Goal: Task Accomplishment & Management: Manage account settings

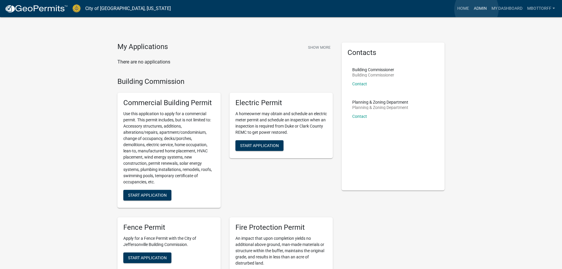
click at [476, 9] on link "Admin" at bounding box center [480, 8] width 18 height 11
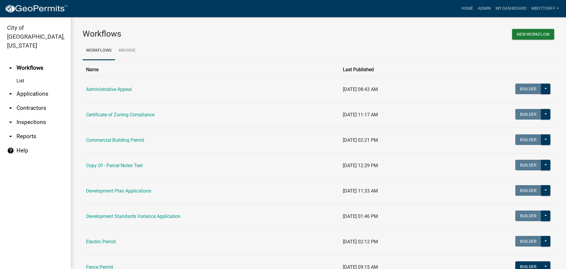
click at [24, 115] on link "arrow_drop_down Inspections" at bounding box center [35, 122] width 71 height 14
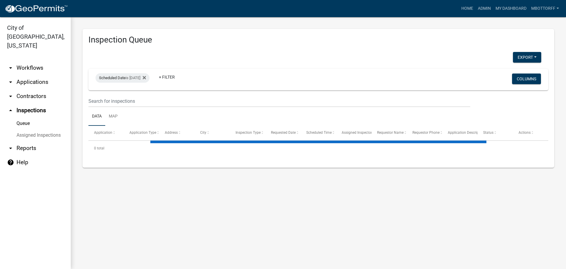
select select "3: 100"
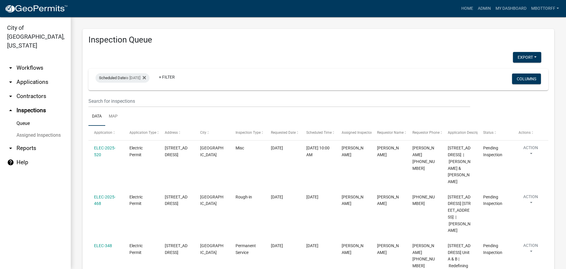
click at [29, 89] on link "arrow_drop_down Contractors" at bounding box center [35, 96] width 71 height 14
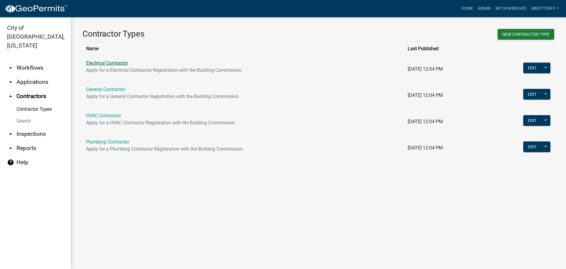
click at [101, 63] on link "Electrical Contractor" at bounding box center [107, 63] width 42 height 6
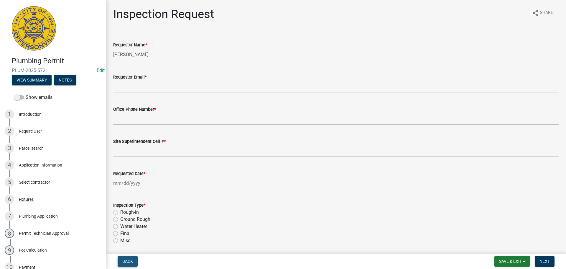
click at [126, 260] on span "Back" at bounding box center [127, 261] width 11 height 5
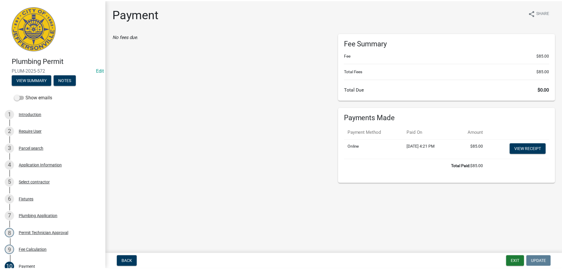
scroll to position [147, 0]
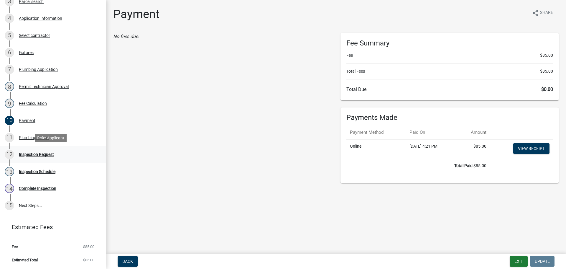
click at [39, 154] on div "Inspection Request" at bounding box center [36, 154] width 35 height 4
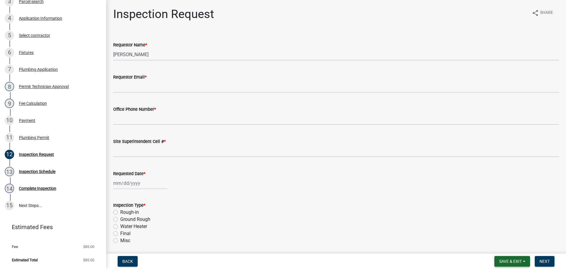
click at [510, 263] on span "Save & Exit" at bounding box center [510, 261] width 23 height 5
click at [507, 249] on button "Save & Exit" at bounding box center [506, 246] width 47 height 14
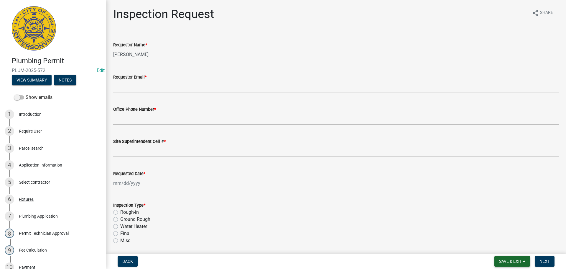
click at [508, 262] on span "Save & Exit" at bounding box center [510, 261] width 23 height 5
click at [501, 248] on button "Save & Exit" at bounding box center [506, 246] width 47 height 14
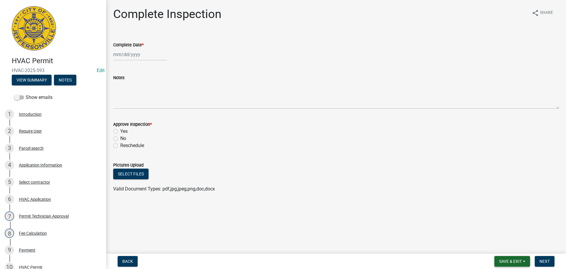
click at [510, 261] on span "Save & Exit" at bounding box center [510, 261] width 23 height 5
click at [504, 250] on button "Save & Exit" at bounding box center [506, 246] width 47 height 14
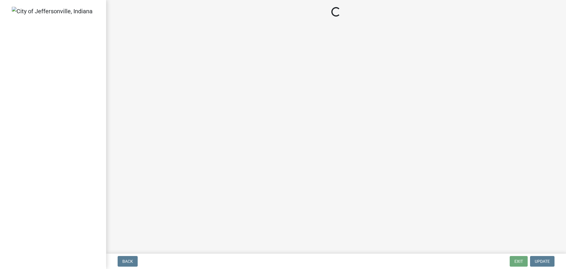
select select "3: 3"
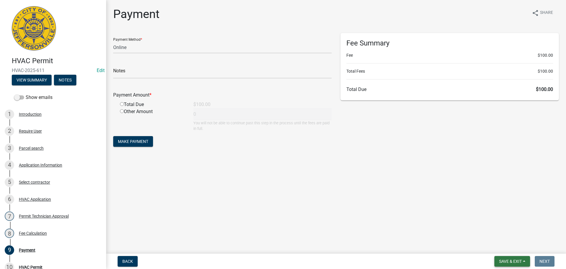
click at [504, 259] on span "Save & Exit" at bounding box center [510, 261] width 23 height 5
click at [494, 246] on button "Save & Exit" at bounding box center [506, 246] width 47 height 14
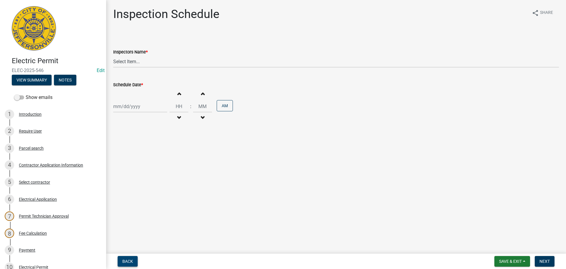
click at [129, 259] on span "Back" at bounding box center [127, 261] width 11 height 5
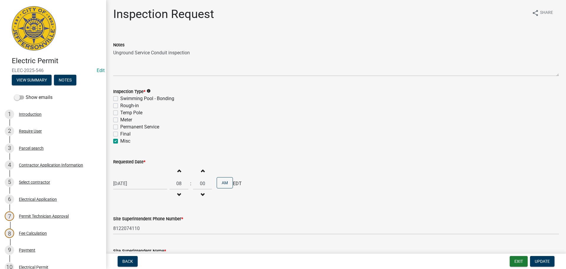
click at [120, 105] on label "Rough-in" at bounding box center [129, 105] width 19 height 7
click at [120, 105] on input "Rough-in" at bounding box center [122, 104] width 4 height 4
checkbox input "true"
checkbox input "false"
checkbox input "true"
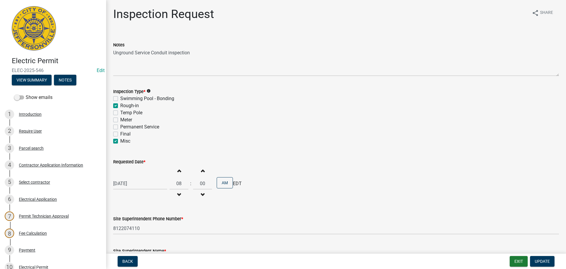
checkbox input "false"
click at [120, 143] on label "Misc" at bounding box center [125, 140] width 10 height 7
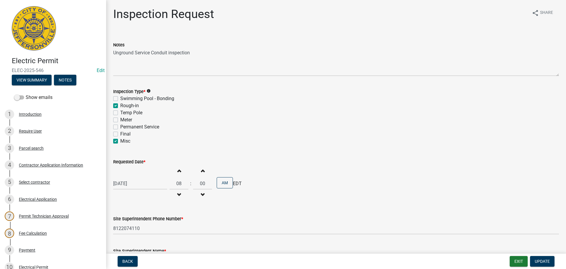
click at [120, 141] on input "Misc" at bounding box center [122, 139] width 4 height 4
checkbox input "false"
checkbox input "true"
checkbox input "false"
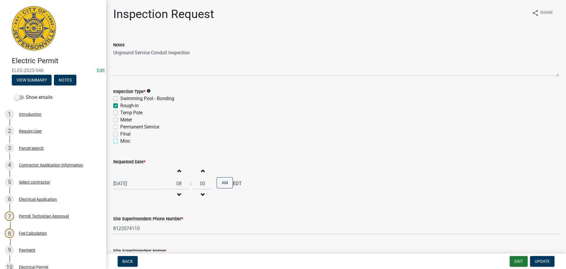
checkbox input "false"
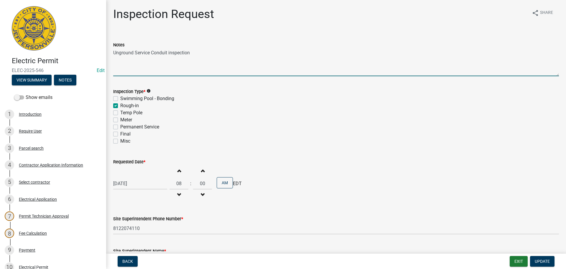
drag, startPoint x: 192, startPoint y: 53, endPoint x: 114, endPoint y: 53, distance: 78.5
click at [114, 53] on textarea "Unground Service Conduit inspection" at bounding box center [336, 62] width 446 height 28
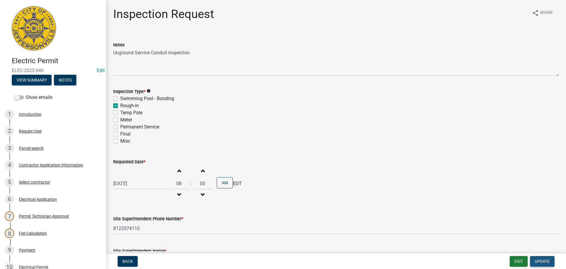
click at [541, 260] on span "Update" at bounding box center [542, 261] width 15 height 5
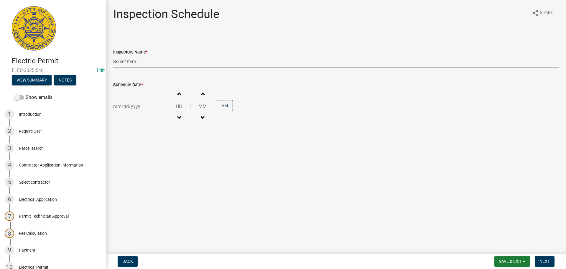
click at [127, 60] on select "Select Item... jramsey (Jeremy Ramsey) MaryFrey (Mary Frey) mkruer (Mike Kruer)…" at bounding box center [336, 61] width 446 height 12
select select "36a8b8f0-2ef8-43e9-ae06-718f51af8d36"
click at [113, 55] on select "Select Item... jramsey (Jeremy Ramsey) MaryFrey (Mary Frey) mkruer (Mike Kruer)…" at bounding box center [336, 61] width 446 height 12
click at [125, 106] on div at bounding box center [140, 106] width 54 height 12
select select "10"
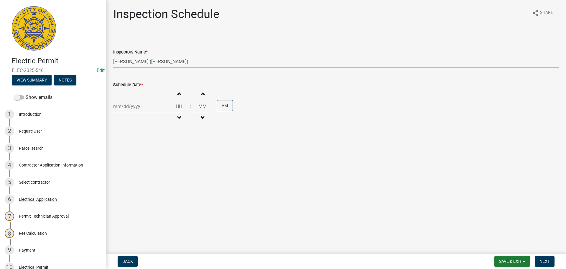
select select "2025"
click at [149, 156] on div "16" at bounding box center [147, 156] width 9 height 9
type input "10/16/2025"
click at [545, 260] on span "Next" at bounding box center [545, 261] width 10 height 5
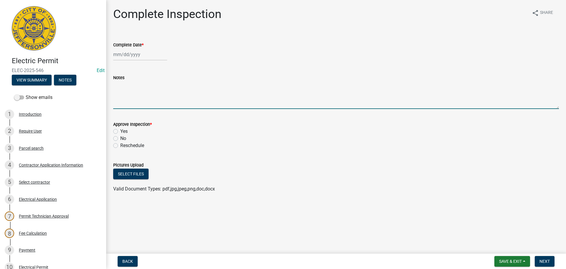
paste textarea "Unground Service Conduit inspection"
type textarea "Unground Service Conduit inspection"
click at [512, 259] on span "Save & Exit" at bounding box center [510, 261] width 23 height 5
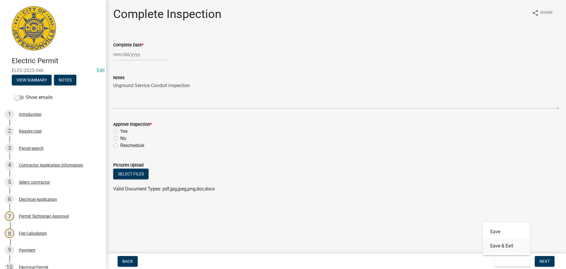
click at [508, 246] on button "Save & Exit" at bounding box center [506, 246] width 47 height 14
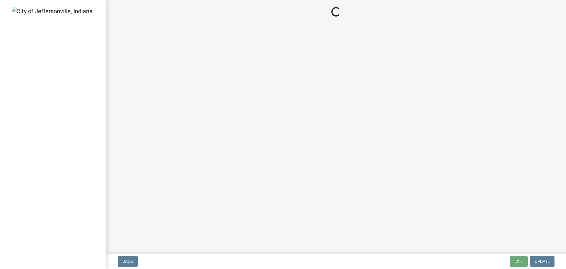
select select "3: 3"
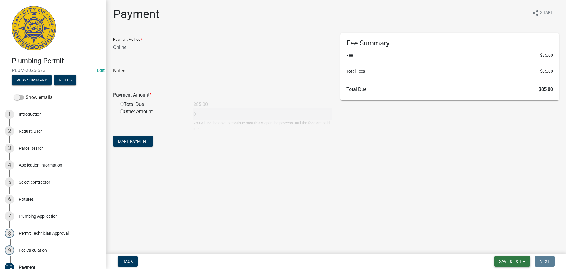
click at [508, 262] on span "Save & Exit" at bounding box center [510, 261] width 23 height 5
click at [506, 248] on button "Save & Exit" at bounding box center [506, 246] width 47 height 14
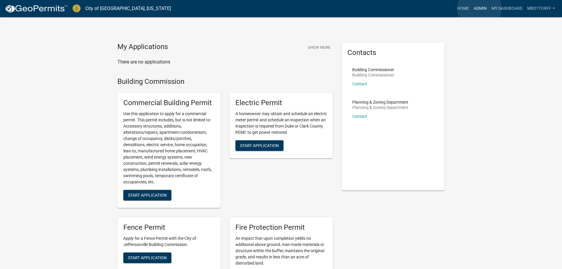
click at [479, 8] on link "Admin" at bounding box center [480, 8] width 18 height 11
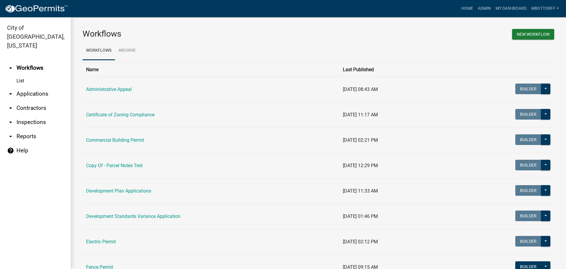
click at [31, 87] on link "arrow_drop_down Applications" at bounding box center [35, 94] width 71 height 14
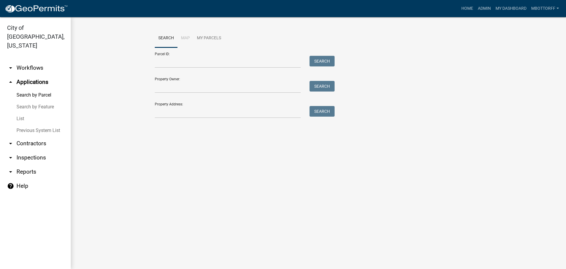
click at [21, 113] on link "List" at bounding box center [35, 119] width 71 height 12
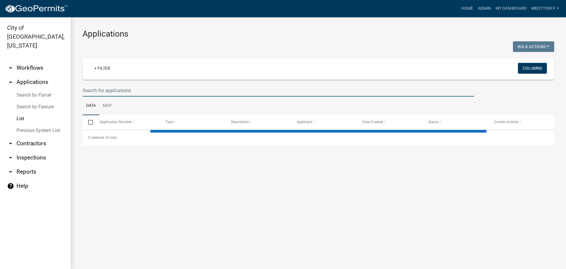
click at [98, 89] on input "text" at bounding box center [279, 90] width 392 height 12
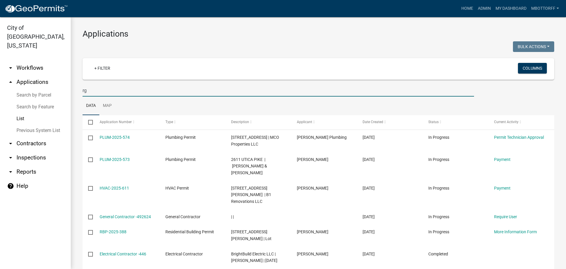
type input "r"
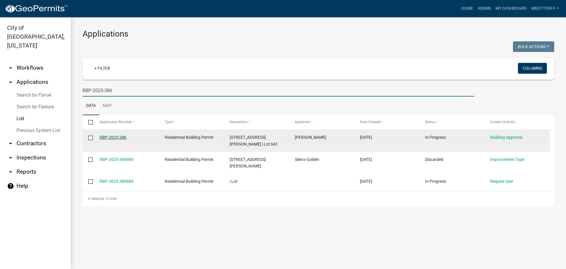
type input "RBP-2025-386"
click at [115, 135] on link "RBP-2025-386" at bounding box center [113, 137] width 27 height 5
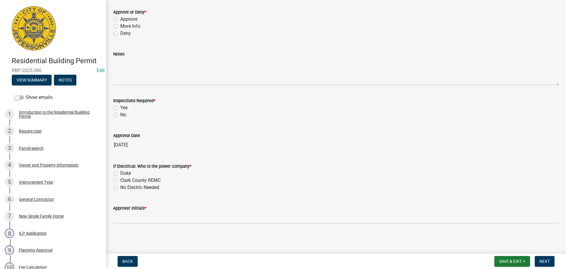
scroll to position [37, 0]
click at [515, 259] on span "Save & Exit" at bounding box center [510, 261] width 23 height 5
click at [494, 244] on button "Save & Exit" at bounding box center [506, 246] width 47 height 14
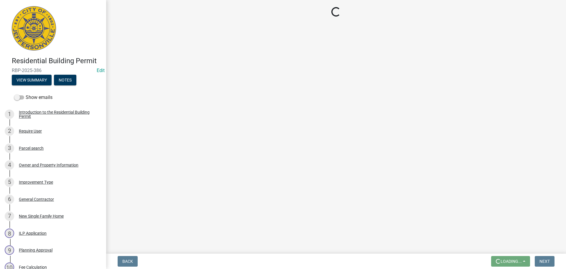
scroll to position [0, 0]
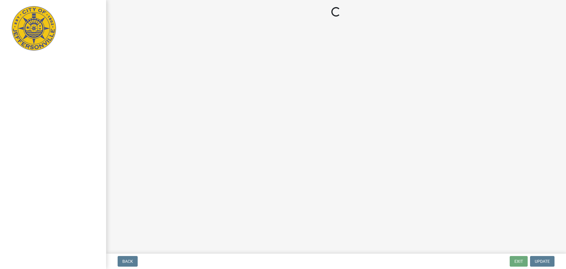
select select "3: 3"
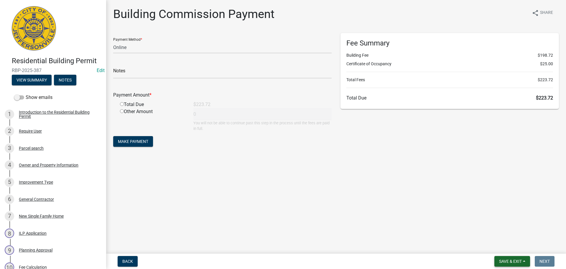
click at [506, 260] on span "Save & Exit" at bounding box center [510, 261] width 23 height 5
click at [503, 246] on button "Save & Exit" at bounding box center [506, 246] width 47 height 14
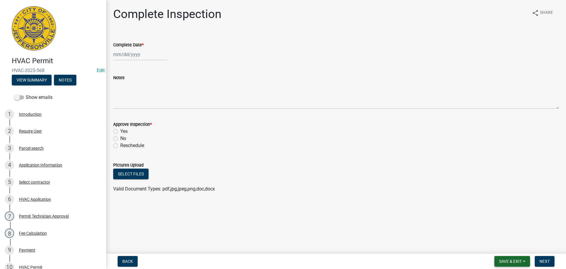
click at [512, 262] on span "Save & Exit" at bounding box center [510, 261] width 23 height 5
click at [505, 245] on button "Save & Exit" at bounding box center [506, 246] width 47 height 14
click at [507, 262] on span "Save & Exit" at bounding box center [510, 261] width 23 height 5
click at [500, 248] on button "Save & Exit" at bounding box center [506, 246] width 47 height 14
click at [509, 260] on span "Save & Exit" at bounding box center [510, 261] width 23 height 5
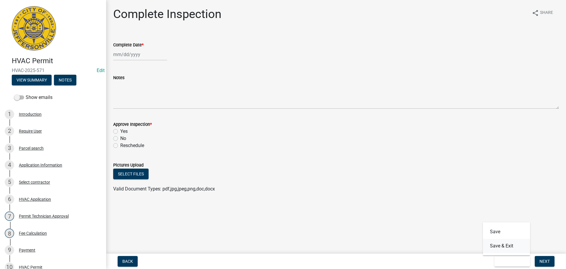
click at [503, 248] on button "Save & Exit" at bounding box center [506, 246] width 47 height 14
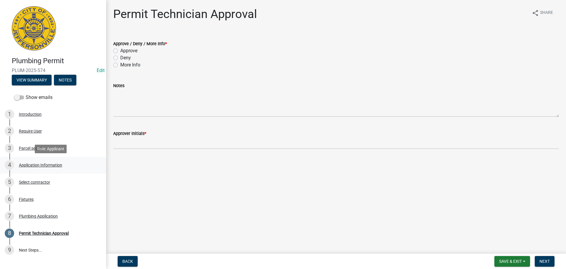
drag, startPoint x: 30, startPoint y: 164, endPoint x: 45, endPoint y: 165, distance: 15.1
click at [30, 164] on div "Application Information" at bounding box center [40, 165] width 43 height 4
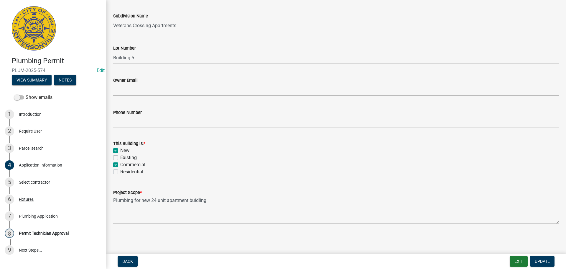
scroll to position [173, 0]
click at [540, 260] on span "Update" at bounding box center [542, 261] width 15 height 5
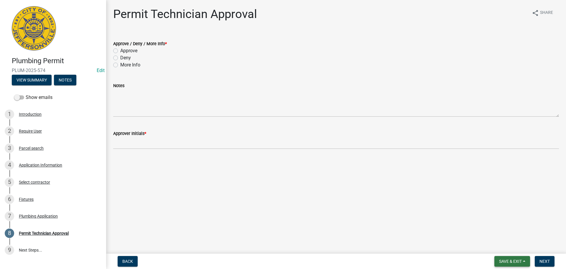
click at [510, 259] on span "Save & Exit" at bounding box center [510, 261] width 23 height 5
click at [500, 245] on button "Save & Exit" at bounding box center [506, 246] width 47 height 14
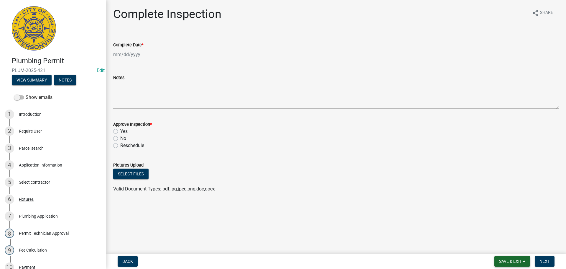
click at [510, 261] on span "Save & Exit" at bounding box center [510, 261] width 23 height 5
click at [505, 249] on button "Save & Exit" at bounding box center [506, 246] width 47 height 14
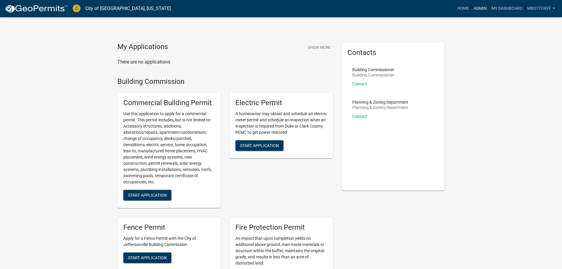
click at [480, 8] on link "Admin" at bounding box center [480, 8] width 18 height 11
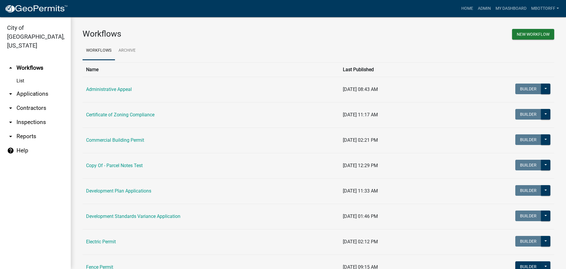
click at [29, 101] on link "arrow_drop_down Contractors" at bounding box center [35, 108] width 71 height 14
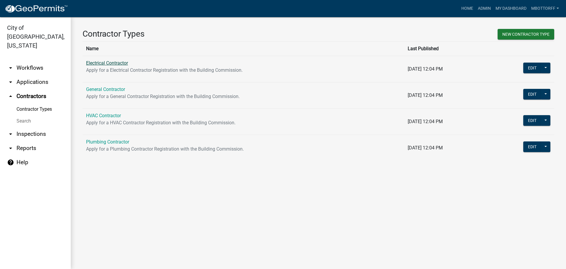
click at [109, 63] on link "Electrical Contractor" at bounding box center [107, 63] width 42 height 6
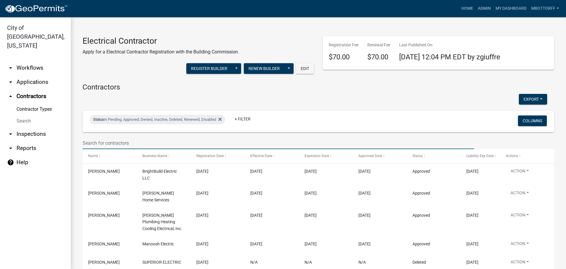
click at [98, 137] on input "text" at bounding box center [279, 143] width 392 height 12
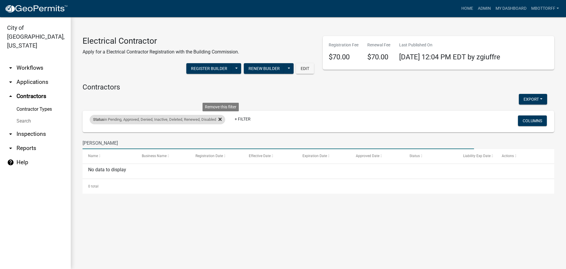
type input "kolb"
click at [221, 119] on icon at bounding box center [220, 119] width 3 height 5
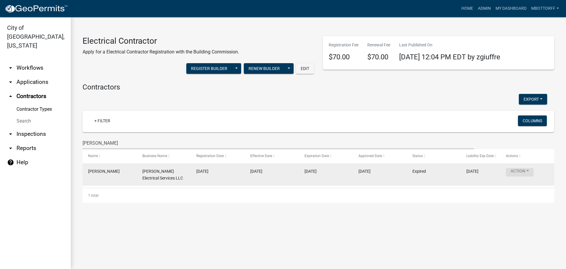
click at [528, 170] on button "Action" at bounding box center [520, 172] width 28 height 9
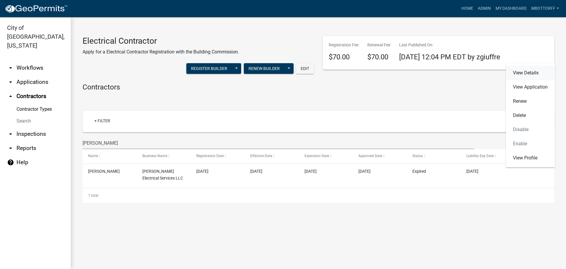
click at [524, 72] on link "View Details" at bounding box center [530, 73] width 49 height 14
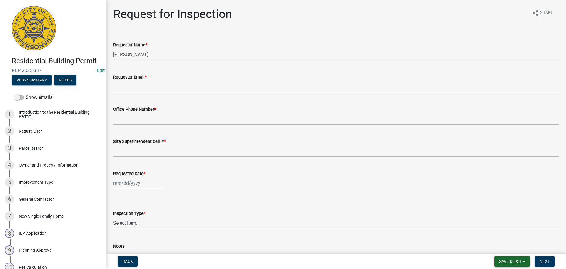
click at [513, 261] on span "Save & Exit" at bounding box center [510, 261] width 23 height 5
click at [504, 248] on button "Save & Exit" at bounding box center [506, 246] width 47 height 14
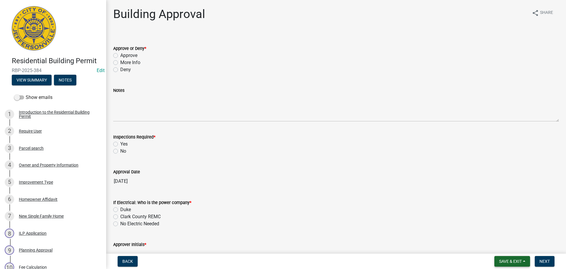
click at [517, 259] on span "Save & Exit" at bounding box center [510, 261] width 23 height 5
click at [511, 245] on button "Save & Exit" at bounding box center [506, 246] width 47 height 14
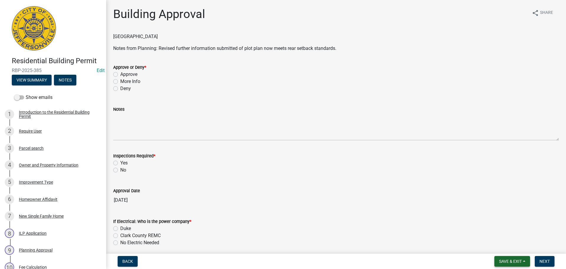
click at [510, 259] on span "Save & Exit" at bounding box center [510, 261] width 23 height 5
click at [507, 247] on button "Save & Exit" at bounding box center [506, 246] width 47 height 14
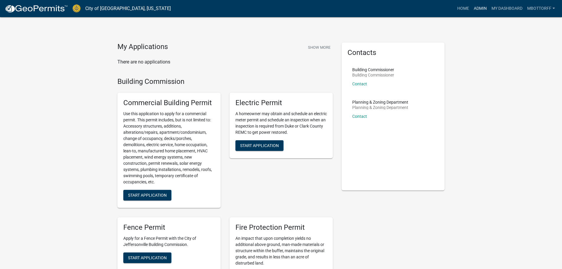
drag, startPoint x: 477, startPoint y: 7, endPoint x: 433, endPoint y: 11, distance: 43.6
click at [477, 7] on link "Admin" at bounding box center [480, 8] width 18 height 11
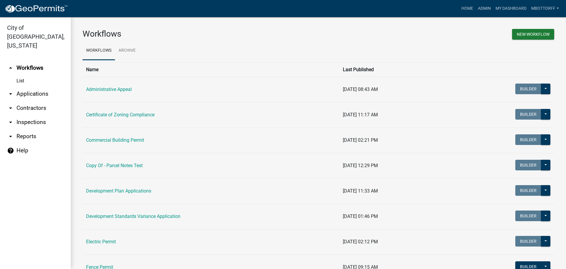
click at [22, 75] on link "List" at bounding box center [35, 81] width 71 height 12
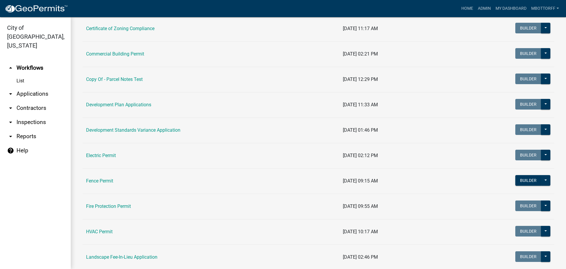
scroll to position [89, 0]
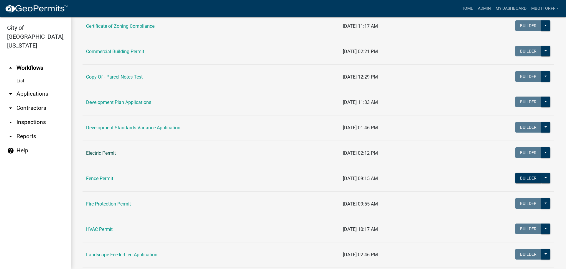
click at [94, 152] on link "Electric Permit" at bounding box center [101, 153] width 30 height 6
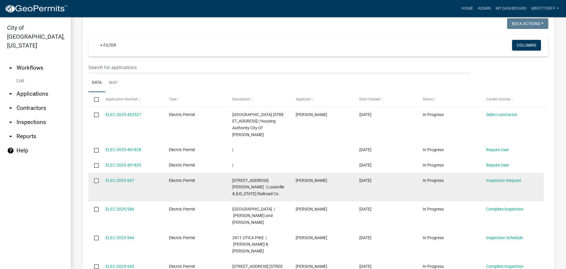
scroll to position [499, 0]
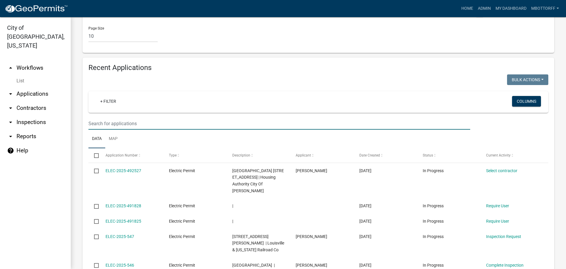
click at [103, 117] on input "text" at bounding box center [280, 123] width 382 height 12
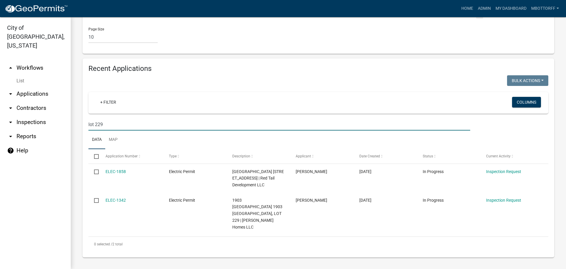
scroll to position [479, 0]
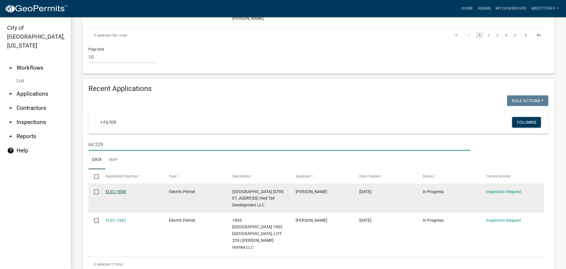
type input "lot 229"
click at [119, 189] on link "ELEC-1858" at bounding box center [116, 191] width 20 height 5
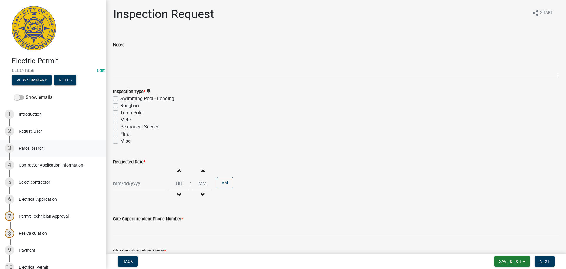
click at [37, 148] on div "Parcel search" at bounding box center [31, 148] width 25 height 4
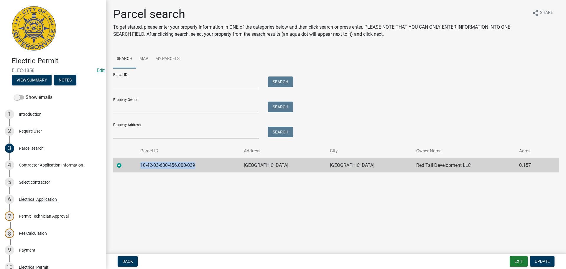
drag, startPoint x: 200, startPoint y: 164, endPoint x: 133, endPoint y: 160, distance: 66.8
click at [133, 160] on tr "10-42-03-600-456.000-039 RED TAIL RIDGE JEFFERSONVILLE Red Tail Development LLC…" at bounding box center [336, 165] width 446 height 14
copy td "10-42-03-600-456.000-039"
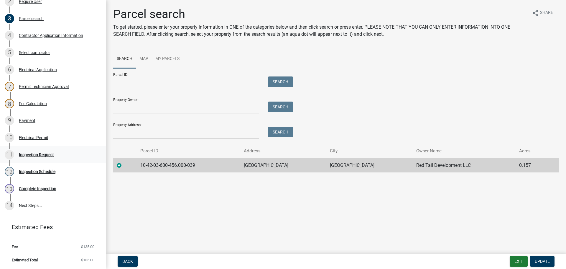
click at [33, 154] on div "Inspection Request" at bounding box center [36, 155] width 35 height 4
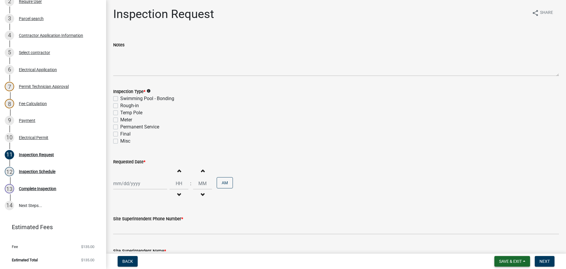
click at [509, 259] on span "Save & Exit" at bounding box center [510, 261] width 23 height 5
click at [505, 248] on button "Save & Exit" at bounding box center [506, 246] width 47 height 14
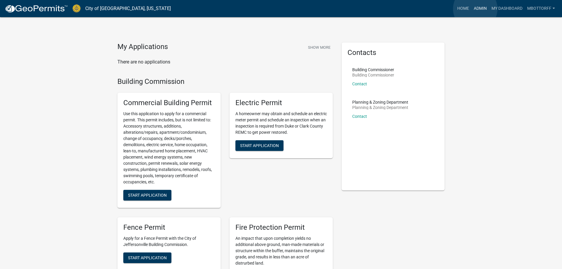
click at [475, 9] on link "Admin" at bounding box center [480, 8] width 18 height 11
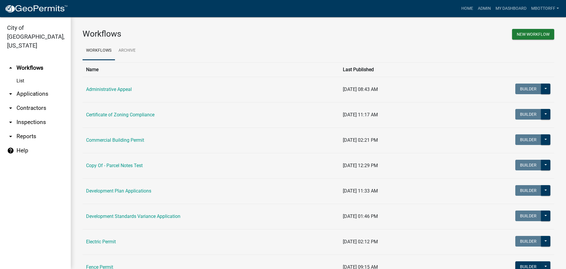
click at [41, 87] on link "arrow_drop_down Applications" at bounding box center [35, 94] width 71 height 14
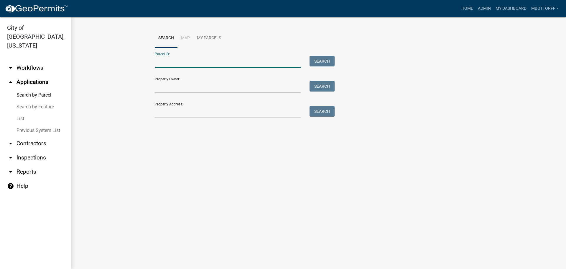
paste input "10-42-03-600-456.000-039"
type input "10-42-03-600-456.000-039"
click at [324, 60] on button "Search" at bounding box center [322, 61] width 25 height 11
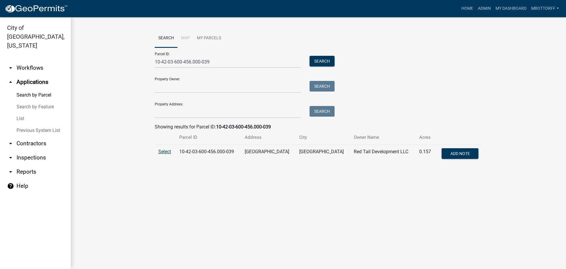
click at [166, 153] on span "Select" at bounding box center [164, 152] width 13 height 6
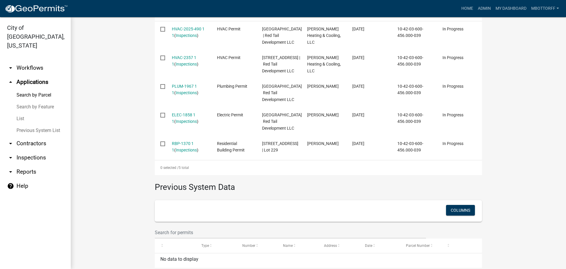
scroll to position [207, 0]
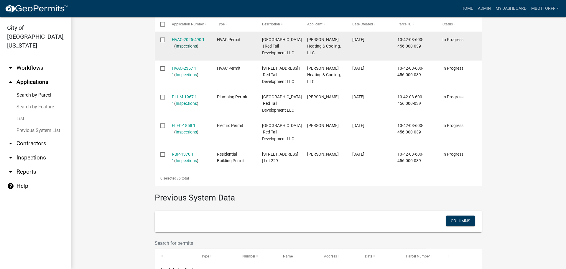
click at [183, 45] on link "Inspections" at bounding box center [186, 46] width 21 height 5
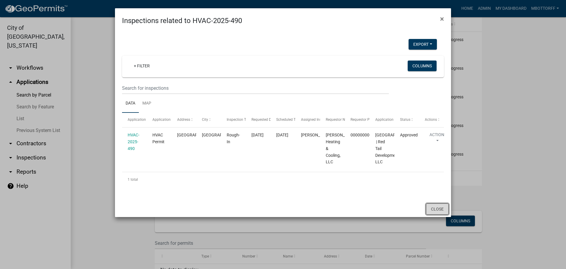
click at [434, 214] on button "Close" at bounding box center [437, 208] width 23 height 11
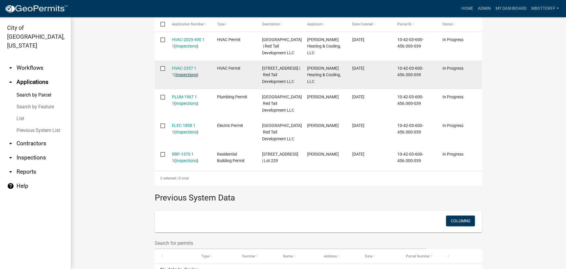
click at [183, 77] on link "Inspections" at bounding box center [186, 74] width 21 height 5
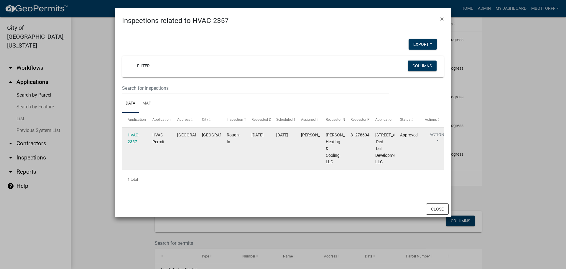
scroll to position [10, 0]
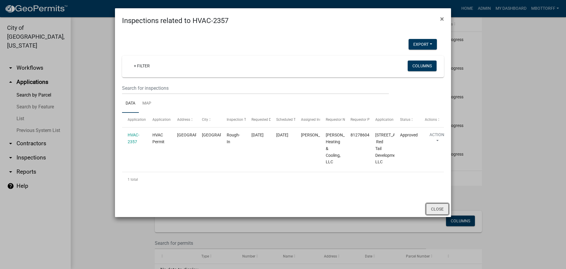
click at [432, 214] on button "Close" at bounding box center [437, 208] width 23 height 11
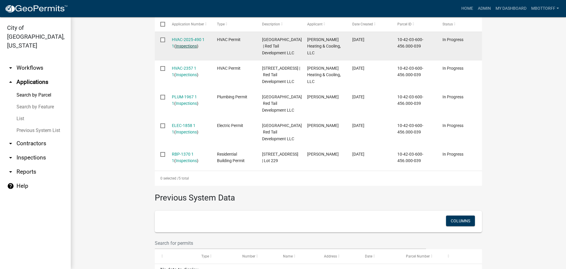
click at [185, 45] on link "Inspections" at bounding box center [186, 46] width 21 height 5
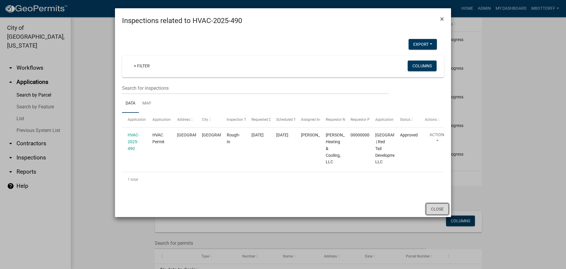
click at [437, 214] on button "Close" at bounding box center [437, 208] width 23 height 11
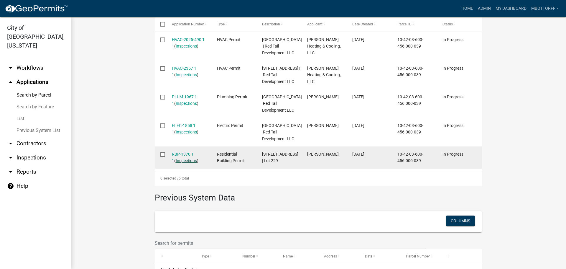
click at [187, 163] on link "Inspections" at bounding box center [186, 160] width 21 height 5
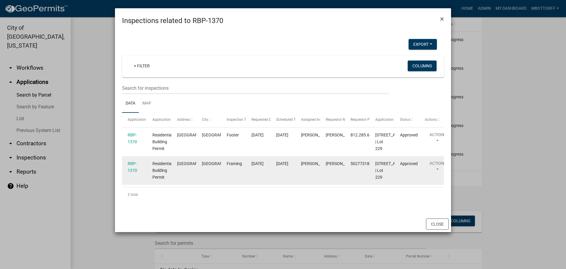
scroll to position [12, 0]
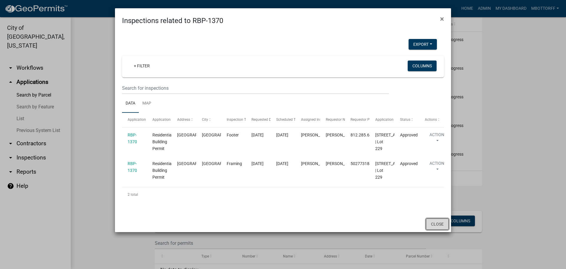
click at [434, 230] on button "Close" at bounding box center [437, 223] width 23 height 11
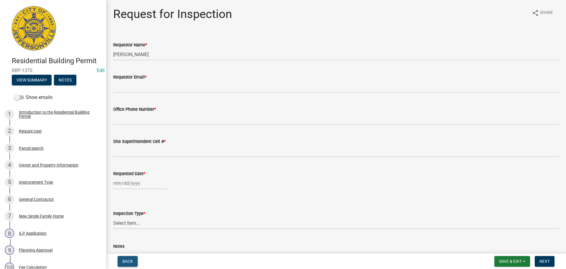
click at [124, 259] on span "Back" at bounding box center [127, 261] width 11 height 5
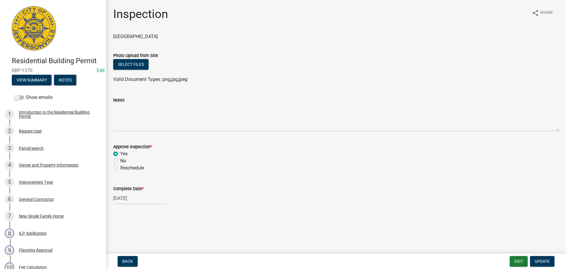
click at [125, 255] on nav "Back Exit Update" at bounding box center [336, 260] width 460 height 15
click at [127, 260] on span "Back" at bounding box center [127, 261] width 11 height 5
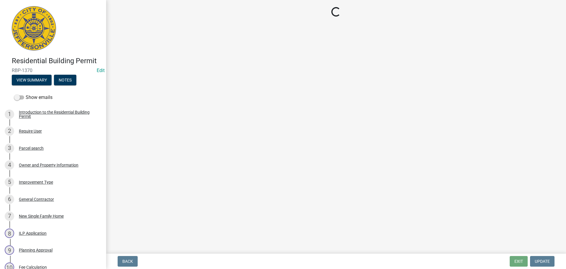
select select "fdb3bcc6-ce93-4663-8a18-5c08884dd177"
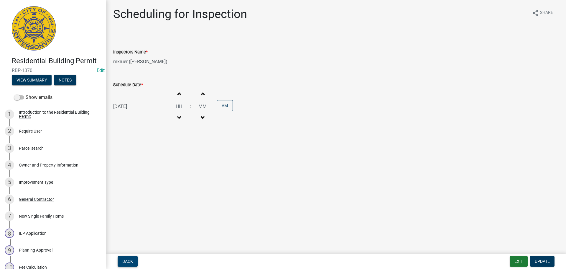
click at [127, 260] on span "Back" at bounding box center [127, 261] width 11 height 5
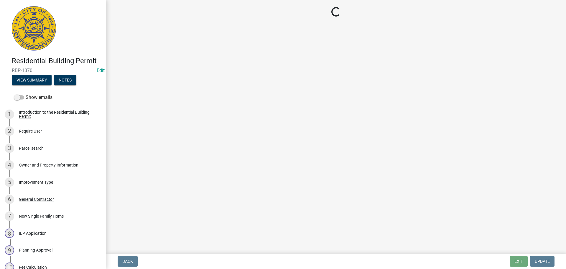
select select "cf00f61e-4b77-4892-83dd-df63e4708b2f"
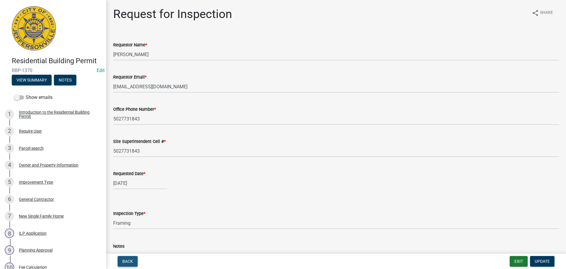
click at [127, 260] on span "Back" at bounding box center [127, 261] width 11 height 5
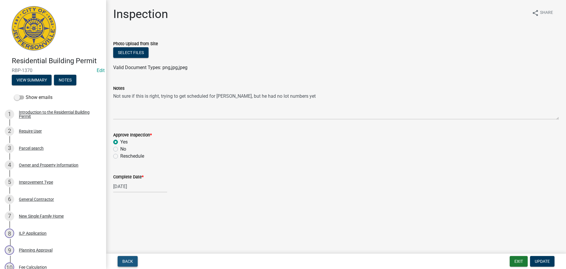
click at [127, 260] on span "Back" at bounding box center [127, 261] width 11 height 5
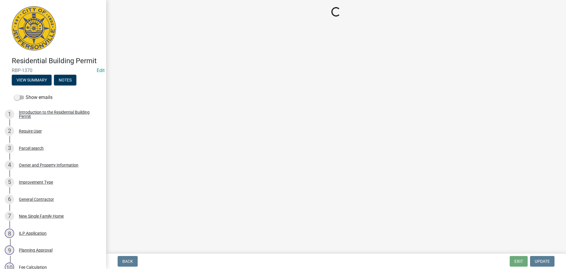
select select "fdb3bcc6-ce93-4663-8a18-5c08884dd177"
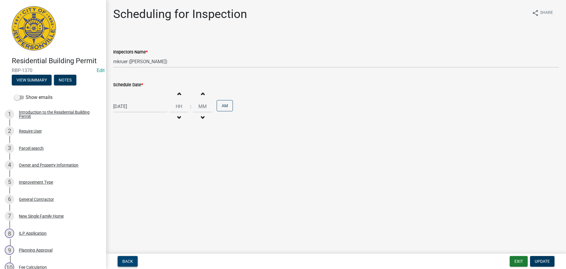
click at [127, 260] on span "Back" at bounding box center [127, 261] width 11 height 5
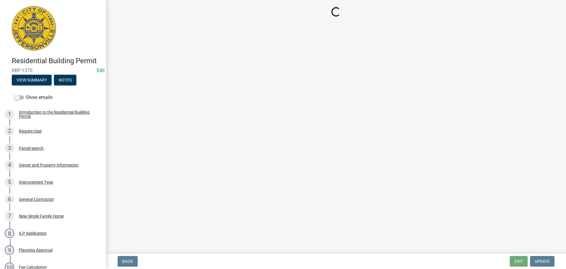
select select "5905b6c6-73a3-4561-9a25-e231032c58c8"
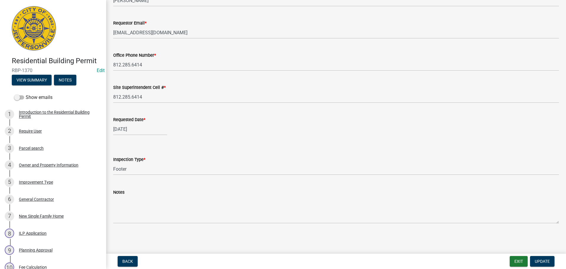
scroll to position [235, 0]
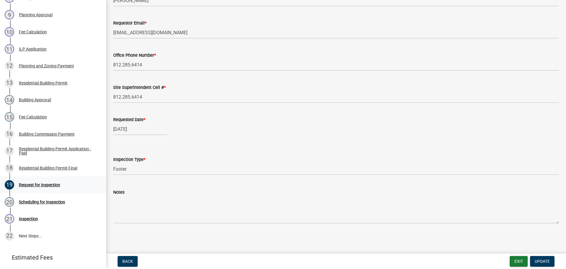
click at [34, 185] on div "Request for Inspection" at bounding box center [39, 185] width 41 height 4
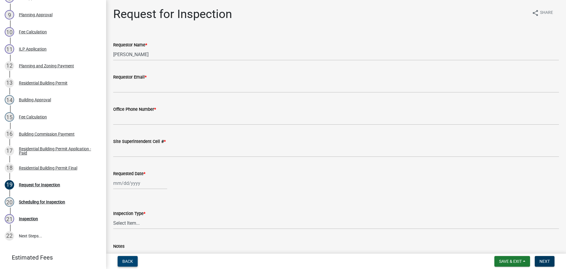
click at [128, 264] on button "Back" at bounding box center [128, 261] width 20 height 11
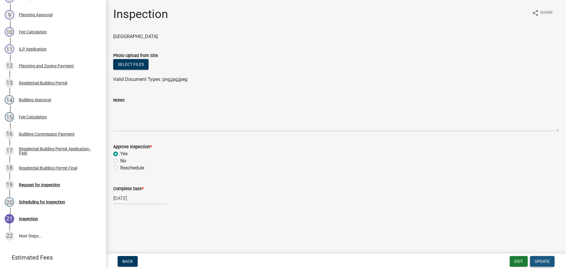
click at [545, 260] on span "Update" at bounding box center [542, 261] width 15 height 5
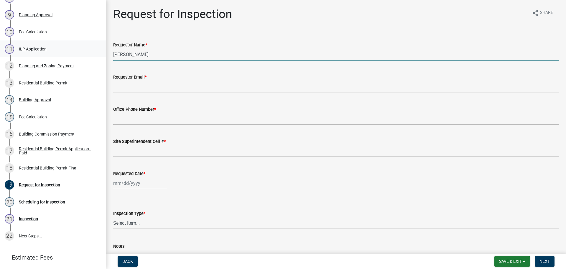
drag, startPoint x: 135, startPoint y: 55, endPoint x: 32, endPoint y: 50, distance: 103.9
click at [69, 54] on div "Residential Building Permit RBP-1370 Edit View Summary Notes Show emails 1 Intr…" at bounding box center [283, 134] width 566 height 269
type input "ADAM"
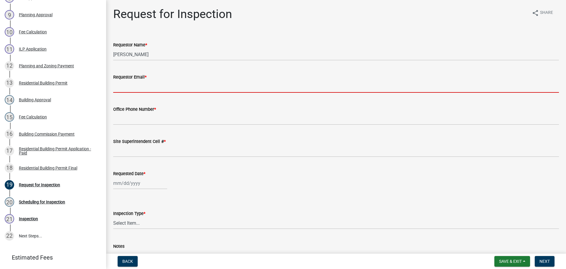
click at [123, 84] on input "Requestor Email *" at bounding box center [336, 87] width 446 height 12
type input "[EMAIL_ADDRESS][DOMAIN_NAME]"
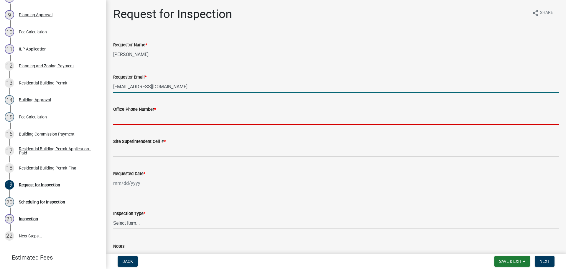
click at [137, 116] on input "Office Phone Number *" at bounding box center [336, 119] width 446 height 12
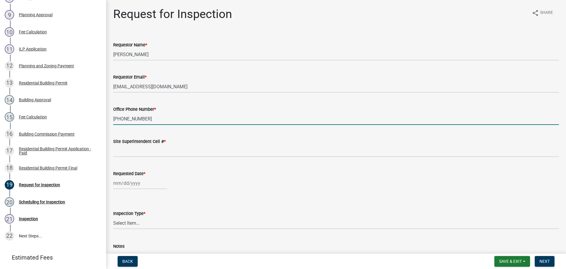
type input "502-500-7901"
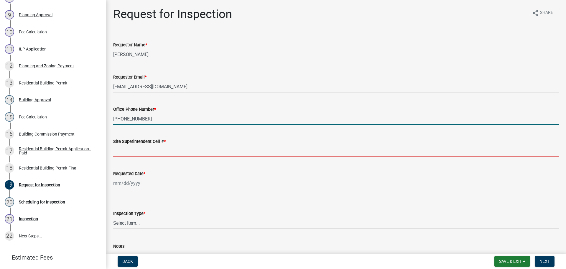
click at [135, 153] on input "Site Superintendent Cell # *" at bounding box center [336, 151] width 446 height 12
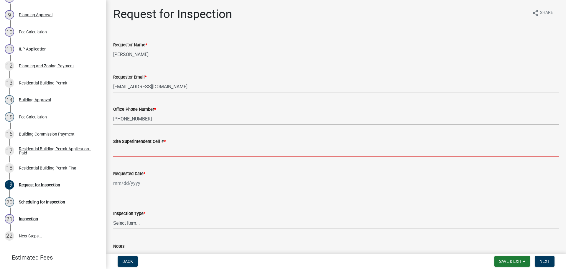
type input "SAME"
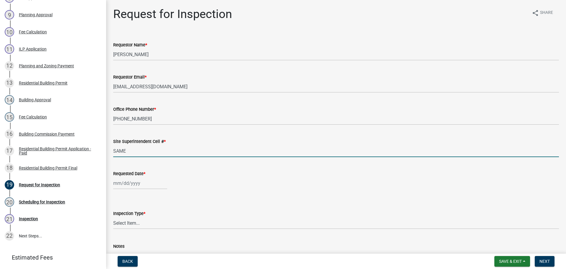
select select "10"
select select "2025"
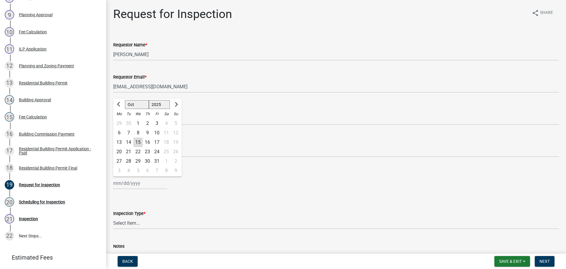
click at [128, 183] on div "[PERSON_NAME] Feb Mar Apr [PERSON_NAME][DATE] Oct Nov [DATE] 1526 1527 1528 152…" at bounding box center [140, 183] width 54 height 12
click at [120, 150] on div "20" at bounding box center [118, 151] width 9 height 9
type input "10/20/2025"
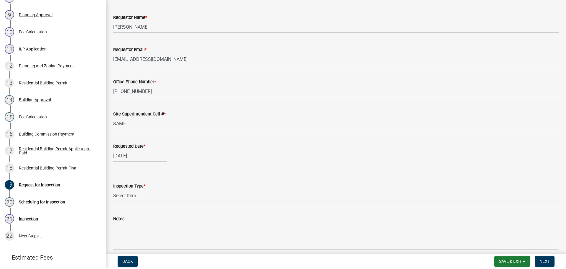
scroll to position [54, 0]
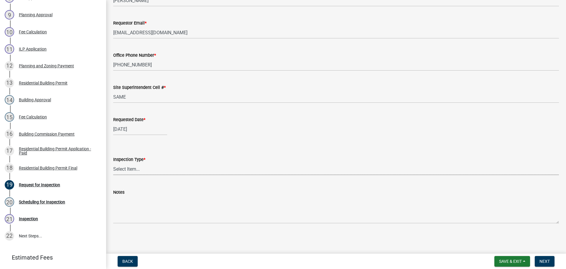
click at [124, 168] on select "Select Item... Footer Foundation Framing Final" at bounding box center [336, 169] width 446 height 12
click at [113, 163] on select "Select Item... Footer Foundation Framing Final" at bounding box center [336, 169] width 446 height 12
select select "8ea0f6e5-dde7-4881-a999-02519822ccbf"
click at [545, 263] on span "Next" at bounding box center [545, 261] width 10 height 5
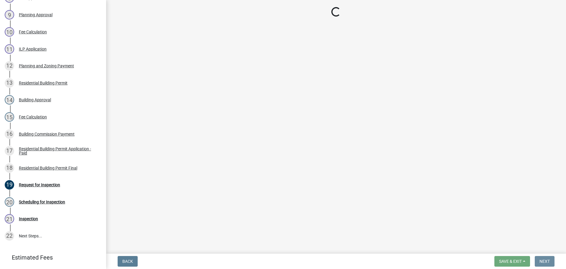
scroll to position [0, 0]
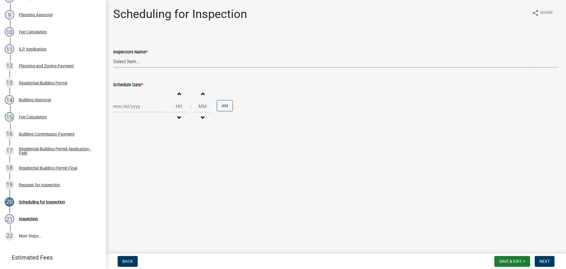
click at [122, 61] on select "Select Item... [PERSON_NAME] ([PERSON_NAME]) [PERSON_NAME] ([PERSON_NAME]) mkru…" at bounding box center [336, 61] width 446 height 12
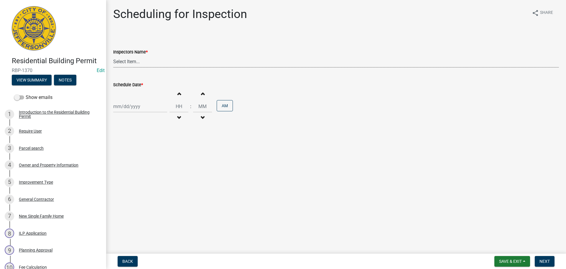
click at [123, 62] on select "Select Item... [PERSON_NAME] ([PERSON_NAME]) [PERSON_NAME] ([PERSON_NAME]) mkru…" at bounding box center [336, 61] width 446 height 12
select select "fdb3bcc6-ce93-4663-8a18-5c08884dd177"
click at [113, 55] on select "Select Item... [PERSON_NAME] ([PERSON_NAME]) [PERSON_NAME] ([PERSON_NAME]) mkru…" at bounding box center [336, 61] width 446 height 12
select select "10"
select select "2025"
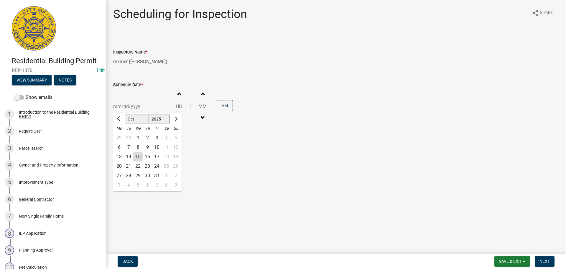
click at [130, 104] on div "[PERSON_NAME] Feb Mar Apr [PERSON_NAME][DATE] Oct Nov [DATE] 1526 1527 1528 152…" at bounding box center [140, 106] width 54 height 12
click at [119, 165] on div "20" at bounding box center [118, 165] width 9 height 9
type input "10/20/2025"
click at [545, 260] on span "Next" at bounding box center [545, 261] width 10 height 5
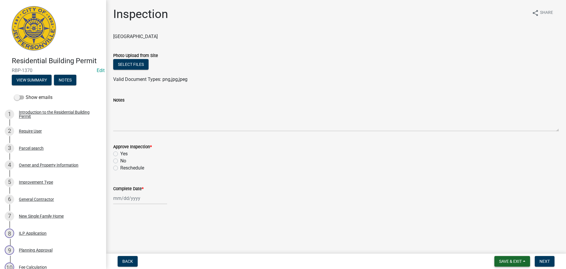
click at [509, 259] on span "Save & Exit" at bounding box center [510, 261] width 23 height 5
click at [499, 245] on button "Save & Exit" at bounding box center [506, 246] width 47 height 14
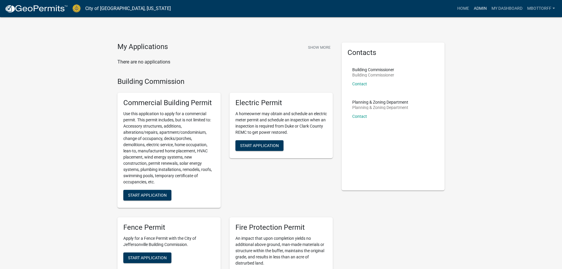
click at [483, 7] on link "Admin" at bounding box center [480, 8] width 18 height 11
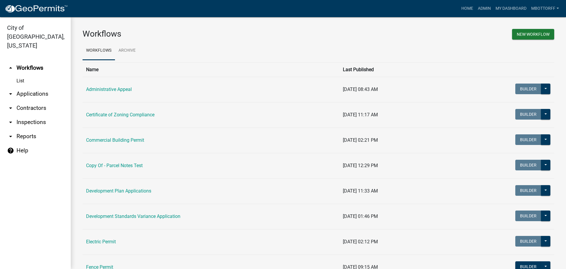
click at [33, 87] on link "arrow_drop_down Applications" at bounding box center [35, 94] width 71 height 14
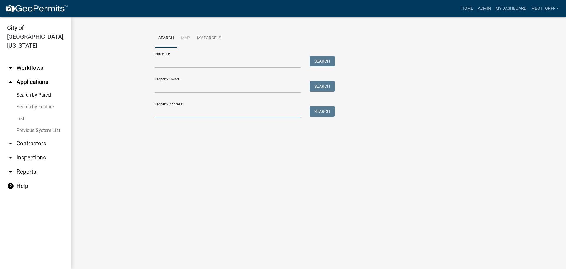
click at [170, 111] on input "Property Address:" at bounding box center [228, 112] width 146 height 12
type input "2307 ELK"
click at [325, 113] on button "Search" at bounding box center [322, 111] width 25 height 11
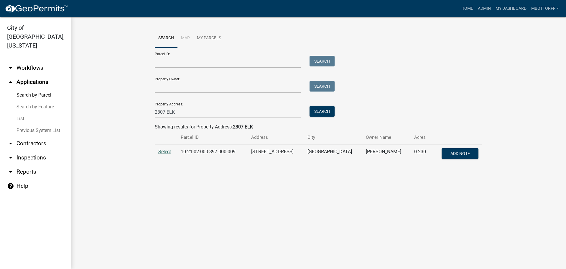
click at [166, 153] on span "Select" at bounding box center [164, 152] width 13 height 6
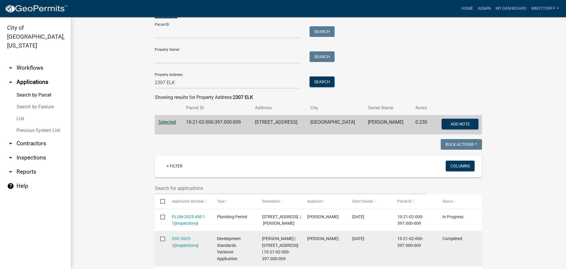
scroll to position [118, 0]
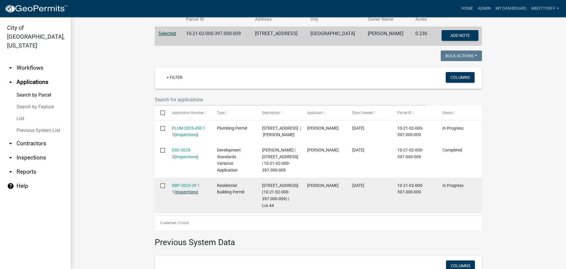
click at [181, 194] on link "Inspections" at bounding box center [186, 191] width 21 height 5
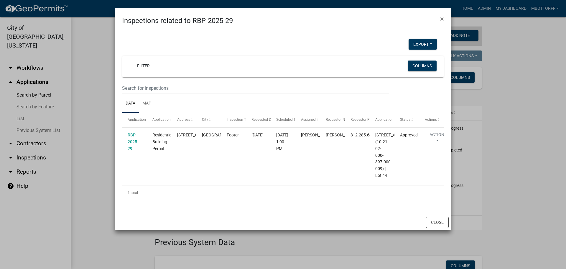
scroll to position [10, 0]
click at [428, 228] on button "Close" at bounding box center [437, 222] width 23 height 11
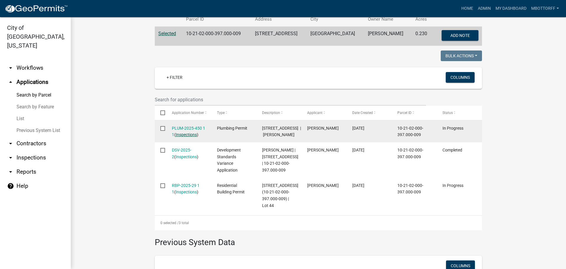
click at [189, 136] on link "Inspections" at bounding box center [186, 134] width 21 height 5
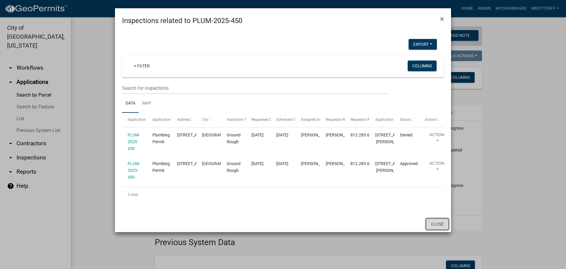
click at [433, 230] on button "Close" at bounding box center [437, 223] width 23 height 11
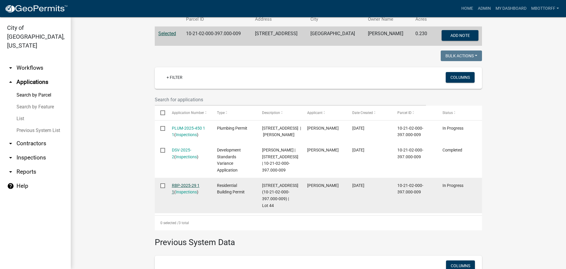
click at [186, 194] on link "RBP-2025-29 1 1" at bounding box center [186, 189] width 28 height 12
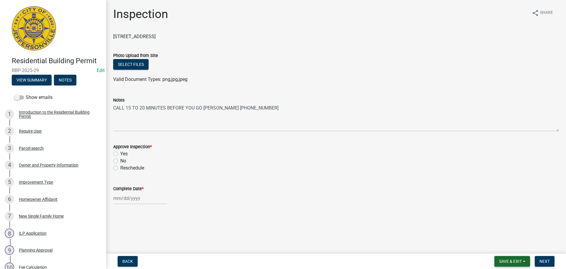
click at [509, 260] on span "Save & Exit" at bounding box center [510, 261] width 23 height 5
click at [509, 249] on button "Save & Exit" at bounding box center [506, 246] width 47 height 14
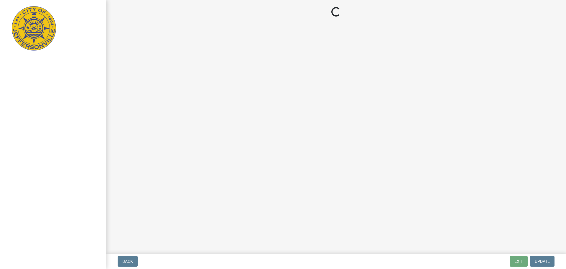
select select "5905b6c6-73a3-4561-9a25-e231032c58c8"
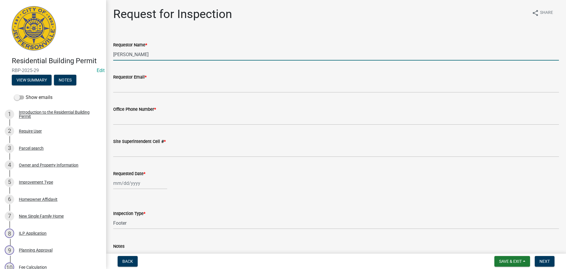
drag, startPoint x: 140, startPoint y: 53, endPoint x: 53, endPoint y: 47, distance: 86.7
click at [81, 48] on div "Residential Building Permit RBP-2025-29 Edit View Summary Notes Show emails 1 I…" at bounding box center [283, 134] width 566 height 269
click at [131, 260] on span "Back" at bounding box center [127, 261] width 11 height 5
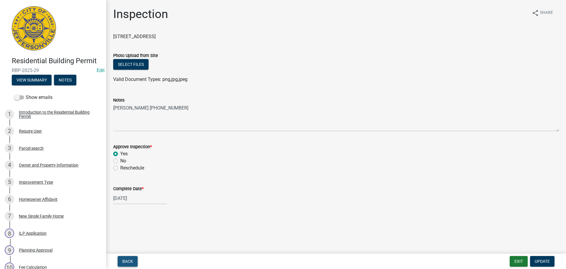
click at [127, 262] on span "Back" at bounding box center [127, 261] width 11 height 5
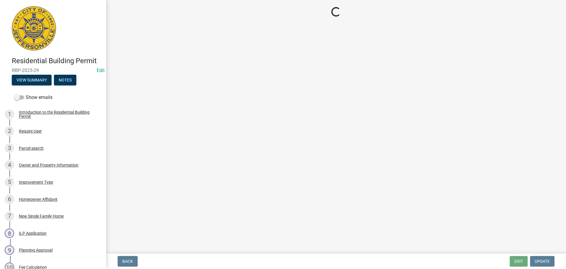
select select "fdb3bcc6-ce93-4663-8a18-5c08884dd177"
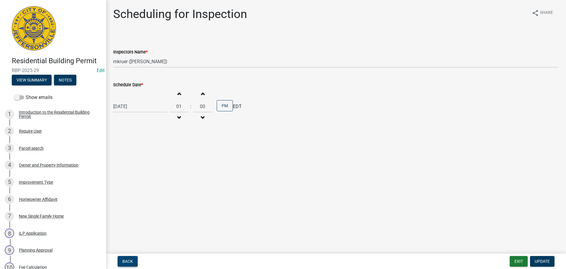
click at [121, 262] on button "Back" at bounding box center [128, 261] width 20 height 11
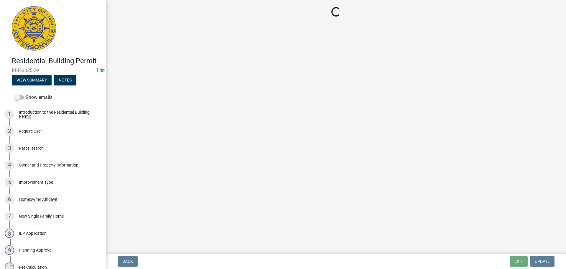
select select "5905b6c6-73a3-4561-9a25-e231032c58c8"
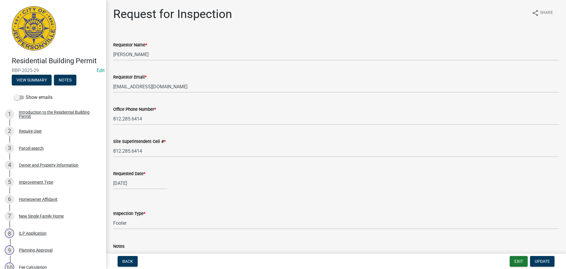
scroll to position [235, 0]
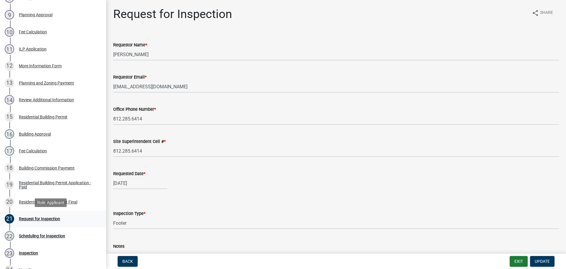
click at [44, 218] on div "Request for Inspection" at bounding box center [39, 219] width 41 height 4
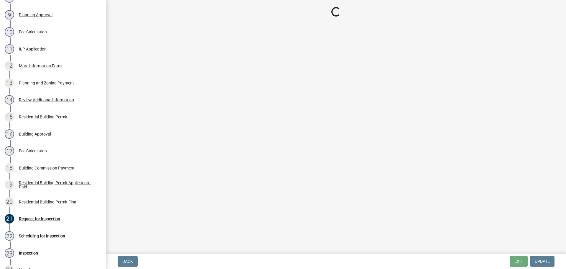
select select "5905b6c6-73a3-4561-9a25-e231032c58c8"
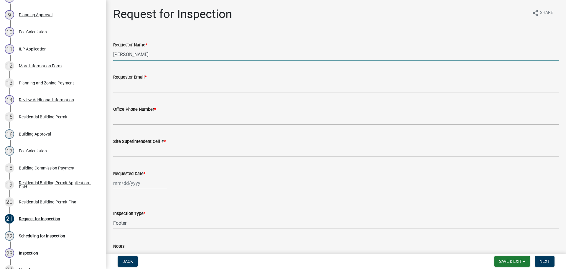
drag, startPoint x: 143, startPoint y: 56, endPoint x: 142, endPoint y: 69, distance: 13.1
click at [142, 69] on wm-data-entity-input-list "Requestor Name * [PERSON_NAME] Requestor Email * Office Phone Number * Site Sup…" at bounding box center [336, 157] width 446 height 249
drag, startPoint x: 135, startPoint y: 54, endPoint x: 12, endPoint y: 42, distance: 123.6
click at [12, 42] on div "Residential Building Permit RBP-2025-29 Edit View Summary Notes Show emails 1 I…" at bounding box center [283, 134] width 566 height 269
type input "j"
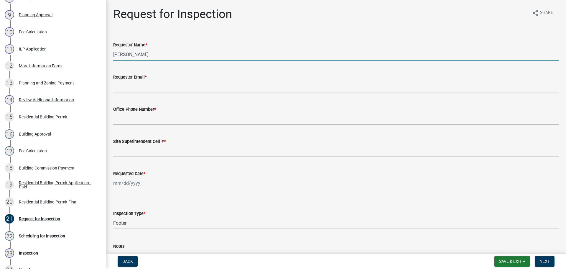
type input "[PERSON_NAME]"
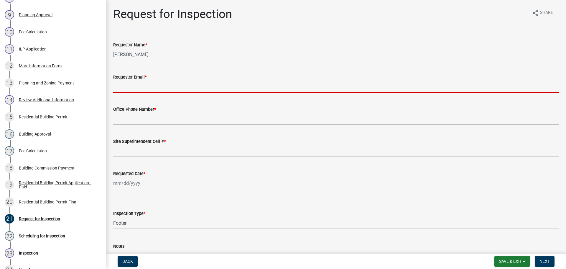
drag, startPoint x: 125, startPoint y: 87, endPoint x: 119, endPoint y: 85, distance: 6.4
click at [119, 85] on input "Requestor Email *" at bounding box center [336, 87] width 446 height 12
type input "[EMAIL_ADDRESS][DOMAIN_NAME]"
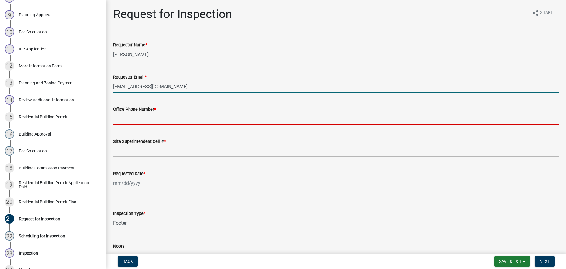
click at [145, 117] on input "Office Phone Number *" at bounding box center [336, 119] width 446 height 12
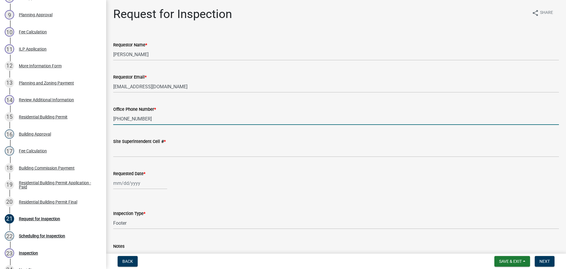
type input "[PHONE_NUMBER]"
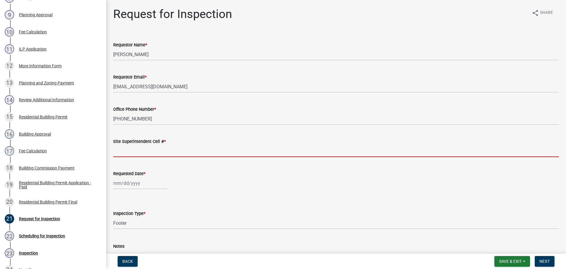
click at [131, 148] on input "Site Superintendent Cell # *" at bounding box center [336, 151] width 446 height 12
type input "SAME"
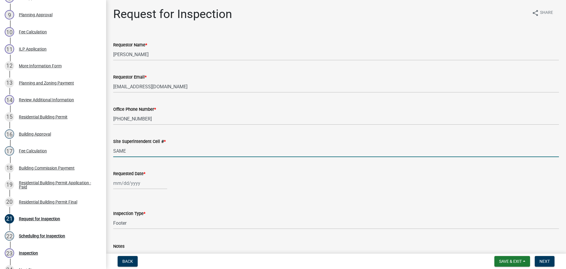
click at [135, 185] on div at bounding box center [140, 183] width 54 height 12
select select "10"
select select "2025"
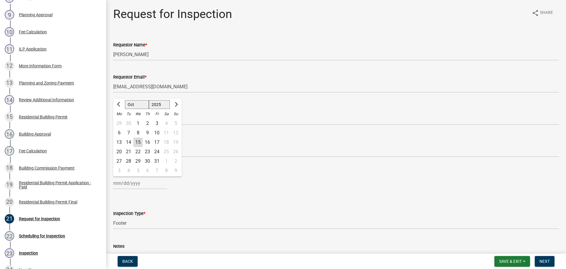
click at [146, 144] on div "16" at bounding box center [147, 141] width 9 height 9
type input "10/16/2025"
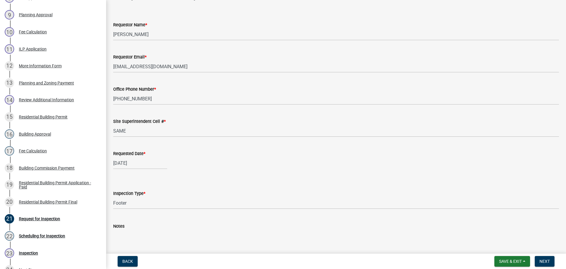
scroll to position [54, 0]
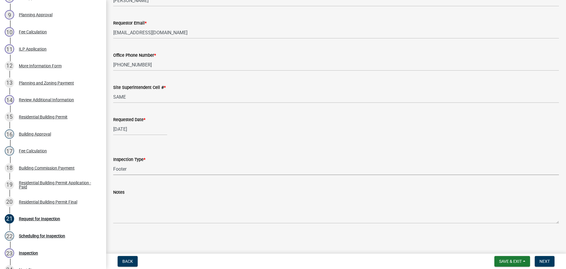
click at [128, 171] on select "Select Item... Footer Foundation Framing Final" at bounding box center [336, 169] width 446 height 12
click at [113, 163] on select "Select Item... Footer Foundation Framing Final" at bounding box center [336, 169] width 446 height 12
select select "cf00f61e-4b77-4892-83dd-df63e4708b2f"
click at [538, 260] on button "Next" at bounding box center [545, 261] width 20 height 11
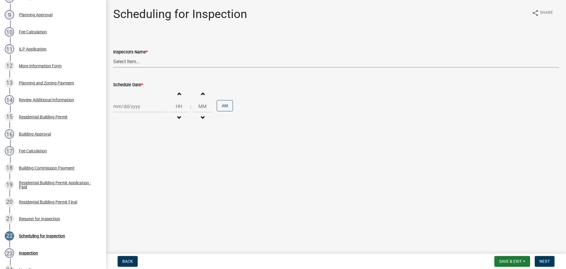
click at [129, 62] on select "Select Item... [PERSON_NAME] ([PERSON_NAME]) [PERSON_NAME] ([PERSON_NAME]) mkru…" at bounding box center [336, 61] width 446 height 12
select select "fdb3bcc6-ce93-4663-8a18-5c08884dd177"
click at [113, 55] on select "Select Item... [PERSON_NAME] ([PERSON_NAME]) [PERSON_NAME] ([PERSON_NAME]) mkru…" at bounding box center [336, 61] width 446 height 12
select select "10"
select select "2025"
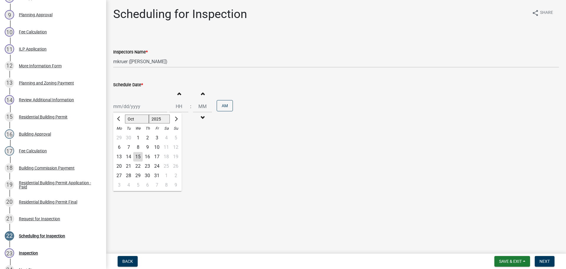
click at [135, 106] on div "Jan Feb Mar Apr May Jun Jul Aug Sep Oct Nov Dec 1525 1526 1527 1528 1529 1530 1…" at bounding box center [140, 106] width 54 height 12
click at [148, 156] on div "16" at bounding box center [147, 156] width 9 height 9
type input "10/16/2025"
click at [545, 260] on span "Next" at bounding box center [545, 261] width 10 height 5
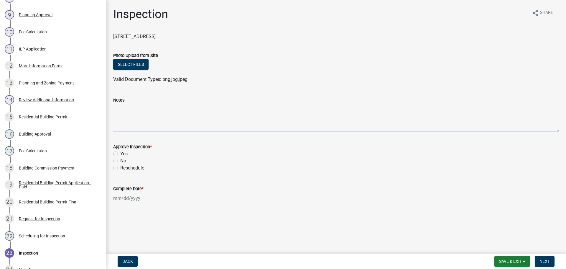
click at [115, 117] on textarea "Notes" at bounding box center [336, 118] width 446 height 28
type textarea "CALL 15 TO 20 MINUTES BEFORE YOU GO JAMESON 502-714-2768"
click at [512, 260] on span "Save & Exit" at bounding box center [510, 261] width 23 height 5
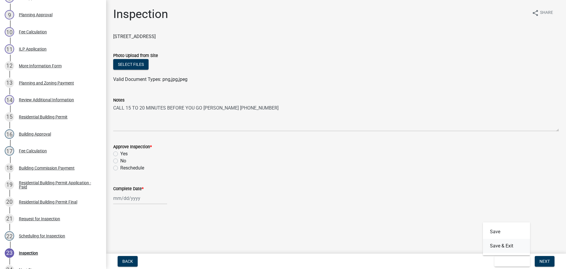
click at [508, 244] on button "Save & Exit" at bounding box center [506, 246] width 47 height 14
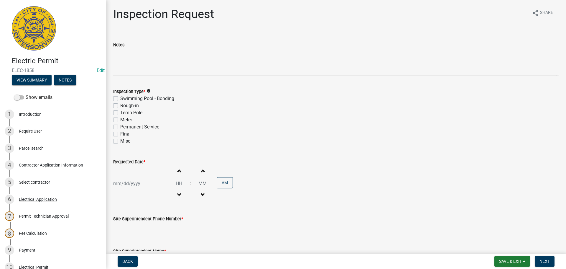
drag, startPoint x: 114, startPoint y: 134, endPoint x: 113, endPoint y: 152, distance: 17.4
click at [120, 134] on label "Final" at bounding box center [125, 133] width 10 height 7
click at [120, 134] on input "Final" at bounding box center [122, 132] width 4 height 4
checkbox input "true"
checkbox input "false"
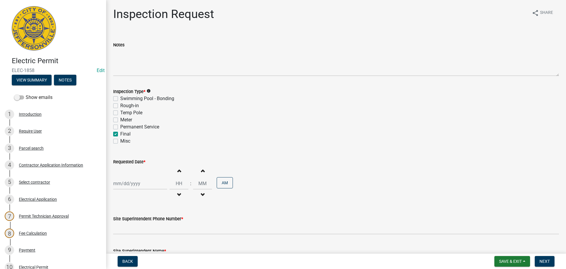
checkbox input "false"
checkbox input "true"
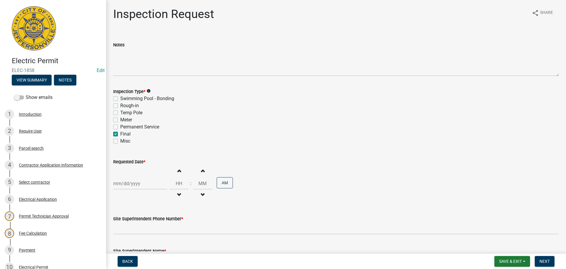
checkbox input "false"
click at [132, 187] on div at bounding box center [140, 183] width 54 height 12
select select "10"
select select "2025"
click at [119, 153] on div "20" at bounding box center [118, 151] width 9 height 9
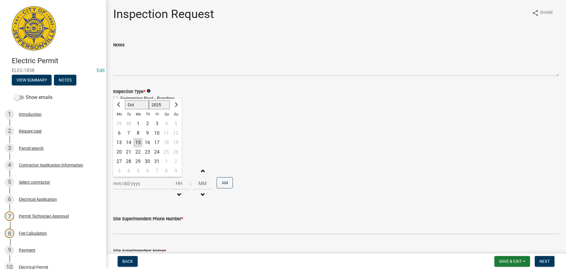
type input "[DATE]"
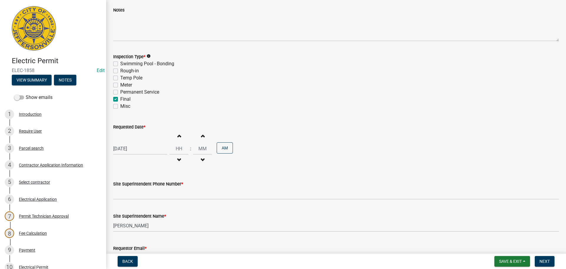
scroll to position [75, 0]
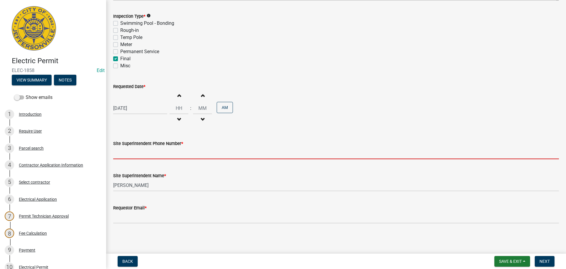
click at [132, 154] on input "Site Superintendent Phone Number *" at bounding box center [336, 153] width 446 height 12
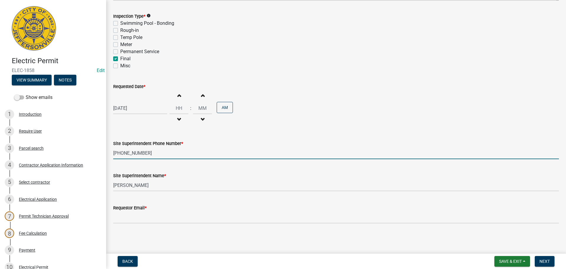
type input "[PHONE_NUMBER]"
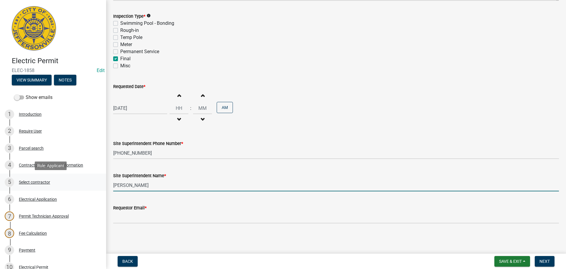
drag, startPoint x: 145, startPoint y: 187, endPoint x: 75, endPoint y: 183, distance: 70.9
click at [88, 185] on div "Electric Permit ELEC-1858 Edit View Summary Notes Show emails 1 Introduction 2 …" at bounding box center [283, 134] width 566 height 269
type input "[PERSON_NAME]"
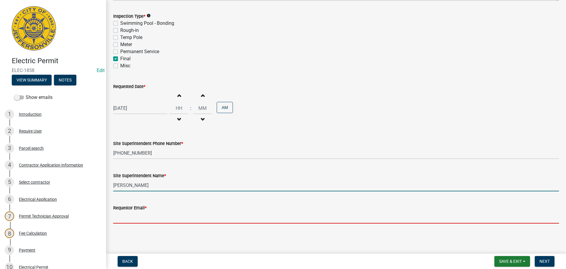
click at [125, 218] on input "Requestor Email *" at bounding box center [336, 217] width 446 height 12
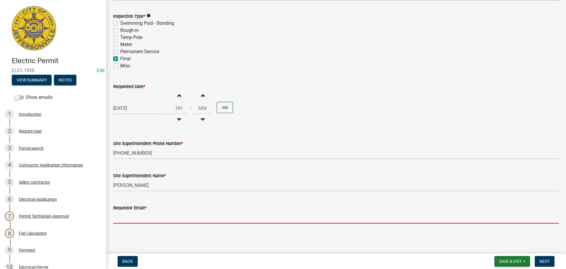
type input "[EMAIL_ADDRESS][DOMAIN_NAME]"
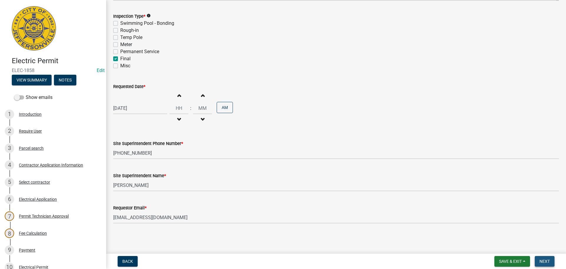
click at [547, 260] on span "Next" at bounding box center [545, 261] width 10 height 5
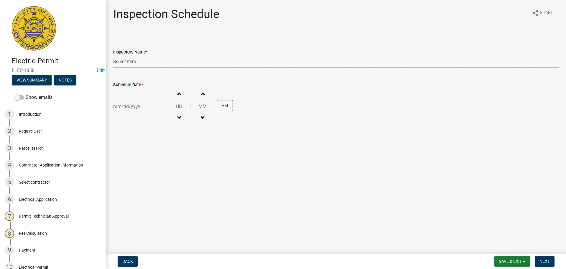
click at [126, 60] on select "Select Item... [PERSON_NAME] ([PERSON_NAME]) [PERSON_NAME] ([PERSON_NAME]) mkru…" at bounding box center [336, 61] width 446 height 12
select select "36a8b8f0-2ef8-43e9-ae06-718f51af8d36"
click at [113, 55] on select "Select Item... [PERSON_NAME] ([PERSON_NAME]) [PERSON_NAME] ([PERSON_NAME]) mkru…" at bounding box center [336, 61] width 446 height 12
click at [134, 108] on div at bounding box center [140, 106] width 54 height 12
select select "10"
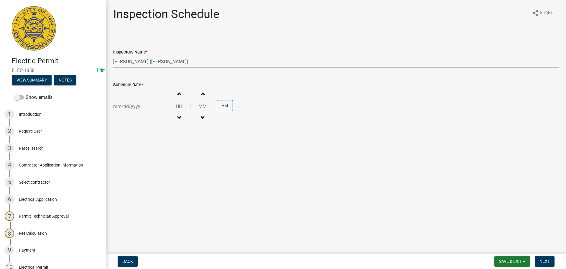
select select "2025"
click at [120, 165] on div "20" at bounding box center [118, 165] width 9 height 9
type input "[DATE]"
click at [550, 260] on span "Next" at bounding box center [545, 261] width 10 height 5
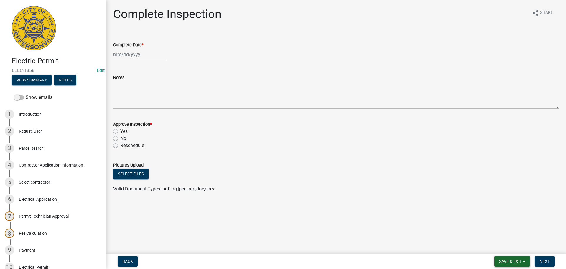
click at [505, 260] on span "Save & Exit" at bounding box center [510, 261] width 23 height 5
drag, startPoint x: 502, startPoint y: 246, endPoint x: 459, endPoint y: 225, distance: 48.2
click at [502, 246] on button "Save & Exit" at bounding box center [506, 246] width 47 height 14
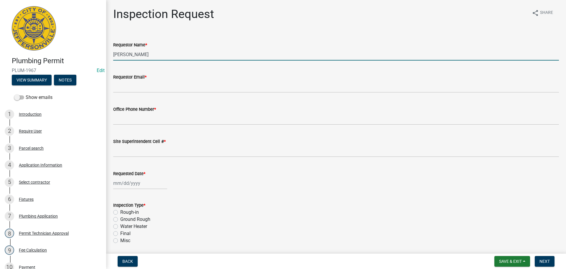
drag, startPoint x: 155, startPoint y: 56, endPoint x: 19, endPoint y: 53, distance: 136.9
click at [22, 55] on div "Plumbing Permit PLUM-1967 Edit View Summary Notes Show emails 1 Introduction 2 …" at bounding box center [283, 134] width 566 height 269
type input "[PERSON_NAME]"
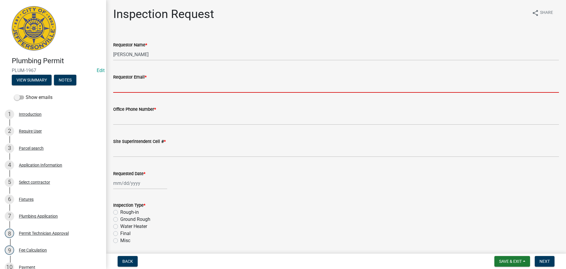
click at [121, 89] on input "Requestor Email *" at bounding box center [336, 87] width 446 height 12
type input "[EMAIL_ADDRESS][DOMAIN_NAME]"
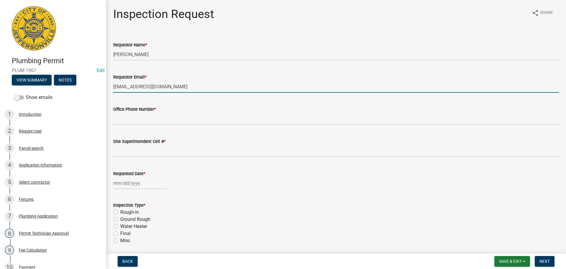
click at [140, 112] on div "Office Phone Number *" at bounding box center [336, 109] width 446 height 7
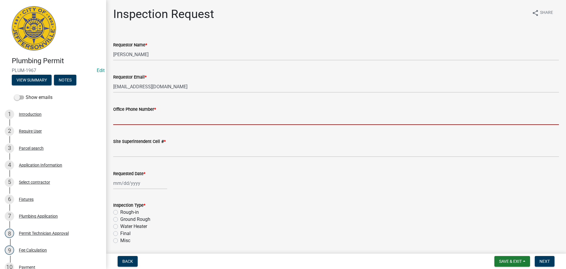
click at [140, 116] on input "Office Phone Number *" at bounding box center [336, 119] width 446 height 12
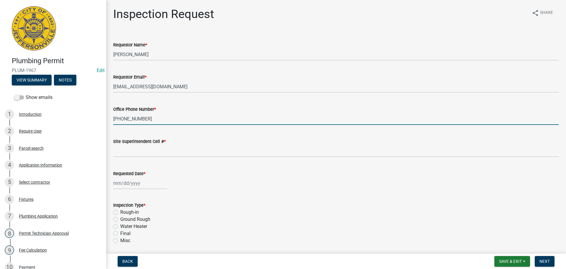
type input "[PHONE_NUMBER]"
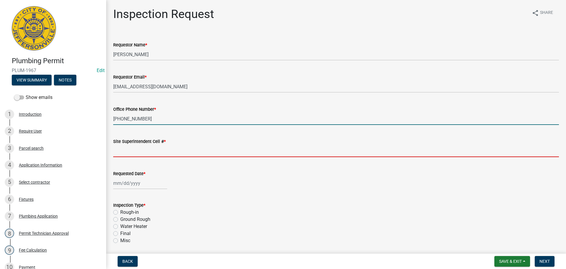
click at [148, 152] on input "Site Superintendent Cell # *" at bounding box center [336, 151] width 446 height 12
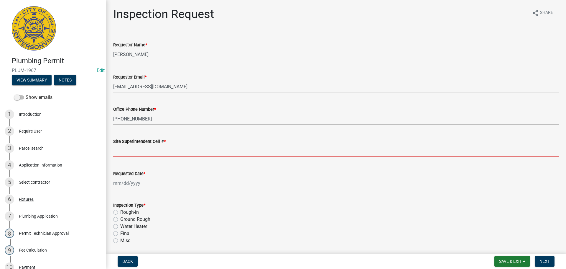
type input "SAME"
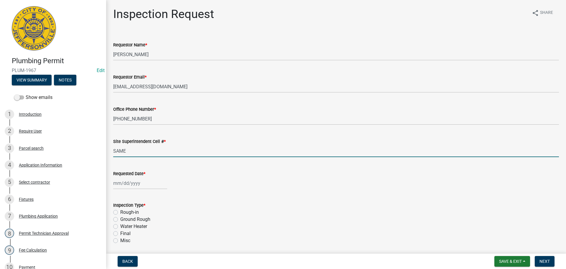
click at [135, 179] on div at bounding box center [140, 183] width 54 height 12
select select "10"
select select "2025"
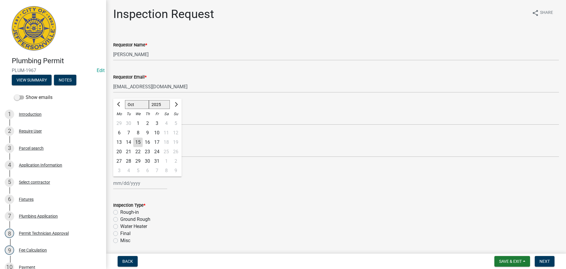
click at [121, 152] on div "20" at bounding box center [118, 151] width 9 height 9
type input "10/20/2025"
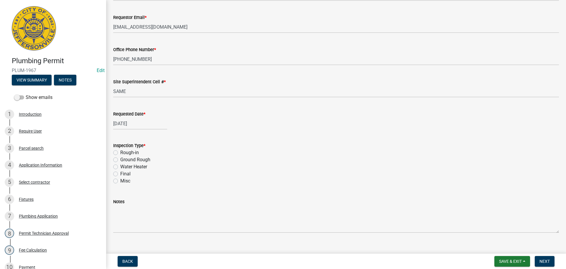
scroll to position [69, 0]
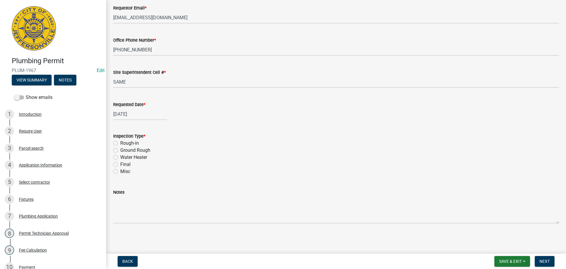
click at [120, 162] on label "Final" at bounding box center [125, 164] width 10 height 7
click at [120, 162] on input "Final" at bounding box center [122, 163] width 4 height 4
radio input "true"
click at [541, 260] on span "Next" at bounding box center [545, 261] width 10 height 5
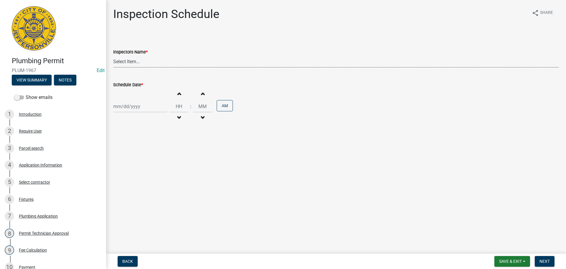
click at [121, 61] on select "Select Item... jramsey (Jeremy Ramsey) MaryFrey (Mary Frey) mkruer (Mike Kruer)…" at bounding box center [336, 61] width 446 height 12
select select "13c97fbc-c819-4cee-844a-0db3d3c4db95"
click at [113, 55] on select "Select Item... jramsey (Jeremy Ramsey) MaryFrey (Mary Frey) mkruer (Mike Kruer)…" at bounding box center [336, 61] width 446 height 12
select select "10"
select select "2025"
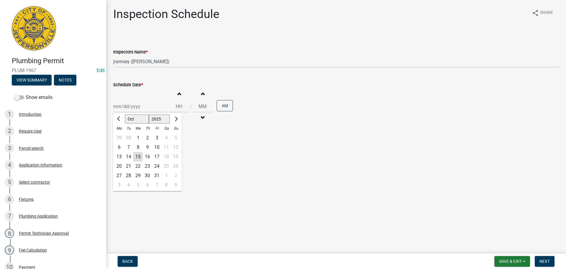
drag, startPoint x: 125, startPoint y: 104, endPoint x: 126, endPoint y: 108, distance: 4.9
click at [125, 104] on div "Jan Feb Mar Apr May Jun Jul Aug Sep Oct Nov Dec 1525 1526 1527 1528 1529 1530 1…" at bounding box center [140, 106] width 54 height 12
click at [120, 166] on div "20" at bounding box center [118, 165] width 9 height 9
type input "10/20/2025"
click at [547, 263] on button "Next" at bounding box center [545, 261] width 20 height 11
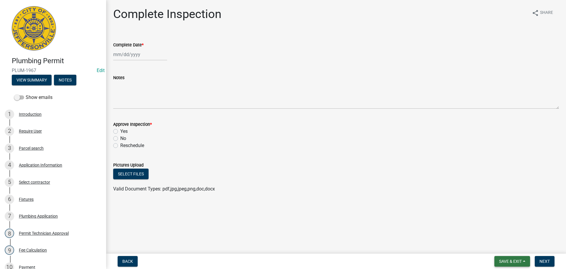
click at [500, 261] on span "Save & Exit" at bounding box center [510, 261] width 23 height 5
click at [497, 248] on button "Save & Exit" at bounding box center [506, 246] width 47 height 14
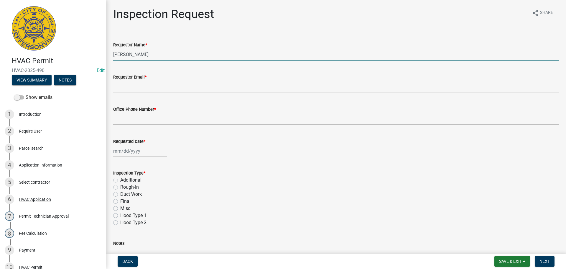
drag, startPoint x: 141, startPoint y: 55, endPoint x: 69, endPoint y: 49, distance: 72.0
click at [69, 49] on div "HVAC Permit HVAC-2025-490 Edit View Summary Notes Show emails 1 Introduction 2 …" at bounding box center [283, 134] width 566 height 269
type input "[PERSON_NAME]"
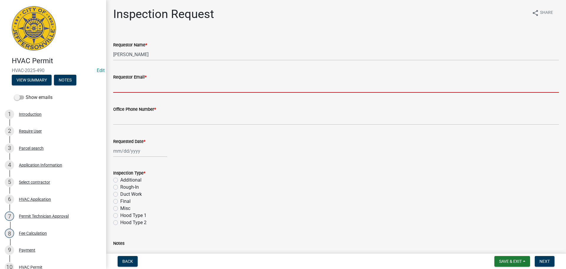
click at [123, 87] on input "Requestor Email *" at bounding box center [336, 87] width 446 height 12
type input "[EMAIL_ADDRESS][DOMAIN_NAME]"
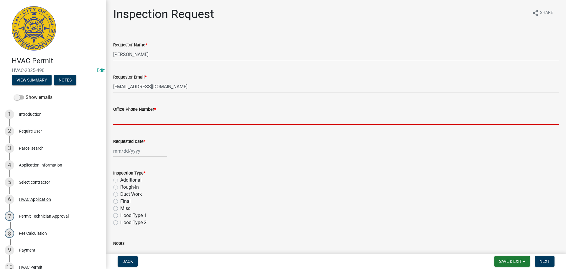
click at [133, 120] on input "Office Phone Number *" at bounding box center [336, 119] width 446 height 12
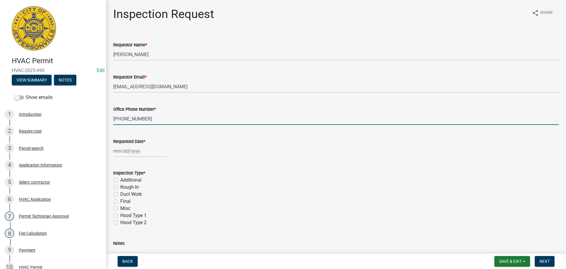
type input "[PHONE_NUMBER]"
click at [127, 151] on div at bounding box center [140, 151] width 54 height 12
select select "10"
select select "2025"
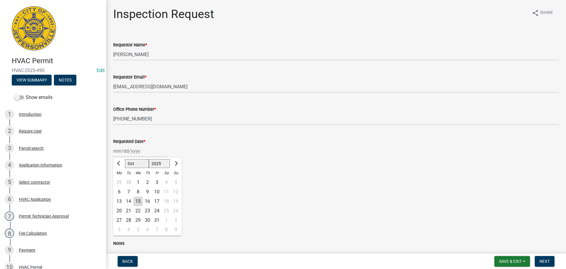
click at [120, 210] on div "20" at bounding box center [118, 210] width 9 height 9
type input "[DATE]"
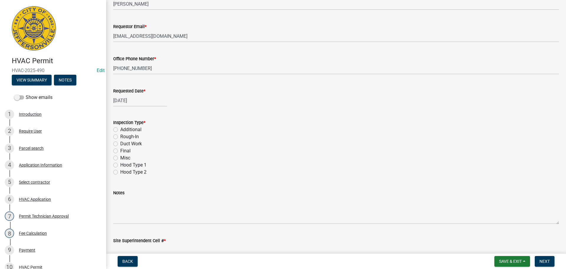
scroll to position [59, 0]
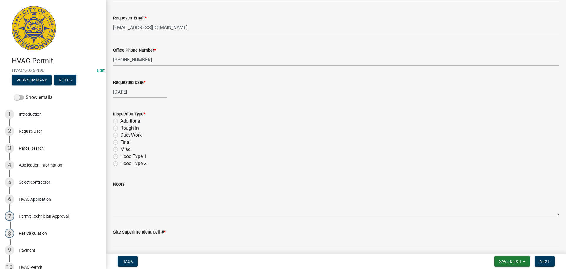
click at [120, 143] on label "Final" at bounding box center [125, 142] width 10 height 7
click at [120, 142] on input "Final" at bounding box center [122, 141] width 4 height 4
radio input "true"
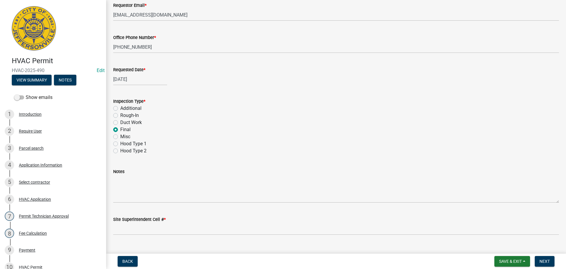
scroll to position [83, 0]
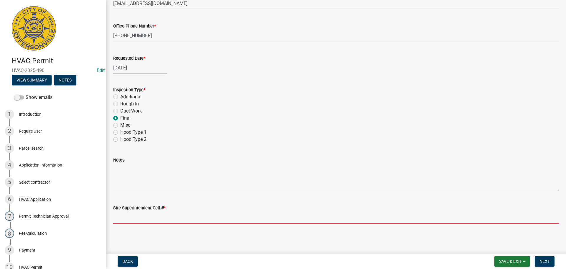
click at [130, 213] on input "Site Superintendent Cell # *" at bounding box center [336, 217] width 446 height 12
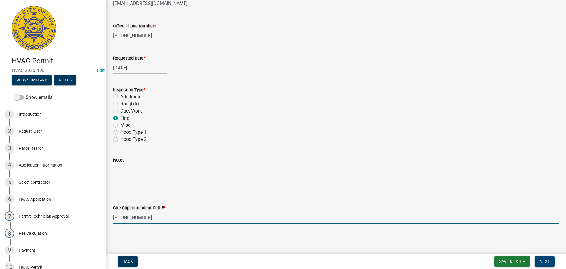
type input "502-500-7901"
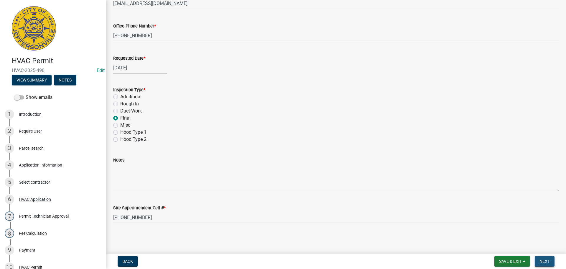
click at [545, 262] on span "Next" at bounding box center [545, 261] width 10 height 5
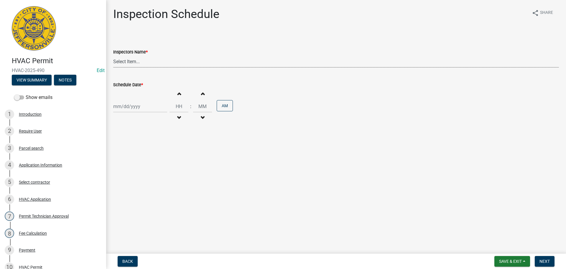
click at [125, 61] on select "Select Item... jramsey (Jeremy Ramsey) MaryFrey (Mary Frey) mkruer (Mike Kruer)…" at bounding box center [336, 61] width 446 height 12
select select "13c97fbc-c819-4cee-844a-0db3d3c4db95"
click at [113, 55] on select "Select Item... jramsey (Jeremy Ramsey) MaryFrey (Mary Frey) mkruer (Mike Kruer)…" at bounding box center [336, 61] width 446 height 12
select select "10"
select select "2025"
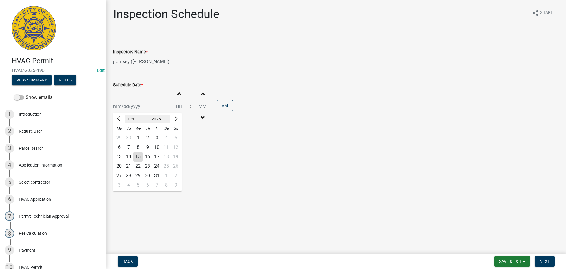
drag, startPoint x: 125, startPoint y: 109, endPoint x: 124, endPoint y: 112, distance: 3.3
click at [125, 109] on div "Jan Feb Mar Apr May Jun Jul Aug Sep Oct Nov Dec 1525 1526 1527 1528 1529 1530 1…" at bounding box center [140, 106] width 54 height 12
click at [121, 166] on div "20" at bounding box center [118, 165] width 9 height 9
type input "10/20/2025"
click at [543, 260] on span "Next" at bounding box center [545, 261] width 10 height 5
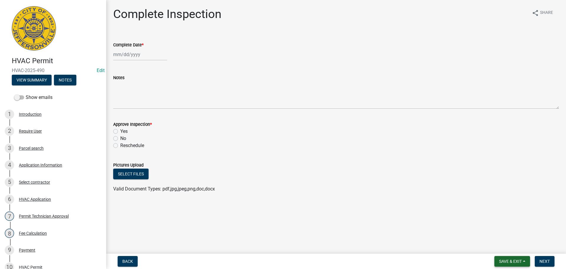
click at [507, 258] on button "Save & Exit" at bounding box center [513, 261] width 36 height 11
click at [502, 246] on button "Save & Exit" at bounding box center [506, 246] width 47 height 14
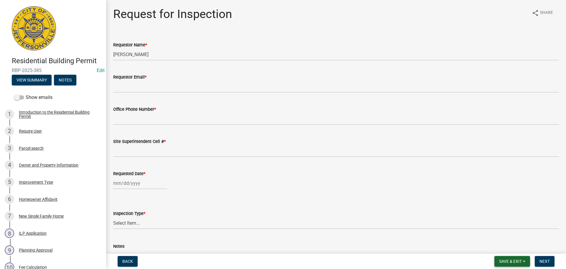
click at [513, 265] on button "Save & Exit" at bounding box center [513, 261] width 36 height 11
click at [505, 245] on button "Save & Exit" at bounding box center [506, 246] width 47 height 14
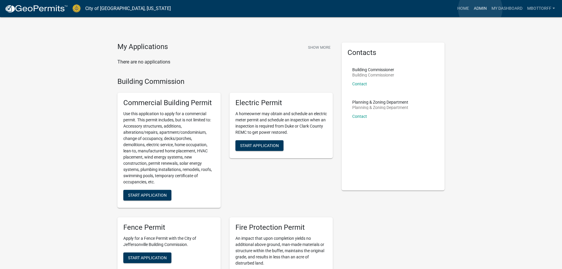
click at [480, 9] on link "Admin" at bounding box center [480, 8] width 18 height 11
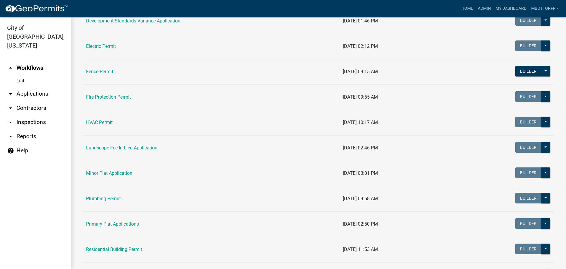
scroll to position [295, 0]
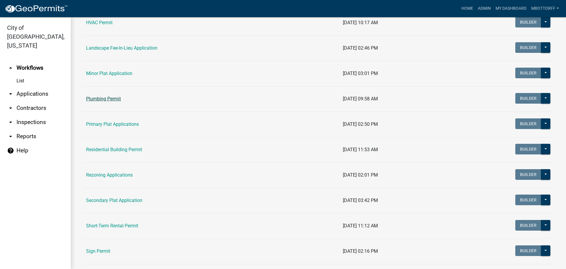
click at [99, 97] on link "Plumbing Permit" at bounding box center [103, 99] width 35 height 6
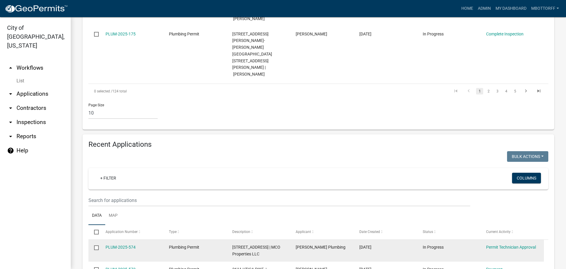
scroll to position [472, 0]
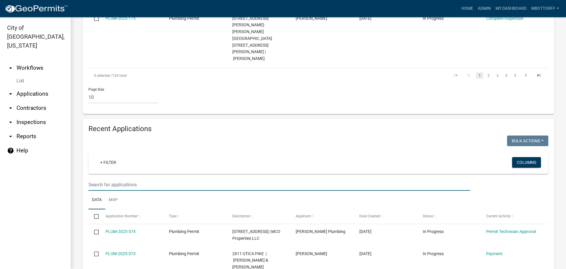
click at [101, 178] on input "text" at bounding box center [280, 184] width 382 height 12
click at [103, 178] on input "text" at bounding box center [280, 184] width 382 height 12
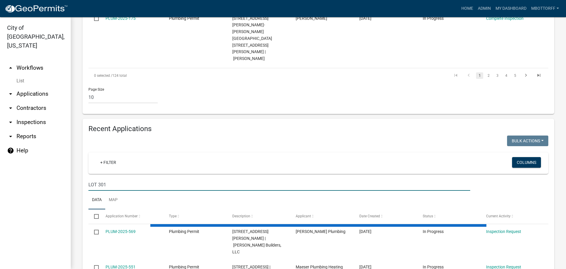
scroll to position [430, 0]
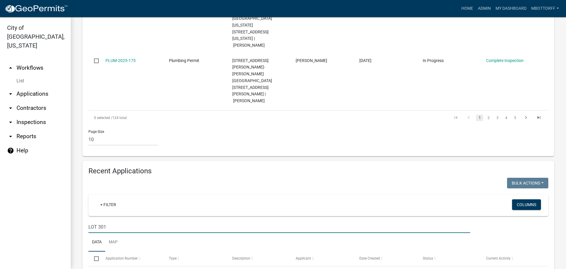
type input "LOT 301"
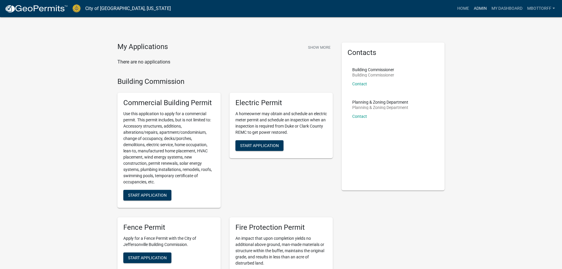
click at [479, 7] on link "Admin" at bounding box center [480, 8] width 18 height 11
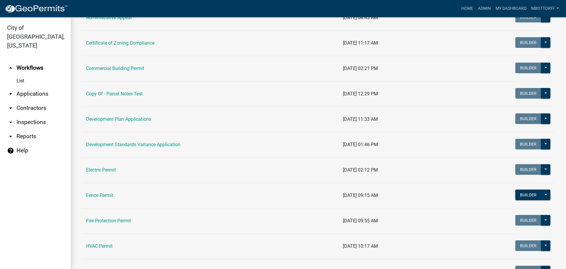
scroll to position [89, 0]
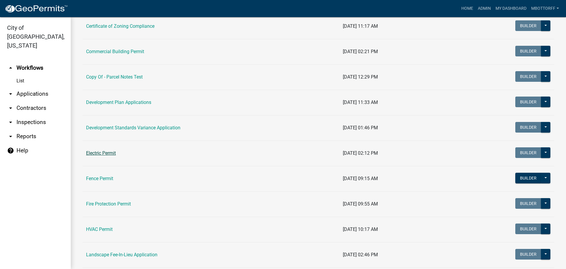
click at [104, 153] on link "Electric Permit" at bounding box center [101, 153] width 30 height 6
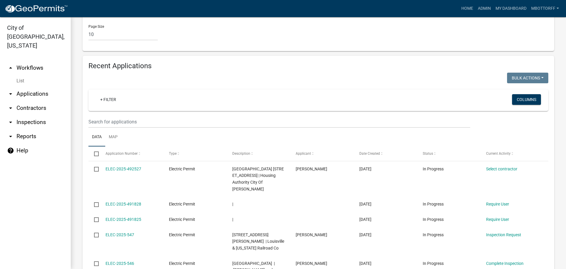
scroll to position [502, 0]
click at [103, 115] on input "text" at bounding box center [280, 121] width 382 height 12
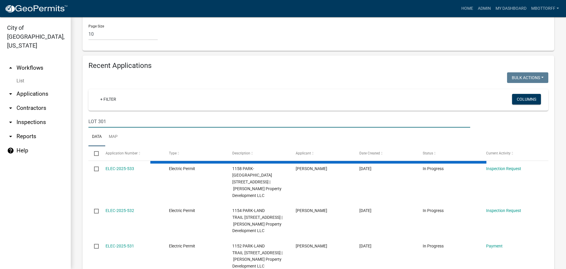
scroll to position [479, 0]
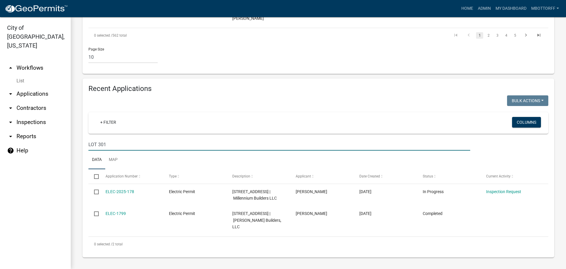
type input "LOT 301"
click at [39, 87] on link "arrow_drop_down Applications" at bounding box center [35, 94] width 71 height 14
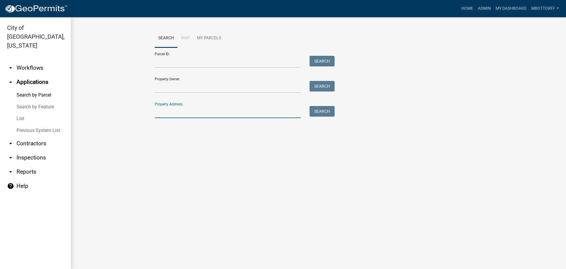
click at [166, 107] on input "Property Address:" at bounding box center [228, 112] width 146 height 12
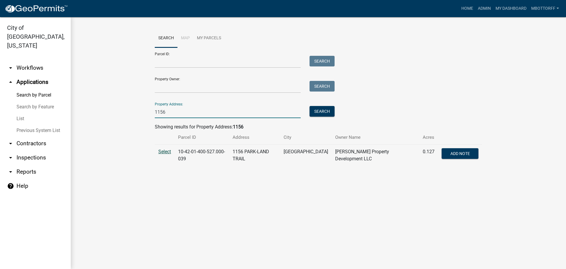
type input "1156"
click at [163, 151] on span "Select" at bounding box center [164, 152] width 13 height 6
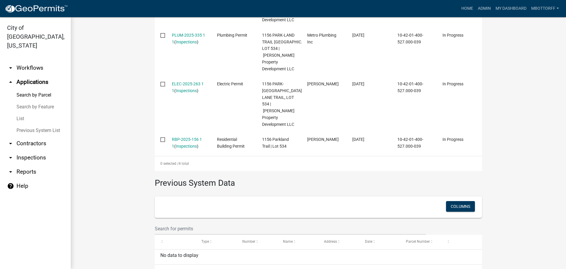
scroll to position [266, 0]
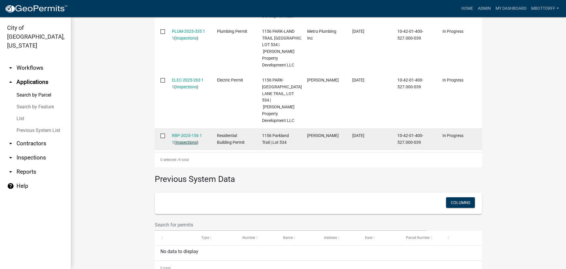
click at [176, 140] on link "Inspections" at bounding box center [186, 142] width 21 height 5
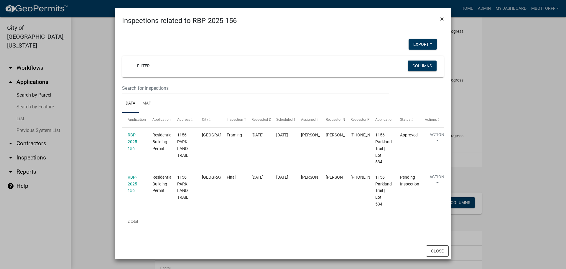
click at [441, 19] on span "×" at bounding box center [442, 19] width 4 height 8
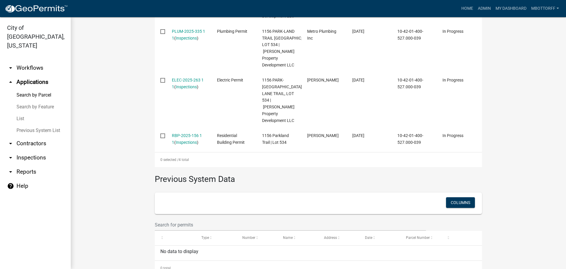
scroll to position [177, 0]
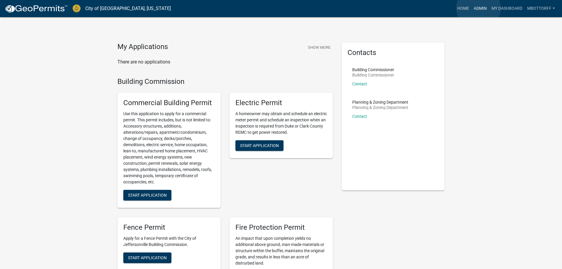
click at [479, 8] on link "Admin" at bounding box center [480, 8] width 18 height 11
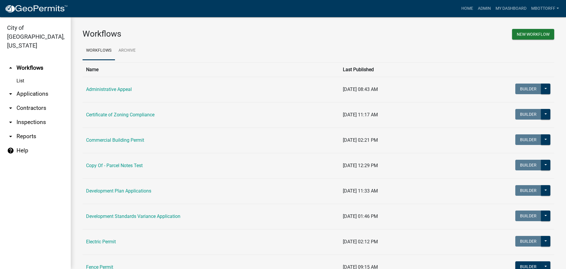
click at [38, 87] on link "arrow_drop_down Applications" at bounding box center [35, 94] width 71 height 14
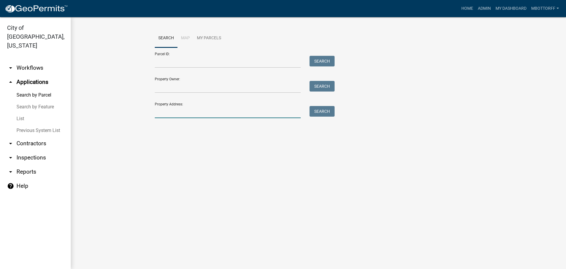
click at [160, 108] on input "Property Address:" at bounding box center [228, 112] width 146 height 12
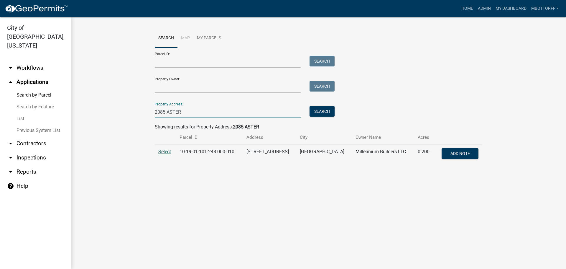
type input "2085 ASTER"
click at [164, 152] on span "Select" at bounding box center [164, 152] width 13 height 6
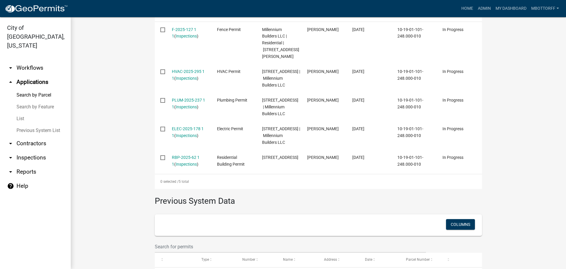
scroll to position [236, 0]
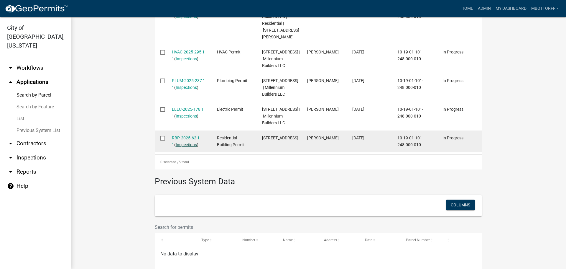
click at [187, 147] on link "Inspections" at bounding box center [186, 144] width 21 height 5
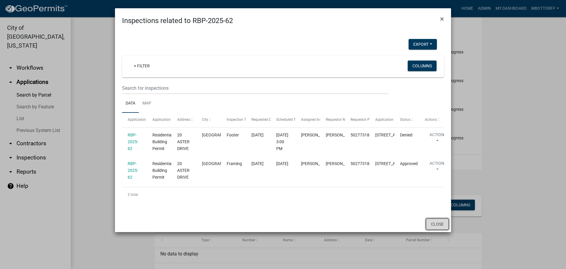
click at [435, 230] on button "Close" at bounding box center [437, 223] width 23 height 11
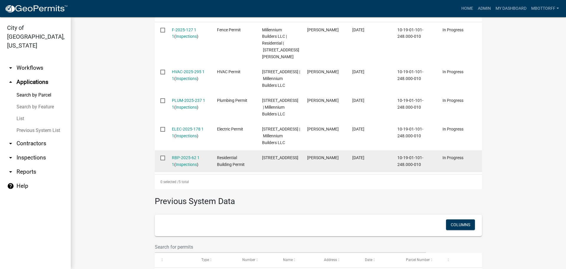
scroll to position [207, 0]
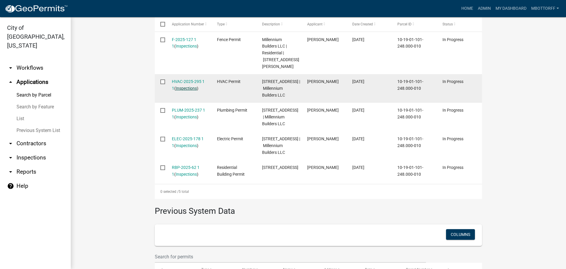
drag, startPoint x: 193, startPoint y: 79, endPoint x: 178, endPoint y: 88, distance: 17.1
click at [178, 88] on link "Inspections" at bounding box center [186, 88] width 21 height 5
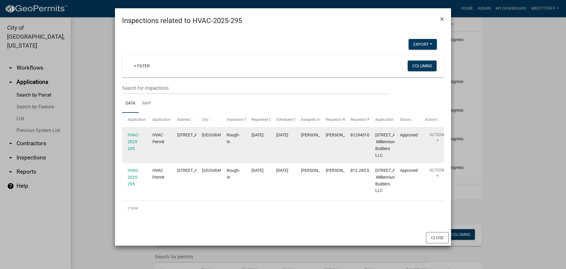
scroll to position [65, 0]
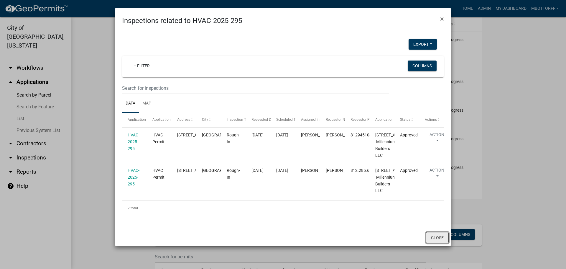
click at [434, 243] on button "Close" at bounding box center [437, 237] width 23 height 11
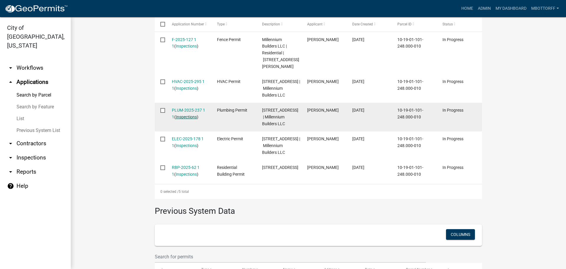
click at [183, 119] on link "Inspections" at bounding box center [186, 116] width 21 height 5
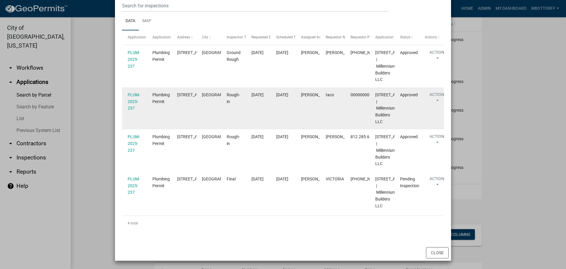
scroll to position [163, 0]
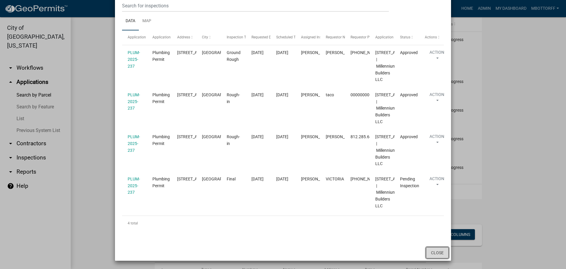
click at [435, 251] on button "Close" at bounding box center [437, 252] width 23 height 11
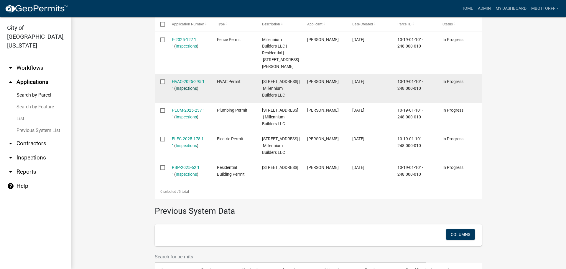
click at [190, 88] on link "Inspections" at bounding box center [186, 88] width 21 height 5
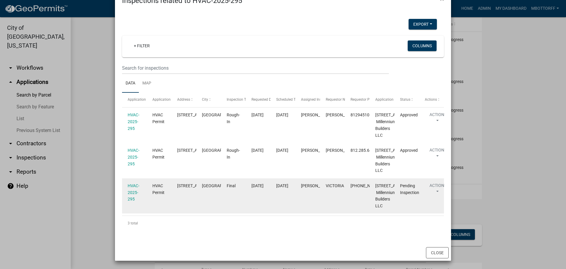
scroll to position [141, 0]
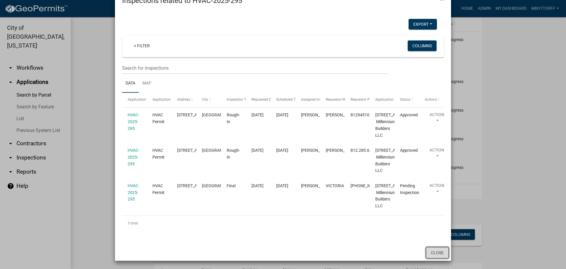
click at [428, 252] on button "Close" at bounding box center [437, 252] width 23 height 11
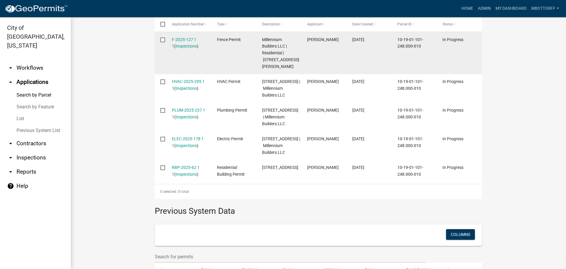
drag, startPoint x: 177, startPoint y: 39, endPoint x: 160, endPoint y: 59, distance: 26.0
click at [160, 59] on datatable-body-cell at bounding box center [160, 53] width 11 height 42
click at [176, 45] on link "Inspections" at bounding box center [186, 46] width 21 height 5
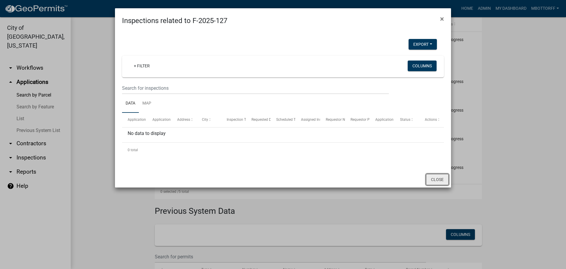
click at [440, 177] on button "Close" at bounding box center [437, 179] width 23 height 11
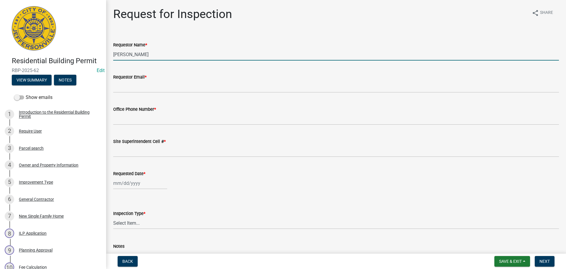
drag, startPoint x: 140, startPoint y: 57, endPoint x: 35, endPoint y: 48, distance: 105.7
click at [51, 49] on div "Residential Building Permit RBP-2025-62 Edit View Summary Notes Show emails 1 I…" at bounding box center [283, 134] width 566 height 269
type input "VICTORIA"
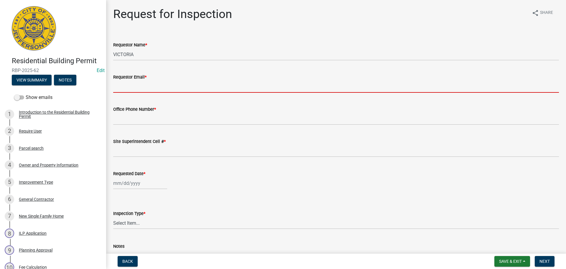
click at [132, 84] on input "Requestor Email *" at bounding box center [336, 87] width 446 height 12
type input "[EMAIL_ADDRESS][DOMAIN_NAME]"
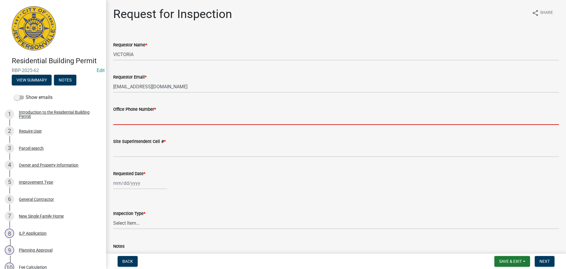
click at [133, 118] on input "Office Phone Number *" at bounding box center [336, 119] width 446 height 12
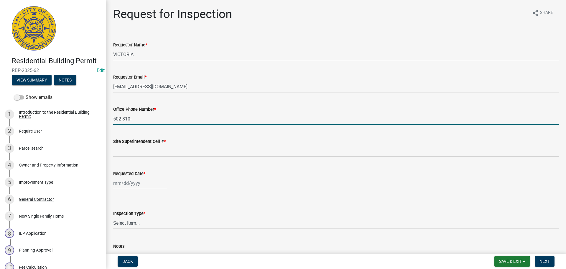
type input "[PHONE_NUMBER]"
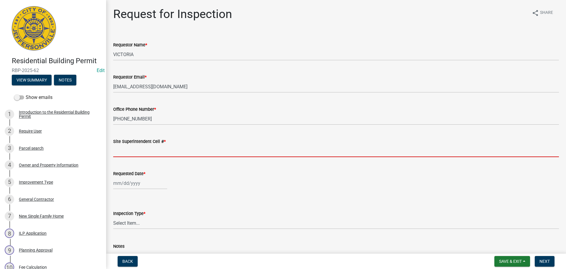
click at [139, 149] on input "Site Superintendent Cell # *" at bounding box center [336, 151] width 446 height 12
type input "SAME"
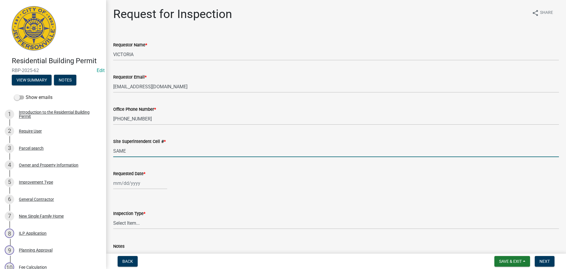
click at [130, 183] on div at bounding box center [140, 183] width 54 height 12
select select "10"
select select "2025"
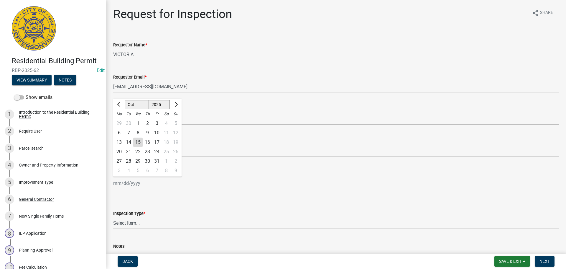
click at [119, 152] on div "20" at bounding box center [118, 151] width 9 height 9
type input "[DATE]"
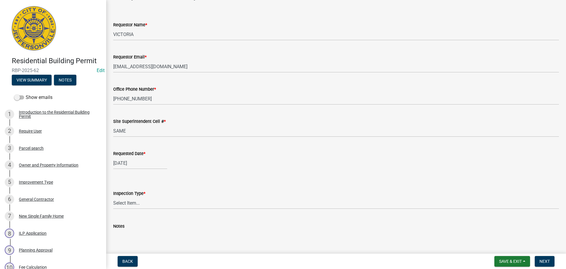
scroll to position [54, 0]
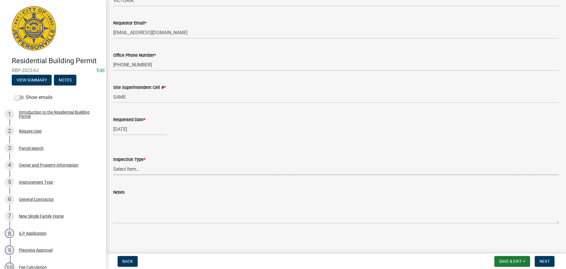
click at [126, 169] on select "Select Item... Footer Foundation Framing Final" at bounding box center [336, 169] width 446 height 12
click at [113, 163] on select "Select Item... Footer Foundation Framing Final" at bounding box center [336, 169] width 446 height 12
select select "8ea0f6e5-dde7-4881-a999-02519822ccbf"
click at [545, 260] on span "Next" at bounding box center [545, 261] width 10 height 5
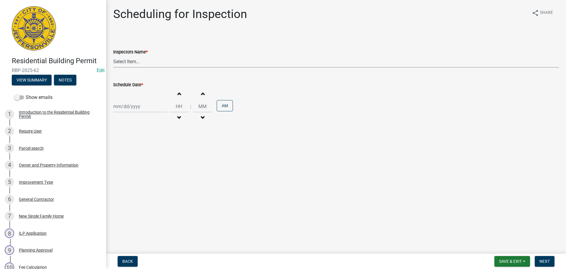
click at [122, 61] on select "Select Item... [PERSON_NAME] ([PERSON_NAME]) [PERSON_NAME] ([PERSON_NAME]) mkru…" at bounding box center [336, 61] width 446 height 12
select select "fdb3bcc6-ce93-4663-8a18-5c08884dd177"
click at [113, 55] on select "Select Item... [PERSON_NAME] ([PERSON_NAME]) [PERSON_NAME] ([PERSON_NAME]) mkru…" at bounding box center [336, 61] width 446 height 12
click at [125, 107] on div at bounding box center [140, 106] width 54 height 12
select select "10"
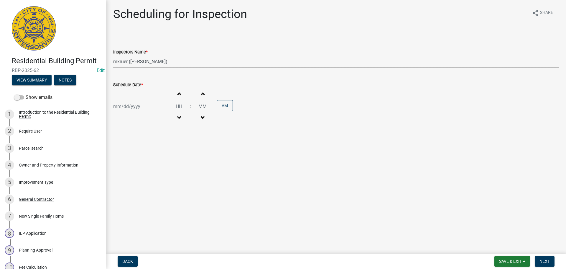
select select "2025"
drag, startPoint x: 120, startPoint y: 165, endPoint x: 154, endPoint y: 167, distance: 33.7
click at [121, 165] on div "20" at bounding box center [118, 165] width 9 height 9
type input "[DATE]"
click at [546, 262] on span "Next" at bounding box center [545, 261] width 10 height 5
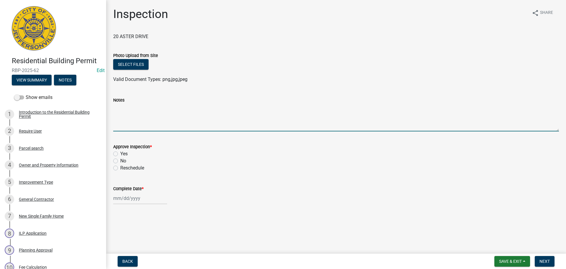
click at [120, 113] on textarea "Notes" at bounding box center [336, 118] width 446 height 28
type textarea "CODE 1234 OR 3387"
click at [512, 260] on span "Save & Exit" at bounding box center [510, 261] width 23 height 5
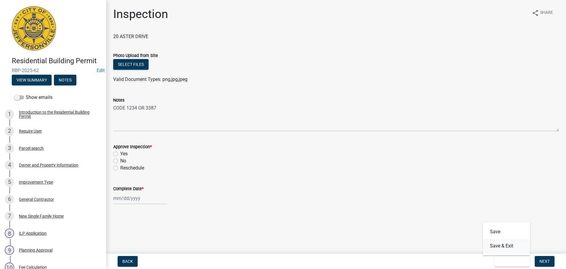
click at [508, 246] on button "Save & Exit" at bounding box center [506, 246] width 47 height 14
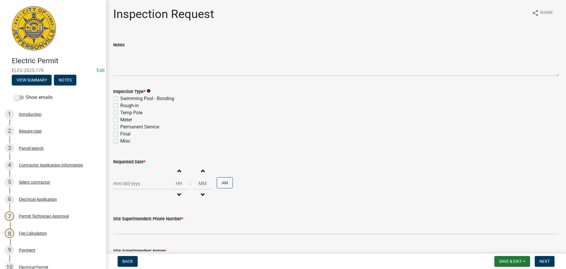
click at [120, 133] on label "Final" at bounding box center [125, 133] width 10 height 7
click at [120, 133] on input "Final" at bounding box center [122, 132] width 4 height 4
checkbox input "true"
checkbox input "false"
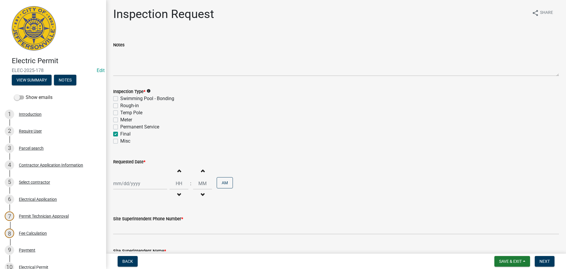
checkbox input "false"
checkbox input "true"
checkbox input "false"
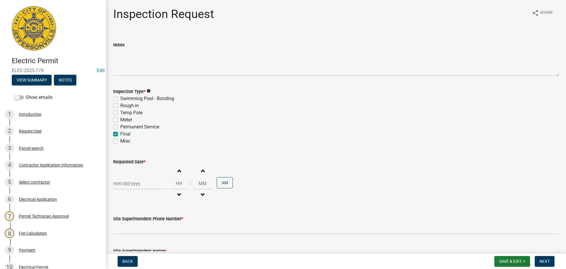
select select "10"
select select "2025"
click at [122, 183] on div "[PERSON_NAME] Feb Mar Apr [PERSON_NAME][DATE] Oct Nov [DATE] 1526 1527 1528 152…" at bounding box center [140, 183] width 54 height 12
drag, startPoint x: 119, startPoint y: 151, endPoint x: 152, endPoint y: 166, distance: 35.8
click at [119, 151] on div "20" at bounding box center [118, 151] width 9 height 9
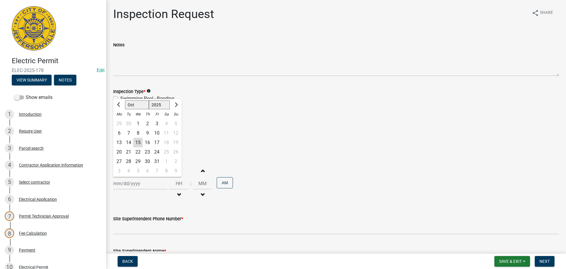
type input "[DATE]"
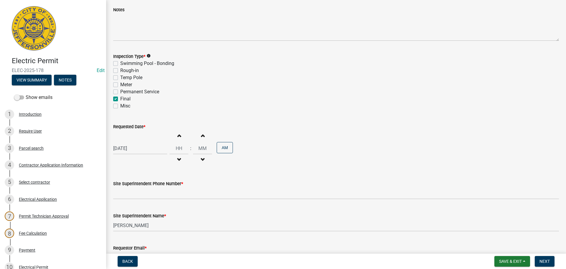
scroll to position [75, 0]
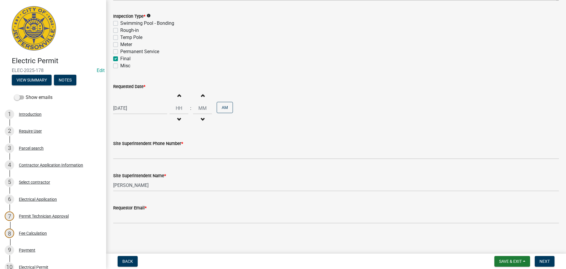
click at [116, 146] on div "Site Superintendent Phone Number *" at bounding box center [336, 143] width 446 height 7
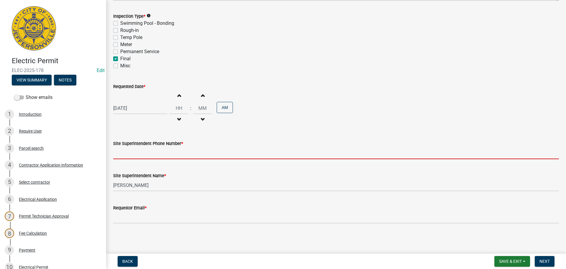
click at [118, 150] on input "Site Superintendent Phone Number *" at bounding box center [336, 153] width 446 height 12
type input "[PHONE_NUMBER]"
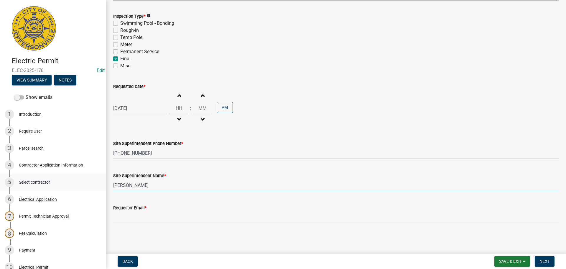
drag, startPoint x: 145, startPoint y: 186, endPoint x: 83, endPoint y: 173, distance: 62.8
click at [93, 176] on div "Electric Permit ELEC-2025-178 Edit View Summary Notes Show emails 1 Introductio…" at bounding box center [283, 134] width 566 height 269
type input "VICTORIA"
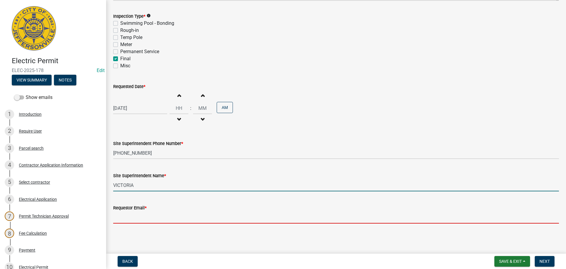
click at [123, 216] on input "Requestor Email *" at bounding box center [336, 217] width 446 height 12
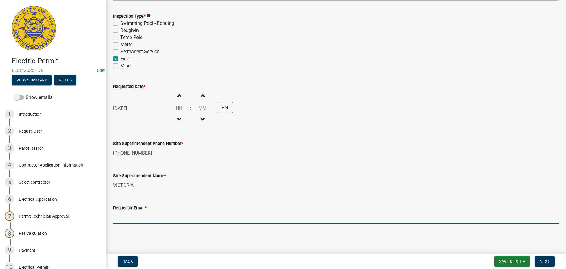
type input "vjohnsrealtor@gmail.com"
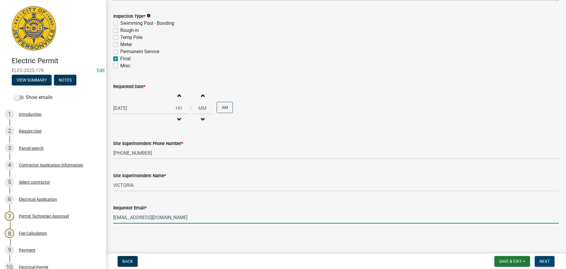
click at [548, 260] on span "Next" at bounding box center [545, 261] width 10 height 5
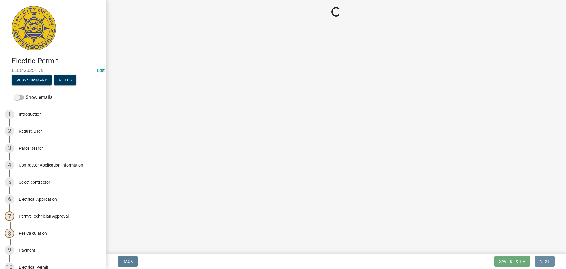
scroll to position [0, 0]
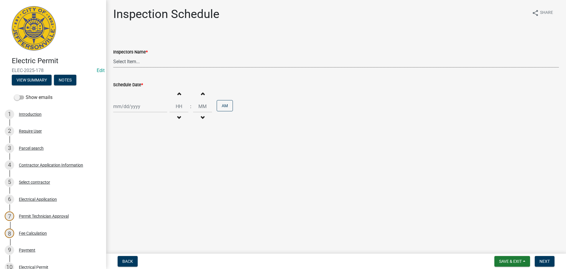
click at [117, 63] on select "Select Item... [PERSON_NAME] ([PERSON_NAME]) [PERSON_NAME] ([PERSON_NAME]) mkru…" at bounding box center [336, 61] width 446 height 12
select select "36a8b8f0-2ef8-43e9-ae06-718f51af8d36"
click at [113, 55] on select "Select Item... [PERSON_NAME] ([PERSON_NAME]) [PERSON_NAME] ([PERSON_NAME]) mkru…" at bounding box center [336, 61] width 446 height 12
select select "10"
select select "2025"
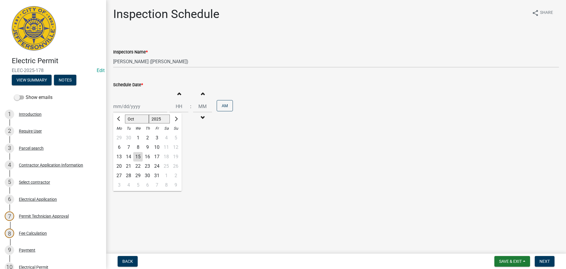
click at [125, 104] on div "Jan Feb Mar Apr May Jun Jul Aug Sep Oct Nov Dec 1525 1526 1527 1528 1529 1530 1…" at bounding box center [140, 106] width 54 height 12
click at [120, 165] on div "20" at bounding box center [118, 165] width 9 height 9
type input "10/20/2025"
click at [550, 264] on button "Next" at bounding box center [545, 261] width 20 height 11
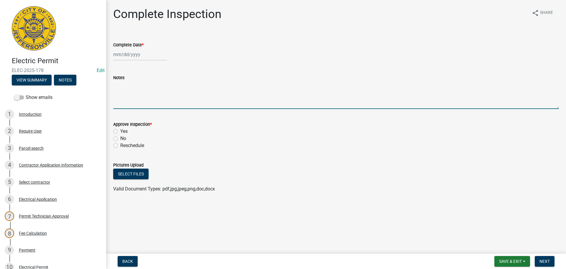
click at [122, 86] on textarea "Notes" at bounding box center [336, 95] width 446 height 28
type textarea "CODE 1234 OR 3387"
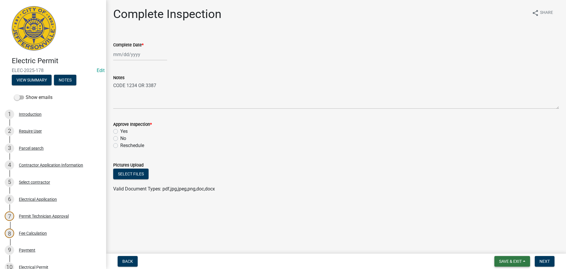
click at [515, 260] on span "Save & Exit" at bounding box center [510, 261] width 23 height 5
click at [504, 247] on button "Save & Exit" at bounding box center [506, 246] width 47 height 14
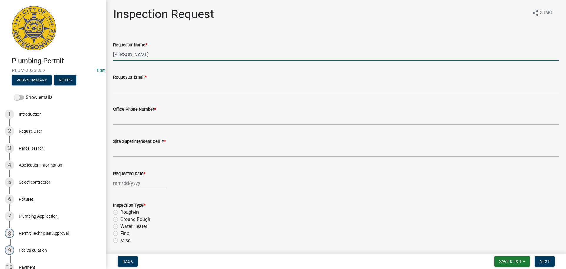
drag, startPoint x: 155, startPoint y: 55, endPoint x: 79, endPoint y: 47, distance: 75.9
click at [101, 51] on div "Plumbing Permit PLUM-2025-237 Edit View Summary Notes Show emails 1 Introductio…" at bounding box center [283, 134] width 566 height 269
type input "VICTORIA"
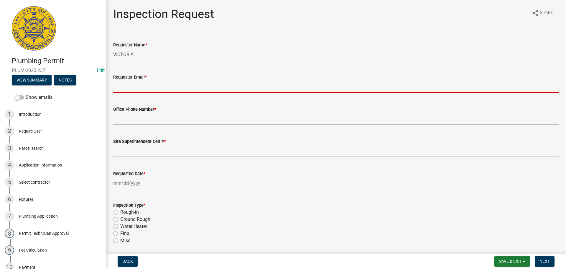
click at [130, 83] on input "Requestor Email *" at bounding box center [336, 87] width 446 height 12
type input "[EMAIL_ADDRESS][DOMAIN_NAME]"
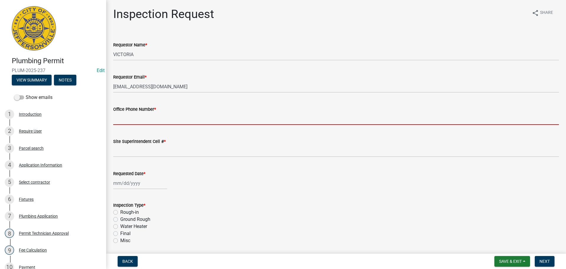
click at [146, 121] on input "Office Phone Number *" at bounding box center [336, 119] width 446 height 12
type input "[PHONE_NUMBER]"
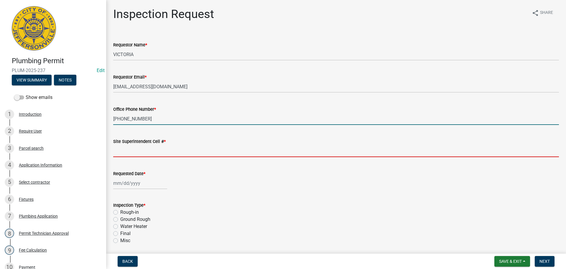
click at [133, 149] on input "Site Superintendent Cell # *" at bounding box center [336, 151] width 446 height 12
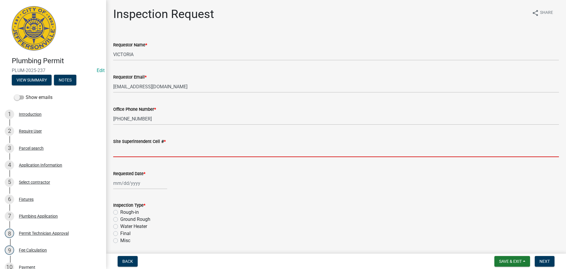
type input "SAME"
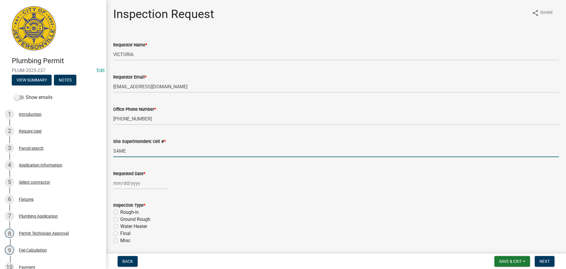
click at [135, 180] on div at bounding box center [140, 183] width 54 height 12
select select "10"
select select "2025"
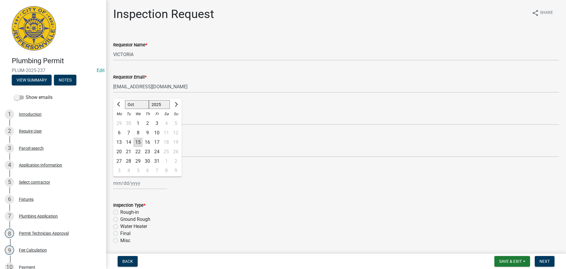
click at [120, 152] on div "20" at bounding box center [118, 151] width 9 height 9
type input "[DATE]"
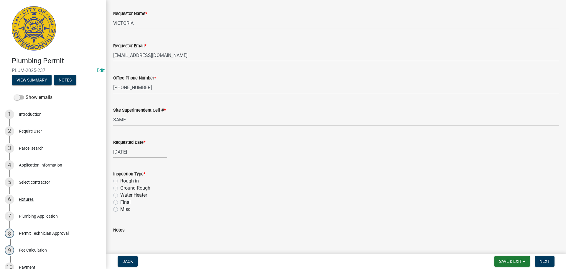
scroll to position [69, 0]
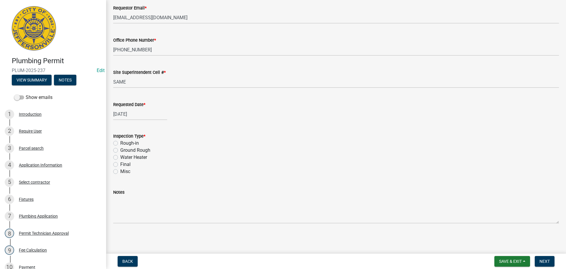
click at [120, 163] on label "Final" at bounding box center [125, 164] width 10 height 7
click at [120, 163] on input "Final" at bounding box center [122, 163] width 4 height 4
radio input "true"
click at [543, 262] on span "Next" at bounding box center [545, 261] width 10 height 5
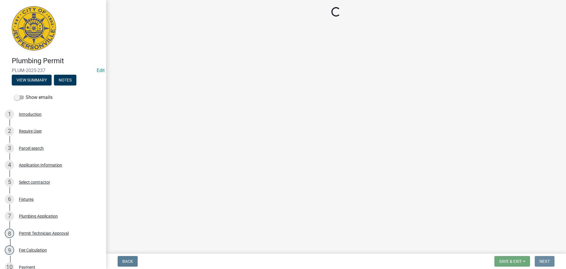
scroll to position [0, 0]
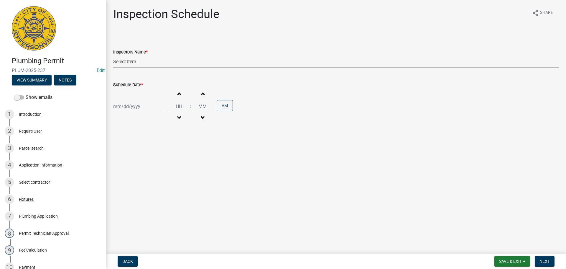
click at [117, 58] on select "Select Item... [PERSON_NAME] ([PERSON_NAME]) [PERSON_NAME] ([PERSON_NAME]) mkru…" at bounding box center [336, 61] width 446 height 12
select select "13c97fbc-c819-4cee-844a-0db3d3c4db95"
click at [113, 55] on select "Select Item... jramsey (Jeremy Ramsey) MaryFrey (Mary Frey) mkruer (Mike Kruer)…" at bounding box center [336, 61] width 446 height 12
select select "10"
select select "2025"
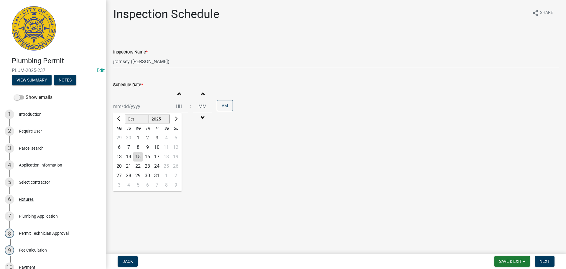
click at [121, 107] on div "Jan Feb Mar Apr May Jun Jul Aug Sep Oct Nov Dec 1525 1526 1527 1528 1529 1530 1…" at bounding box center [140, 106] width 54 height 12
click at [119, 165] on div "20" at bounding box center [118, 165] width 9 height 9
type input "[DATE]"
click at [552, 260] on button "Next" at bounding box center [545, 261] width 20 height 11
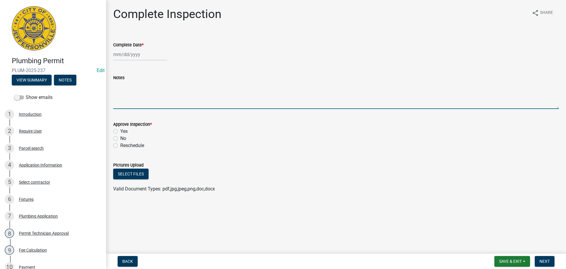
click at [131, 90] on textarea "Notes" at bounding box center [336, 95] width 446 height 28
type textarea "CODE 1234 OR 3387"
click at [508, 262] on span "Save & Exit" at bounding box center [510, 261] width 23 height 5
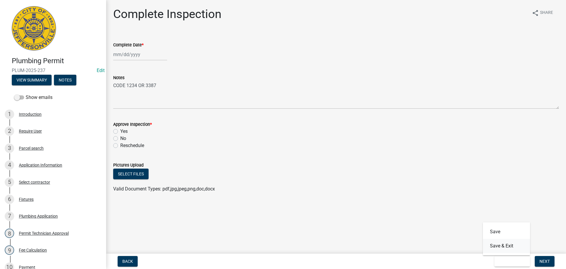
click at [509, 248] on button "Save & Exit" at bounding box center [506, 246] width 47 height 14
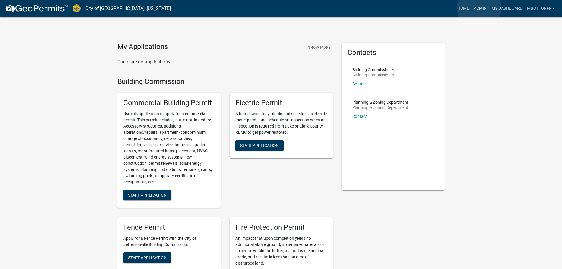
click at [479, 8] on link "Admin" at bounding box center [480, 8] width 18 height 11
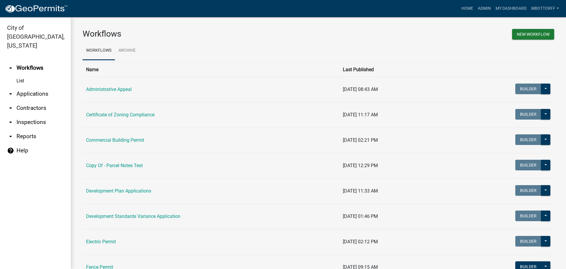
click at [27, 87] on link "arrow_drop_down Applications" at bounding box center [35, 94] width 71 height 14
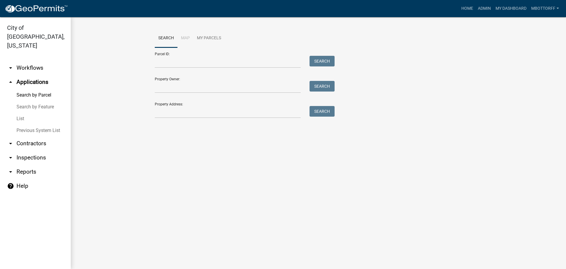
click at [26, 150] on link "arrow_drop_down Inspections" at bounding box center [35, 157] width 71 height 14
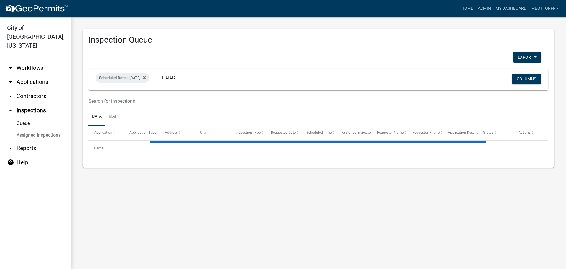
select select "3: 100"
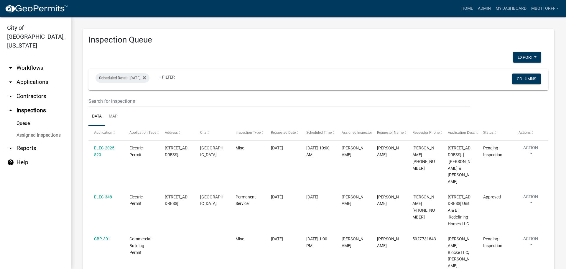
click at [24, 129] on link "Assigned Inspections" at bounding box center [35, 135] width 71 height 12
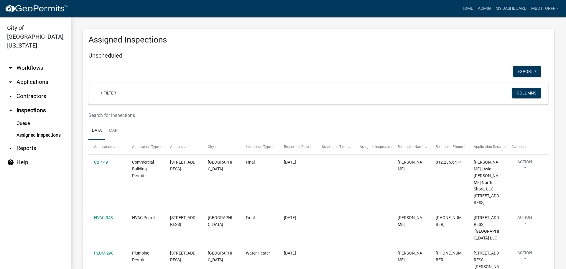
click at [30, 129] on link "Assigned Inspections" at bounding box center [35, 135] width 71 height 12
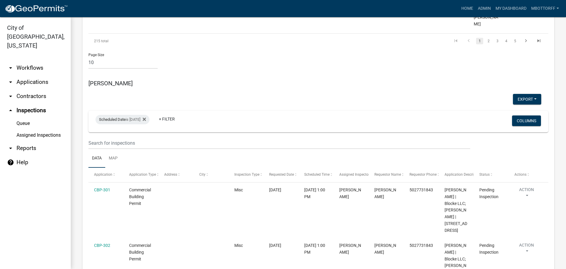
scroll to position [561, 0]
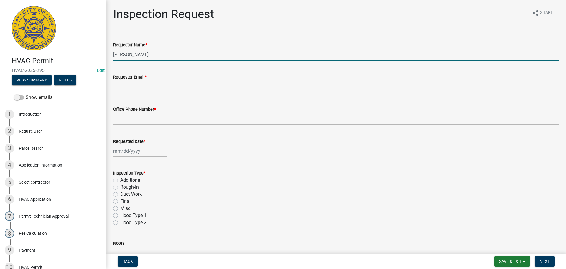
drag, startPoint x: 153, startPoint y: 55, endPoint x: 0, endPoint y: 35, distance: 154.6
click at [30, 41] on div "HVAC Permit HVAC-2025-295 Edit View Summary Notes Show emails 1 Introduction 2 …" at bounding box center [283, 134] width 566 height 269
type input "VICTORIA"
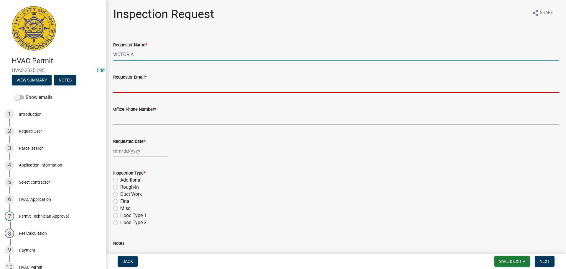
click at [127, 85] on input "Requestor Email *" at bounding box center [336, 87] width 446 height 12
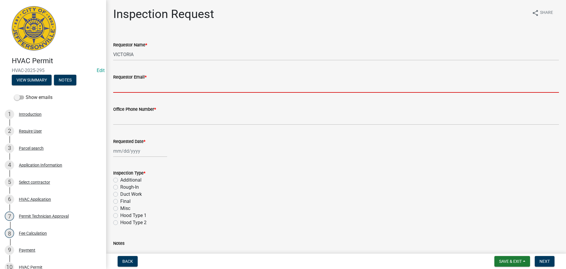
type input "[EMAIL_ADDRESS][DOMAIN_NAME]"
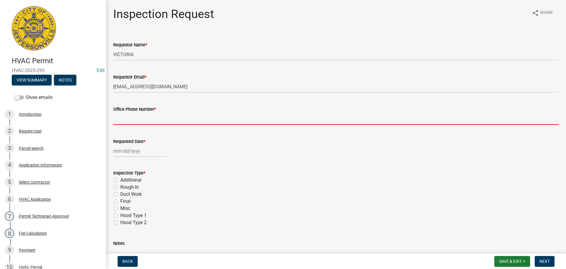
click at [137, 122] on input "Office Phone Number *" at bounding box center [336, 119] width 446 height 12
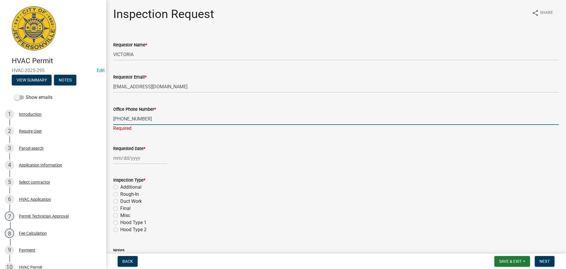
type input "[PHONE_NUMBER]"
click at [130, 161] on div at bounding box center [140, 158] width 54 height 12
select select "10"
select select "2025"
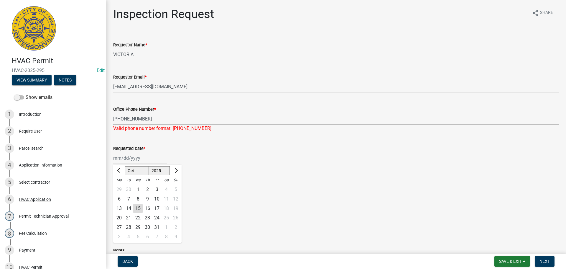
click at [121, 217] on div "20" at bounding box center [118, 217] width 9 height 9
type input "10/20/2025"
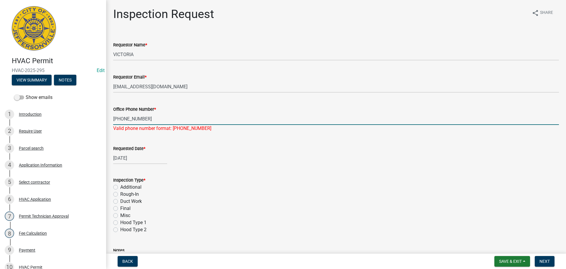
click at [122, 118] on input "5002-810-7464" at bounding box center [336, 119] width 446 height 12
type input "502-810-7464"
click at [139, 158] on div "10/20/2025" at bounding box center [140, 158] width 54 height 12
select select "10"
select select "2025"
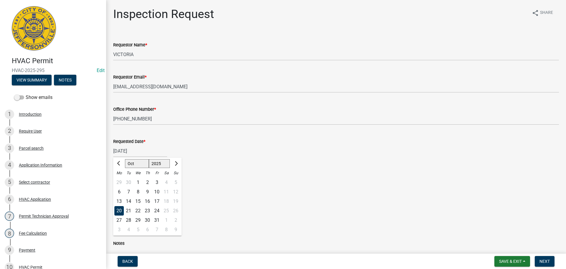
click at [118, 207] on div "20" at bounding box center [118, 210] width 9 height 9
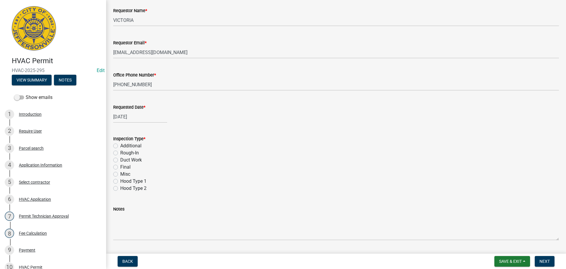
scroll to position [83, 0]
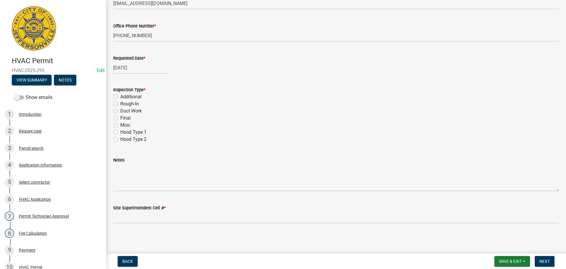
click at [120, 117] on label "Final" at bounding box center [125, 117] width 10 height 7
click at [120, 117] on input "Final" at bounding box center [122, 116] width 4 height 4
radio input "true"
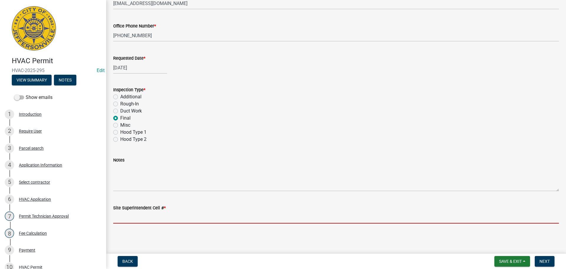
click at [134, 215] on input "Site Superintendent Cell # *" at bounding box center [336, 217] width 446 height 12
type input "502-810-7464"
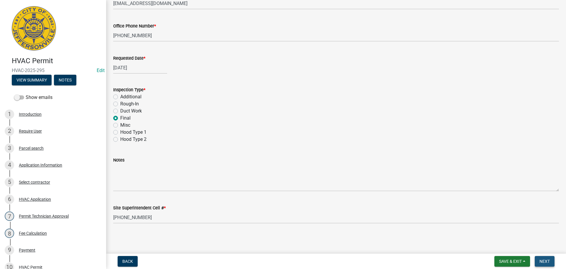
click at [544, 259] on span "Next" at bounding box center [545, 261] width 10 height 5
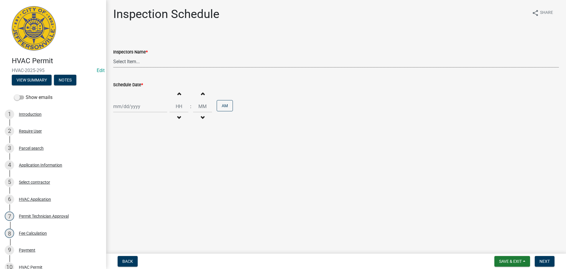
click at [124, 62] on select "Select Item... jramsey (Jeremy Ramsey) MaryFrey (Mary Frey) mkruer (Mike Kruer)…" at bounding box center [336, 61] width 446 height 12
select select "13c97fbc-c819-4cee-844a-0db3d3c4db95"
click at [113, 55] on select "Select Item... jramsey (Jeremy Ramsey) MaryFrey (Mary Frey) mkruer (Mike Kruer)…" at bounding box center [336, 61] width 446 height 12
click at [122, 109] on div at bounding box center [140, 106] width 54 height 12
select select "10"
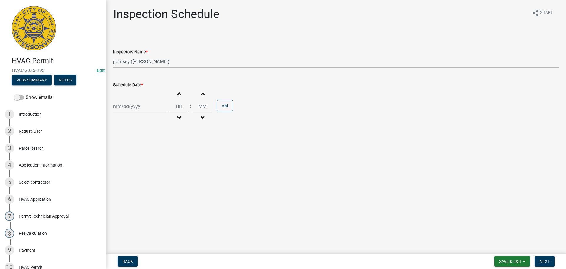
select select "2025"
click at [120, 167] on div "20" at bounding box center [118, 165] width 9 height 9
type input "10/20/2025"
drag, startPoint x: 543, startPoint y: 260, endPoint x: 546, endPoint y: 241, distance: 19.3
click at [544, 260] on span "Next" at bounding box center [545, 261] width 10 height 5
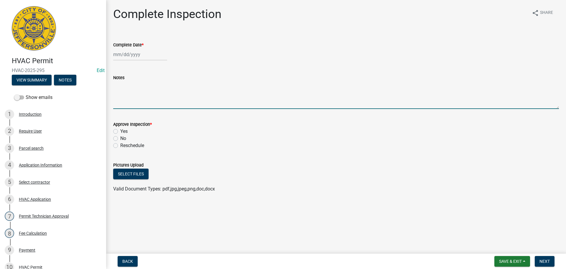
click at [126, 84] on textarea "Notes" at bounding box center [336, 95] width 446 height 28
type textarea "CODE 1234 OR 3387"
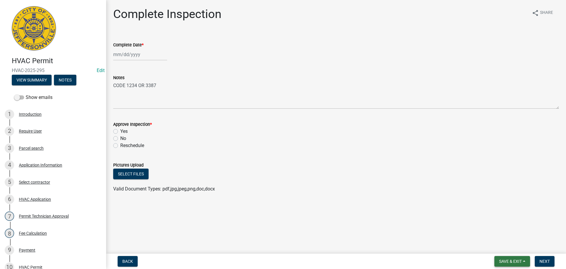
click at [506, 259] on span "Save & Exit" at bounding box center [510, 261] width 23 height 5
click at [501, 247] on button "Save & Exit" at bounding box center [506, 246] width 47 height 14
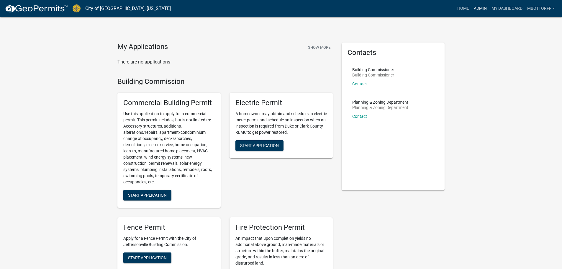
click at [481, 7] on link "Admin" at bounding box center [480, 8] width 18 height 11
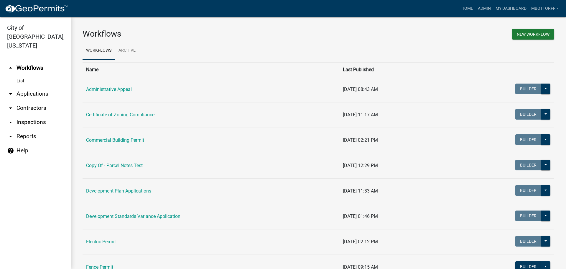
click at [32, 87] on link "arrow_drop_down Applications" at bounding box center [35, 94] width 71 height 14
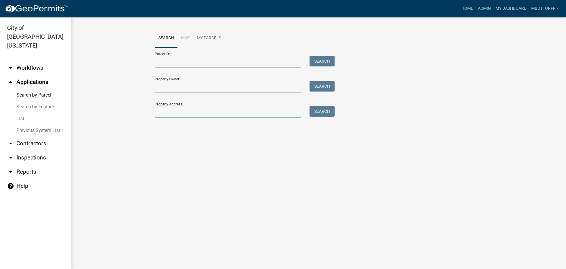
click at [158, 113] on input "Property Address:" at bounding box center [228, 112] width 146 height 12
type input "1156 PARK"
click at [325, 108] on button "Search" at bounding box center [322, 111] width 25 height 11
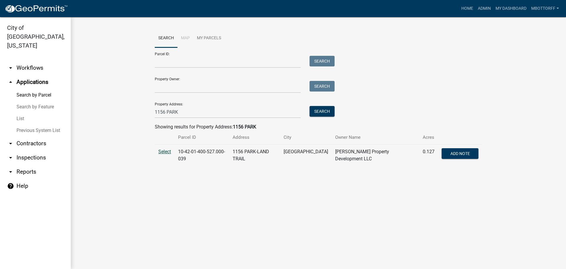
click at [163, 153] on span "Select" at bounding box center [164, 152] width 13 height 6
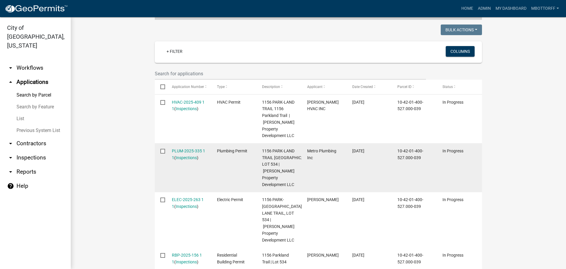
scroll to position [148, 0]
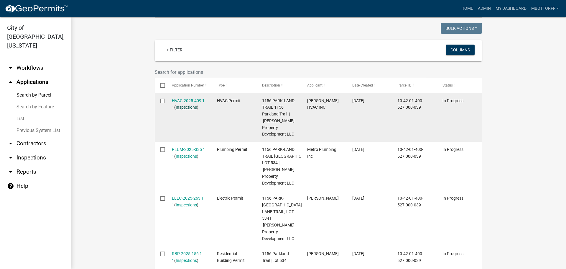
click at [191, 107] on link "Inspections" at bounding box center [186, 107] width 21 height 5
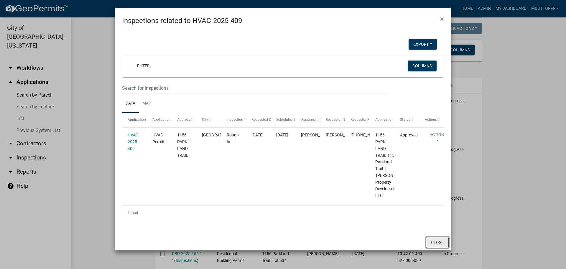
drag, startPoint x: 438, startPoint y: 238, endPoint x: 430, endPoint y: 238, distance: 8.6
click at [436, 238] on button "Close" at bounding box center [437, 242] width 23 height 11
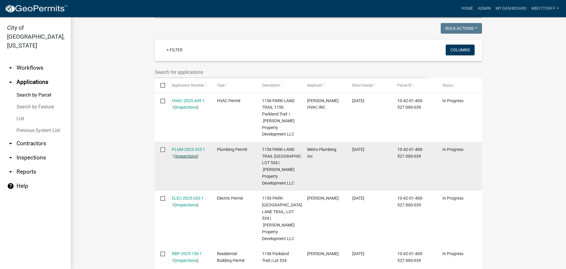
click at [182, 154] on link "Inspections" at bounding box center [186, 156] width 21 height 5
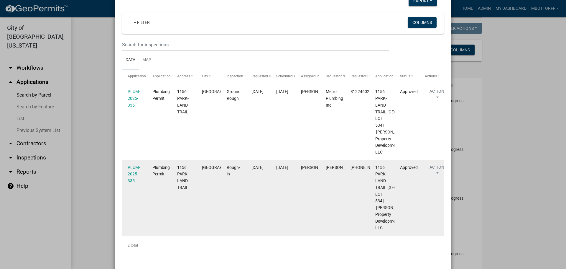
scroll to position [92, 0]
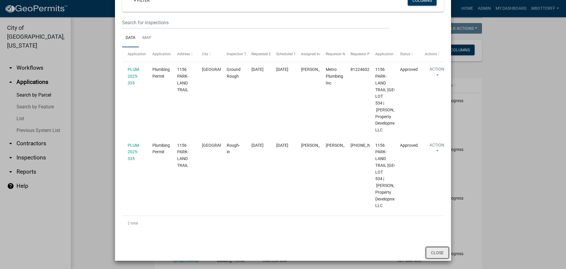
click at [426, 248] on button "Close" at bounding box center [437, 252] width 23 height 11
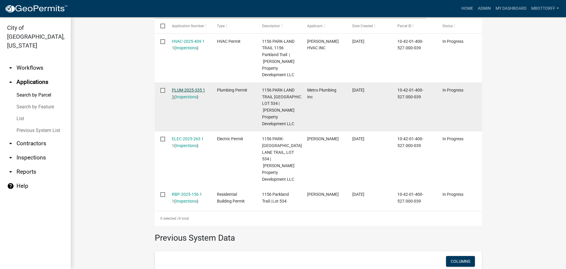
scroll to position [207, 0]
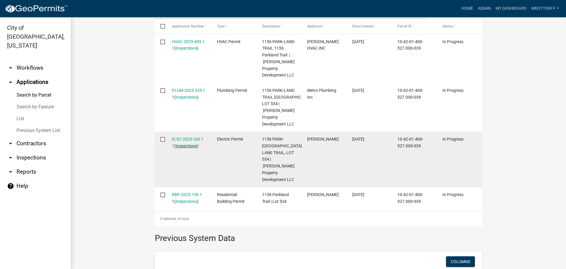
click at [186, 143] on link "Inspections" at bounding box center [186, 145] width 21 height 5
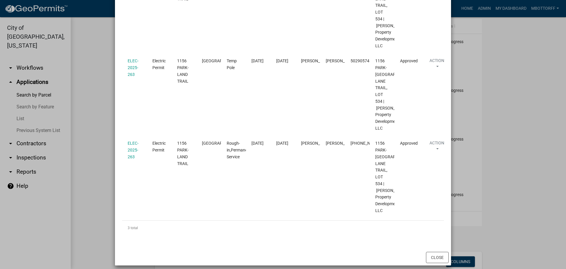
scroll to position [201, 0]
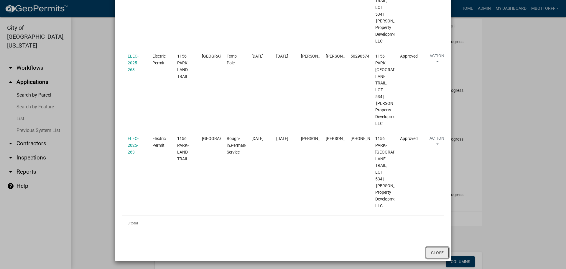
click at [431, 250] on button "Close" at bounding box center [437, 252] width 23 height 11
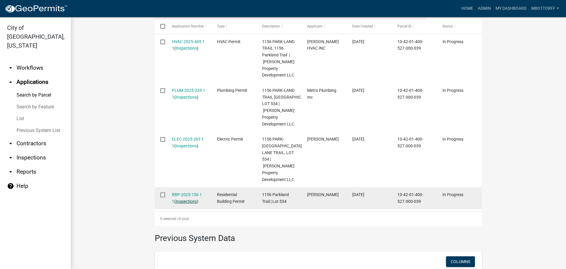
click at [181, 199] on link "Inspections" at bounding box center [186, 201] width 21 height 5
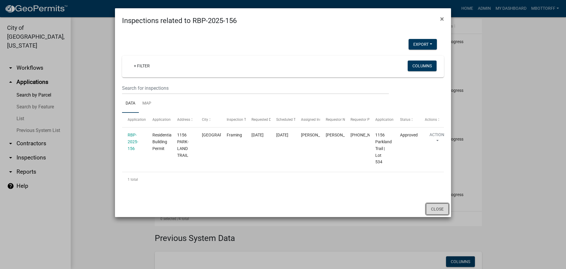
click at [444, 207] on button "Close" at bounding box center [437, 208] width 23 height 11
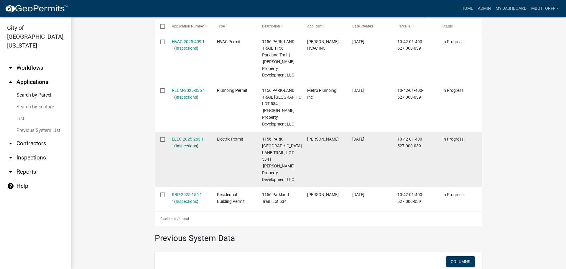
click at [183, 143] on link "Inspections" at bounding box center [186, 145] width 21 height 5
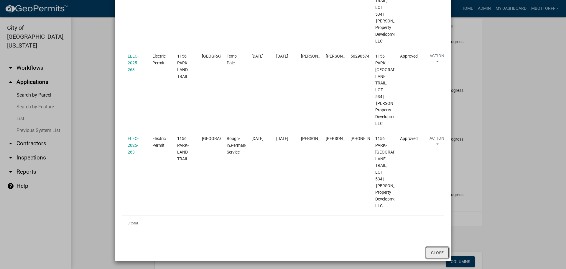
click at [433, 252] on button "Close" at bounding box center [437, 252] width 23 height 11
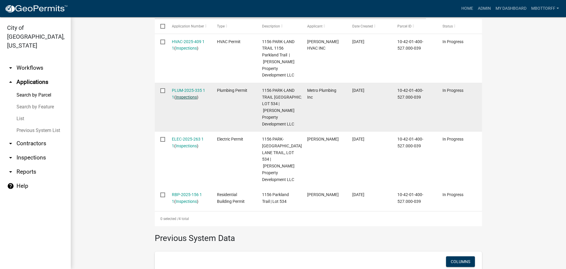
click at [185, 95] on link "Inspections" at bounding box center [186, 97] width 21 height 5
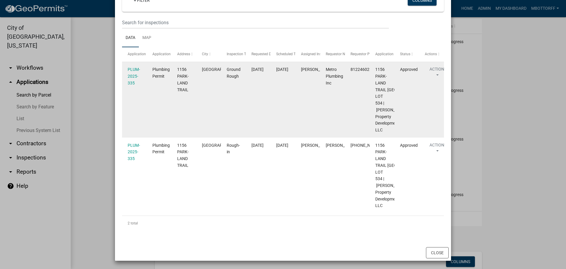
scroll to position [92, 0]
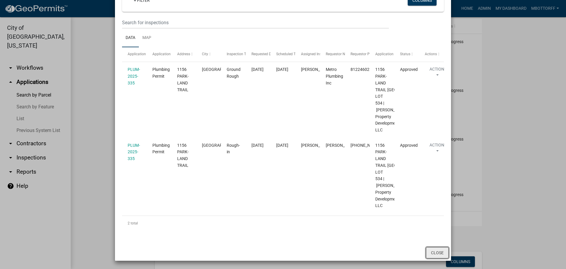
drag, startPoint x: 431, startPoint y: 252, endPoint x: 429, endPoint y: 245, distance: 6.7
click at [430, 252] on button "Close" at bounding box center [437, 252] width 23 height 11
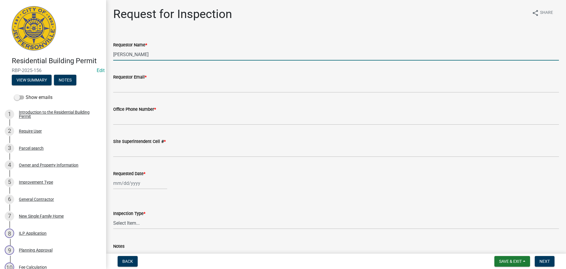
click at [151, 56] on input "[PERSON_NAME]" at bounding box center [336, 54] width 446 height 12
type input "[PERSON_NAME]"
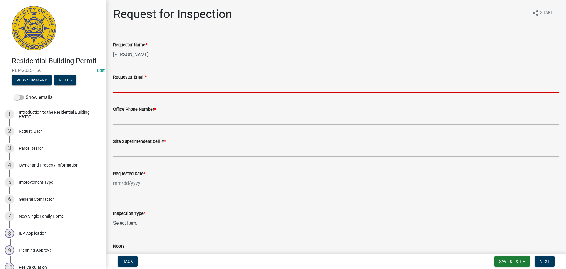
click at [133, 89] on input "Requestor Email *" at bounding box center [336, 87] width 446 height 12
type input "mbottorff@cityofjeff.net"
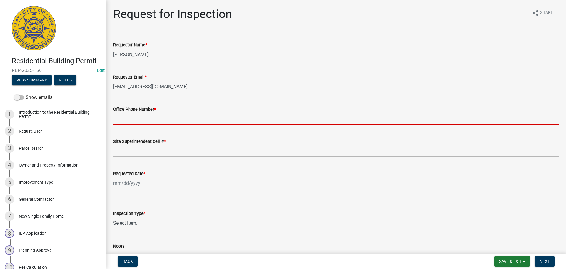
click at [141, 121] on input "Office Phone Number *" at bounding box center [336, 119] width 446 height 12
type input "[PHONE_NUMBER]"
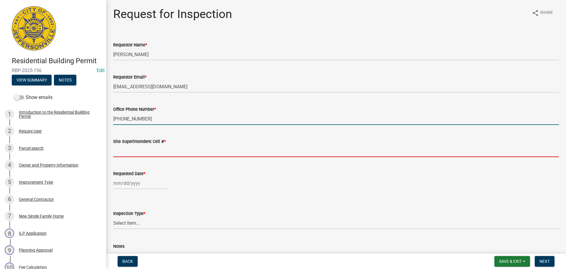
click at [137, 149] on input "Site Superintendent Cell # *" at bounding box center [336, 151] width 446 height 12
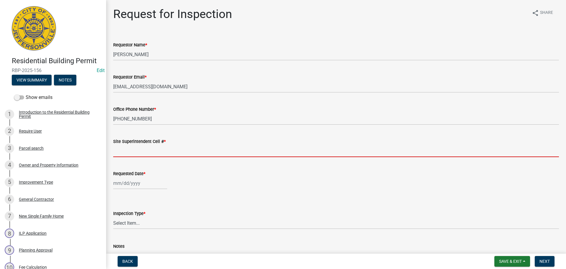
type input "SAME"
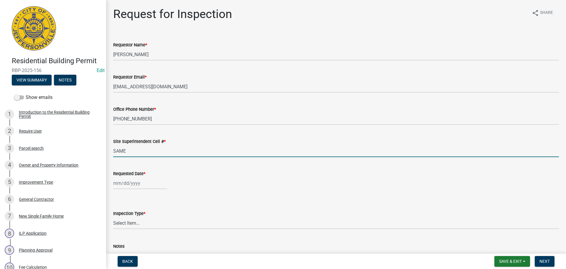
click at [133, 186] on div at bounding box center [140, 183] width 54 height 12
select select "10"
select select "2025"
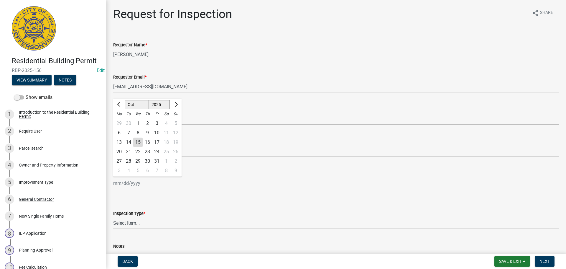
click at [121, 152] on div "20" at bounding box center [118, 151] width 9 height 9
type input "10/20/2025"
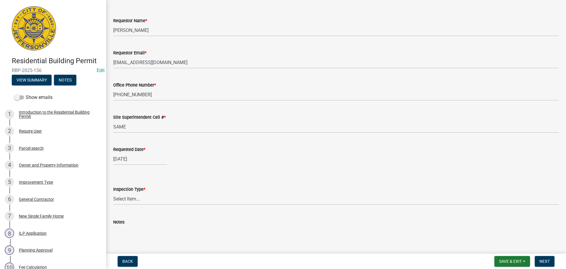
scroll to position [54, 0]
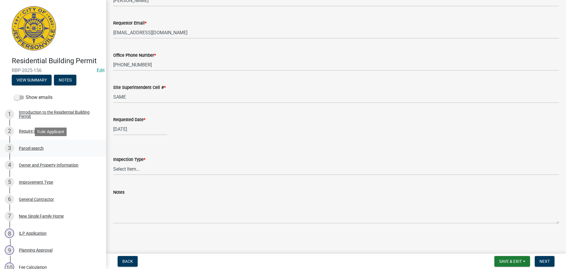
click at [37, 148] on div "Parcel search" at bounding box center [31, 148] width 25 height 4
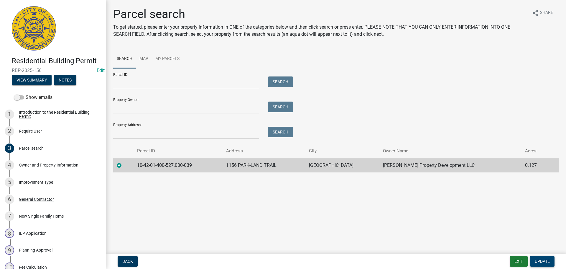
click at [544, 262] on span "Update" at bounding box center [542, 261] width 15 height 5
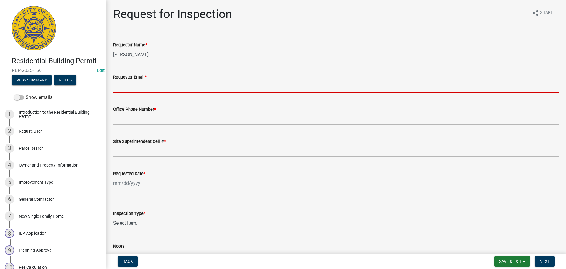
click at [126, 88] on input "Requestor Email *" at bounding box center [336, 87] width 446 height 12
type input "mbottorff@cityofjeff.net"
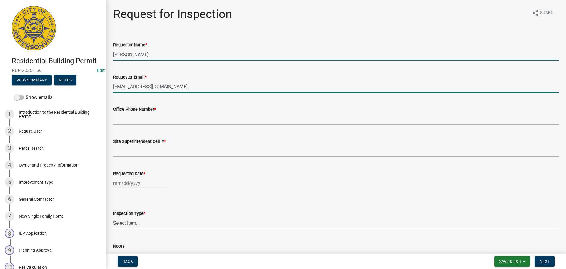
click at [144, 56] on input "Mike Kruer" at bounding box center [336, 54] width 446 height 12
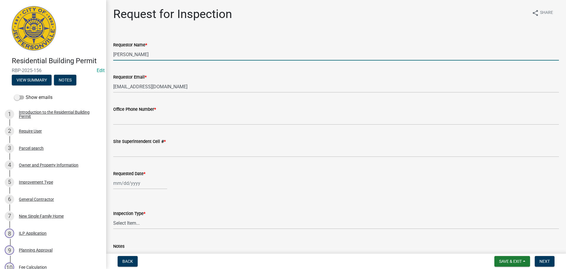
type input "Mike"
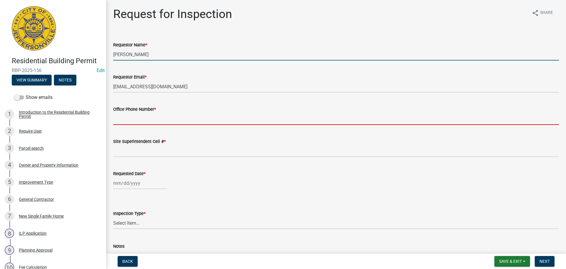
click at [140, 119] on input "Office Phone Number *" at bounding box center [336, 119] width 446 height 12
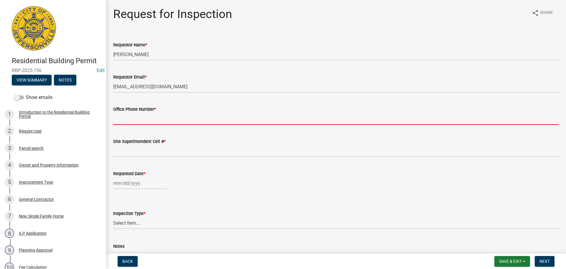
type input "502-664-0569"
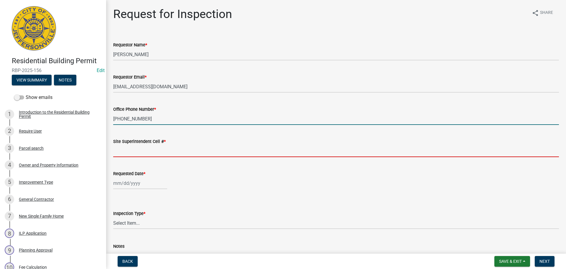
click at [130, 147] on input "Site Superintendent Cell # *" at bounding box center [336, 151] width 446 height 12
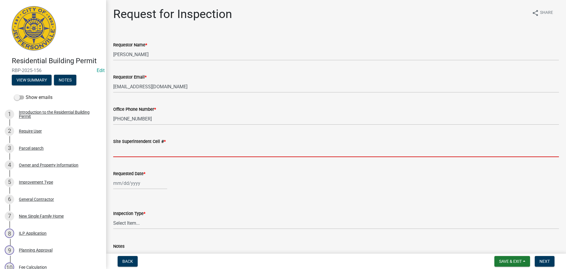
type input "SAME"
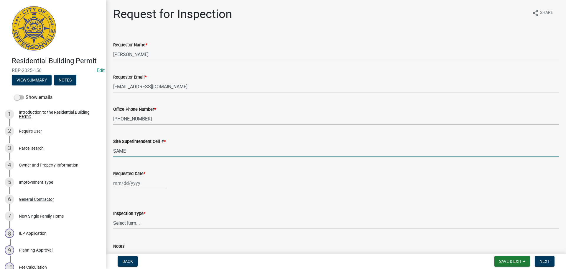
select select "10"
select select "2025"
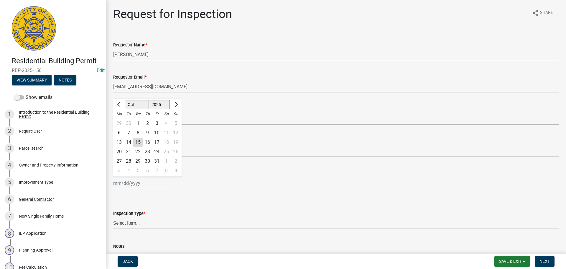
click at [125, 181] on div "[PERSON_NAME] Feb Mar Apr [PERSON_NAME][DATE] Oct Nov [DATE] 1526 1527 1528 152…" at bounding box center [140, 183] width 54 height 12
click at [140, 142] on div "15" at bounding box center [137, 141] width 9 height 9
type input "10/15/2025"
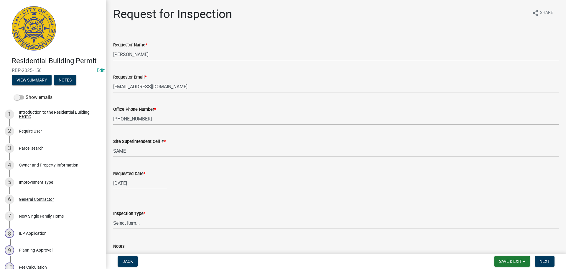
scroll to position [54, 0]
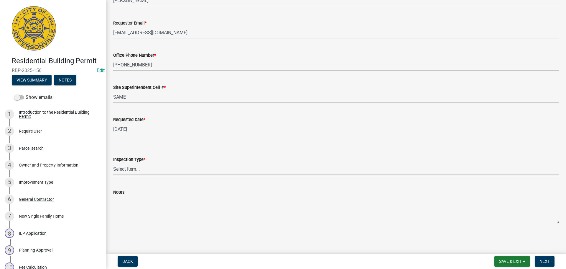
click at [125, 170] on select "Select Item... Footer Foundation Framing Final" at bounding box center [336, 169] width 446 height 12
click at [113, 163] on select "Select Item... Footer Foundation Framing Final" at bounding box center [336, 169] width 446 height 12
select select "cf00f61e-4b77-4892-83dd-df63e4708b2f"
click at [548, 262] on span "Next" at bounding box center [545, 261] width 10 height 5
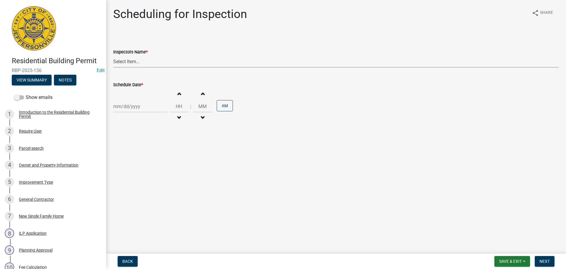
click at [122, 61] on select "Select Item... [PERSON_NAME] ([PERSON_NAME]) [PERSON_NAME] ([PERSON_NAME]) mkru…" at bounding box center [336, 61] width 446 height 12
select select "fdb3bcc6-ce93-4663-8a18-5c08884dd177"
click at [113, 55] on select "Select Item... [PERSON_NAME] ([PERSON_NAME]) [PERSON_NAME] ([PERSON_NAME]) mkru…" at bounding box center [336, 61] width 446 height 12
select select "10"
select select "2025"
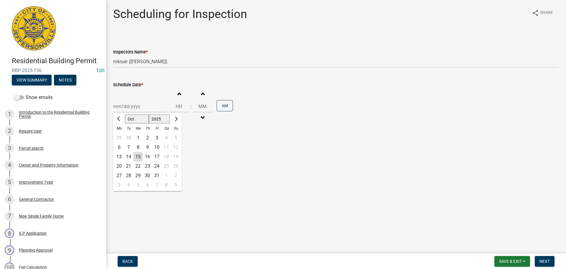
drag, startPoint x: 125, startPoint y: 102, endPoint x: 126, endPoint y: 119, distance: 16.8
click at [126, 103] on div "Jan Feb Mar Apr May Jun Jul Aug Sep Oct Nov Dec 1525 1526 1527 1528 1529 1530 1…" at bounding box center [140, 106] width 54 height 12
click at [136, 157] on div "15" at bounding box center [137, 156] width 9 height 9
type input "10/15/2025"
click at [545, 260] on span "Next" at bounding box center [545, 261] width 10 height 5
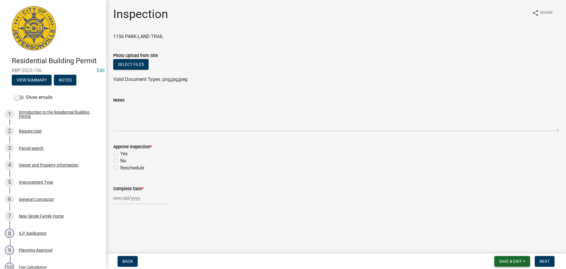
click at [508, 261] on span "Save & Exit" at bounding box center [510, 261] width 23 height 5
click at [506, 247] on button "Save & Exit" at bounding box center [506, 246] width 47 height 14
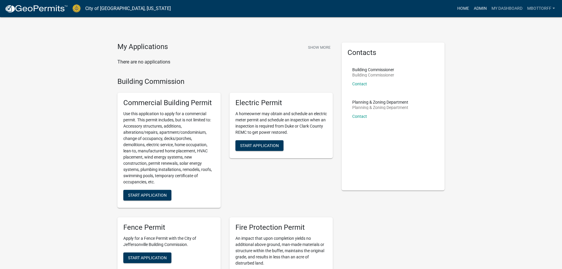
drag, startPoint x: 478, startPoint y: 7, endPoint x: 458, endPoint y: 12, distance: 20.1
click at [478, 7] on link "Admin" at bounding box center [480, 8] width 18 height 11
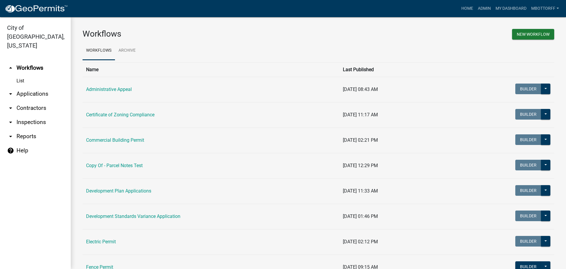
click at [37, 115] on link "arrow_drop_down Inspections" at bounding box center [35, 122] width 71 height 14
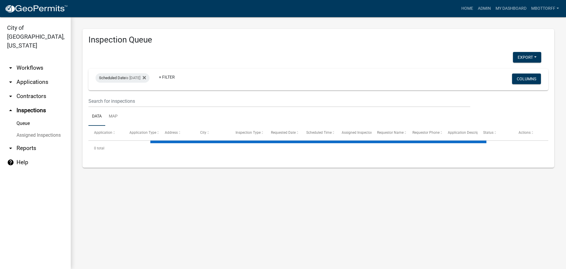
select select "3: 100"
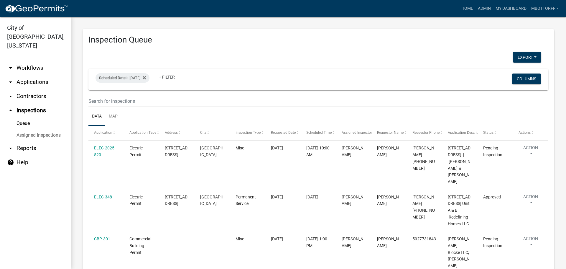
click at [24, 129] on link "Assigned Inspections" at bounding box center [35, 135] width 71 height 12
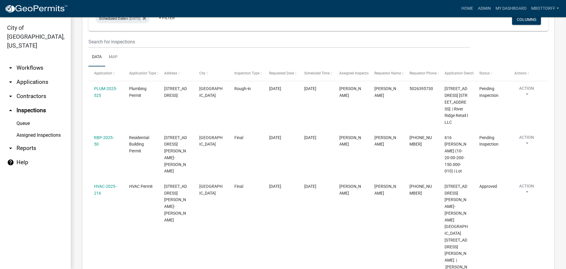
scroll to position [2841, 0]
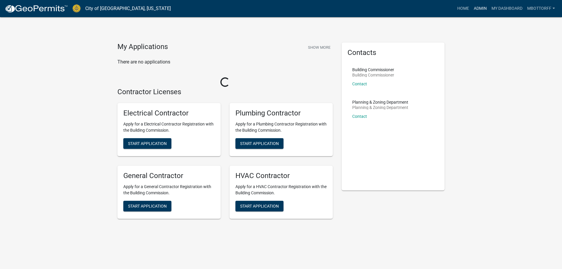
click at [479, 8] on link "Admin" at bounding box center [480, 8] width 18 height 11
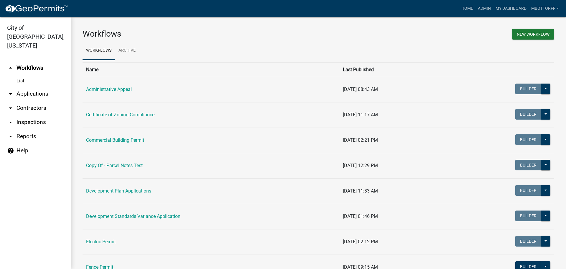
click at [22, 101] on link "arrow_drop_down Contractors" at bounding box center [35, 108] width 71 height 14
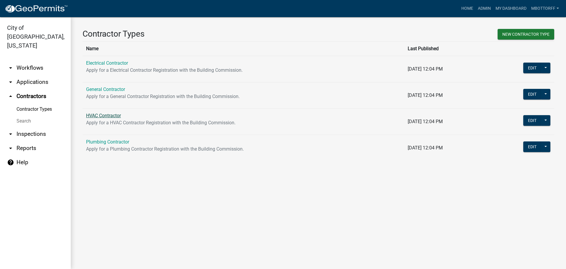
click at [99, 115] on link "HVAC Contractor" at bounding box center [103, 116] width 35 height 6
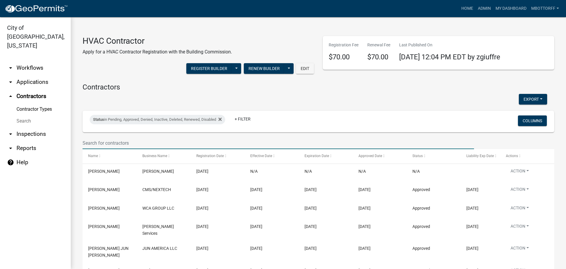
click at [97, 141] on input "text" at bounding box center [279, 143] width 392 height 12
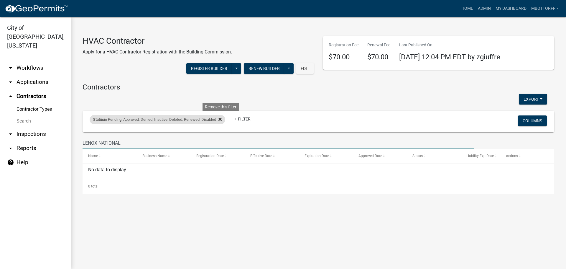
type input "LENOX NATIONAL"
click at [222, 118] on icon at bounding box center [220, 119] width 3 height 3
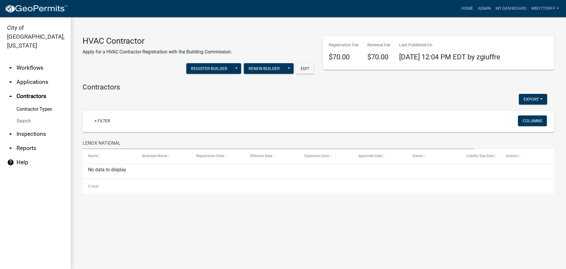
click at [23, 115] on link "Search" at bounding box center [35, 121] width 71 height 12
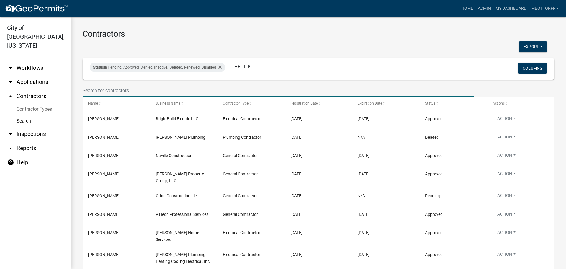
click at [115, 89] on input "text" at bounding box center [279, 90] width 392 height 12
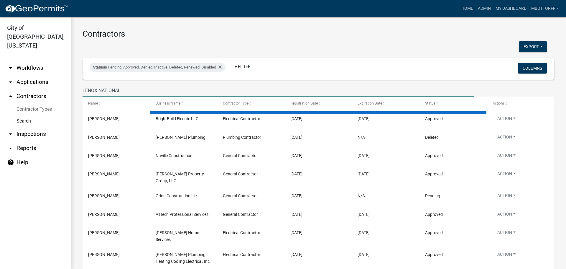
type input "LENOX NATIONAL"
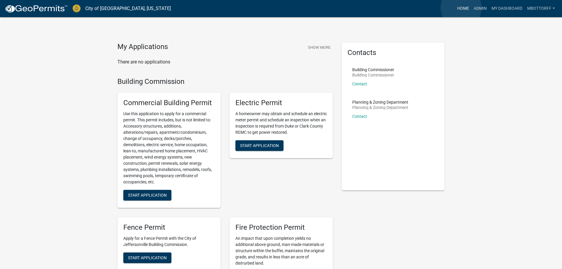
click at [461, 8] on link "Home" at bounding box center [463, 8] width 17 height 11
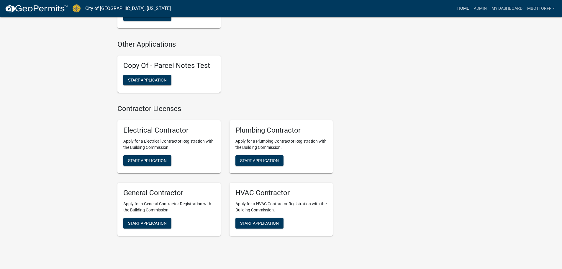
scroll to position [1381, 0]
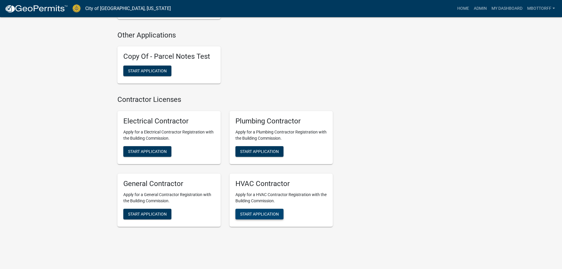
click at [254, 211] on span "Start Application" at bounding box center [259, 213] width 39 height 5
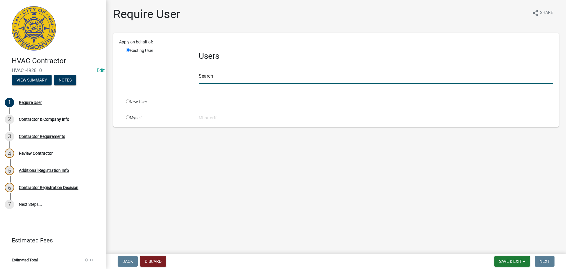
click at [213, 77] on input "text" at bounding box center [376, 78] width 355 height 12
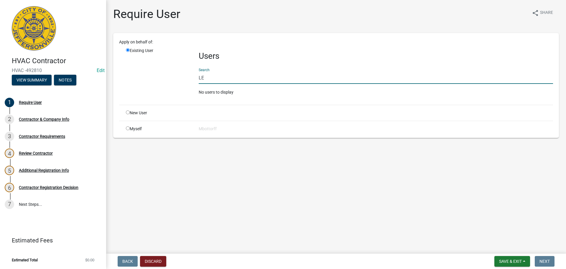
type input "L"
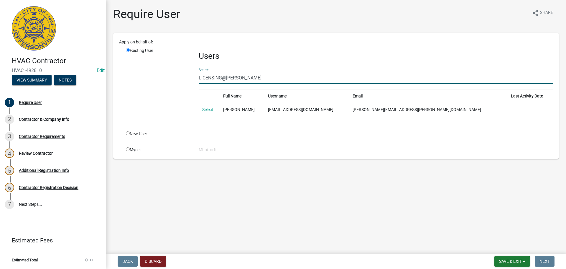
type input "LICENSING@[PERSON_NAME]"
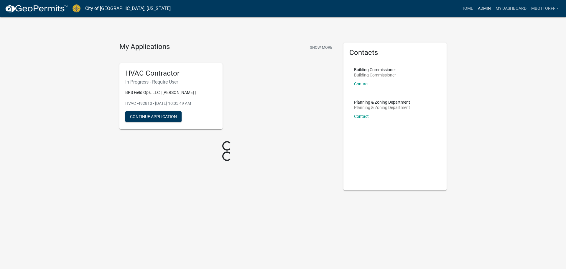
click at [481, 6] on link "Admin" at bounding box center [485, 8] width 18 height 11
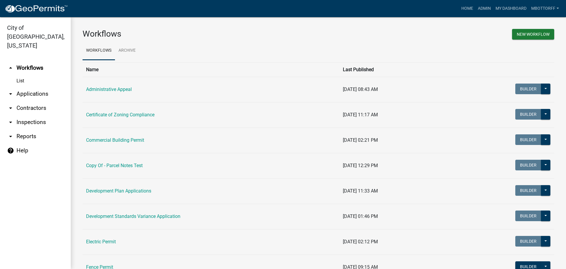
click at [26, 101] on link "arrow_drop_down Contractors" at bounding box center [35, 108] width 71 height 14
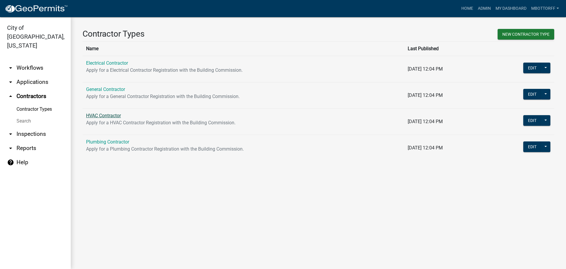
click at [98, 117] on link "HVAC Contractor" at bounding box center [103, 116] width 35 height 6
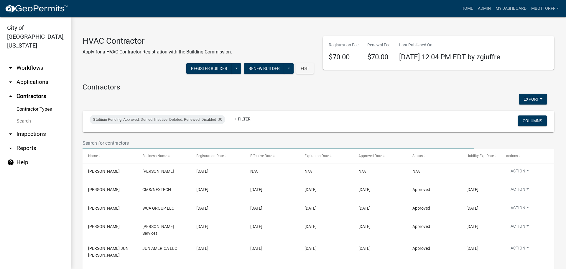
click at [104, 143] on input "text" at bounding box center [279, 143] width 392 height 12
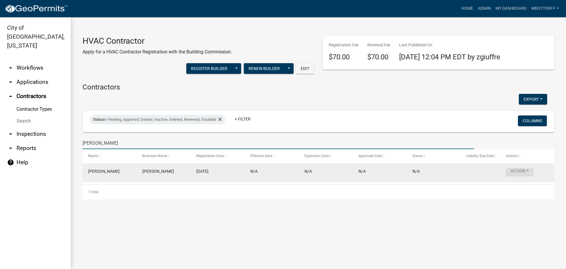
type input "[PERSON_NAME]"
click at [533, 173] on button "Action" at bounding box center [520, 172] width 28 height 9
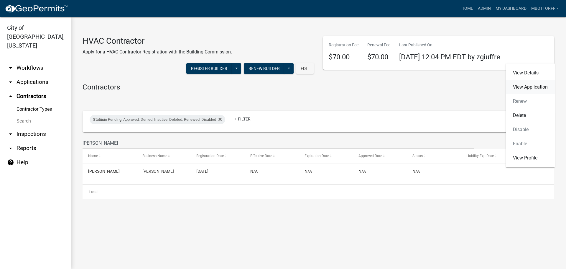
click at [525, 85] on link "View Application" at bounding box center [530, 87] width 49 height 14
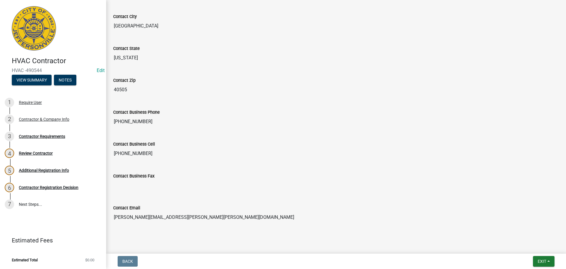
scroll to position [264, 0]
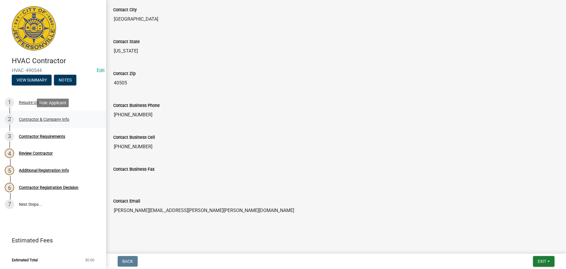
click at [30, 116] on div "2 Contractor & Company Info" at bounding box center [51, 118] width 92 height 9
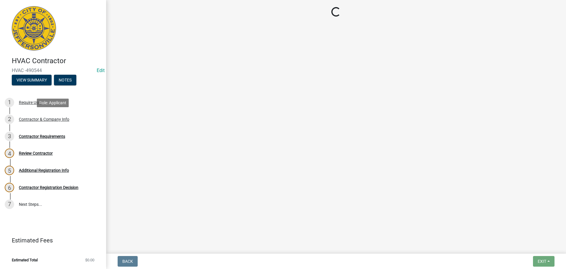
select select "KY"
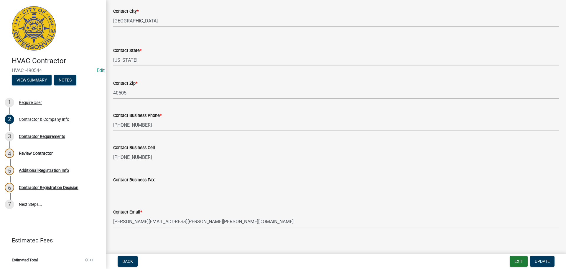
scroll to position [231, 0]
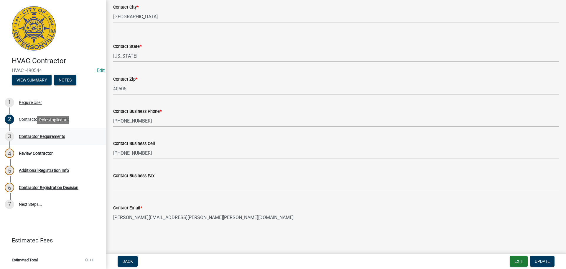
click at [37, 136] on div "Contractor Requirements" at bounding box center [42, 136] width 46 height 4
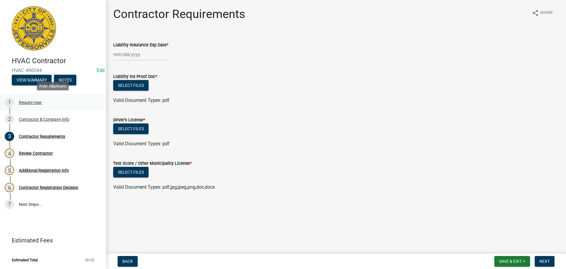
click at [30, 102] on div "Require User" at bounding box center [30, 102] width 23 height 4
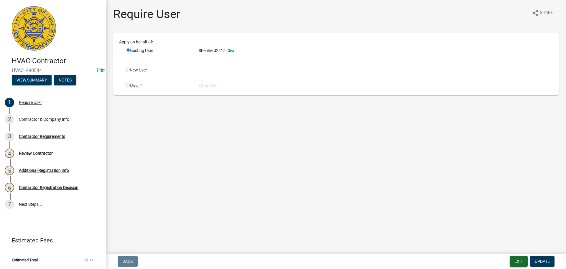
click at [517, 260] on button "Exit" at bounding box center [519, 261] width 18 height 11
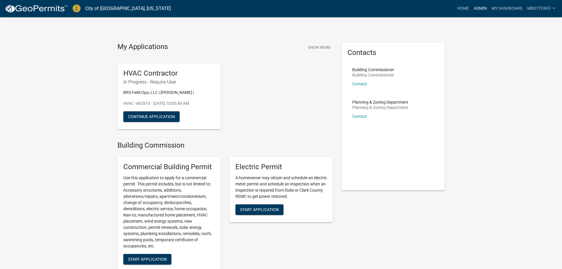
click at [473, 9] on link "Admin" at bounding box center [480, 8] width 18 height 11
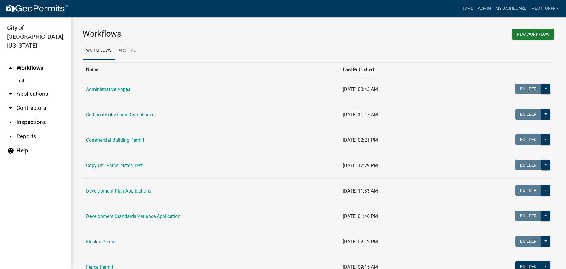
click at [27, 101] on link "arrow_drop_down Contractors" at bounding box center [35, 108] width 71 height 14
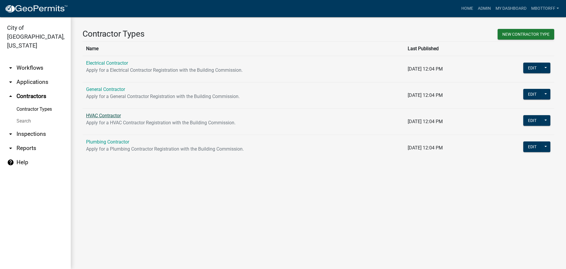
click at [99, 116] on link "HVAC Contractor" at bounding box center [103, 116] width 35 height 6
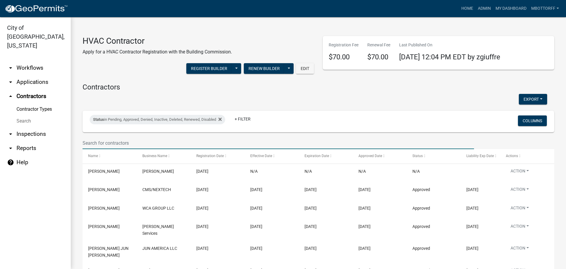
click at [119, 141] on input "text" at bounding box center [279, 143] width 392 height 12
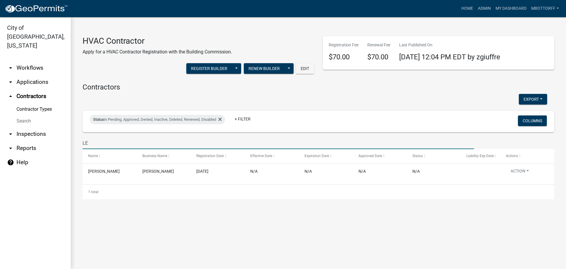
type input "L"
type input "K"
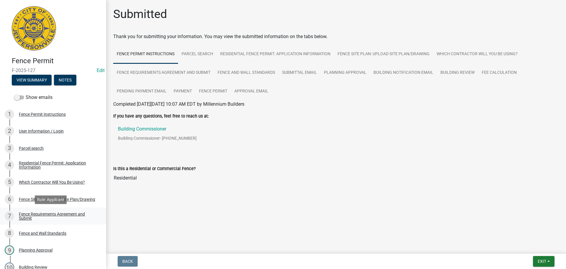
click at [99, 208] on link "7 Fence Requirements Agreement and Submit" at bounding box center [53, 215] width 106 height 17
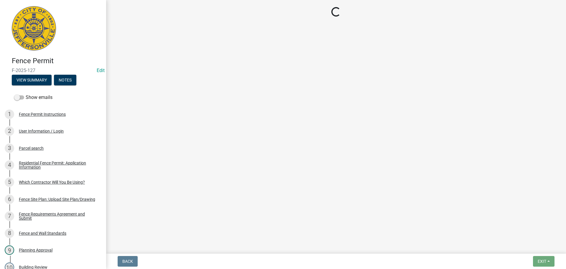
scroll to position [181, 0]
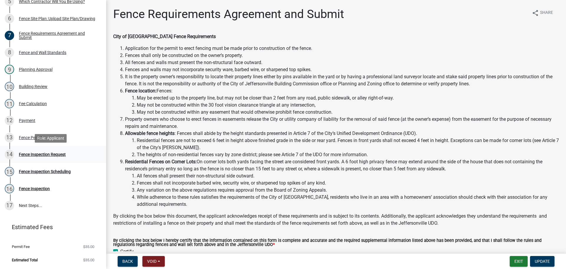
click at [32, 153] on div "Fence Inspection Request" at bounding box center [42, 154] width 47 height 4
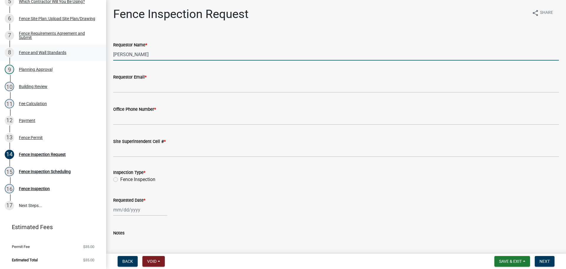
drag, startPoint x: 146, startPoint y: 56, endPoint x: 32, endPoint y: 58, distance: 113.6
click at [49, 54] on div "Fence Permit F-2025-127 Edit View Summary Notes Show emails 1 Fence Permit Inst…" at bounding box center [283, 134] width 566 height 269
type input "VICTORIA"
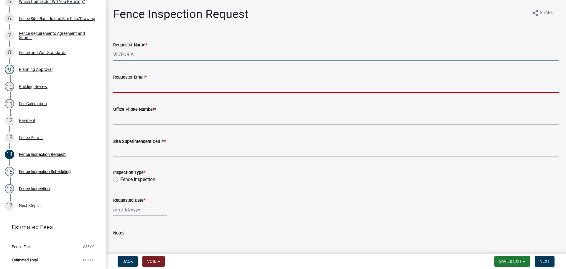
click at [140, 84] on input "Requestor Email *" at bounding box center [336, 87] width 446 height 12
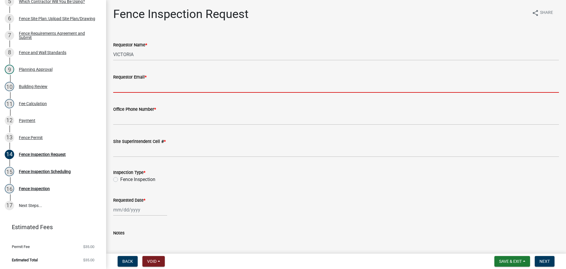
type input "[EMAIL_ADDRESS][DOMAIN_NAME]"
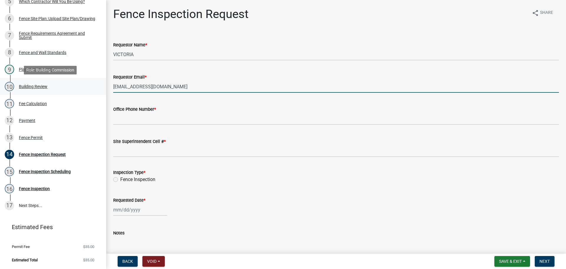
drag, startPoint x: 170, startPoint y: 87, endPoint x: 54, endPoint y: 85, distance: 116.3
click at [54, 85] on div "Fence Permit F-2025-127 Edit View Summary Notes Show emails 1 Fence Permit Inst…" at bounding box center [283, 134] width 566 height 269
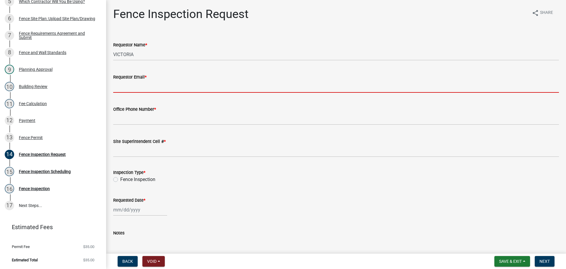
drag, startPoint x: 133, startPoint y: 87, endPoint x: 124, endPoint y: 87, distance: 9.1
click at [124, 87] on input "Requestor Email *" at bounding box center [336, 87] width 446 height 12
type input "vjohnsrealtor@gmail.com"
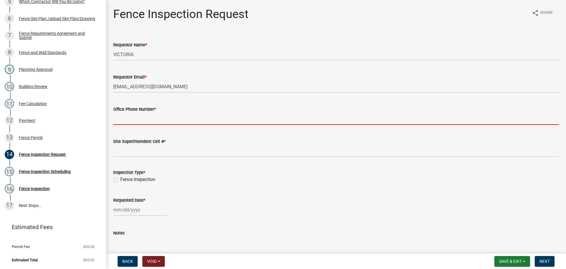
click at [131, 119] on input "Office Phone Number *" at bounding box center [336, 119] width 446 height 12
type input "502-810-7464"
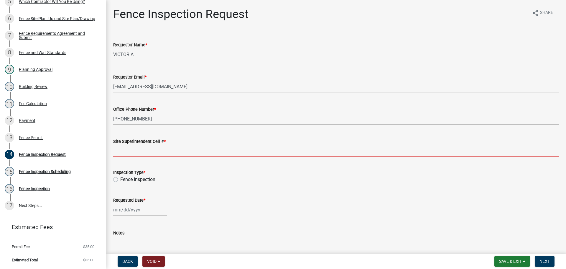
click at [129, 149] on input "Site Superintendent Cell # *" at bounding box center [336, 151] width 446 height 12
type input "SAME"
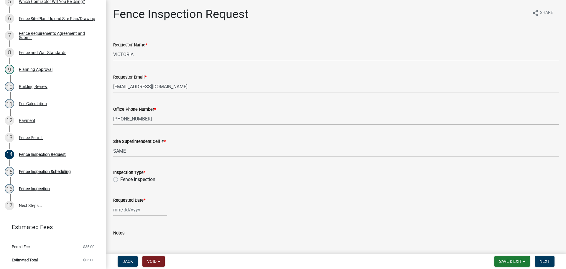
click at [120, 178] on label "Fence Inspection" at bounding box center [137, 179] width 35 height 7
click at [120, 178] on input "Fence Inspection" at bounding box center [122, 178] width 4 height 4
radio input "true"
select select "10"
select select "2025"
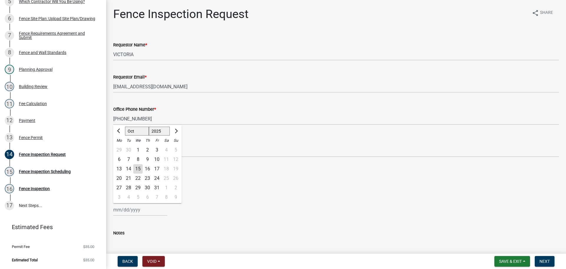
click at [119, 207] on div "Jan Feb Mar Apr May Jun Jul Aug Sep Oct Nov Dec 1525 1526 1527 1528 1529 1530 1…" at bounding box center [140, 210] width 54 height 12
click at [121, 179] on div "20" at bounding box center [118, 177] width 9 height 9
type input "10/20/2025"
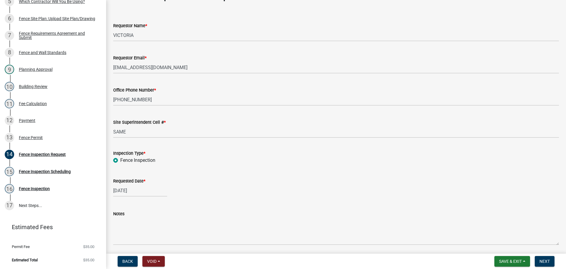
scroll to position [41, 0]
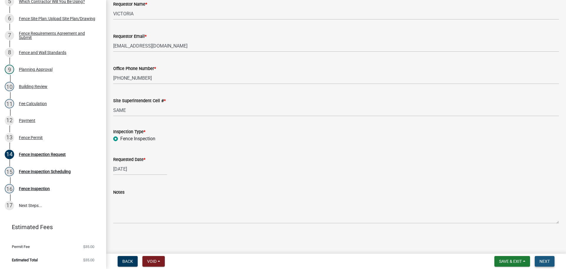
click at [543, 260] on span "Next" at bounding box center [545, 261] width 10 height 5
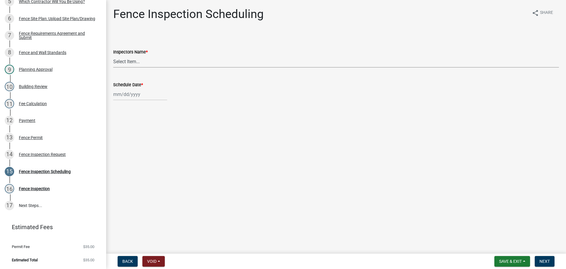
click at [121, 60] on select "Select Item... jramsey (Jeremy Ramsey) MaryFrey (Mary Frey) mkruer (Mike Kruer)…" at bounding box center [336, 61] width 446 height 12
select select "fdb3bcc6-ce93-4663-8a18-5c08884dd177"
click at [113, 55] on select "Select Item... jramsey (Jeremy Ramsey) MaryFrey (Mary Frey) mkruer (Mike Kruer)…" at bounding box center [336, 61] width 446 height 12
click at [120, 98] on div at bounding box center [140, 94] width 54 height 12
select select "10"
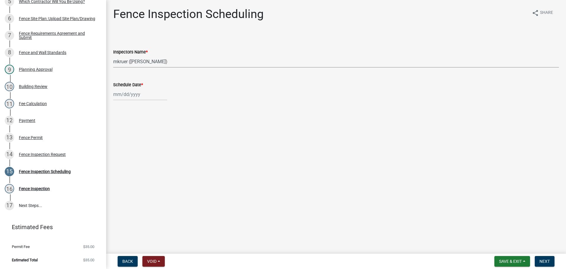
select select "2025"
click at [119, 154] on div "20" at bounding box center [118, 153] width 9 height 9
type input "10/20/2025"
click at [546, 262] on span "Next" at bounding box center [545, 261] width 10 height 5
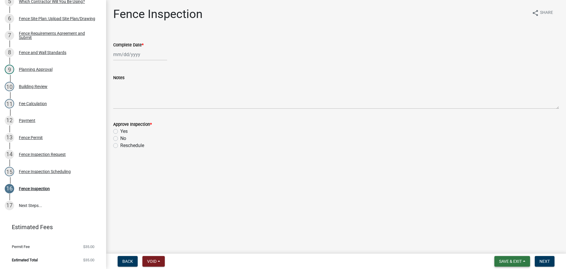
click at [509, 260] on span "Save & Exit" at bounding box center [510, 261] width 23 height 5
drag, startPoint x: 506, startPoint y: 249, endPoint x: 485, endPoint y: 232, distance: 27.0
click at [505, 248] on button "Save & Exit" at bounding box center [506, 246] width 47 height 14
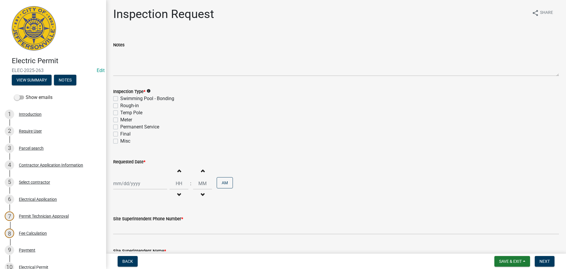
click at [120, 134] on label "Final" at bounding box center [125, 133] width 10 height 7
click at [120, 134] on input "Final" at bounding box center [122, 132] width 4 height 4
checkbox input "true"
checkbox input "false"
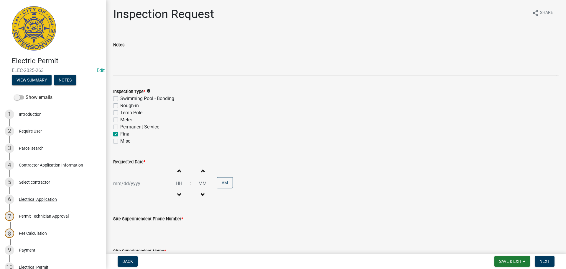
checkbox input "false"
checkbox input "true"
checkbox input "false"
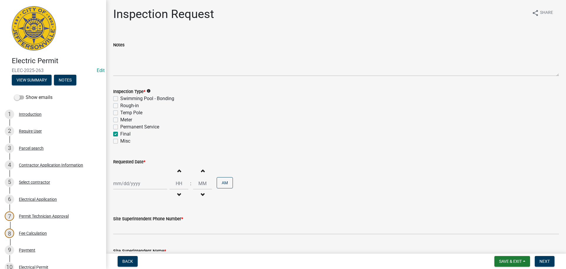
click at [119, 182] on div at bounding box center [140, 183] width 54 height 12
select select "10"
select select "2025"
click at [150, 141] on div "16" at bounding box center [147, 142] width 9 height 9
type input "[DATE]"
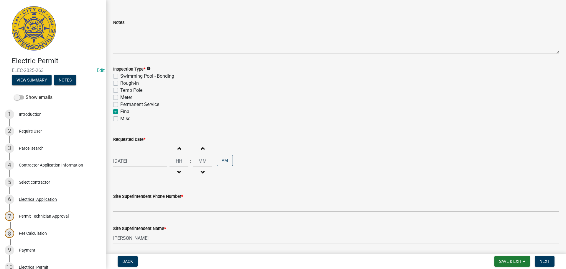
scroll to position [59, 0]
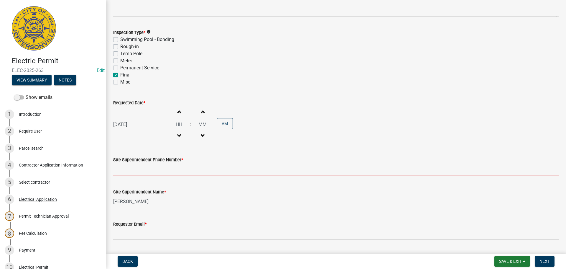
click at [141, 173] on input "Site Superintendent Phone Number *" at bounding box center [336, 169] width 446 height 12
type input "[PHONE_NUMBER]"
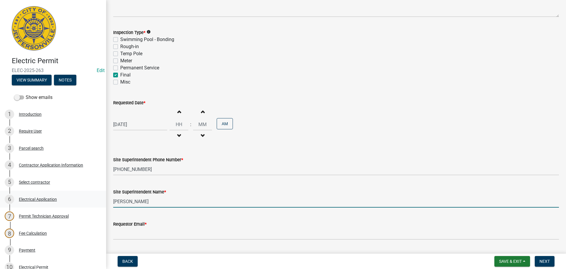
drag, startPoint x: 153, startPoint y: 197, endPoint x: 97, endPoint y: 199, distance: 56.1
click at [101, 200] on div "Electric Permit ELEC-2025-263 Edit View Summary Notes Show emails 1 Introductio…" at bounding box center [283, 134] width 566 height 269
type input "[PERSON_NAME]"
click at [128, 225] on label "Requestor Email *" at bounding box center [129, 224] width 33 height 4
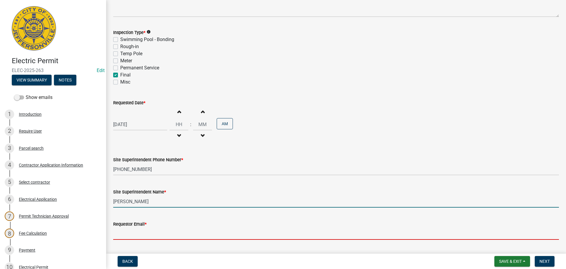
click at [128, 227] on input "Requestor Email *" at bounding box center [336, 233] width 446 height 12
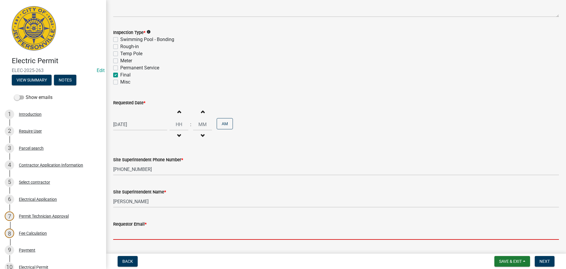
click at [130, 229] on input "Requestor Email *" at bounding box center [336, 233] width 446 height 12
type input "[EMAIL_ADDRESS][DOMAIN_NAME]"
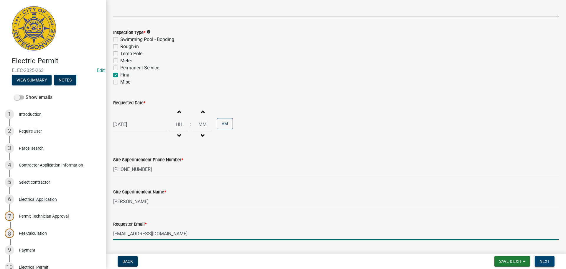
click at [544, 261] on span "Next" at bounding box center [545, 261] width 10 height 5
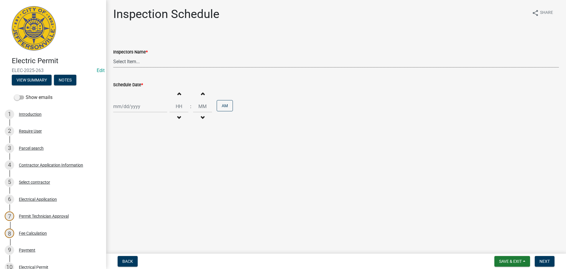
click at [125, 60] on select "Select Item... [PERSON_NAME] ([PERSON_NAME]) [PERSON_NAME] ([PERSON_NAME]) mkru…" at bounding box center [336, 61] width 446 height 12
select select "36a8b8f0-2ef8-43e9-ae06-718f51af8d36"
click at [113, 55] on select "Select Item... [PERSON_NAME] ([PERSON_NAME]) [PERSON_NAME] ([PERSON_NAME]) mkru…" at bounding box center [336, 61] width 446 height 12
click at [125, 104] on div at bounding box center [140, 106] width 54 height 12
select select "10"
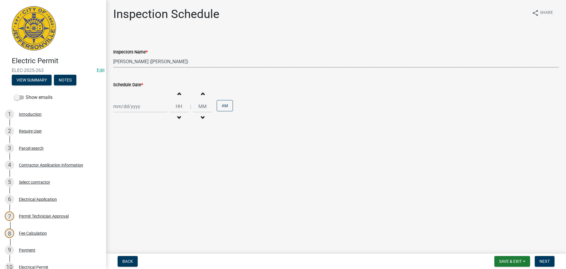
select select "2025"
click at [149, 156] on div "16" at bounding box center [147, 156] width 9 height 9
type input "[DATE]"
click at [547, 260] on span "Next" at bounding box center [545, 261] width 10 height 5
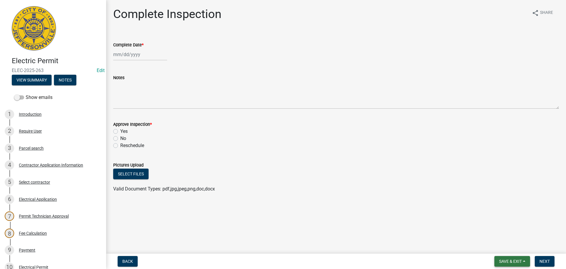
drag, startPoint x: 511, startPoint y: 262, endPoint x: 508, endPoint y: 258, distance: 5.4
click at [511, 261] on span "Save & Exit" at bounding box center [510, 261] width 23 height 5
click at [501, 245] on button "Save & Exit" at bounding box center [506, 246] width 47 height 14
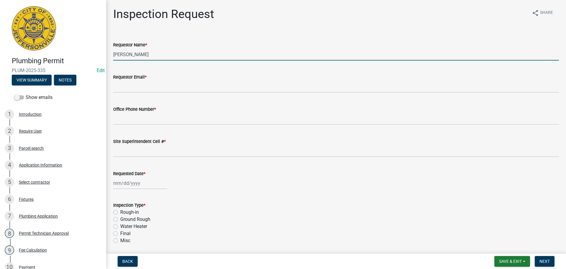
drag, startPoint x: 148, startPoint y: 56, endPoint x: 4, endPoint y: 44, distance: 143.9
click at [71, 44] on div "Plumbing Permit PLUM-2025-335 Edit View Summary Notes Show emails 1 Introductio…" at bounding box center [283, 134] width 566 height 269
type input "[PERSON_NAME]"
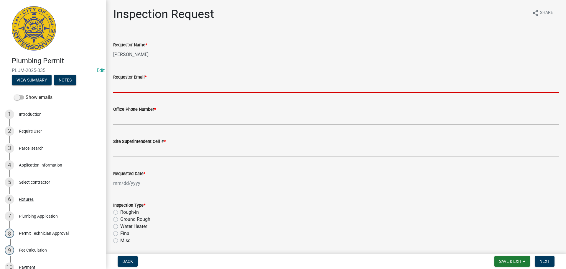
click at [135, 84] on input "Requestor Email *" at bounding box center [336, 87] width 446 height 12
type input "[EMAIL_ADDRESS][DOMAIN_NAME]"
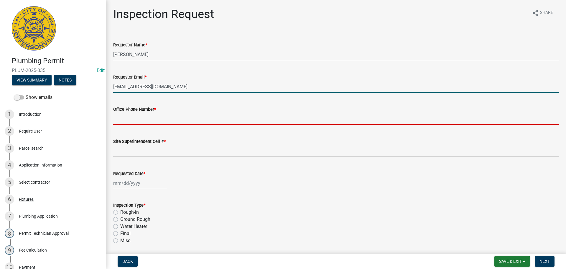
click at [146, 115] on input "Office Phone Number *" at bounding box center [336, 119] width 446 height 12
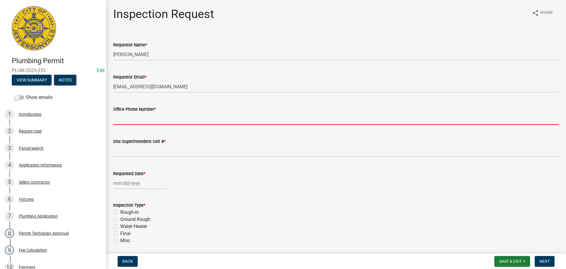
type input "[PHONE_NUMBER]"
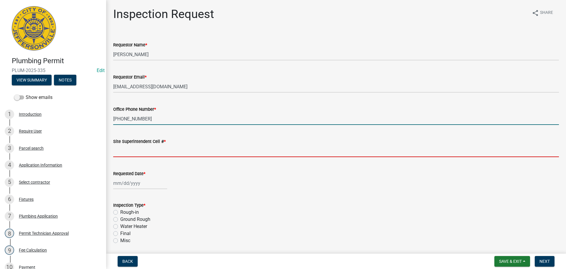
click at [148, 145] on input "Site Superintendent Cell # *" at bounding box center [336, 151] width 446 height 12
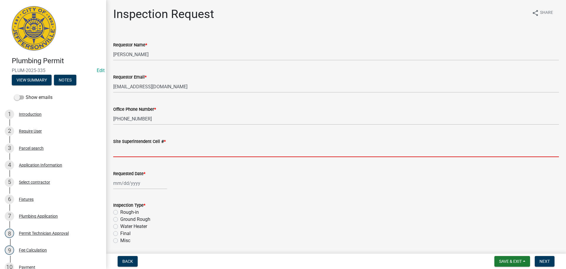
type input "SAME"
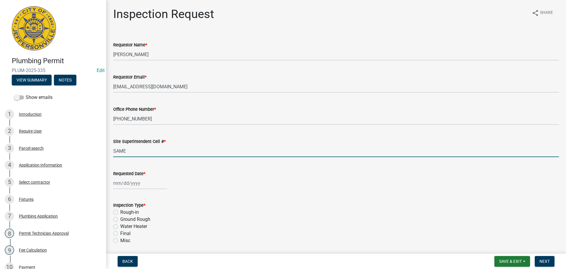
click at [133, 179] on div at bounding box center [140, 183] width 54 height 12
select select "10"
select select "2025"
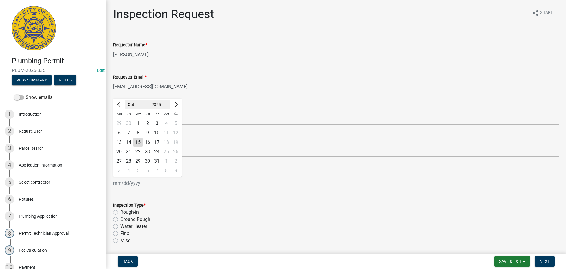
click at [148, 143] on div "16" at bounding box center [147, 141] width 9 height 9
type input "[DATE]"
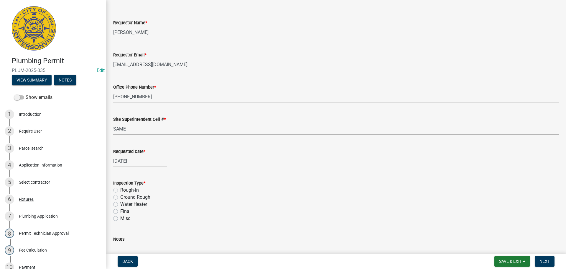
scroll to position [69, 0]
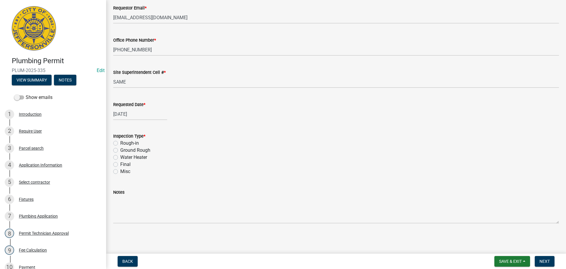
click at [118, 164] on div "Final" at bounding box center [336, 164] width 446 height 7
click at [120, 164] on label "Final" at bounding box center [125, 164] width 10 height 7
click at [120, 164] on input "Final" at bounding box center [122, 163] width 4 height 4
radio input "true"
click at [546, 260] on span "Next" at bounding box center [545, 261] width 10 height 5
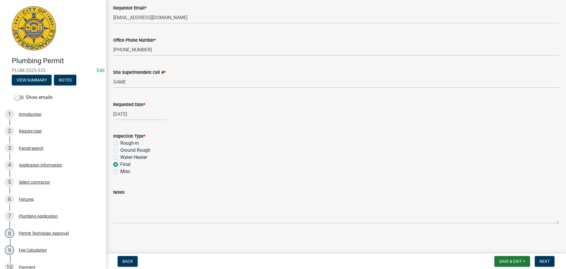
scroll to position [0, 0]
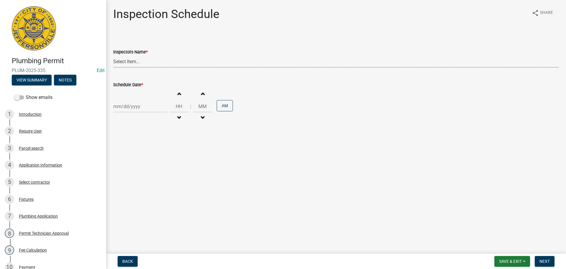
click at [114, 60] on select "Select Item... [PERSON_NAME] ([PERSON_NAME]) [PERSON_NAME] ([PERSON_NAME]) mkru…" at bounding box center [336, 61] width 446 height 12
select select "13c97fbc-c819-4cee-844a-0db3d3c4db95"
click at [113, 55] on select "Select Item... [PERSON_NAME] ([PERSON_NAME]) [PERSON_NAME] ([PERSON_NAME]) mkru…" at bounding box center [336, 61] width 446 height 12
click at [126, 104] on div at bounding box center [140, 106] width 54 height 12
select select "10"
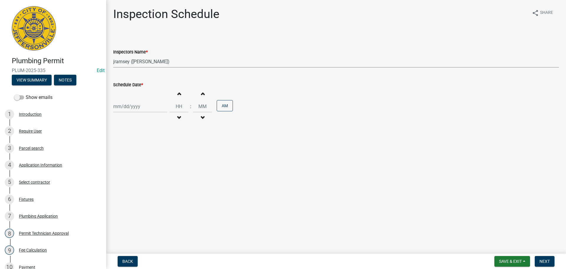
select select "2025"
click at [147, 156] on div "16" at bounding box center [147, 156] width 9 height 9
type input "[DATE]"
click at [544, 260] on span "Next" at bounding box center [545, 261] width 10 height 5
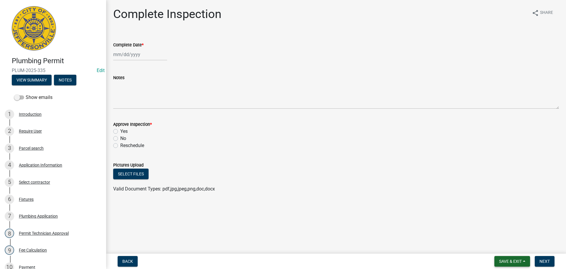
click at [507, 260] on span "Save & Exit" at bounding box center [510, 261] width 23 height 5
click at [507, 245] on button "Save & Exit" at bounding box center [506, 246] width 47 height 14
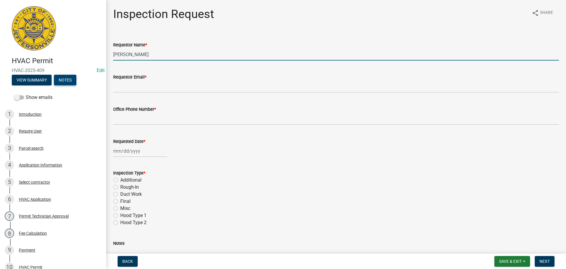
drag, startPoint x: 151, startPoint y: 54, endPoint x: 57, endPoint y: 40, distance: 94.9
click at [65, 46] on div "HVAC Permit HVAC-2025-409 Edit View Summary Notes Show emails 1 Introduction 2 …" at bounding box center [283, 134] width 566 height 269
type input "3"
type input "[PERSON_NAME]"
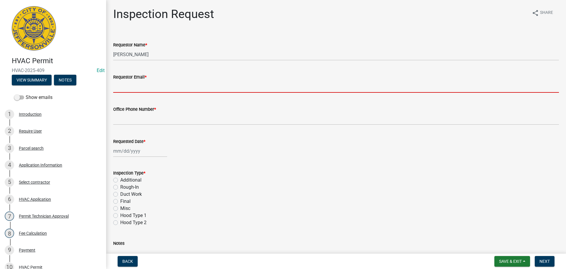
click at [116, 89] on input "Requestor Email *" at bounding box center [336, 87] width 446 height 12
type input "[EMAIL_ADDRESS][DOMAIN_NAME]"
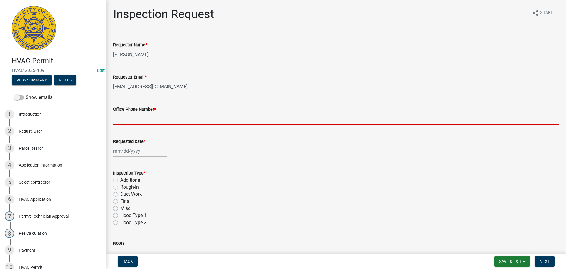
click at [140, 116] on input "Office Phone Number *" at bounding box center [336, 119] width 446 height 12
type input "[PHONE_NUMBER]"
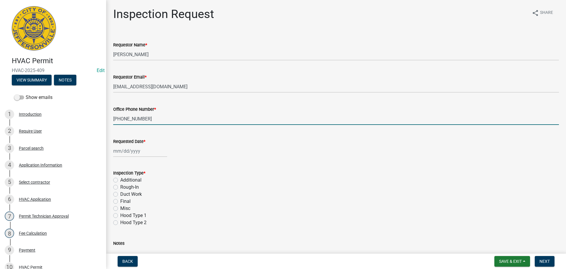
click at [133, 149] on div at bounding box center [140, 151] width 54 height 12
select select "10"
select select "2025"
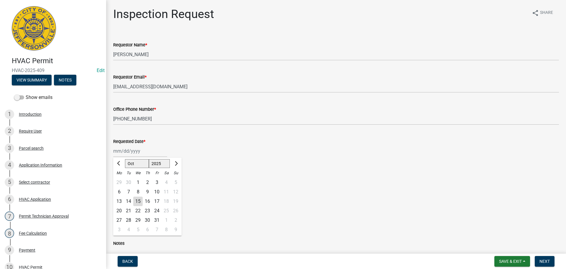
click at [145, 199] on div "16" at bounding box center [147, 200] width 9 height 9
type input "10/16/2025"
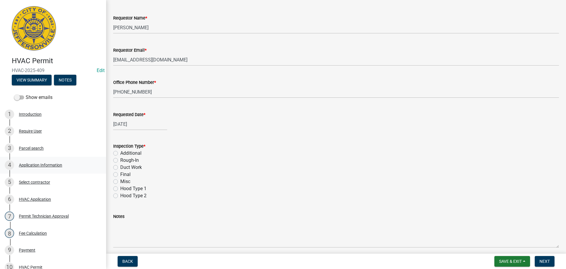
scroll to position [83, 0]
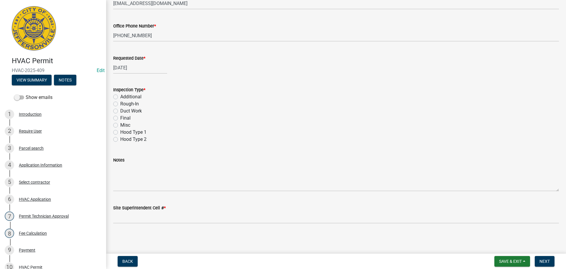
click at [120, 117] on label "Final" at bounding box center [125, 117] width 10 height 7
click at [120, 117] on input "Final" at bounding box center [122, 116] width 4 height 4
radio input "true"
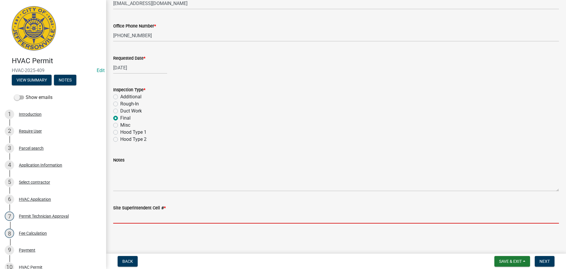
click at [135, 220] on input "Site Superintendent Cell # *" at bounding box center [336, 217] width 446 height 12
type input "502-664-0569"
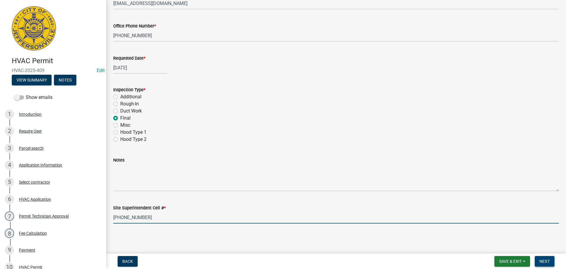
click at [544, 261] on span "Next" at bounding box center [545, 261] width 10 height 5
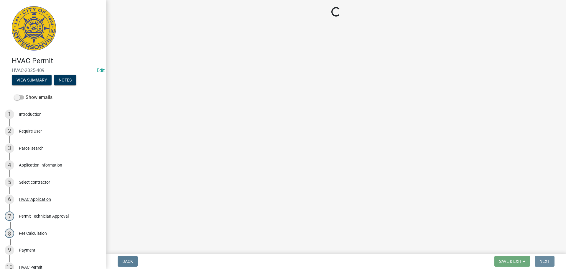
scroll to position [0, 0]
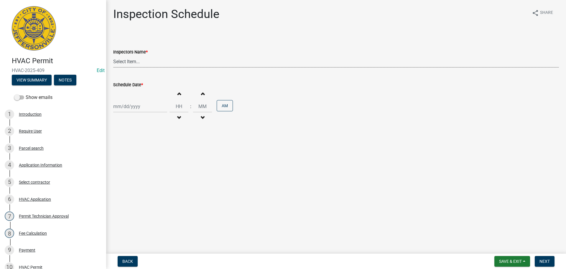
click at [126, 59] on select "Select Item... jramsey (Jeremy Ramsey) MaryFrey (Mary Frey) mkruer (Mike Kruer)…" at bounding box center [336, 61] width 446 height 12
select select "13c97fbc-c819-4cee-844a-0db3d3c4db95"
click at [113, 55] on select "Select Item... jramsey (Jeremy Ramsey) MaryFrey (Mary Frey) mkruer (Mike Kruer)…" at bounding box center [336, 61] width 446 height 12
click at [125, 107] on div at bounding box center [140, 106] width 54 height 12
select select "10"
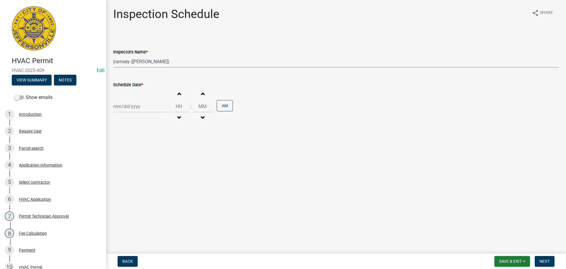
select select "2025"
click at [149, 157] on div "16" at bounding box center [147, 156] width 9 height 9
type input "10/16/2025"
click at [545, 262] on span "Next" at bounding box center [545, 261] width 10 height 5
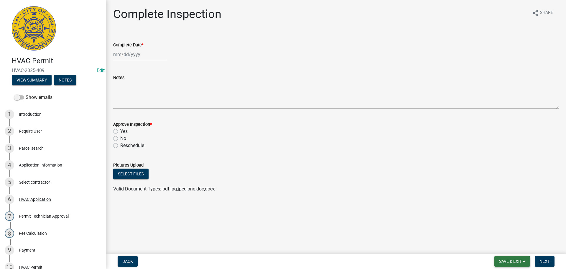
click at [507, 262] on span "Save & Exit" at bounding box center [510, 261] width 23 height 5
click at [507, 246] on button "Save & Exit" at bounding box center [506, 246] width 47 height 14
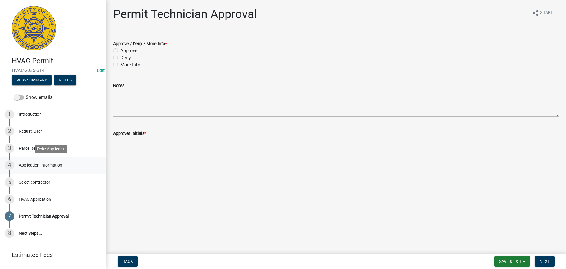
click at [37, 165] on div "Application Information" at bounding box center [40, 165] width 43 height 4
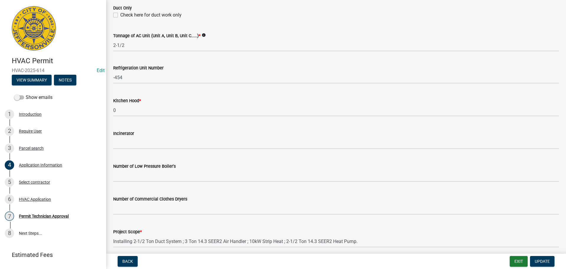
scroll to position [397, 0]
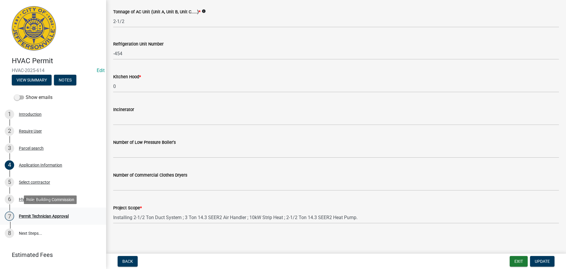
click at [37, 215] on div "Permit Technician Approval" at bounding box center [44, 216] width 50 height 4
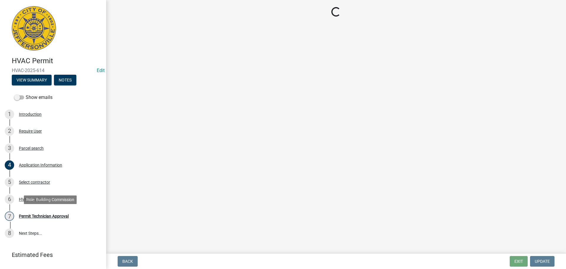
scroll to position [0, 0]
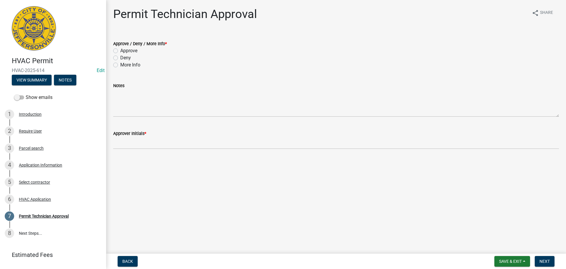
click at [120, 49] on label "Approve" at bounding box center [128, 50] width 17 height 7
click at [120, 49] on input "Approve" at bounding box center [122, 49] width 4 height 4
radio input "true"
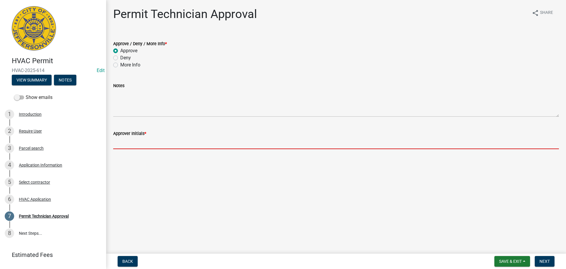
drag, startPoint x: 136, startPoint y: 139, endPoint x: 140, endPoint y: 142, distance: 4.8
click at [136, 140] on input "Approver Initials *" at bounding box center [336, 143] width 446 height 12
type input "mjb"
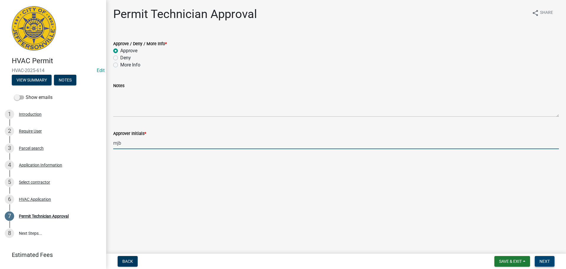
click at [550, 262] on span "Next" at bounding box center [545, 261] width 10 height 5
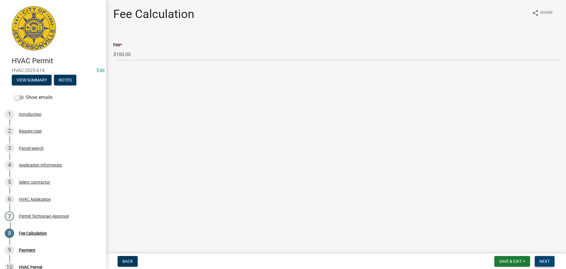
click at [544, 261] on span "Next" at bounding box center [545, 261] width 10 height 5
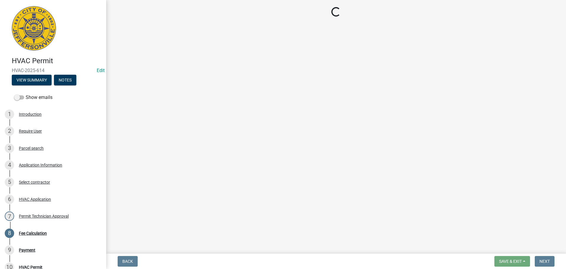
select select "3: 3"
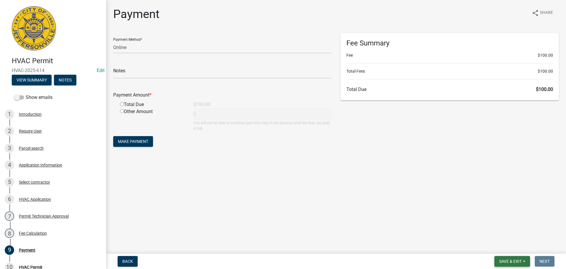
click at [510, 260] on span "Save & Exit" at bounding box center [510, 261] width 23 height 5
click at [507, 249] on button "Save & Exit" at bounding box center [506, 246] width 47 height 14
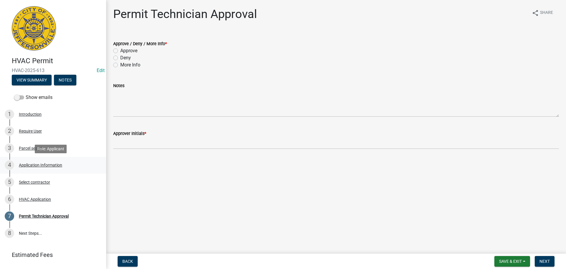
click at [28, 163] on div "Application Information" at bounding box center [40, 165] width 43 height 4
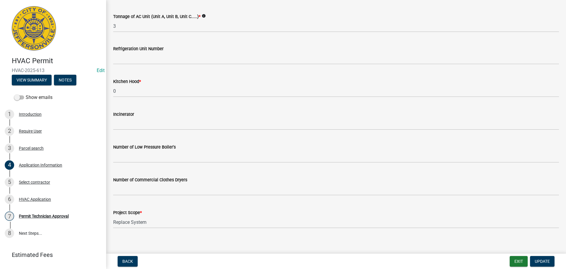
scroll to position [397, 0]
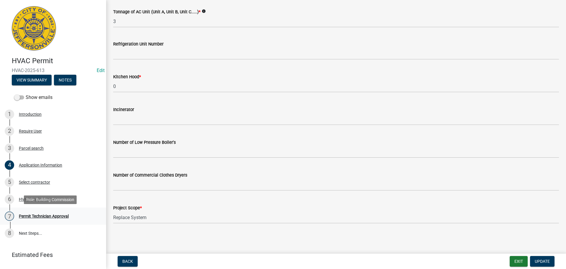
click at [44, 216] on div "Permit Technician Approval" at bounding box center [44, 216] width 50 height 4
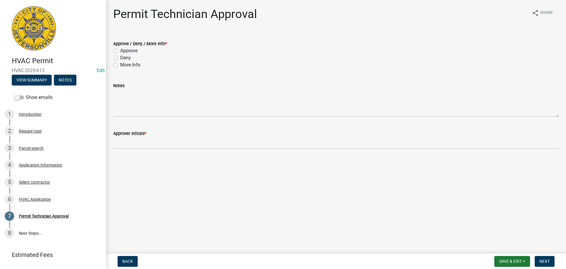
click at [120, 50] on label "Approve" at bounding box center [128, 50] width 17 height 7
click at [120, 50] on input "Approve" at bounding box center [122, 49] width 4 height 4
radio input "true"
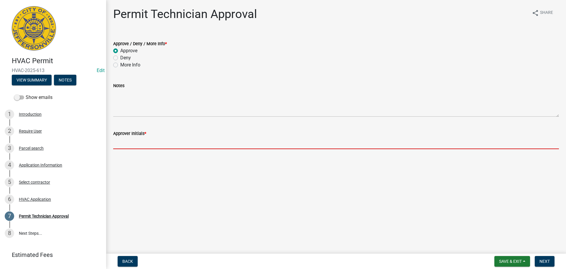
click at [144, 145] on input "Approver Initials *" at bounding box center [336, 143] width 446 height 12
type input "mjb"
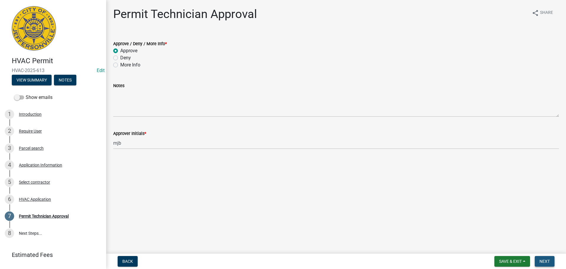
click at [543, 257] on button "Next" at bounding box center [545, 261] width 20 height 11
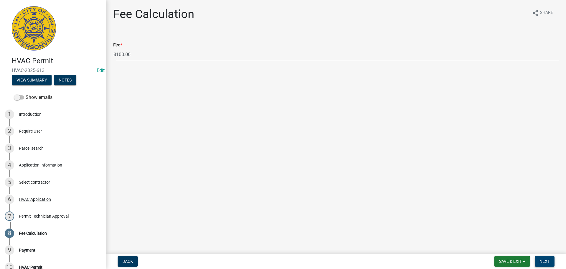
click at [552, 260] on button "Next" at bounding box center [545, 261] width 20 height 11
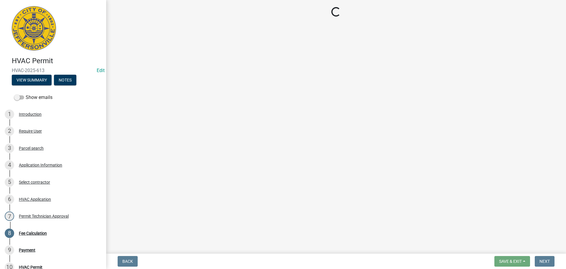
select select "3: 3"
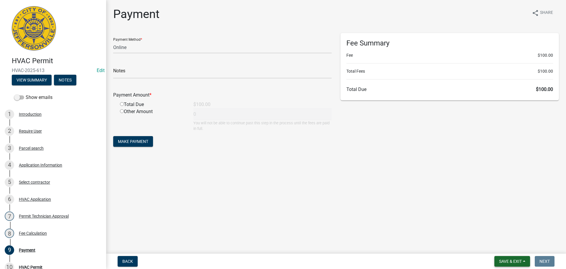
click at [518, 263] on span "Save & Exit" at bounding box center [510, 261] width 23 height 5
click at [489, 250] on button "Save & Exit" at bounding box center [506, 246] width 47 height 14
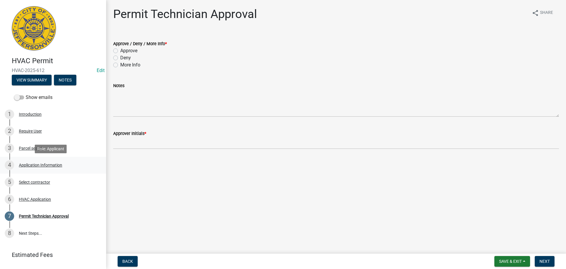
click at [33, 163] on div "Application Information" at bounding box center [40, 165] width 43 height 4
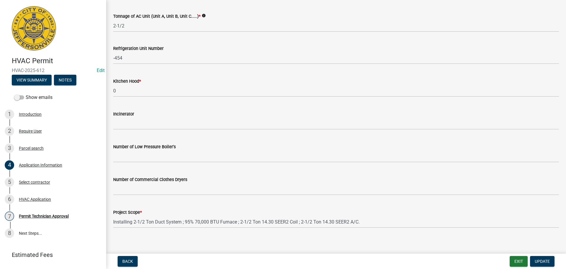
scroll to position [397, 0]
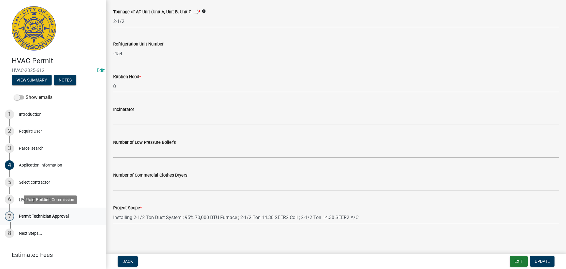
click at [43, 215] on div "Permit Technician Approval" at bounding box center [44, 216] width 50 height 4
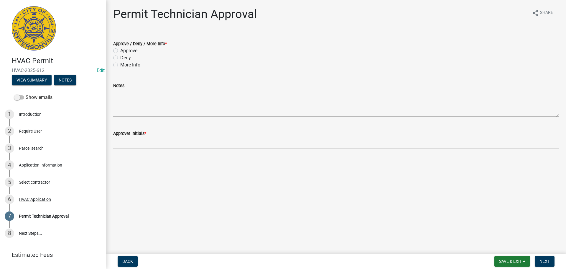
click at [120, 49] on label "Approve" at bounding box center [128, 50] width 17 height 7
click at [120, 49] on input "Approve" at bounding box center [122, 49] width 4 height 4
radio input "true"
click at [127, 137] on div "Approver Initials *" at bounding box center [336, 133] width 446 height 7
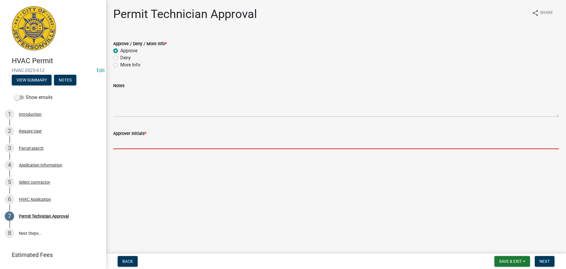
click at [130, 142] on input "Approver Initials *" at bounding box center [336, 143] width 446 height 12
type input "mjb"
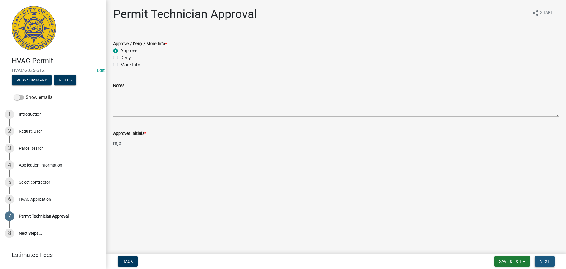
click at [546, 261] on span "Next" at bounding box center [545, 261] width 10 height 5
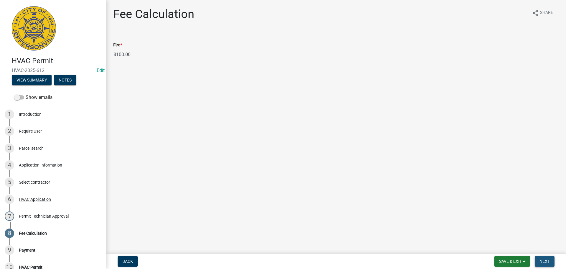
click at [545, 261] on span "Next" at bounding box center [545, 261] width 10 height 5
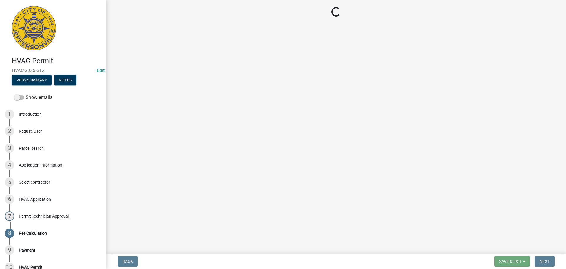
select select "3: 3"
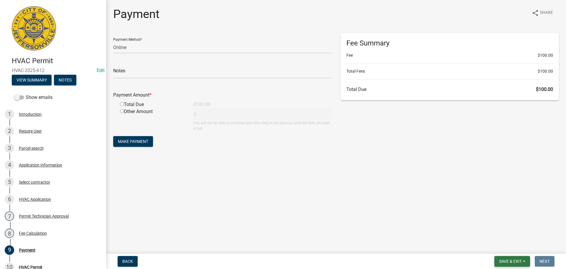
click at [509, 261] on span "Save & Exit" at bounding box center [510, 261] width 23 height 5
click at [498, 245] on button "Save & Exit" at bounding box center [506, 246] width 47 height 14
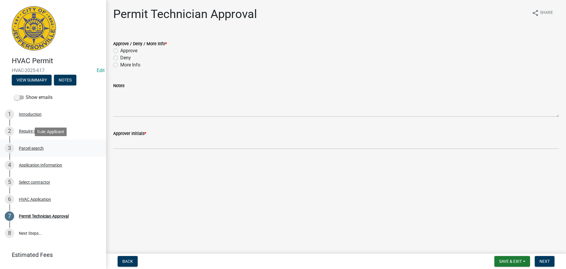
click at [29, 148] on div "Parcel search" at bounding box center [31, 148] width 25 height 4
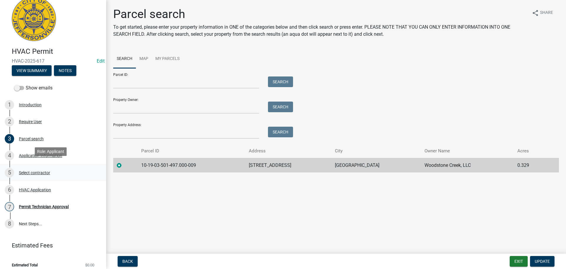
scroll to position [14, 0]
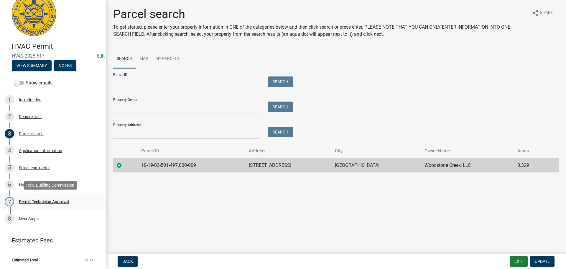
click at [34, 202] on div "Permit Technician Approval" at bounding box center [44, 201] width 50 height 4
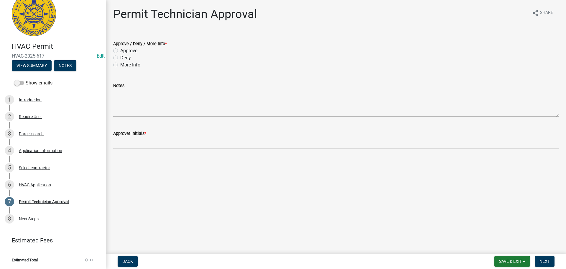
click at [120, 48] on label "Approve" at bounding box center [128, 50] width 17 height 7
click at [120, 48] on input "Approve" at bounding box center [122, 49] width 4 height 4
radio input "true"
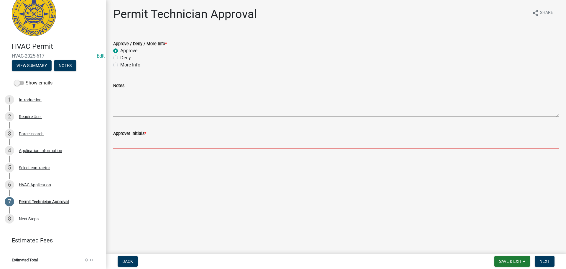
click at [141, 140] on input "Approver Initials *" at bounding box center [336, 143] width 446 height 12
type input "mjb"
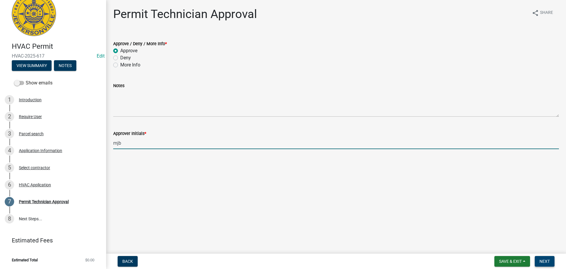
click at [541, 261] on span "Next" at bounding box center [545, 261] width 10 height 5
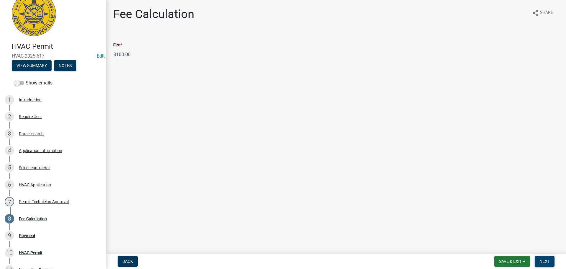
click at [548, 260] on span "Next" at bounding box center [545, 261] width 10 height 5
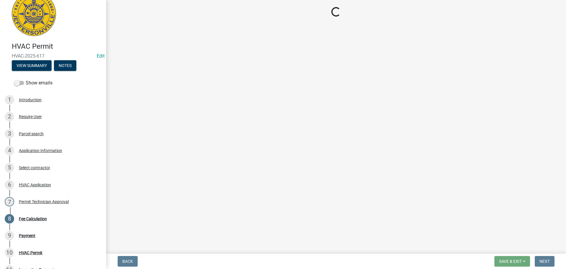
select select "3: 3"
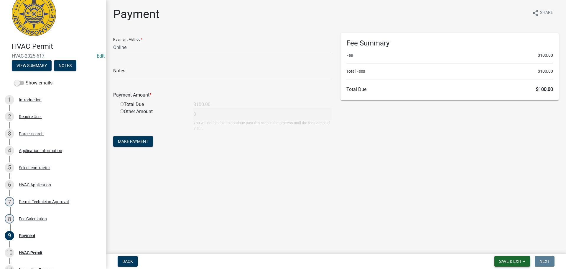
click at [514, 260] on span "Save & Exit" at bounding box center [510, 261] width 23 height 5
click at [511, 248] on button "Save & Exit" at bounding box center [506, 246] width 47 height 14
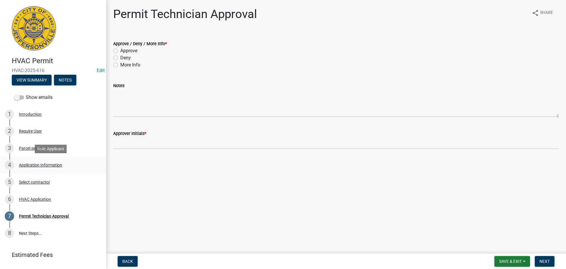
click at [42, 166] on div "Application Information" at bounding box center [40, 165] width 43 height 4
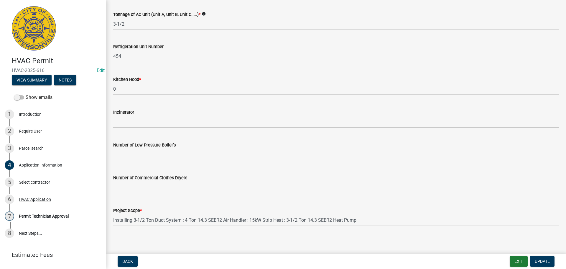
scroll to position [397, 0]
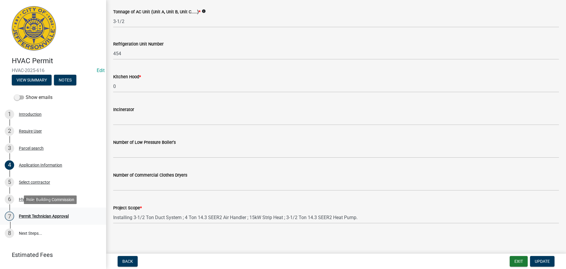
click at [60, 214] on div "Permit Technician Approval" at bounding box center [44, 216] width 50 height 4
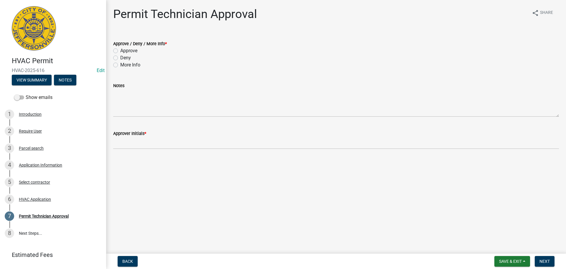
click at [120, 51] on label "Approve" at bounding box center [128, 50] width 17 height 7
click at [120, 51] on input "Approve" at bounding box center [122, 49] width 4 height 4
radio input "true"
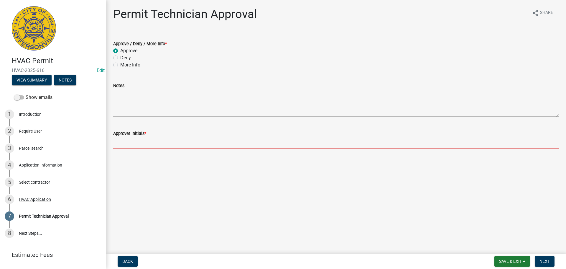
click at [144, 138] on input "Approver Initials *" at bounding box center [336, 143] width 446 height 12
type input "mjb"
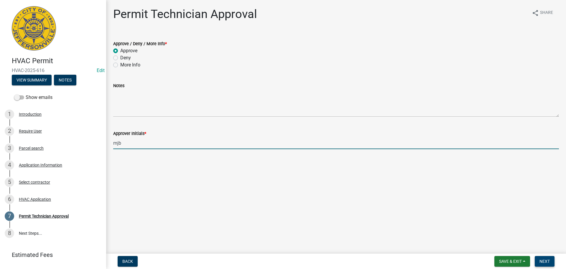
click at [545, 260] on span "Next" at bounding box center [545, 261] width 10 height 5
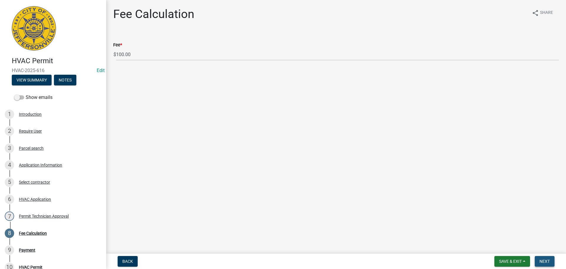
click at [545, 260] on span "Next" at bounding box center [545, 261] width 10 height 5
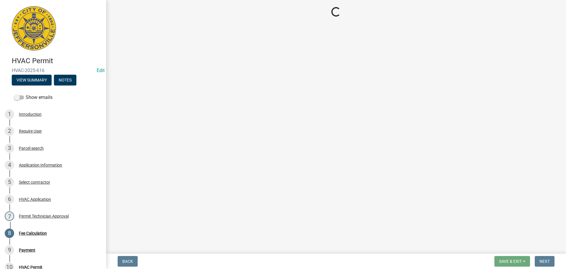
select select "3: 3"
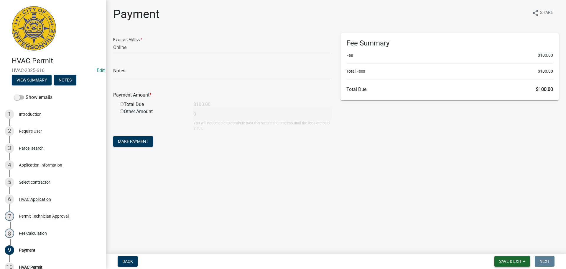
click at [507, 260] on span "Save & Exit" at bounding box center [510, 261] width 23 height 5
click at [506, 248] on button "Save & Exit" at bounding box center [506, 246] width 47 height 14
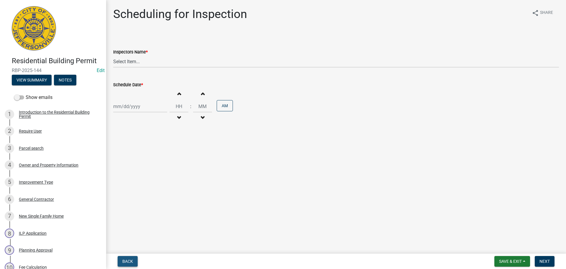
click at [124, 263] on span "Back" at bounding box center [127, 261] width 11 height 5
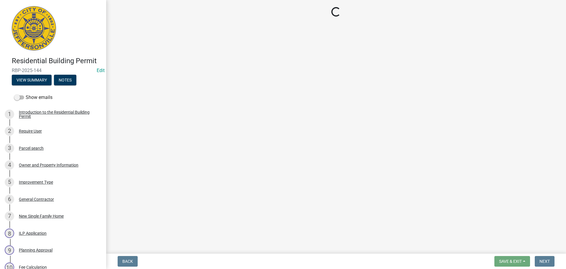
select select "8ea0f6e5-dde7-4881-a999-02519822ccbf"
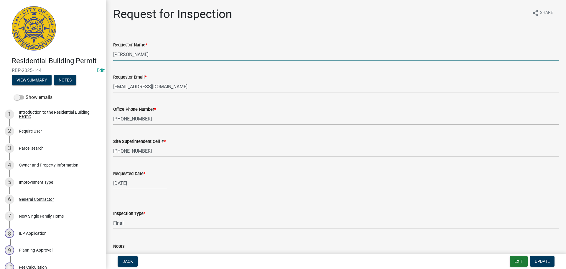
drag, startPoint x: 142, startPoint y: 55, endPoint x: 100, endPoint y: 54, distance: 42.8
click at [102, 54] on div "Residential Building Permit RBP-2025-144 Edit View Summary Notes Show emails 1 …" at bounding box center [283, 134] width 566 height 269
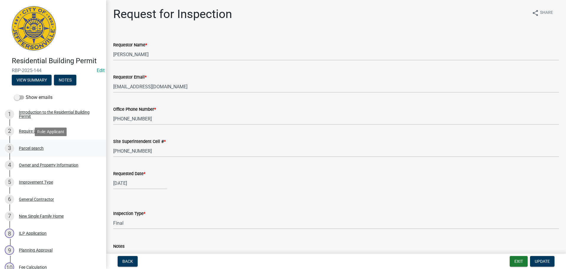
click at [33, 149] on div "Parcel search" at bounding box center [31, 148] width 25 height 4
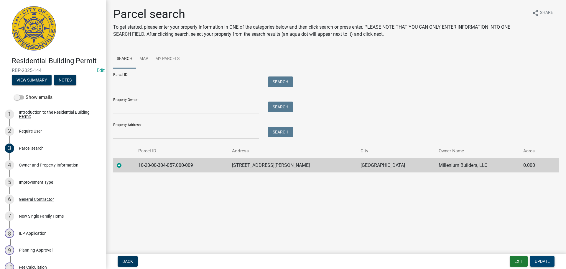
click at [542, 261] on span "Update" at bounding box center [542, 261] width 15 height 5
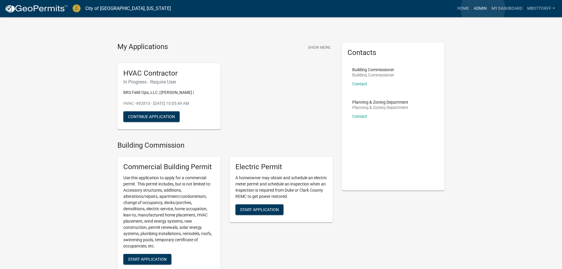
click at [483, 9] on link "Admin" at bounding box center [480, 8] width 18 height 11
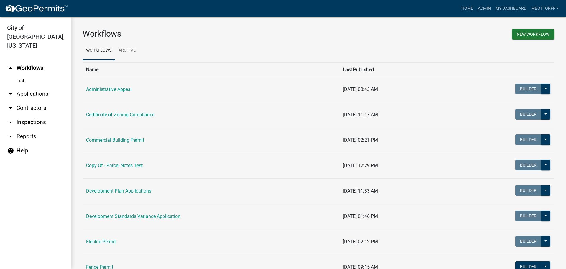
click at [27, 87] on link "arrow_drop_down Applications" at bounding box center [35, 94] width 71 height 14
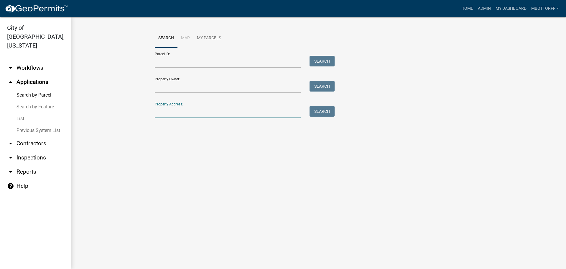
click at [167, 109] on input "Property Address:" at bounding box center [228, 112] width 146 height 12
type input "229 HOPKINS"
click at [320, 110] on button "Search" at bounding box center [322, 111] width 25 height 11
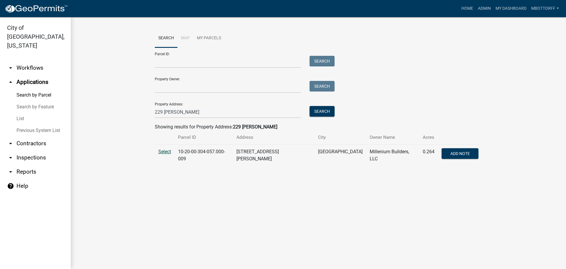
click at [170, 151] on span "Select" at bounding box center [164, 152] width 13 height 6
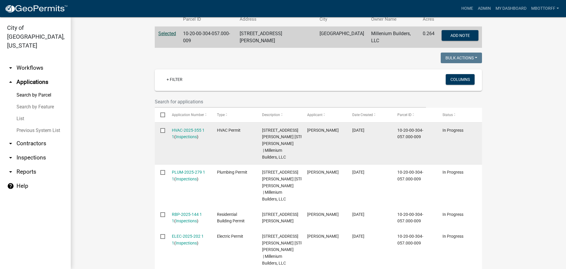
scroll to position [207, 0]
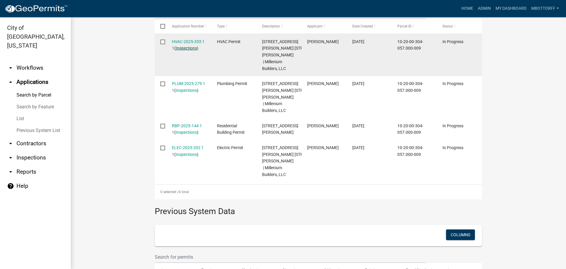
click at [184, 46] on link "Inspections" at bounding box center [186, 48] width 21 height 5
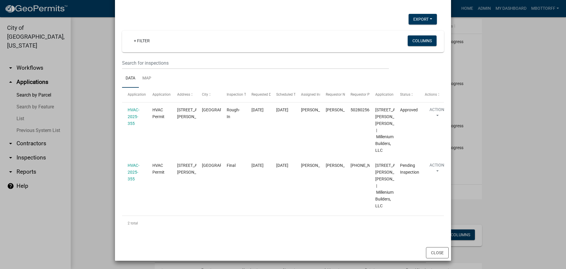
scroll to position [39, 0]
click at [438, 253] on button "Close" at bounding box center [437, 252] width 23 height 11
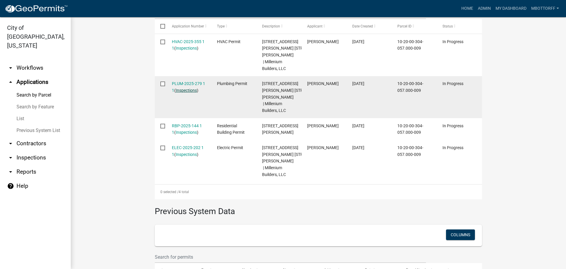
click at [183, 90] on link "Inspections" at bounding box center [186, 90] width 21 height 5
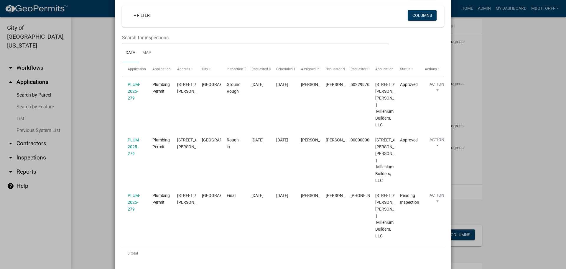
scroll to position [101, 0]
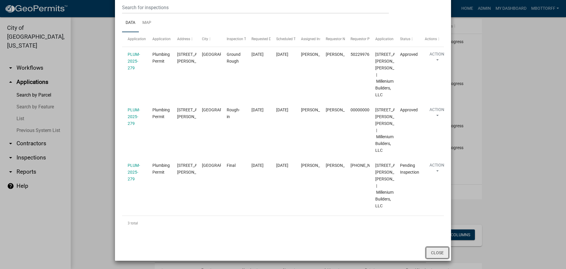
click at [432, 252] on button "Close" at bounding box center [437, 252] width 23 height 11
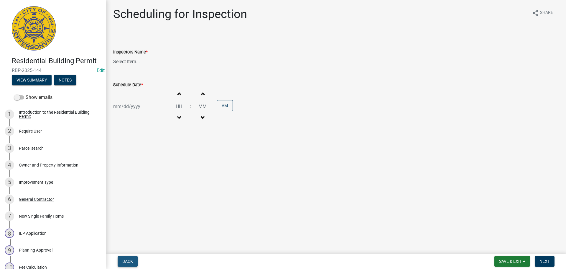
click at [127, 259] on span "Back" at bounding box center [127, 261] width 11 height 5
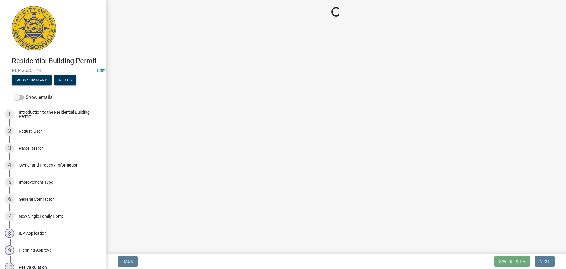
select select "8ea0f6e5-dde7-4881-a999-02519822ccbf"
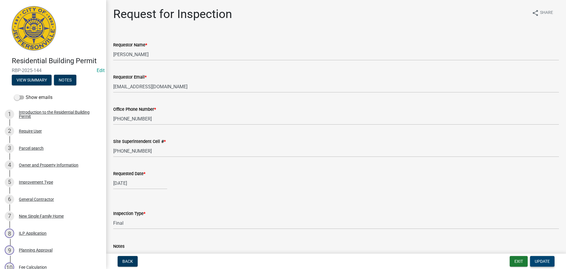
drag, startPoint x: 539, startPoint y: 258, endPoint x: 429, endPoint y: 231, distance: 114.1
click at [537, 260] on span "Update" at bounding box center [542, 261] width 15 height 5
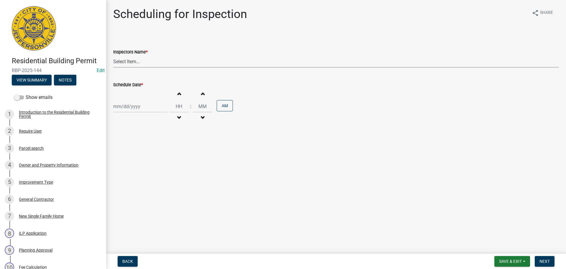
click at [125, 60] on select "Select Item... [PERSON_NAME] ([PERSON_NAME]) [PERSON_NAME] ([PERSON_NAME]) mkru…" at bounding box center [336, 61] width 446 height 12
select select "fdb3bcc6-ce93-4663-8a18-5c08884dd177"
click at [113, 55] on select "Select Item... [PERSON_NAME] ([PERSON_NAME]) [PERSON_NAME] ([PERSON_NAME]) mkru…" at bounding box center [336, 61] width 446 height 12
select select "10"
select select "2025"
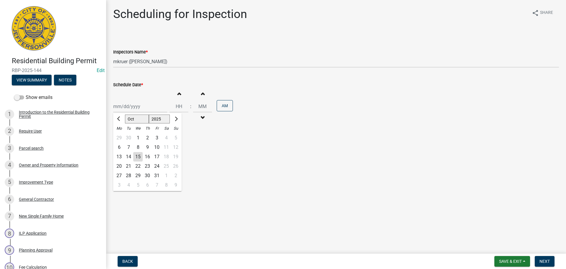
drag, startPoint x: 124, startPoint y: 103, endPoint x: 124, endPoint y: 106, distance: 3.0
click at [124, 104] on div "[PERSON_NAME] Feb Mar Apr [PERSON_NAME][DATE] Oct Nov [DATE] 1526 1527 1528 152…" at bounding box center [140, 106] width 54 height 12
click at [146, 157] on div "16" at bounding box center [147, 156] width 9 height 9
type input "[DATE]"
click at [546, 260] on span "Next" at bounding box center [545, 261] width 10 height 5
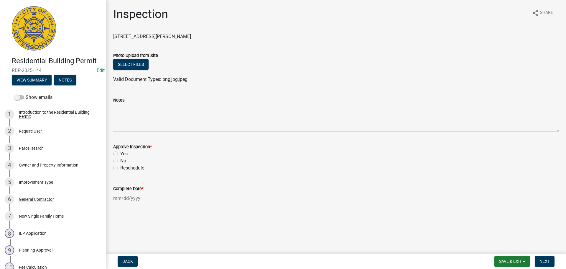
click at [146, 120] on textarea "Notes" at bounding box center [336, 118] width 446 height 28
type textarea "CODE 3387"
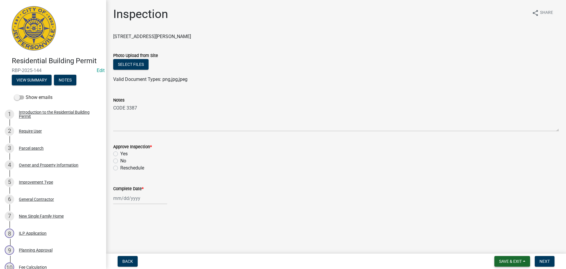
drag, startPoint x: 517, startPoint y: 260, endPoint x: 513, endPoint y: 258, distance: 4.8
click at [517, 260] on span "Save & Exit" at bounding box center [510, 261] width 23 height 5
click at [504, 246] on button "Save & Exit" at bounding box center [506, 246] width 47 height 14
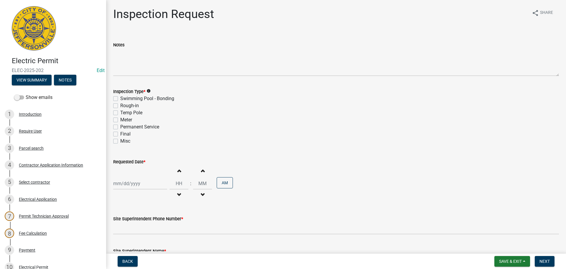
drag, startPoint x: 116, startPoint y: 134, endPoint x: 128, endPoint y: 166, distance: 34.2
click at [120, 135] on label "Final" at bounding box center [125, 133] width 10 height 7
click at [120, 134] on input "Final" at bounding box center [122, 132] width 4 height 4
checkbox input "true"
checkbox input "false"
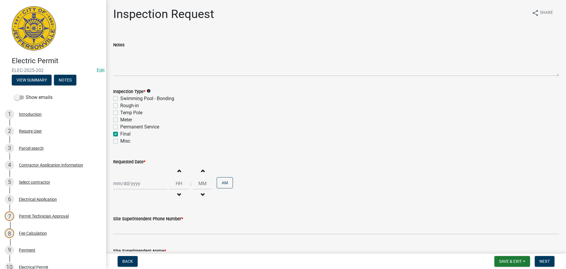
checkbox input "false"
checkbox input "true"
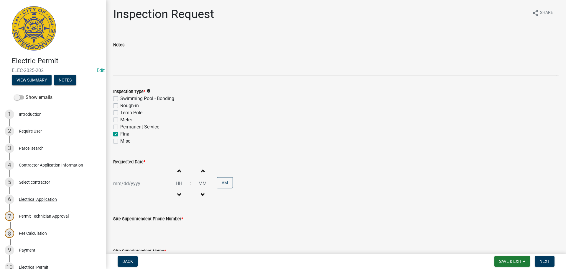
checkbox input "false"
select select "10"
select select "2025"
click at [129, 184] on div "[PERSON_NAME] Feb Mar Apr [PERSON_NAME][DATE] Oct Nov [DATE] 1526 1527 1528 152…" at bounding box center [140, 183] width 54 height 12
click at [149, 142] on div "16" at bounding box center [147, 142] width 9 height 9
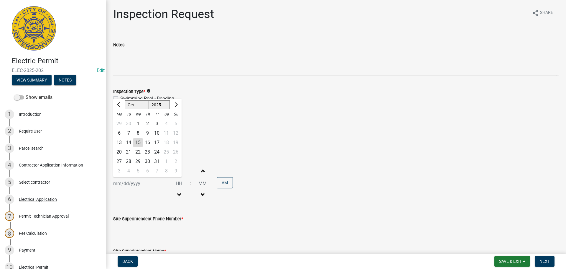
type input "[DATE]"
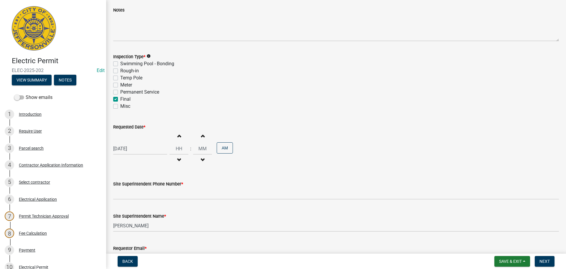
scroll to position [75, 0]
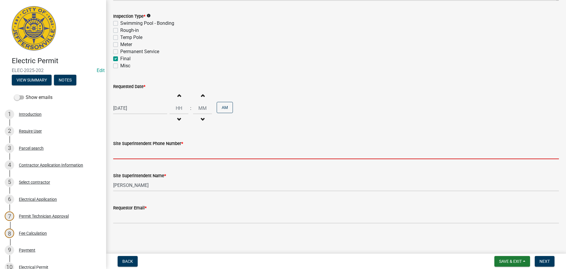
click at [131, 150] on input "Site Superintendent Phone Number *" at bounding box center [336, 153] width 446 height 12
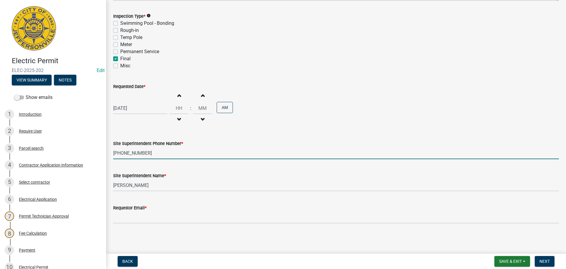
type input "[PHONE_NUMBER]"
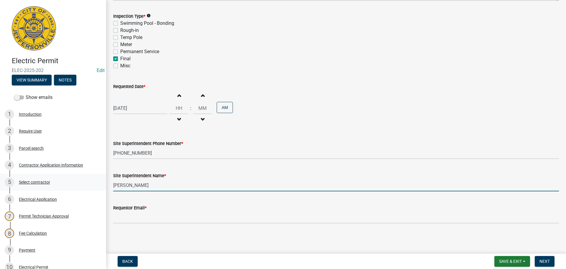
drag, startPoint x: 145, startPoint y: 189, endPoint x: 80, endPoint y: 182, distance: 65.8
click at [82, 182] on div "Electric Permit ELEC-2025-202 Edit View Summary Notes Show emails 1 Introductio…" at bounding box center [283, 134] width 566 height 269
type input "[PERSON_NAME]"
click at [113, 218] on div "Requestor Email *" at bounding box center [336, 209] width 455 height 27
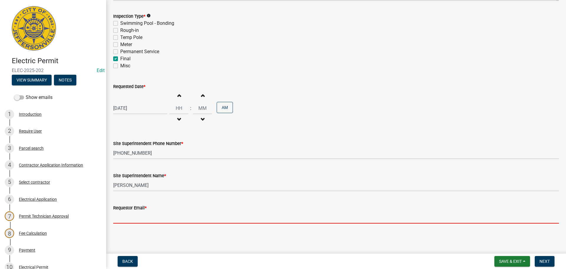
click at [114, 217] on input "Requestor Email *" at bounding box center [336, 217] width 446 height 12
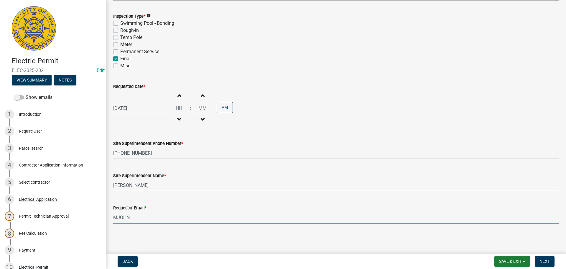
type input "[EMAIL_ADDRESS][DOMAIN_NAME]"
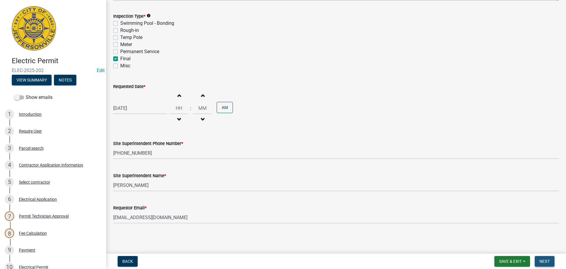
click at [549, 260] on span "Next" at bounding box center [545, 261] width 10 height 5
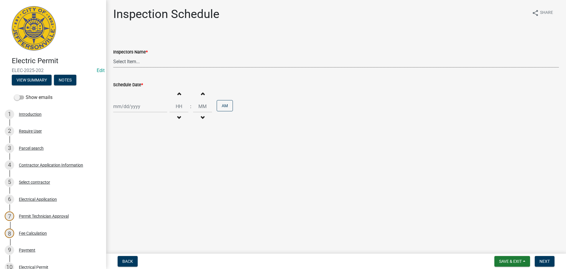
click at [127, 62] on select "Select Item... [PERSON_NAME] ([PERSON_NAME]) [PERSON_NAME] ([PERSON_NAME]) mkru…" at bounding box center [336, 61] width 446 height 12
select select "36a8b8f0-2ef8-43e9-ae06-718f51af8d36"
click at [113, 55] on select "Select Item... [PERSON_NAME] ([PERSON_NAME]) [PERSON_NAME] ([PERSON_NAME]) mkru…" at bounding box center [336, 61] width 446 height 12
select select "10"
select select "2025"
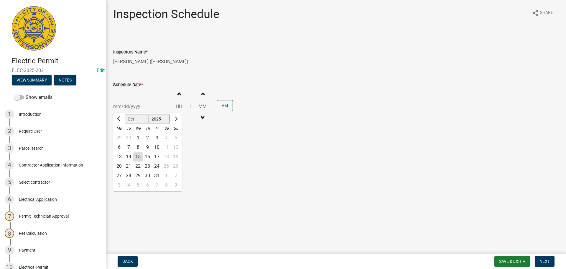
click at [128, 104] on div "[PERSON_NAME] Feb Mar Apr [PERSON_NAME][DATE] Oct Nov [DATE] 1526 1527 1528 152…" at bounding box center [140, 106] width 54 height 12
click at [148, 157] on div "16" at bounding box center [147, 156] width 9 height 9
type input "[DATE]"
click at [544, 259] on span "Next" at bounding box center [545, 261] width 10 height 5
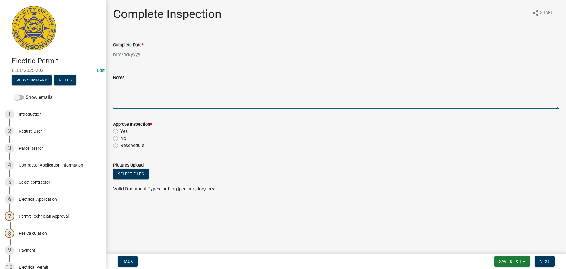
click at [122, 90] on textarea "Notes" at bounding box center [336, 95] width 446 height 28
type textarea "CODE 3387"
click at [512, 260] on span "Save & Exit" at bounding box center [510, 261] width 23 height 5
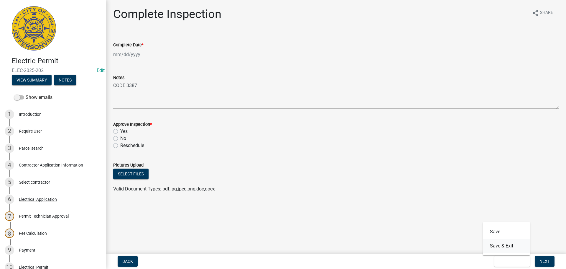
click at [508, 246] on button "Save & Exit" at bounding box center [506, 246] width 47 height 14
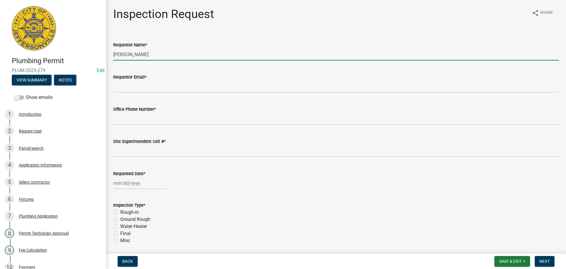
drag, startPoint x: 136, startPoint y: 54, endPoint x: 78, endPoint y: 50, distance: 57.9
click at [98, 52] on div "Plumbing Permit PLUM-2025-279 Edit View Summary Notes Show emails 1 Introductio…" at bounding box center [283, 134] width 566 height 269
type input "[PERSON_NAME]"
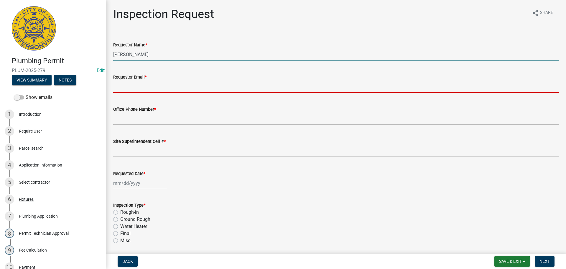
click at [144, 85] on input "Requestor Email *" at bounding box center [336, 87] width 446 height 12
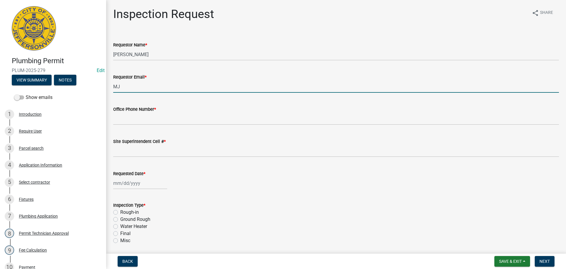
type input "mjohns1960@gmail.com"
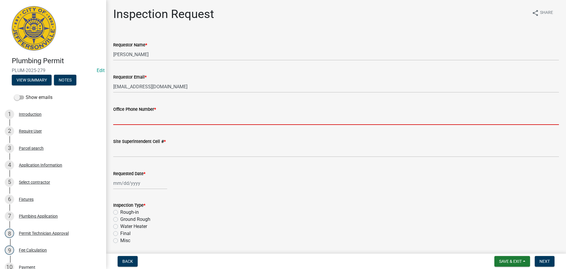
click at [143, 122] on input "Office Phone Number *" at bounding box center [336, 119] width 446 height 12
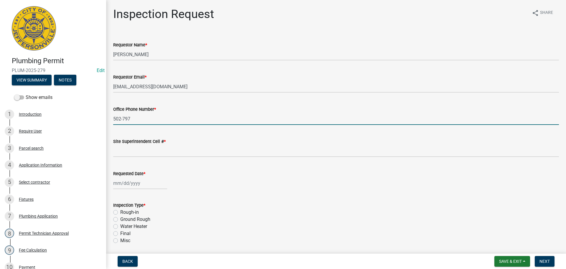
type input "[PHONE_NUMBER]"
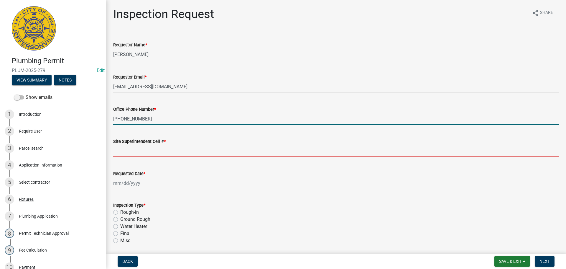
click at [144, 149] on input "Site Superintendent Cell # *" at bounding box center [336, 151] width 446 height 12
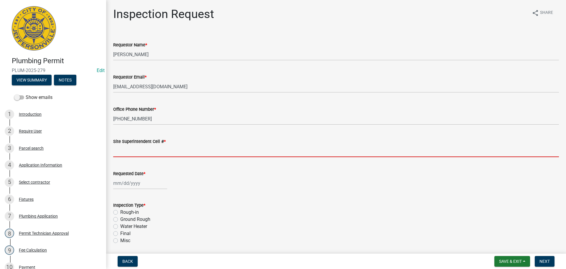
type input "SAME"
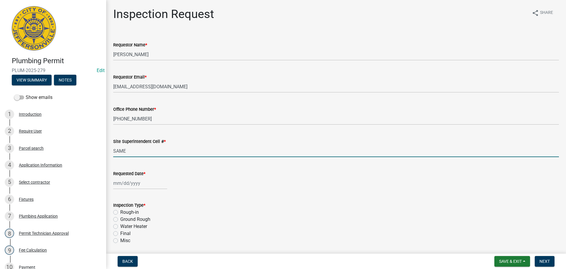
click at [135, 184] on div at bounding box center [140, 183] width 54 height 12
select select "10"
select select "2025"
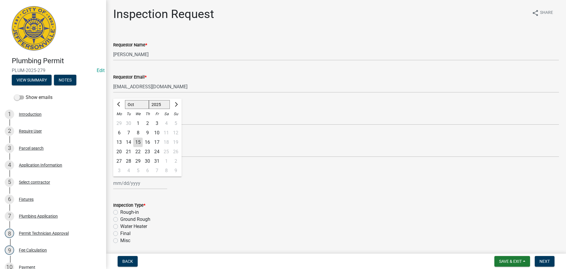
click at [146, 143] on div "16" at bounding box center [147, 141] width 9 height 9
type input "[DATE]"
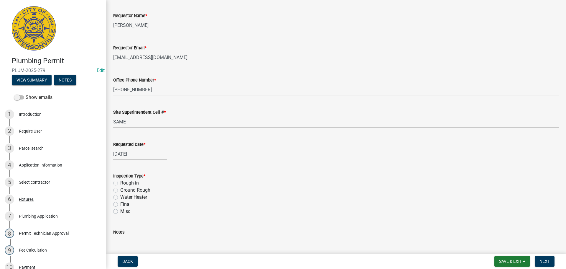
scroll to position [69, 0]
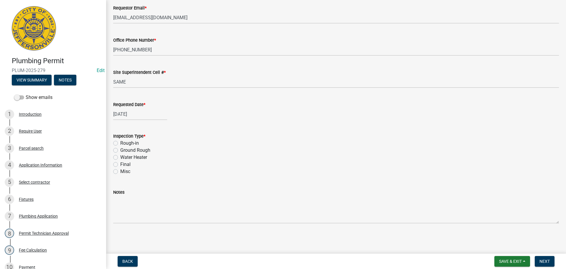
click at [120, 165] on label "Final" at bounding box center [125, 164] width 10 height 7
click at [120, 165] on input "Final" at bounding box center [122, 163] width 4 height 4
radio input "true"
click at [551, 260] on button "Next" at bounding box center [545, 261] width 20 height 11
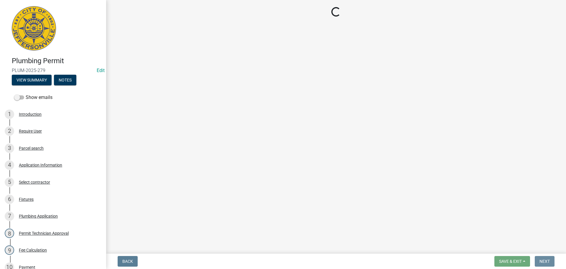
scroll to position [0, 0]
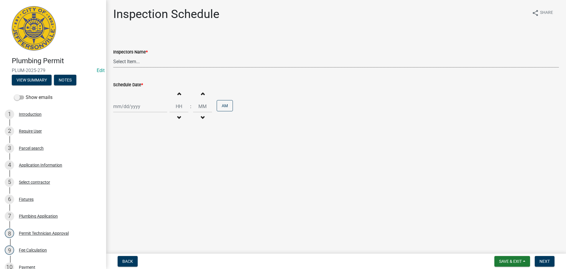
click at [122, 61] on select "Select Item... jramsey (Jeremy Ramsey) MaryFrey (Mary Frey) mkruer (Mike Kruer)…" at bounding box center [336, 61] width 446 height 12
select select "13c97fbc-c819-4cee-844a-0db3d3c4db95"
click at [113, 55] on select "Select Item... jramsey (Jeremy Ramsey) MaryFrey (Mary Frey) mkruer (Mike Kruer)…" at bounding box center [336, 61] width 446 height 12
click at [128, 104] on div at bounding box center [140, 106] width 54 height 12
select select "10"
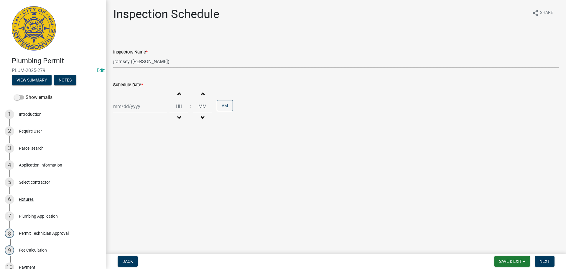
select select "2025"
click at [146, 155] on div "16" at bounding box center [147, 156] width 9 height 9
type input "10/16/2025"
click at [546, 256] on button "Next" at bounding box center [545, 261] width 20 height 11
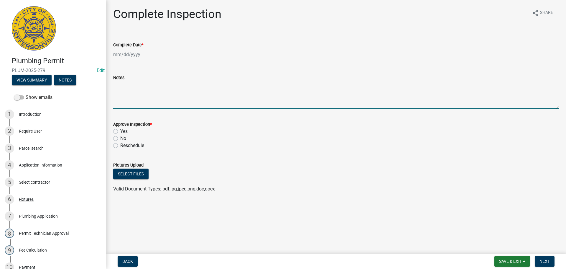
click at [123, 90] on textarea "Notes" at bounding box center [336, 95] width 446 height 28
type textarea "CODE 3387"
click at [514, 261] on span "Save & Exit" at bounding box center [510, 261] width 23 height 5
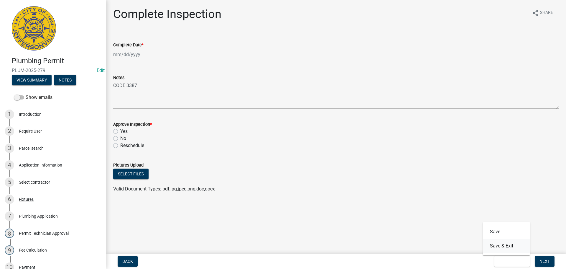
click at [506, 245] on button "Save & Exit" at bounding box center [506, 246] width 47 height 14
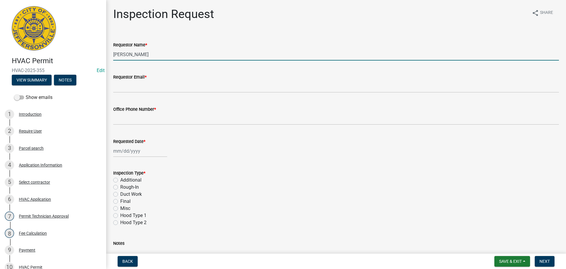
drag, startPoint x: 148, startPoint y: 55, endPoint x: 56, endPoint y: 55, distance: 92.0
click at [64, 55] on div "HVAC Permit HVAC-2025-355 Edit View Summary Notes Show emails 1 Introduction 2 …" at bounding box center [283, 134] width 566 height 269
type input "m"
type input "[PERSON_NAME]"
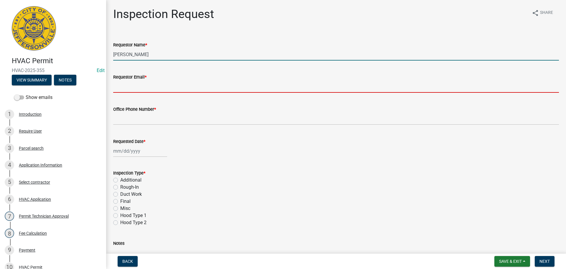
click at [140, 88] on input "Requestor Email *" at bounding box center [336, 87] width 446 height 12
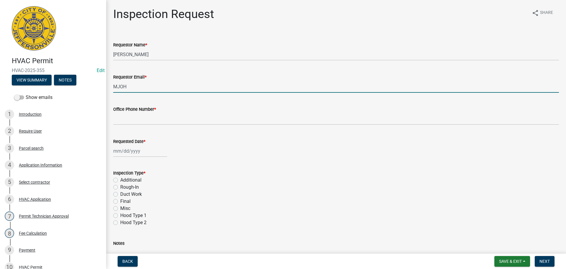
type input "[EMAIL_ADDRESS][DOMAIN_NAME]"
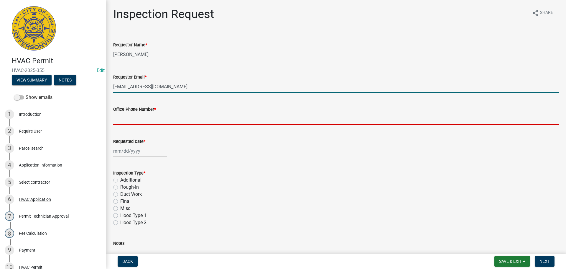
click at [130, 119] on input "Office Phone Number *" at bounding box center [336, 119] width 446 height 12
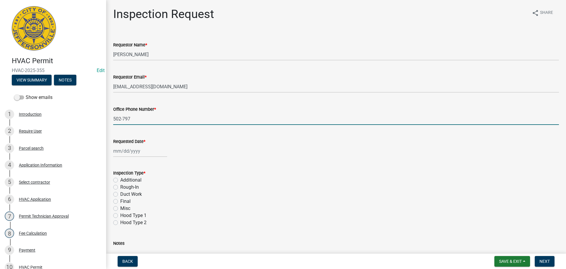
type input "[PHONE_NUMBER]"
click at [132, 153] on div at bounding box center [140, 151] width 54 height 12
select select "10"
select select "2025"
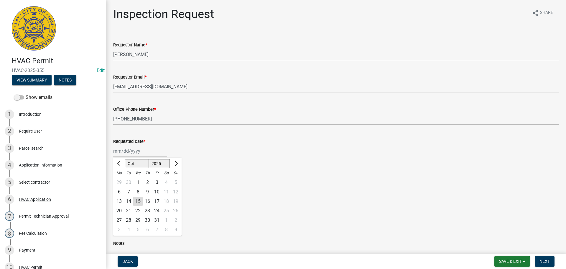
click at [148, 201] on div "16" at bounding box center [147, 200] width 9 height 9
type input "10/16/2025"
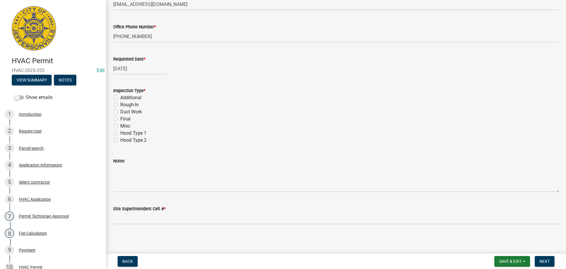
scroll to position [83, 0]
click at [120, 118] on label "Final" at bounding box center [125, 117] width 10 height 7
click at [120, 118] on input "Final" at bounding box center [122, 116] width 4 height 4
radio input "true"
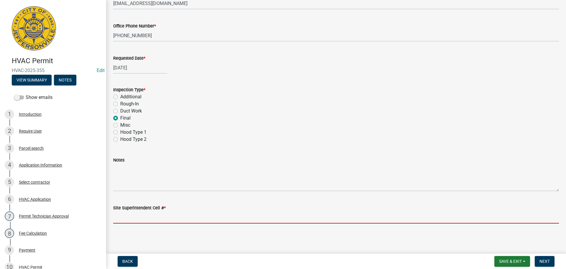
click at [131, 213] on input "Site Superintendent Cell # *" at bounding box center [336, 217] width 446 height 12
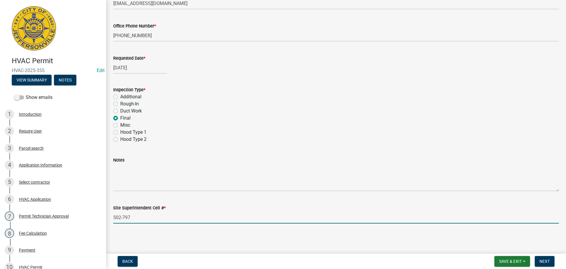
type input "502-797-1834"
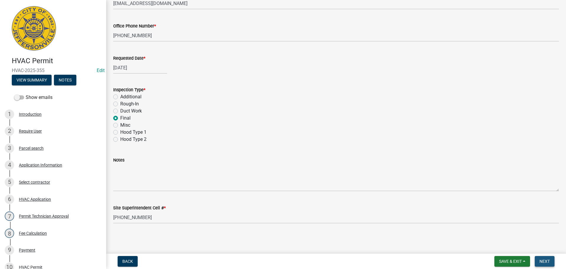
click at [543, 261] on span "Next" at bounding box center [545, 261] width 10 height 5
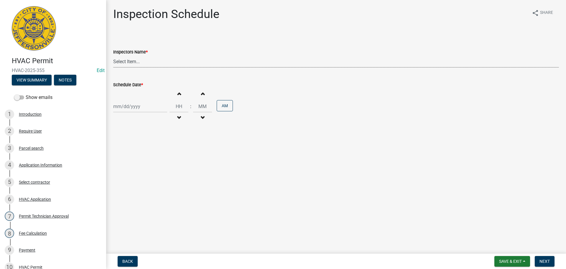
click at [122, 64] on select "Select Item... jramsey (Jeremy Ramsey) MaryFrey (Mary Frey) mkruer (Mike Kruer)…" at bounding box center [336, 61] width 446 height 12
select select "13c97fbc-c819-4cee-844a-0db3d3c4db95"
click at [113, 55] on select "Select Item... jramsey (Jeremy Ramsey) MaryFrey (Mary Frey) mkruer (Mike Kruer)…" at bounding box center [336, 61] width 446 height 12
click at [132, 109] on div at bounding box center [140, 106] width 54 height 12
select select "10"
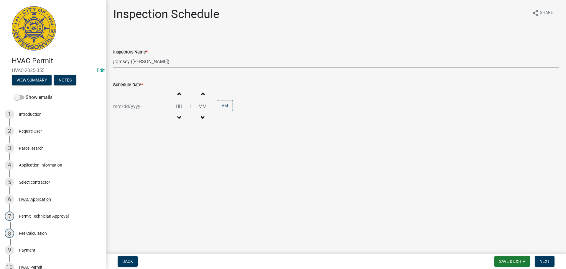
select select "2025"
drag, startPoint x: 148, startPoint y: 157, endPoint x: 142, endPoint y: 153, distance: 7.8
click at [148, 157] on div "16" at bounding box center [147, 156] width 9 height 9
type input "10/16/2025"
click at [542, 259] on span "Next" at bounding box center [545, 261] width 10 height 5
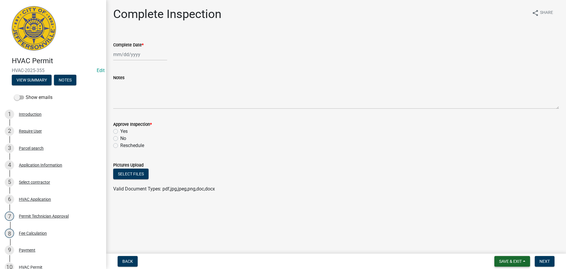
click at [515, 260] on span "Save & Exit" at bounding box center [510, 261] width 23 height 5
click at [501, 247] on button "Save & Exit" at bounding box center [506, 246] width 47 height 14
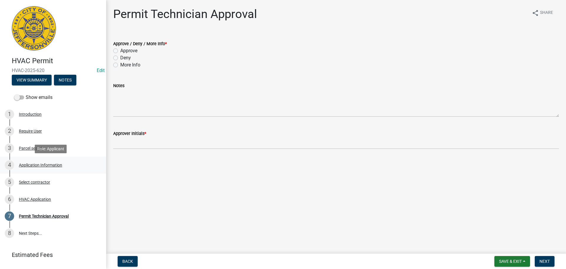
click at [35, 164] on div "Application Information" at bounding box center [40, 165] width 43 height 4
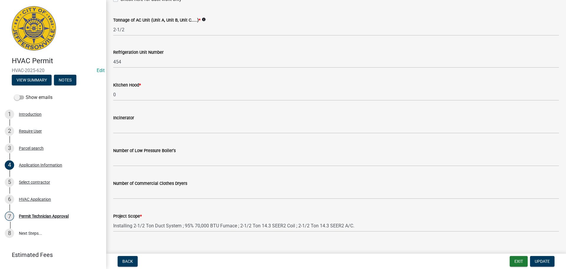
scroll to position [397, 0]
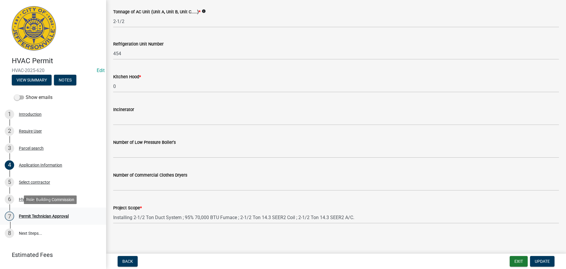
click at [47, 214] on div "Permit Technician Approval" at bounding box center [44, 216] width 50 height 4
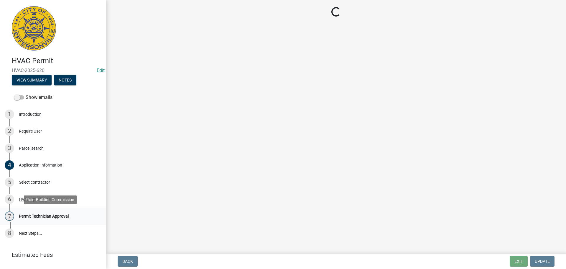
scroll to position [0, 0]
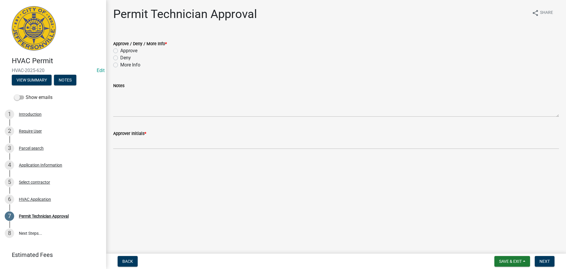
click at [120, 52] on label "Approve" at bounding box center [128, 50] width 17 height 7
click at [120, 51] on input "Approve" at bounding box center [122, 49] width 4 height 4
radio input "true"
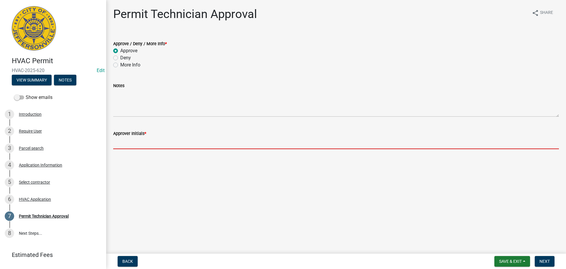
click at [134, 144] on input "Approver Initials *" at bounding box center [336, 143] width 446 height 12
type input "mjb"
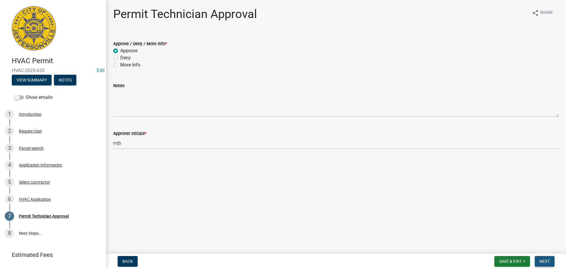
click at [546, 260] on span "Next" at bounding box center [545, 261] width 10 height 5
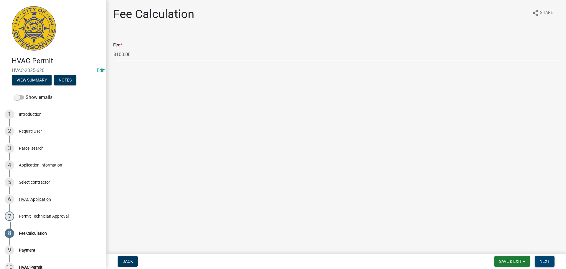
click at [547, 261] on span "Next" at bounding box center [545, 261] width 10 height 5
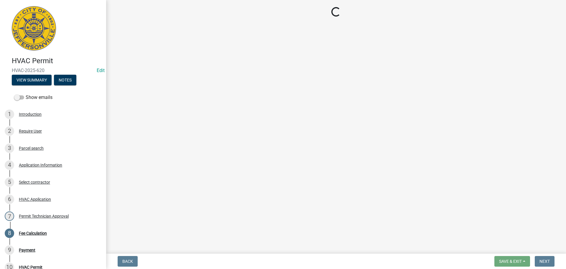
select select "3: 3"
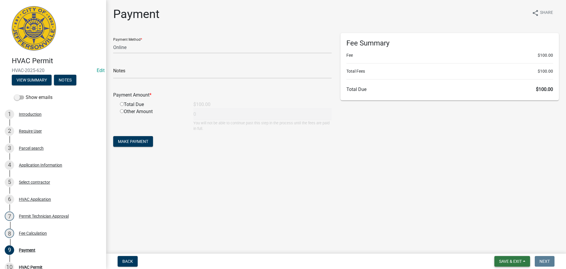
click at [501, 260] on span "Save & Exit" at bounding box center [510, 261] width 23 height 5
click at [502, 248] on button "Save & Exit" at bounding box center [506, 246] width 47 height 14
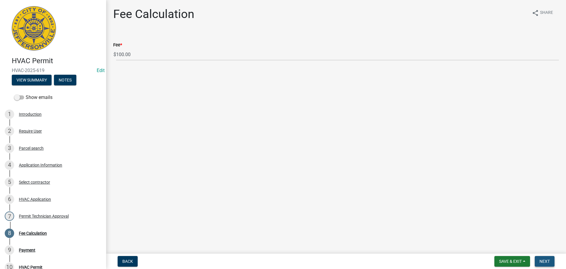
click at [543, 259] on span "Next" at bounding box center [545, 261] width 10 height 5
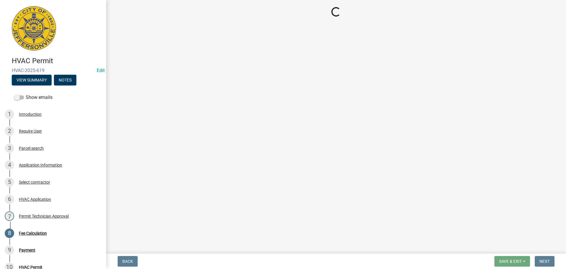
select select "3: 3"
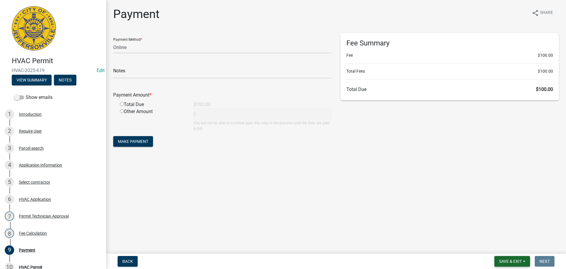
click at [501, 260] on span "Save & Exit" at bounding box center [510, 261] width 23 height 5
click at [501, 246] on button "Save & Exit" at bounding box center [506, 246] width 47 height 14
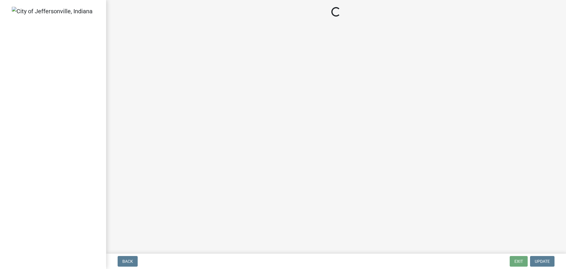
select select "3: 3"
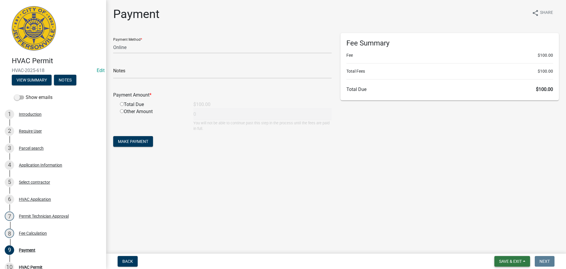
click at [511, 259] on span "Save & Exit" at bounding box center [510, 261] width 23 height 5
click at [513, 248] on button "Save & Exit" at bounding box center [506, 246] width 47 height 14
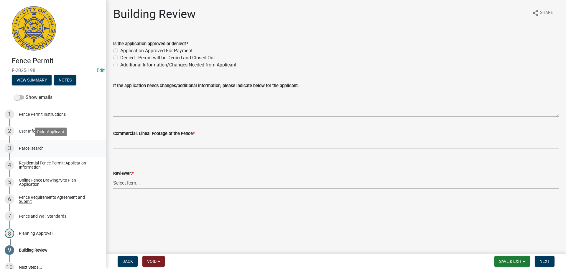
drag, startPoint x: 38, startPoint y: 148, endPoint x: 44, endPoint y: 145, distance: 6.7
click at [38, 148] on div "Parcel search" at bounding box center [31, 148] width 25 height 4
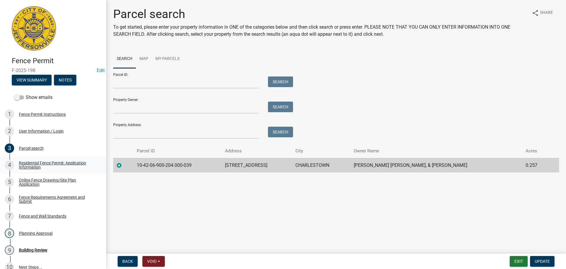
click at [46, 164] on div "Residential Fence Permit: Application Information" at bounding box center [58, 165] width 78 height 8
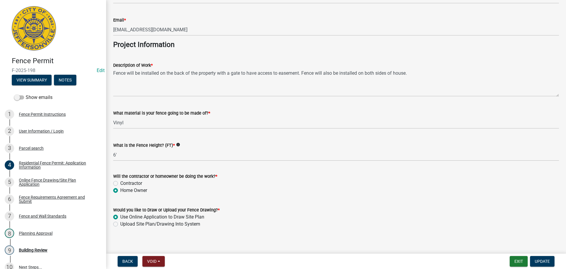
scroll to position [480, 0]
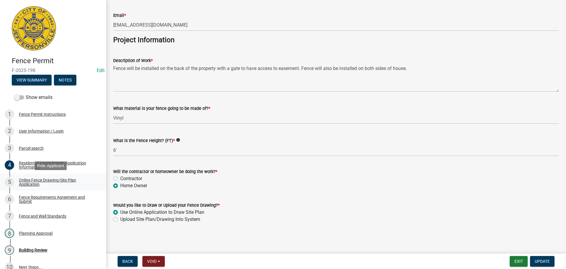
click at [32, 180] on div "Online Fence Drawing/Site Plan Application" at bounding box center [58, 182] width 78 height 8
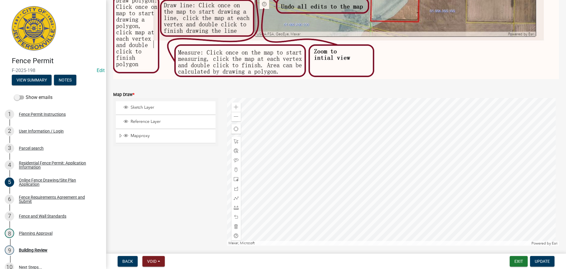
scroll to position [200, 0]
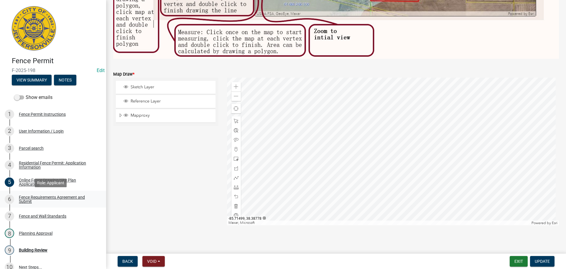
click at [28, 196] on div "Fence Requirements Agreement and Submit" at bounding box center [58, 199] width 78 height 8
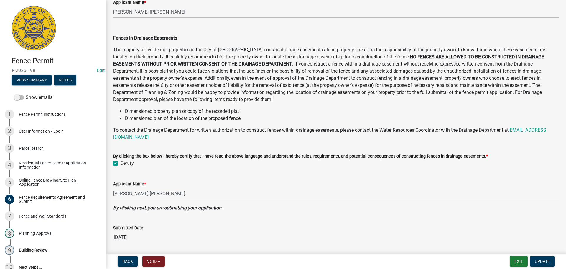
scroll to position [290, 0]
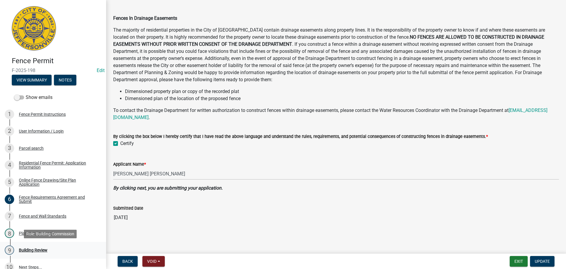
click at [34, 248] on div "Building Review" at bounding box center [33, 250] width 29 height 4
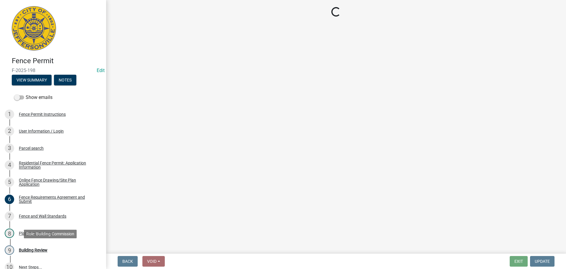
scroll to position [0, 0]
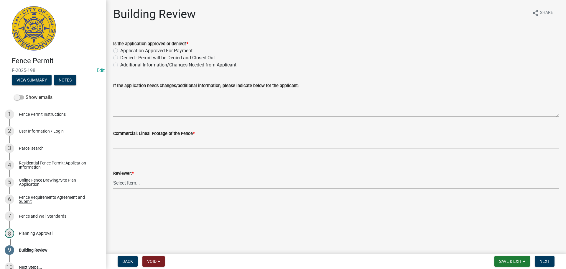
click at [120, 50] on label "Application Approved For Payment" at bounding box center [156, 50] width 72 height 7
click at [120, 50] on input "Application Approved For Payment" at bounding box center [122, 49] width 4 height 4
radio input "true"
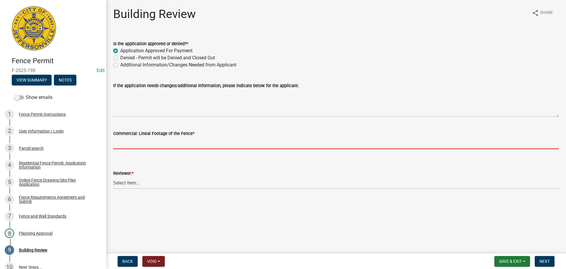
drag, startPoint x: 146, startPoint y: 141, endPoint x: 149, endPoint y: 143, distance: 3.4
click at [146, 142] on input "text" at bounding box center [336, 143] width 446 height 12
type input "0"
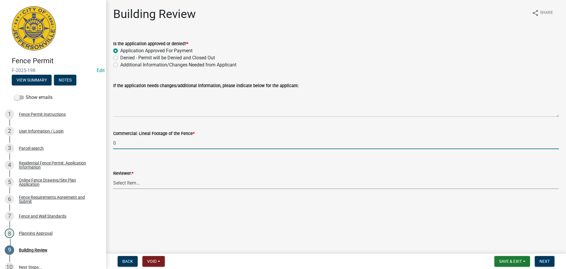
click at [125, 185] on select "Select Item... Jim Wilkinson Mary Frey Mike Kruer Missy Bottorff Linda Mills" at bounding box center [336, 183] width 446 height 12
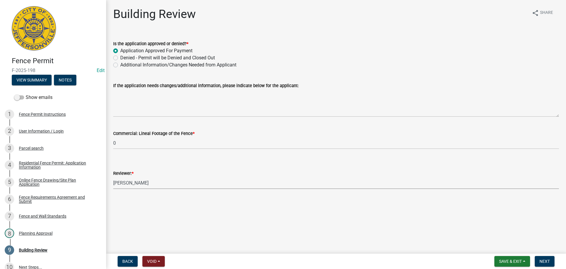
click at [113, 177] on select "Select Item... Jim Wilkinson Mary Frey Mike Kruer Missy Bottorff Linda Mills" at bounding box center [336, 183] width 446 height 12
select select "e36977bf-af8d-40c9-935f-0f479ad9eb24"
drag, startPoint x: 541, startPoint y: 259, endPoint x: 532, endPoint y: 245, distance: 16.9
click at [539, 254] on nav "Back Void Withdraw Lock Expire Void Save & Exit Save Save & Exit Next" at bounding box center [336, 260] width 460 height 15
click at [545, 259] on span "Next" at bounding box center [545, 261] width 10 height 5
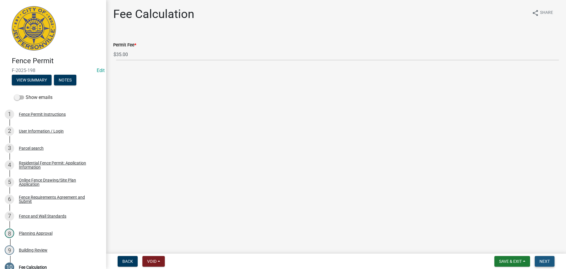
click at [544, 261] on span "Next" at bounding box center [545, 261] width 10 height 5
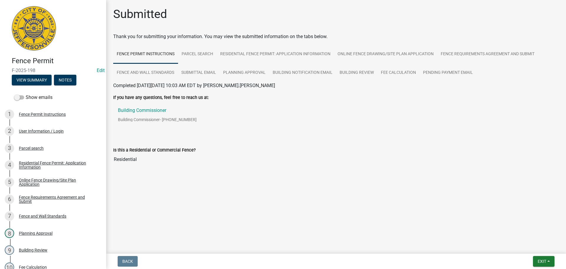
scroll to position [163, 0]
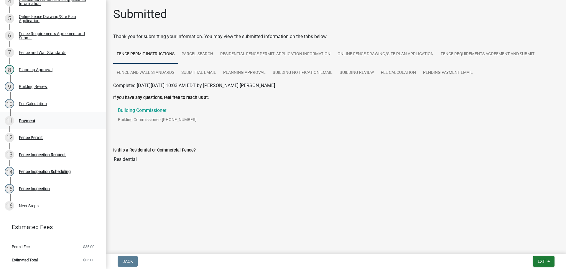
drag, startPoint x: 24, startPoint y: 121, endPoint x: 41, endPoint y: 121, distance: 16.8
click at [24, 121] on div "Payment" at bounding box center [27, 121] width 17 height 4
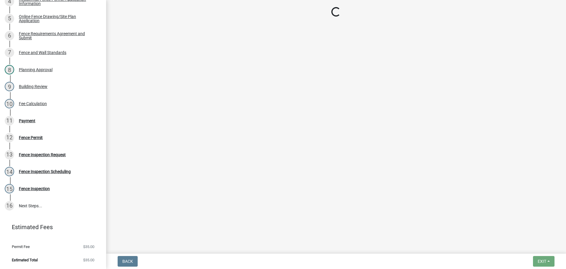
select select "3: 3"
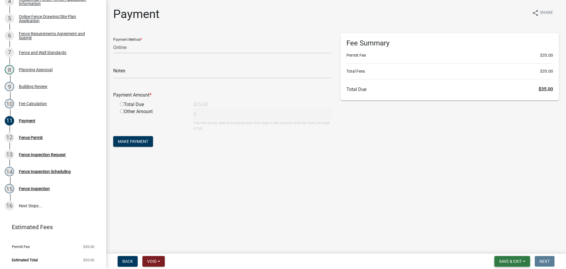
click at [507, 259] on span "Save & Exit" at bounding box center [510, 261] width 23 height 5
click at [507, 247] on button "Save & Exit" at bounding box center [506, 246] width 47 height 14
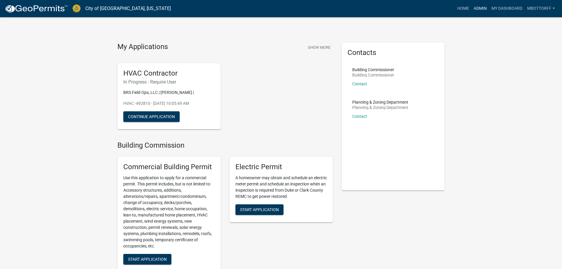
click at [476, 10] on link "Admin" at bounding box center [480, 8] width 18 height 11
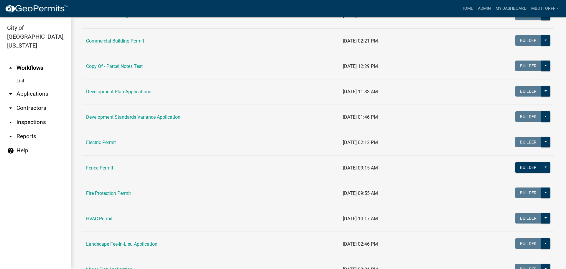
scroll to position [118, 0]
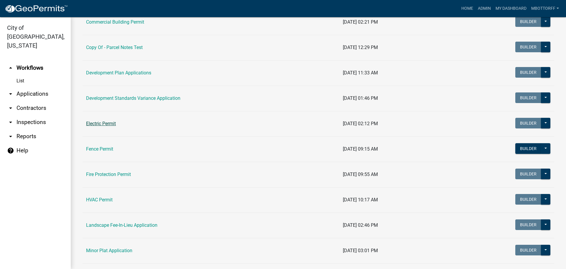
click at [103, 122] on link "Electric Permit" at bounding box center [101, 124] width 30 height 6
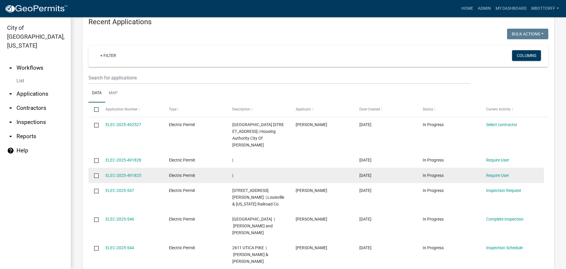
scroll to position [558, 0]
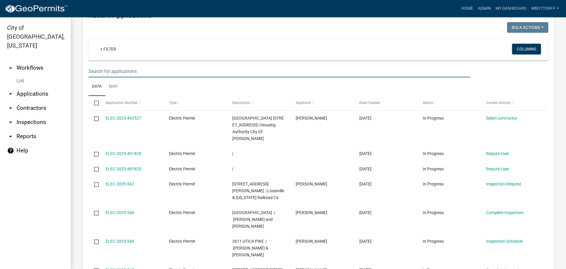
click at [103, 65] on input "text" at bounding box center [280, 71] width 382 height 12
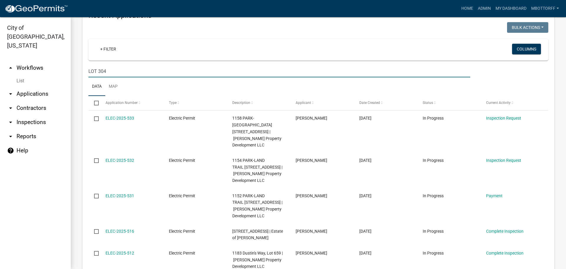
type input "LOT 304"
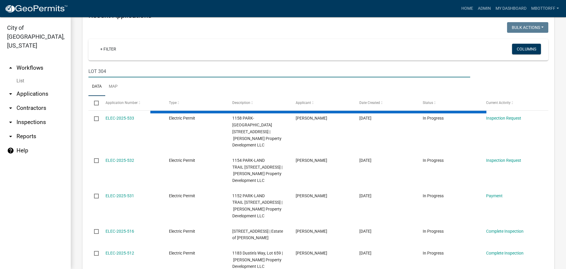
scroll to position [485, 0]
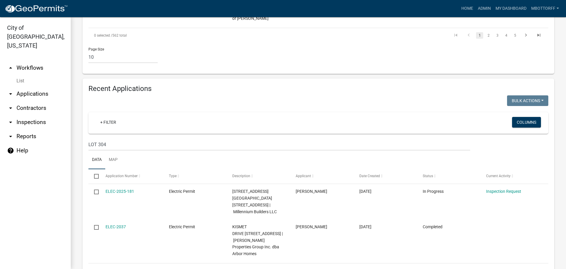
click at [32, 87] on link "arrow_drop_down Applications" at bounding box center [35, 94] width 71 height 14
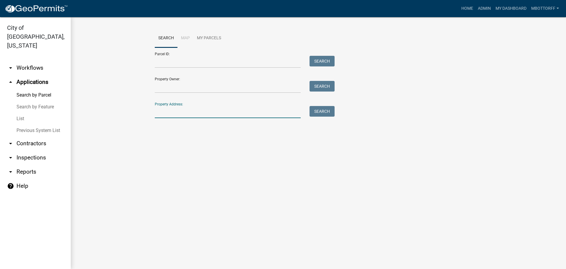
drag, startPoint x: 169, startPoint y: 111, endPoint x: 164, endPoint y: 110, distance: 4.5
click at [164, 110] on input "Property Address:" at bounding box center [228, 112] width 146 height 12
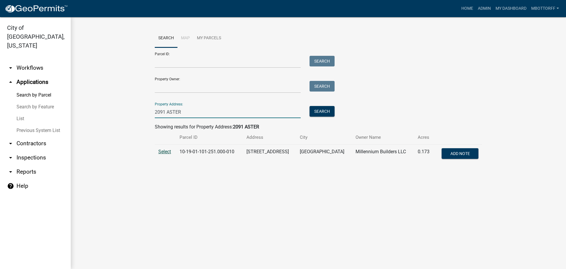
type input "2091 ASTER"
click at [165, 152] on span "Select" at bounding box center [164, 152] width 13 height 6
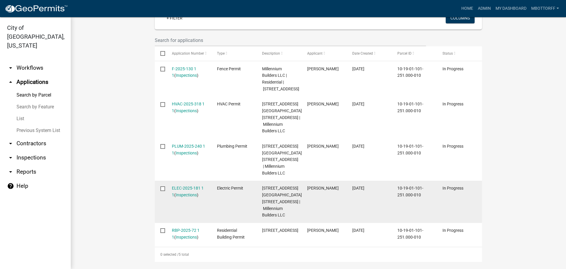
scroll to position [177, 0]
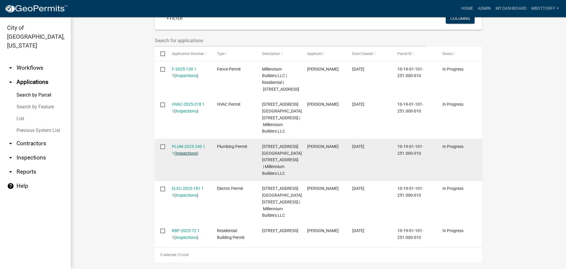
click at [183, 151] on link "Inspections" at bounding box center [186, 153] width 21 height 5
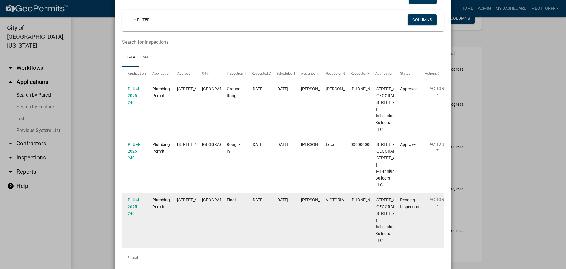
scroll to position [101, 0]
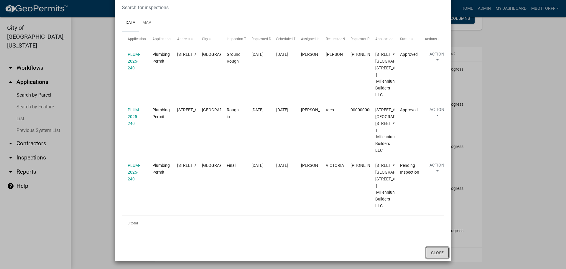
click at [440, 253] on button "Close" at bounding box center [437, 252] width 23 height 11
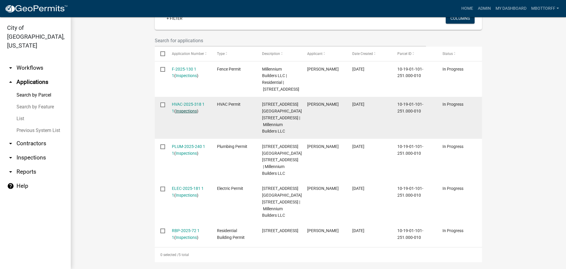
click at [186, 109] on link "Inspections" at bounding box center [186, 111] width 21 height 5
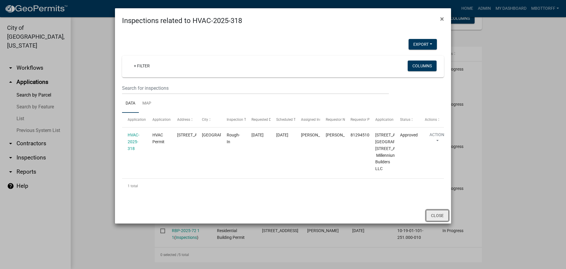
click at [435, 221] on button "Close" at bounding box center [437, 215] width 23 height 11
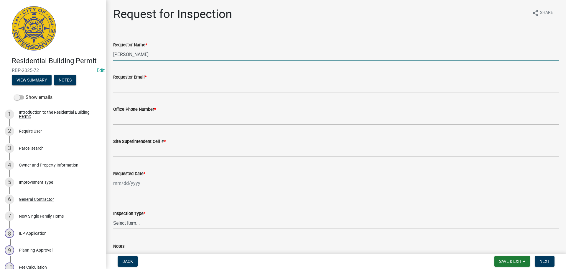
drag, startPoint x: 138, startPoint y: 56, endPoint x: 94, endPoint y: 56, distance: 44.6
click at [95, 56] on div "Residential Building Permit RBP-2025-72 Edit View Summary Notes Show emails 1 I…" at bounding box center [283, 134] width 566 height 269
type input "VICTORIA"
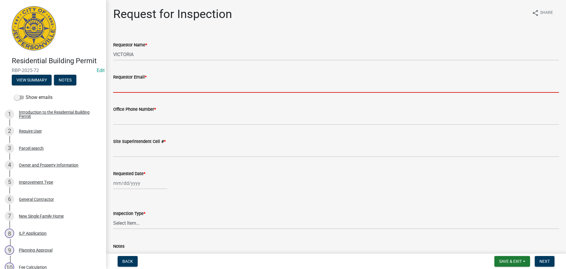
click at [139, 88] on input "Requestor Email *" at bounding box center [336, 87] width 446 height 12
type input "[EMAIL_ADDRESS][DOMAIN_NAME]"
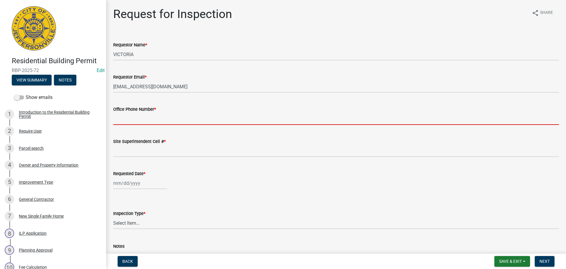
click at [149, 123] on input "Office Phone Number *" at bounding box center [336, 119] width 446 height 12
type input "[PHONE_NUMBER]"
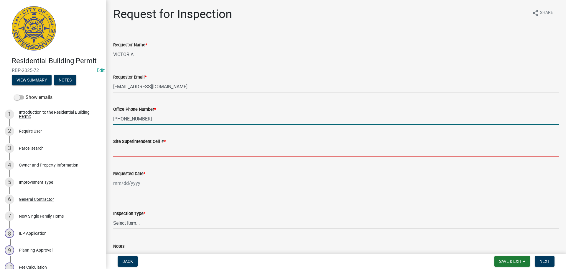
click at [124, 150] on input "Site Superintendent Cell # *" at bounding box center [336, 151] width 446 height 12
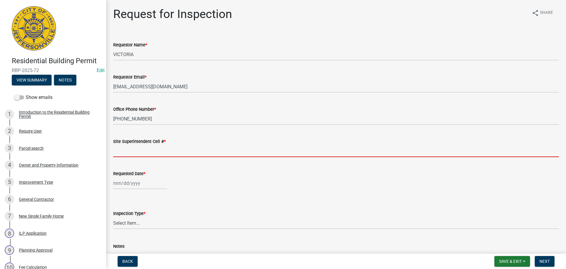
type input "SAME"
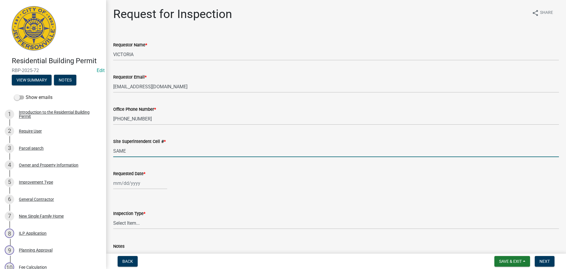
click at [136, 183] on div at bounding box center [140, 183] width 54 height 12
select select "10"
select select "2025"
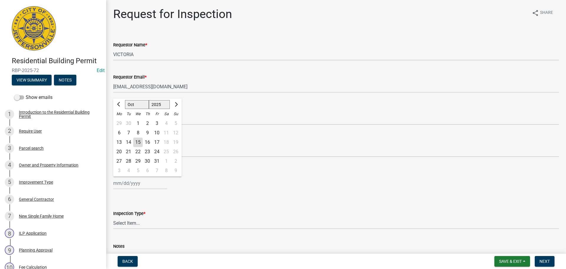
drag, startPoint x: 120, startPoint y: 152, endPoint x: 125, endPoint y: 152, distance: 4.4
click at [120, 151] on div "20" at bounding box center [118, 151] width 9 height 9
type input "[DATE]"
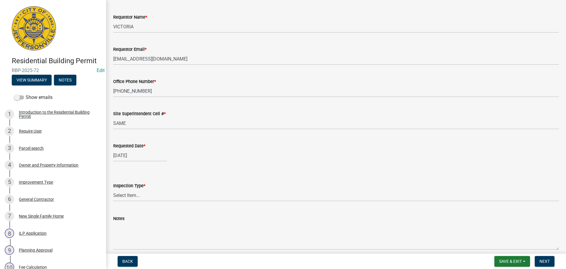
scroll to position [54, 0]
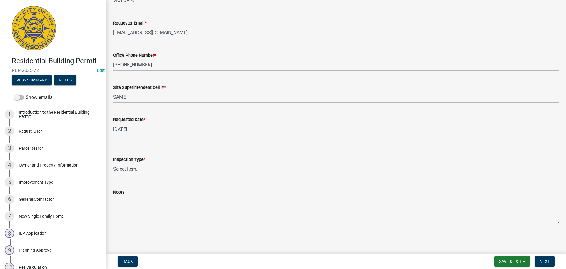
click at [122, 170] on select "Select Item... Footer Foundation Framing Final" at bounding box center [336, 169] width 446 height 12
click at [113, 163] on select "Select Item... Footer Foundation Framing Final" at bounding box center [336, 169] width 446 height 12
select select "8ea0f6e5-dde7-4881-a999-02519822ccbf"
click at [548, 259] on span "Next" at bounding box center [545, 261] width 10 height 5
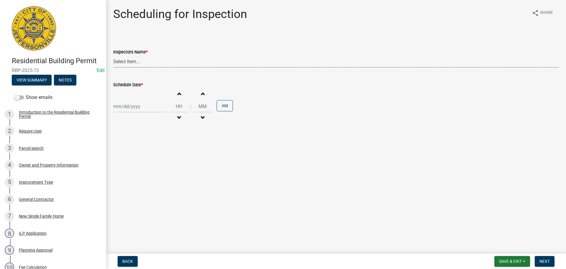
click at [122, 61] on select "Select Item... jramsey (Jeremy Ramsey) MaryFrey (Mary Frey) mkruer (Mike Kruer)…" at bounding box center [336, 61] width 446 height 12
select select "fdb3bcc6-ce93-4663-8a18-5c08884dd177"
click at [113, 55] on select "Select Item... jramsey (Jeremy Ramsey) MaryFrey (Mary Frey) mkruer (Mike Kruer)…" at bounding box center [336, 61] width 446 height 12
select select "10"
select select "2025"
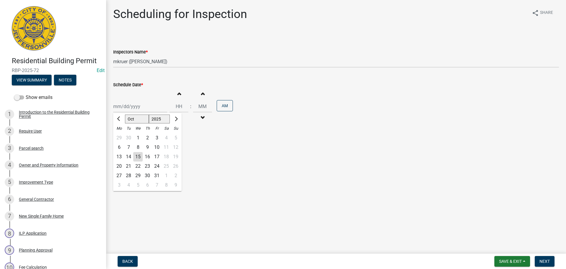
click at [125, 102] on div "Jan Feb Mar Apr May Jun Jul Aug Sep Oct Nov Dec 1525 1526 1527 1528 1529 1530 1…" at bounding box center [140, 106] width 54 height 12
click at [121, 166] on div "20" at bounding box center [118, 165] width 9 height 9
type input "10/20/2025"
click at [541, 259] on span "Next" at bounding box center [545, 261] width 10 height 5
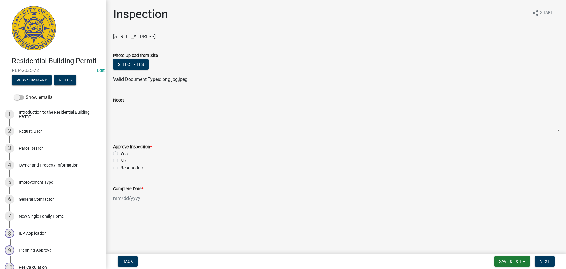
click at [127, 107] on textarea "Notes" at bounding box center [336, 118] width 446 height 28
type textarea "CODE 1234 OR 3387"
click at [505, 260] on span "Save & Exit" at bounding box center [510, 261] width 23 height 5
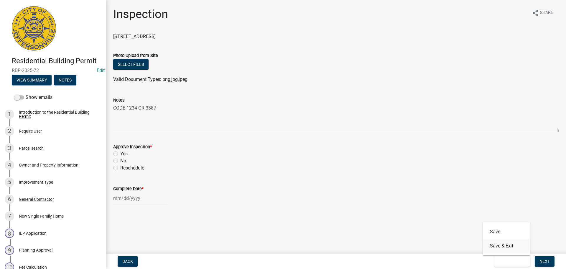
click at [501, 245] on button "Save & Exit" at bounding box center [506, 246] width 47 height 14
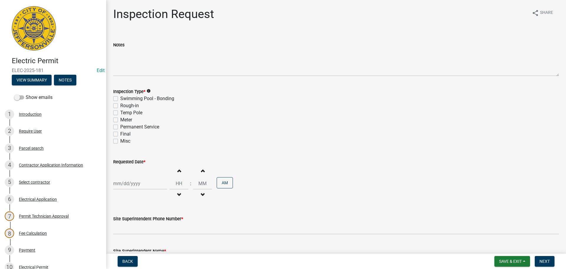
click at [120, 134] on label "Final" at bounding box center [125, 133] width 10 height 7
click at [120, 134] on input "Final" at bounding box center [122, 132] width 4 height 4
checkbox input "true"
checkbox input "false"
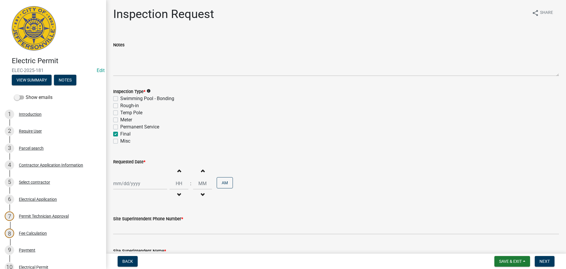
checkbox input "false"
checkbox input "true"
checkbox input "false"
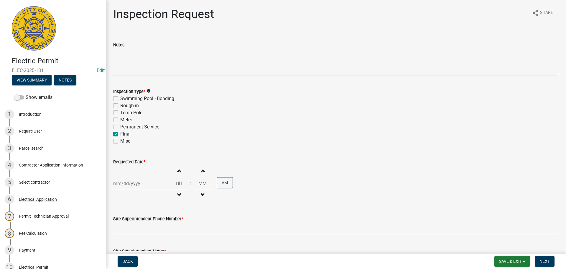
select select "10"
select select "2025"
click at [127, 182] on div "[PERSON_NAME] Feb Mar Apr [PERSON_NAME][DATE] Oct Nov [DATE] 1526 1527 1528 152…" at bounding box center [140, 183] width 54 height 12
click at [121, 152] on div "20" at bounding box center [118, 151] width 9 height 9
type input "[DATE]"
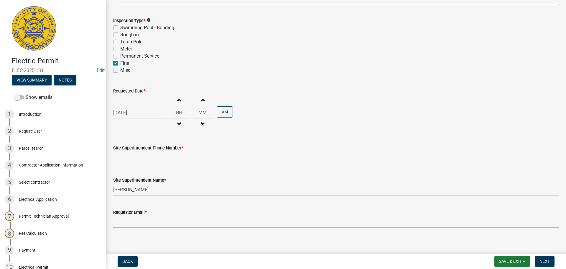
scroll to position [75, 0]
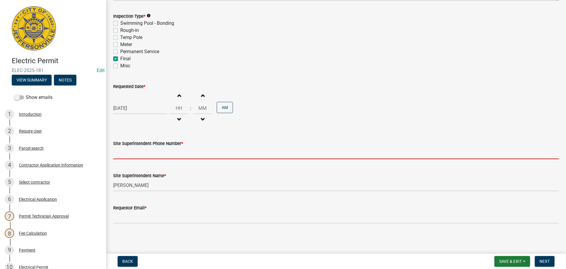
click at [150, 155] on input "Site Superintendent Phone Number *" at bounding box center [336, 153] width 446 height 12
type input "[PHONE_NUMBER]"
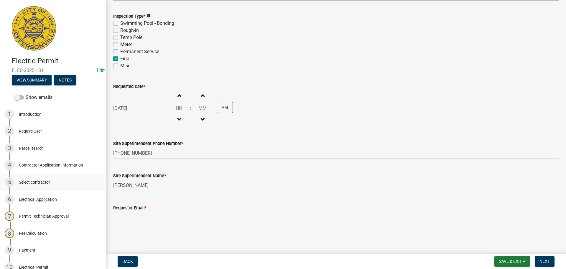
drag, startPoint x: 150, startPoint y: 188, endPoint x: 72, endPoint y: 183, distance: 78.6
click at [73, 183] on div "Electric Permit ELEC-2025-181 Edit View Summary Notes Show emails 1 Introductio…" at bounding box center [283, 134] width 566 height 269
type input "VICTORIA"
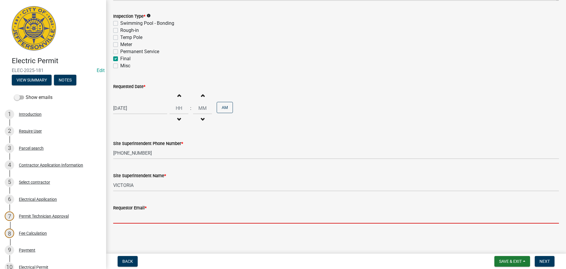
click at [139, 214] on input "Requestor Email *" at bounding box center [336, 217] width 446 height 12
type input "[EMAIL_ADDRESS][DOMAIN_NAME]"
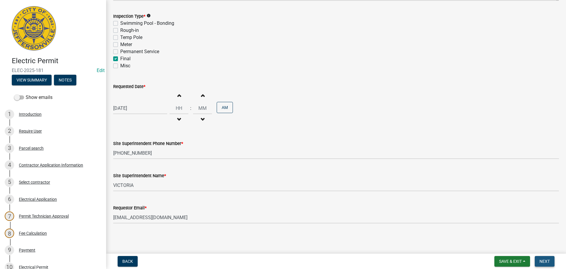
click at [543, 259] on span "Next" at bounding box center [545, 261] width 10 height 5
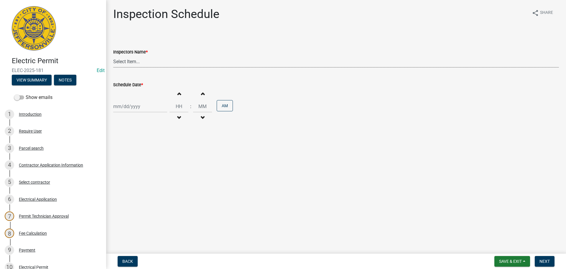
click at [128, 62] on select "Select Item... [PERSON_NAME] ([PERSON_NAME]) [PERSON_NAME] ([PERSON_NAME]) mkru…" at bounding box center [336, 61] width 446 height 12
select select "36a8b8f0-2ef8-43e9-ae06-718f51af8d36"
click at [113, 55] on select "Select Item... [PERSON_NAME] ([PERSON_NAME]) [PERSON_NAME] ([PERSON_NAME]) mkru…" at bounding box center [336, 61] width 446 height 12
select select "10"
select select "2025"
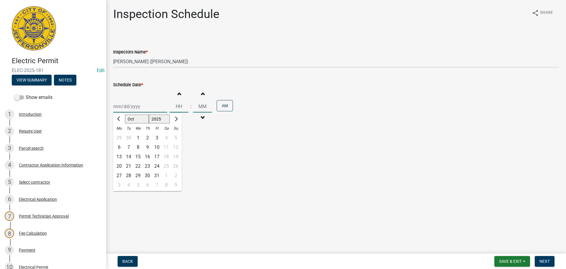
click at [126, 107] on div "[PERSON_NAME] Feb Mar Apr [PERSON_NAME][DATE] Oct Nov [DATE] 1526 1527 1528 152…" at bounding box center [140, 106] width 54 height 12
click at [119, 166] on div "20" at bounding box center [118, 165] width 9 height 9
type input "[DATE]"
click at [544, 261] on span "Next" at bounding box center [545, 261] width 10 height 5
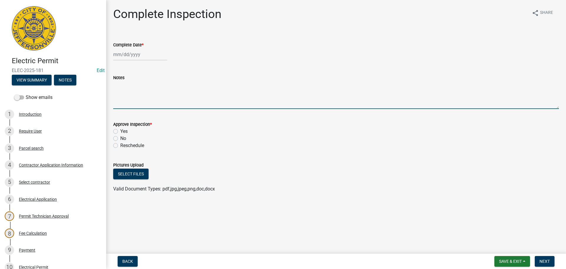
click at [151, 98] on textarea "Notes" at bounding box center [336, 95] width 446 height 28
type textarea "CODE 1234 OR 3387"
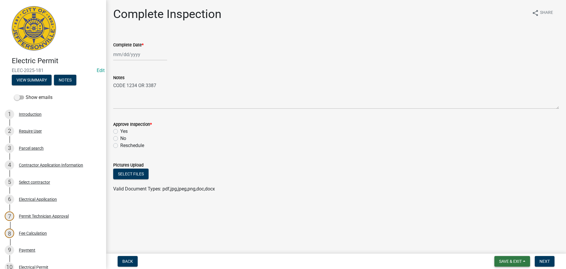
click at [511, 260] on span "Save & Exit" at bounding box center [510, 261] width 23 height 5
click at [502, 246] on button "Save & Exit" at bounding box center [506, 246] width 47 height 14
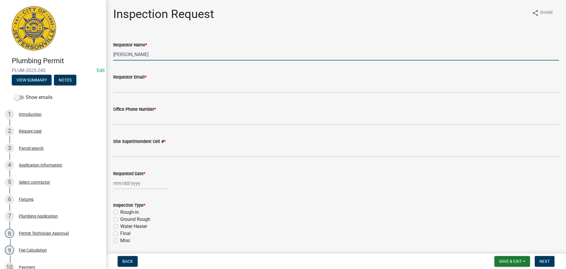
drag, startPoint x: 145, startPoint y: 52, endPoint x: 57, endPoint y: 62, distance: 87.9
click at [77, 53] on div "Plumbing Permit PLUM-2025-240 Edit View Summary Notes Show emails 1 Introductio…" at bounding box center [283, 134] width 566 height 269
type input "VICTORIA"
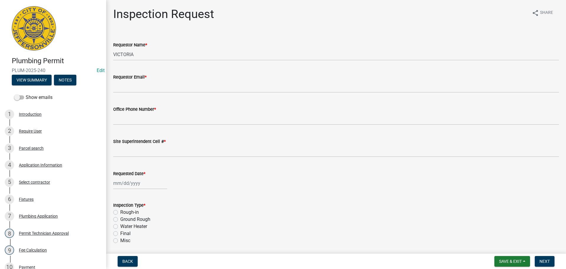
click at [138, 80] on div "Requestor Email *" at bounding box center [336, 76] width 446 height 7
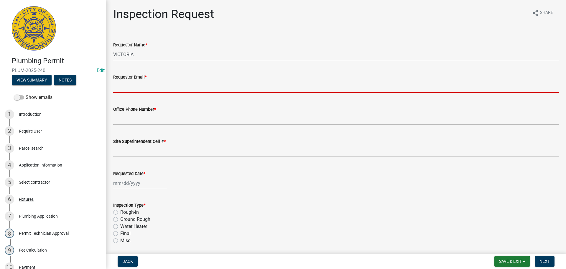
click at [137, 85] on input "Requestor Email *" at bounding box center [336, 87] width 446 height 12
type input "[EMAIL_ADDRESS][DOMAIN_NAME]"
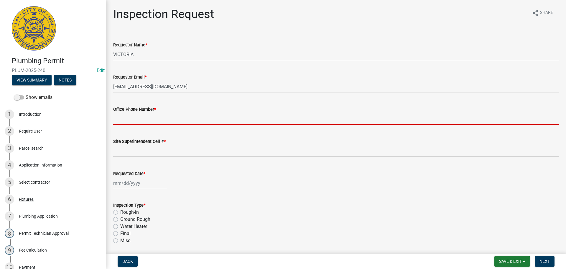
click at [141, 117] on input "Office Phone Number *" at bounding box center [336, 119] width 446 height 12
type input "[PHONE_NUMBER]"
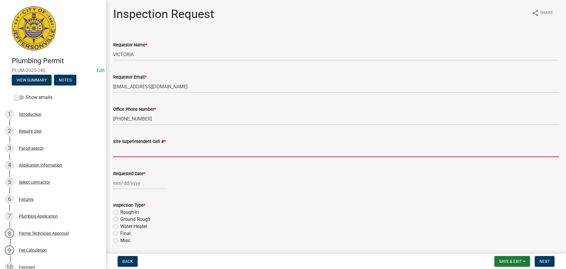
click at [126, 151] on input "Site Superintendent Cell # *" at bounding box center [336, 151] width 446 height 12
type input "SAME"
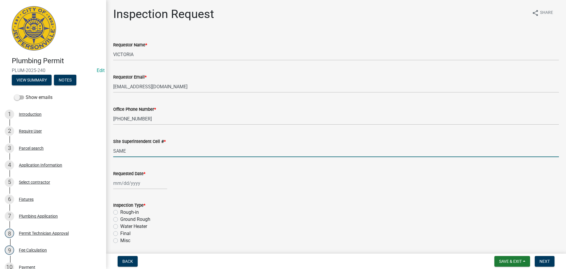
select select "10"
select select "2025"
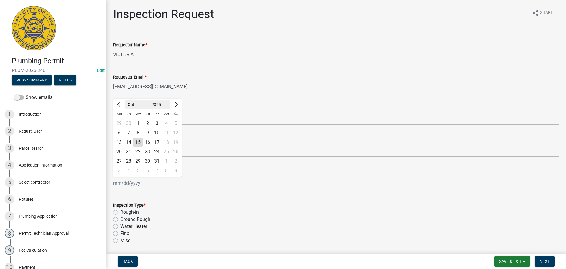
click at [133, 184] on div "Jan Feb Mar Apr May Jun Jul Aug Sep Oct Nov Dec 1525 1526 1527 1528 1529 1530 1…" at bounding box center [140, 183] width 54 height 12
click at [121, 151] on div "20" at bounding box center [118, 151] width 9 height 9
type input "10/20/2025"
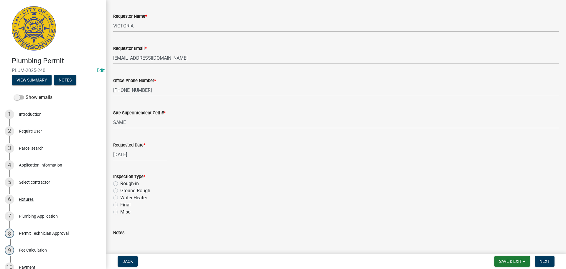
scroll to position [69, 0]
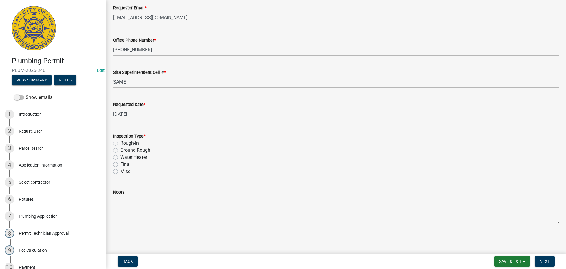
click at [120, 163] on label "Final" at bounding box center [125, 164] width 10 height 7
click at [120, 163] on input "Final" at bounding box center [122, 163] width 4 height 4
radio input "true"
click at [544, 259] on span "Next" at bounding box center [545, 261] width 10 height 5
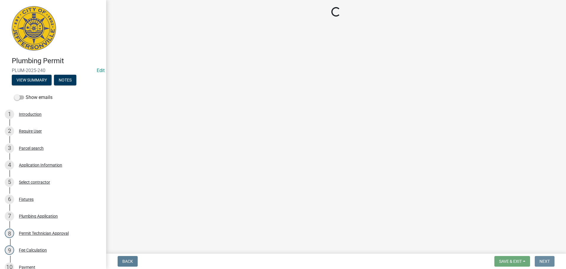
scroll to position [0, 0]
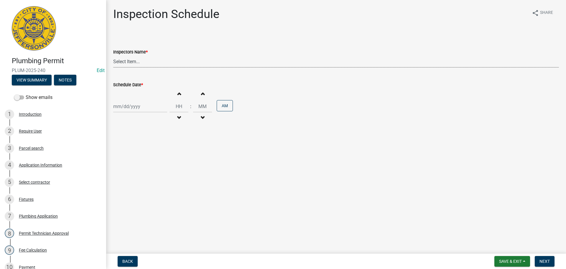
click at [120, 60] on select "Select Item... [PERSON_NAME] ([PERSON_NAME]) [PERSON_NAME] ([PERSON_NAME]) mkru…" at bounding box center [336, 61] width 446 height 12
select select "13c97fbc-c819-4cee-844a-0db3d3c4db95"
click at [113, 55] on select "Select Item... [PERSON_NAME] ([PERSON_NAME]) [PERSON_NAME] ([PERSON_NAME]) mkru…" at bounding box center [336, 61] width 446 height 12
select select "10"
select select "2025"
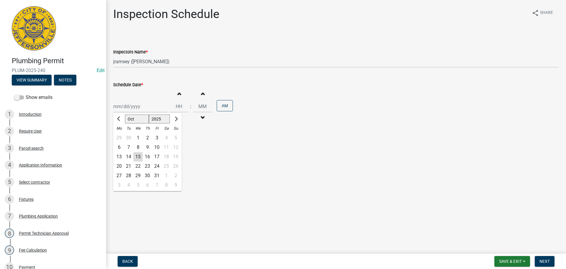
click at [125, 107] on div "[PERSON_NAME] Feb Mar Apr [PERSON_NAME][DATE] Oct Nov [DATE] 1526 1527 1528 152…" at bounding box center [140, 106] width 54 height 12
click at [122, 166] on div "20" at bounding box center [118, 165] width 9 height 9
type input "10/20/2025"
click at [546, 260] on span "Next" at bounding box center [545, 261] width 10 height 5
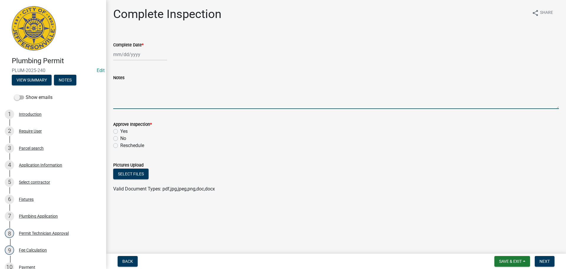
click at [127, 95] on textarea "Notes" at bounding box center [336, 95] width 446 height 28
type textarea "CODE 1234 OR 3387"
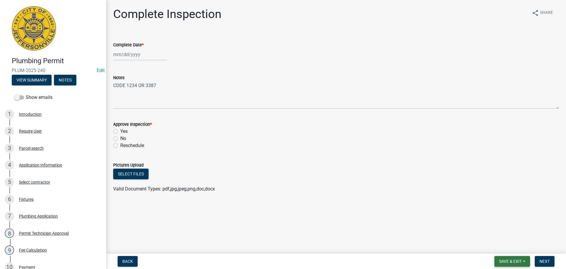
drag, startPoint x: 511, startPoint y: 260, endPoint x: 509, endPoint y: 257, distance: 3.7
click at [511, 260] on span "Save & Exit" at bounding box center [510, 261] width 23 height 5
click at [504, 245] on button "Save & Exit" at bounding box center [506, 246] width 47 height 14
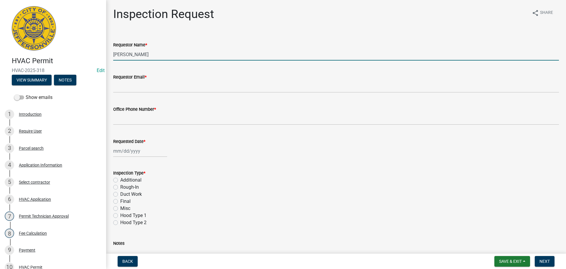
drag, startPoint x: 152, startPoint y: 55, endPoint x: 75, endPoint y: 46, distance: 77.2
click at [65, 44] on div "HVAC Permit HVAC-2025-318 Edit View Summary Notes Show emails 1 Introduction 2 …" at bounding box center [283, 134] width 566 height 269
type input "VICTORIA"
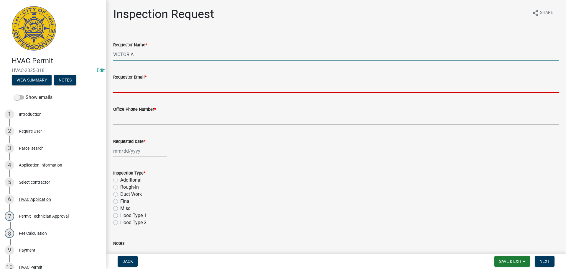
click at [137, 85] on input "Requestor Email *" at bounding box center [336, 87] width 446 height 12
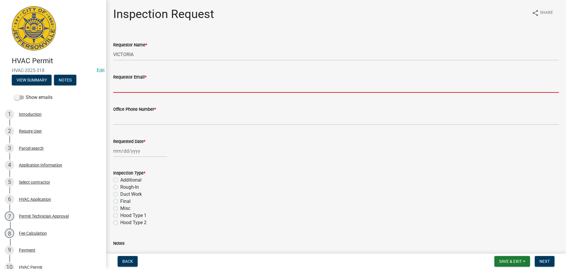
type input "[EMAIL_ADDRESS][DOMAIN_NAME]"
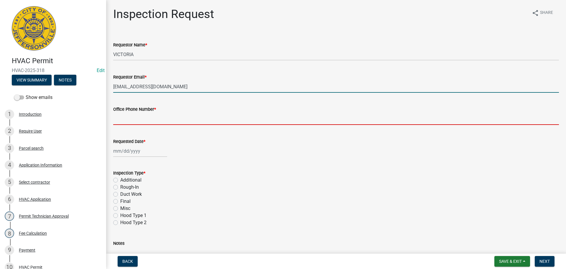
click at [140, 119] on input "Office Phone Number *" at bounding box center [336, 119] width 446 height 12
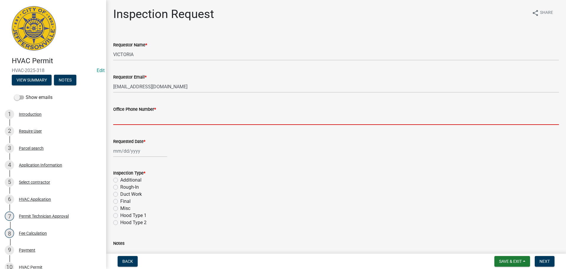
type input "[PHONE_NUMBER]"
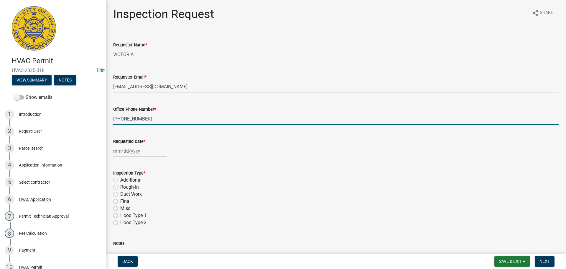
click at [126, 152] on div at bounding box center [140, 151] width 54 height 12
select select "10"
select select "2025"
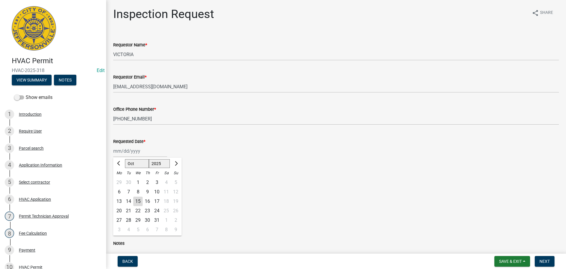
click at [120, 208] on div "20" at bounding box center [118, 210] width 9 height 9
type input "[DATE]"
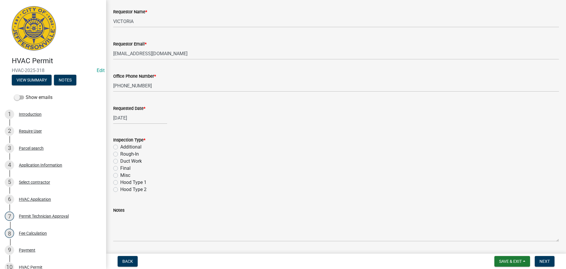
scroll to position [83, 0]
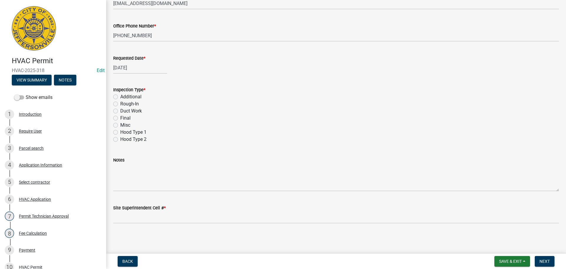
click at [120, 118] on label "Final" at bounding box center [125, 117] width 10 height 7
click at [120, 118] on input "Final" at bounding box center [122, 116] width 4 height 4
radio input "true"
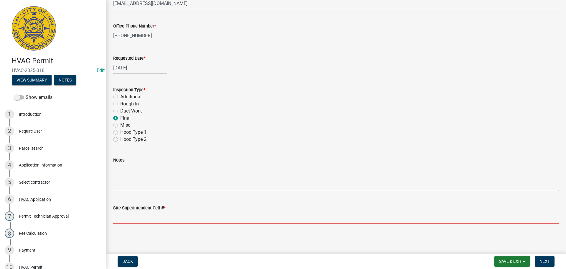
click at [148, 220] on input "Site Superintendent Cell # *" at bounding box center [336, 217] width 446 height 12
type input "[PHONE_NUMBER]"
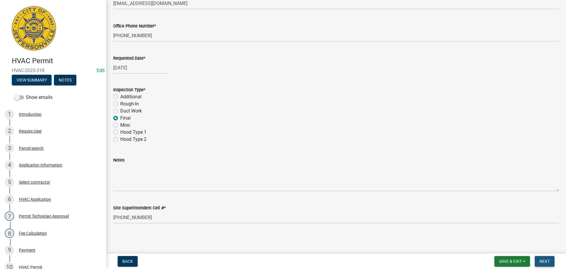
click at [551, 260] on button "Next" at bounding box center [545, 261] width 20 height 11
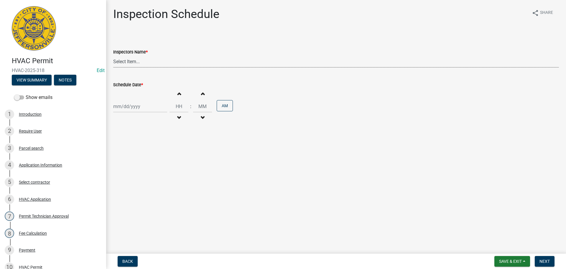
click at [124, 61] on select "Select Item... jramsey (Jeremy Ramsey) MaryFrey (Mary Frey) mkruer (Mike Kruer)…" at bounding box center [336, 61] width 446 height 12
select select "13c97fbc-c819-4cee-844a-0db3d3c4db95"
click at [113, 55] on select "Select Item... jramsey (Jeremy Ramsey) MaryFrey (Mary Frey) mkruer (Mike Kruer)…" at bounding box center [336, 61] width 446 height 12
click at [125, 108] on div at bounding box center [140, 106] width 54 height 12
select select "10"
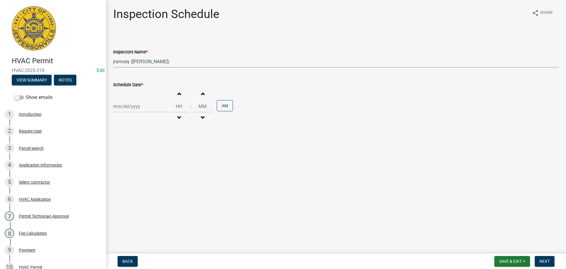
select select "2025"
click at [119, 165] on div "20" at bounding box center [118, 165] width 9 height 9
type input "10/20/2025"
click at [547, 262] on span "Next" at bounding box center [545, 261] width 10 height 5
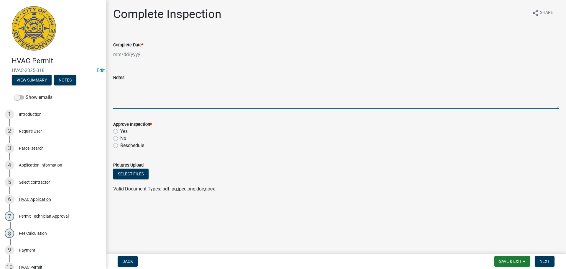
click at [142, 97] on textarea "Notes" at bounding box center [336, 95] width 446 height 28
type textarea "CODE 11234 OR 3387"
click at [507, 259] on span "Save & Exit" at bounding box center [510, 261] width 23 height 5
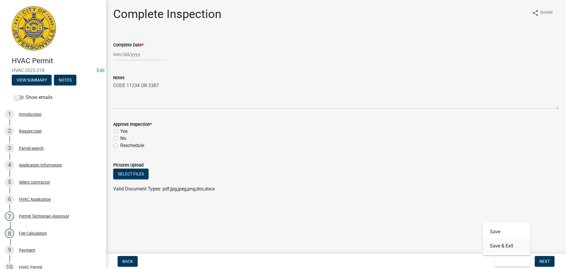
click at [504, 248] on button "Save & Exit" at bounding box center [506, 246] width 47 height 14
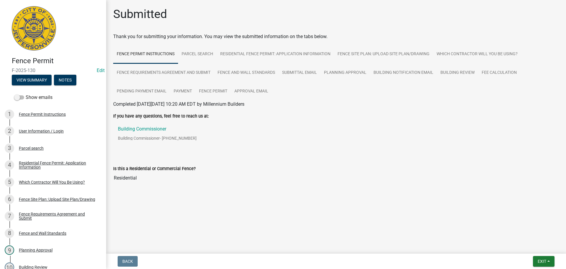
scroll to position [181, 0]
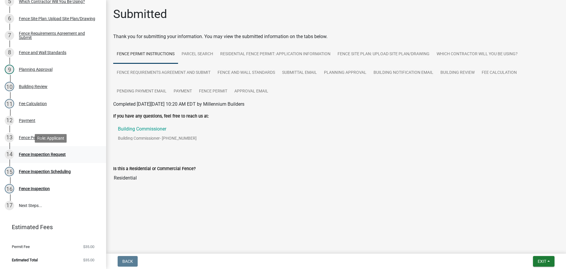
click at [33, 153] on div "Fence Inspection Request" at bounding box center [42, 154] width 47 height 4
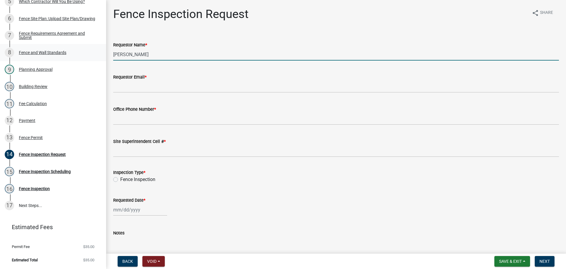
drag, startPoint x: 146, startPoint y: 57, endPoint x: 50, endPoint y: 47, distance: 96.3
click at [72, 45] on div "Fence Permit F-2025-130 Edit View Summary Notes Show emails 1 Fence Permit Inst…" at bounding box center [283, 134] width 566 height 269
type input "VICTORIA"
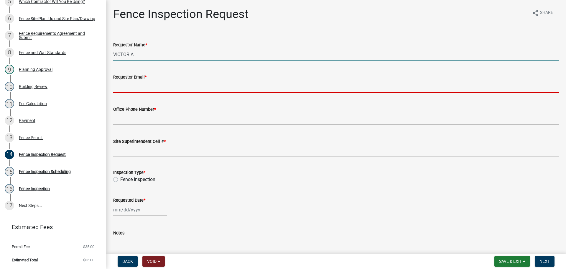
click at [130, 87] on input "Requestor Email *" at bounding box center [336, 87] width 446 height 12
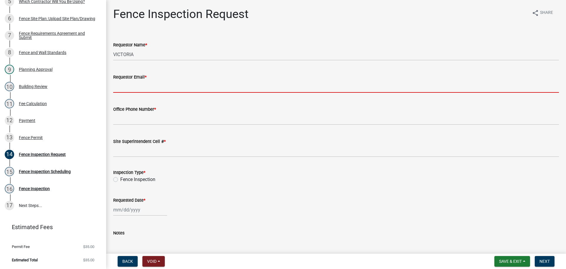
type input "[EMAIL_ADDRESS][DOMAIN_NAME]"
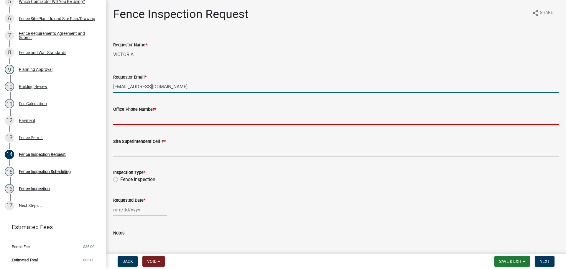
click at [132, 117] on input "Office Phone Number *" at bounding box center [336, 119] width 446 height 12
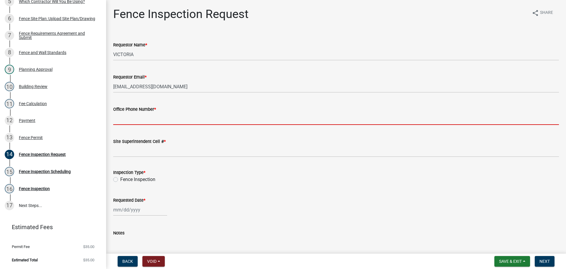
type input "[PHONE_NUMBER]"
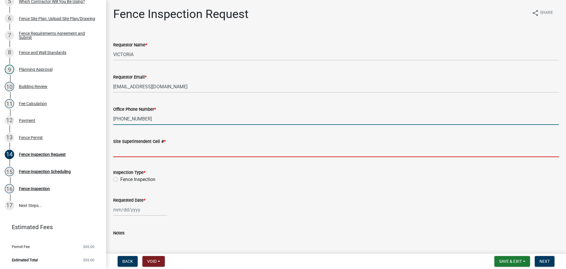
click at [133, 149] on input "Site Superintendent Cell # *" at bounding box center [336, 151] width 446 height 12
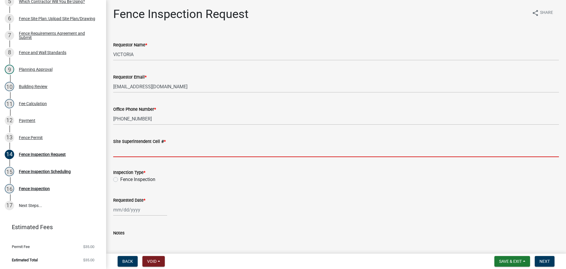
type input "SAME"
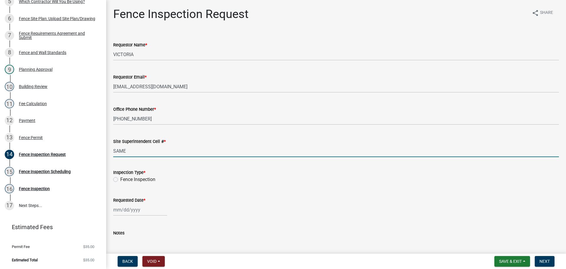
click at [120, 178] on label "Fence Inspection" at bounding box center [137, 179] width 35 height 7
click at [120, 178] on input "Fence Inspection" at bounding box center [122, 178] width 4 height 4
radio input "true"
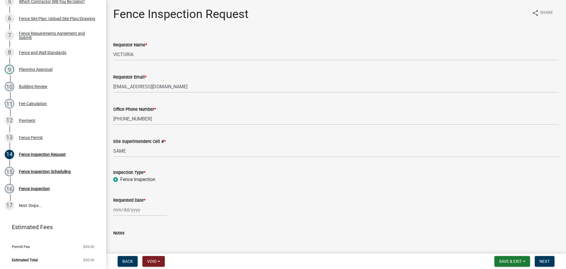
select select "10"
select select "2025"
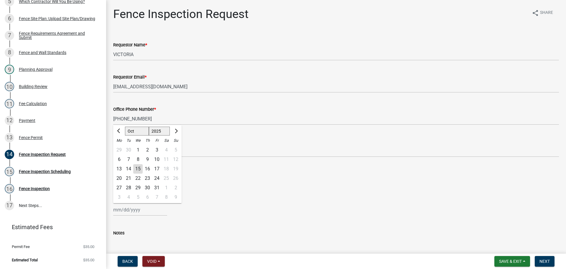
drag, startPoint x: 130, startPoint y: 213, endPoint x: 133, endPoint y: 207, distance: 6.6
click at [130, 213] on input "Requested Date *" at bounding box center [140, 210] width 54 height 12
click at [120, 178] on div "20" at bounding box center [118, 177] width 9 height 9
type input "[DATE]"
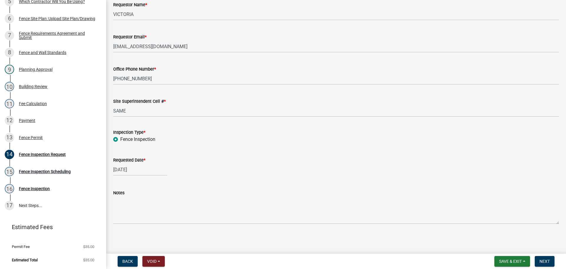
scroll to position [41, 0]
click at [543, 262] on span "Next" at bounding box center [545, 261] width 10 height 5
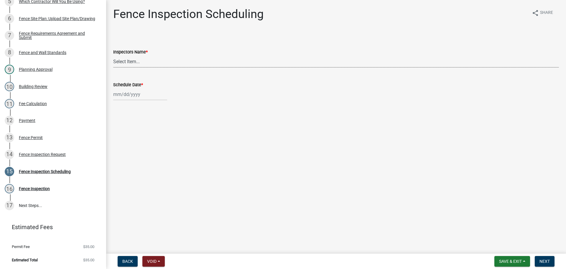
click at [127, 60] on select "Select Item... [PERSON_NAME] ([PERSON_NAME]) [PERSON_NAME] ([PERSON_NAME]) mkru…" at bounding box center [336, 61] width 446 height 12
select select "fdb3bcc6-ce93-4663-8a18-5c08884dd177"
click at [113, 55] on select "Select Item... [PERSON_NAME] ([PERSON_NAME]) [PERSON_NAME] ([PERSON_NAME]) mkru…" at bounding box center [336, 61] width 446 height 12
select select "10"
select select "2025"
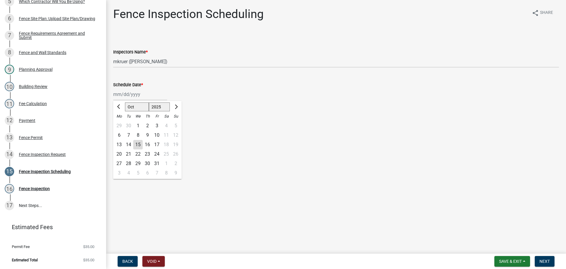
click at [122, 94] on div "[PERSON_NAME] Feb Mar Apr [PERSON_NAME][DATE] Oct Nov [DATE] 1526 1527 1528 152…" at bounding box center [140, 94] width 54 height 12
drag, startPoint x: 119, startPoint y: 153, endPoint x: 149, endPoint y: 163, distance: 32.1
click at [120, 153] on div "20" at bounding box center [118, 153] width 9 height 9
type input "[DATE]"
drag, startPoint x: 548, startPoint y: 260, endPoint x: 533, endPoint y: 257, distance: 15.9
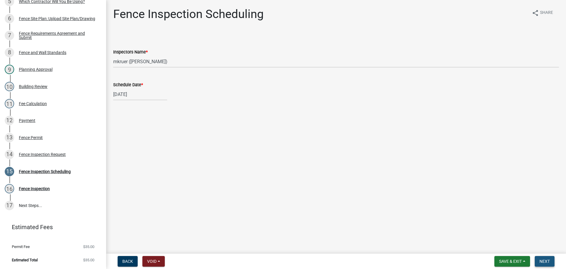
click at [538, 258] on button "Next" at bounding box center [545, 261] width 20 height 11
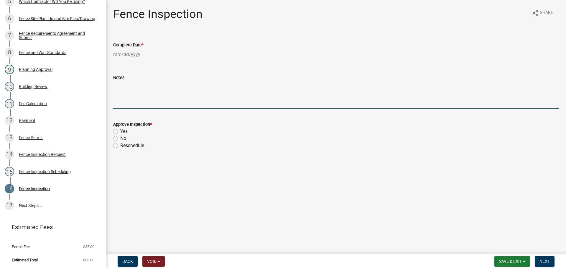
click at [124, 93] on textarea "Notes" at bounding box center [336, 95] width 446 height 28
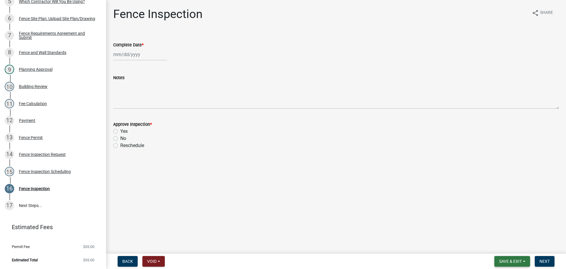
click at [514, 262] on span "Save & Exit" at bounding box center [510, 261] width 23 height 5
click at [509, 245] on button "Save & Exit" at bounding box center [506, 246] width 47 height 14
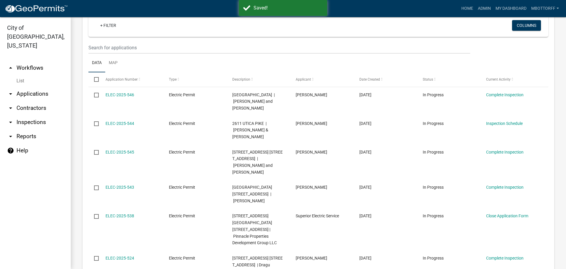
scroll to position [30, 0]
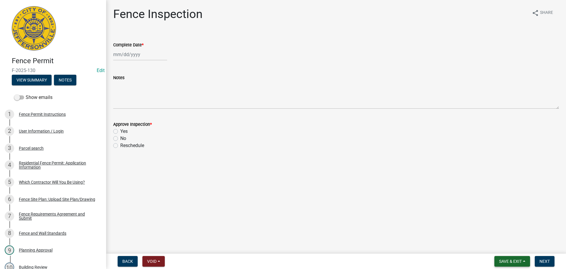
click at [509, 262] on span "Save & Exit" at bounding box center [510, 261] width 23 height 5
click at [507, 247] on button "Save & Exit" at bounding box center [506, 246] width 47 height 14
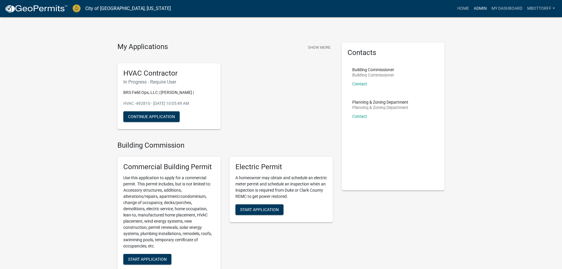
click at [475, 10] on link "Admin" at bounding box center [480, 8] width 18 height 11
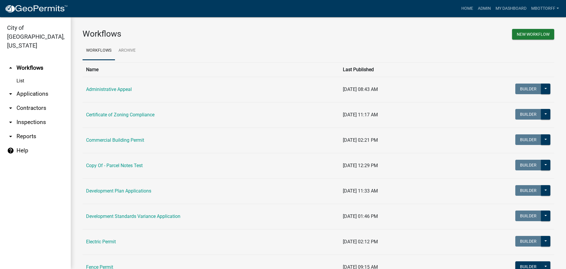
click at [32, 87] on link "arrow_drop_down Applications" at bounding box center [35, 94] width 71 height 14
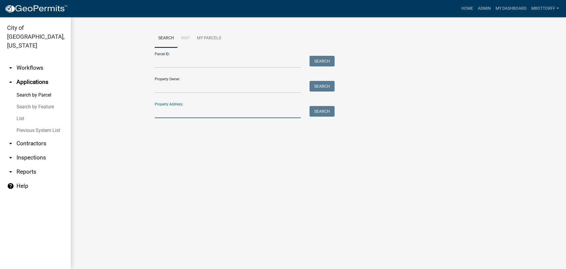
click at [164, 114] on input "Property Address:" at bounding box center [228, 112] width 146 height 12
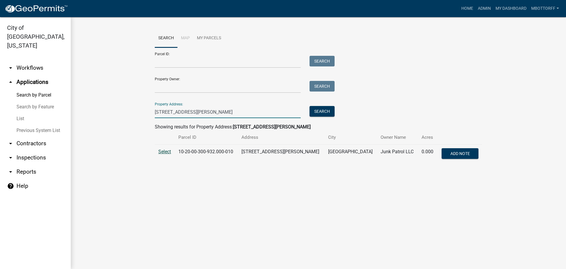
type input "[STREET_ADDRESS][PERSON_NAME]"
click at [163, 150] on span "Select" at bounding box center [164, 152] width 13 height 6
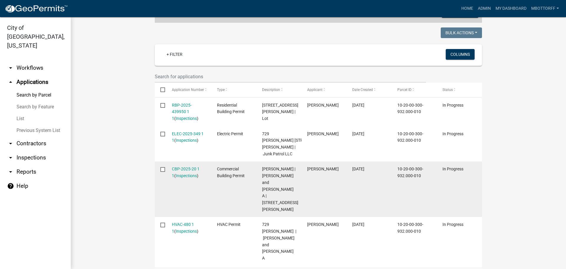
scroll to position [148, 0]
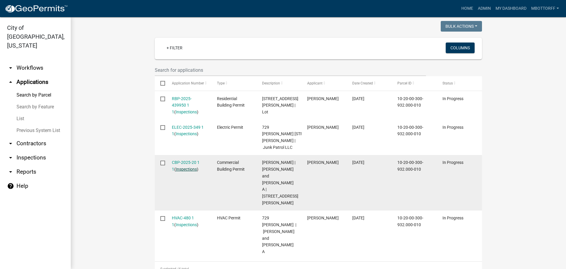
click at [180, 167] on link "Inspections" at bounding box center [186, 169] width 21 height 5
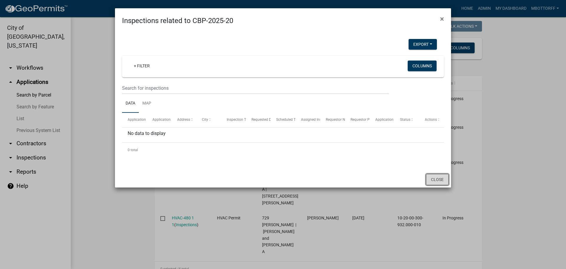
click at [438, 178] on button "Close" at bounding box center [437, 179] width 23 height 11
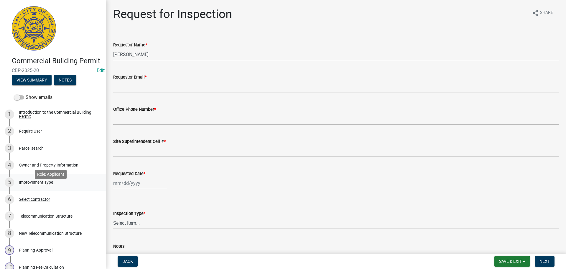
click at [38, 184] on div "Improvement Type" at bounding box center [36, 182] width 34 height 4
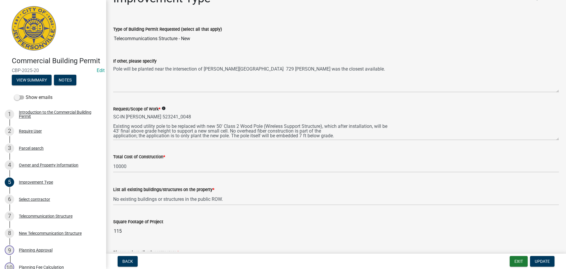
scroll to position [30, 0]
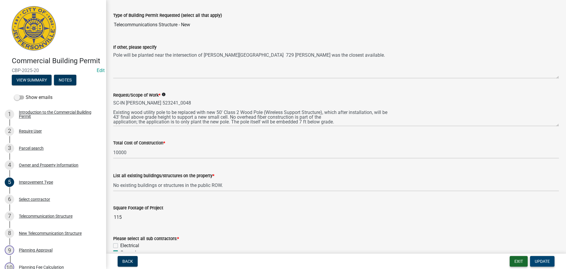
drag, startPoint x: 535, startPoint y: 259, endPoint x: 524, endPoint y: 259, distance: 10.9
click at [535, 259] on span "Update" at bounding box center [542, 261] width 15 height 5
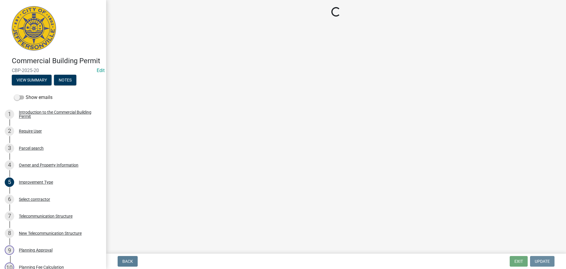
scroll to position [0, 0]
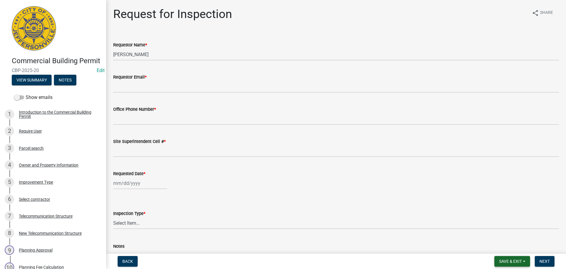
click at [503, 262] on span "Save & Exit" at bounding box center [510, 261] width 23 height 5
click at [496, 248] on button "Save & Exit" at bounding box center [506, 246] width 47 height 14
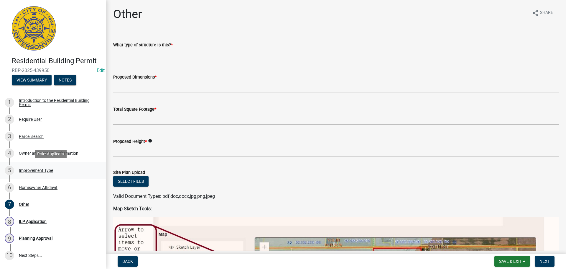
click at [40, 170] on div "Improvement Type" at bounding box center [36, 170] width 34 height 4
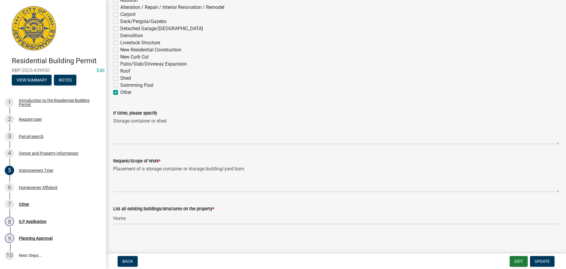
scroll to position [51, 0]
drag, startPoint x: 24, startPoint y: 204, endPoint x: 142, endPoint y: 183, distance: 119.6
click at [25, 203] on div "Other" at bounding box center [24, 204] width 10 height 4
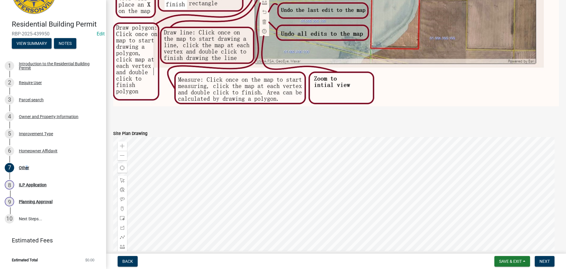
scroll to position [443, 0]
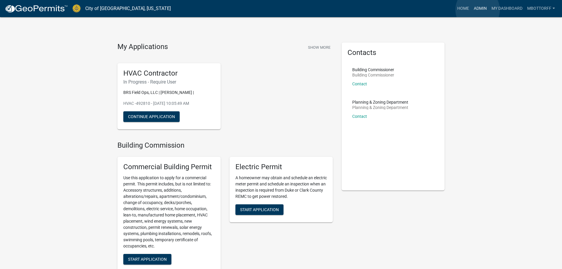
click at [478, 10] on link "Admin" at bounding box center [480, 8] width 18 height 11
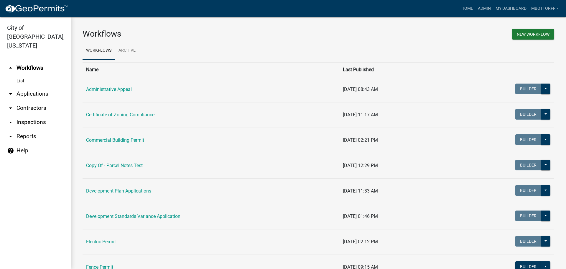
click at [19, 75] on link "List" at bounding box center [35, 81] width 71 height 12
click at [35, 115] on link "arrow_drop_down Inspections" at bounding box center [35, 122] width 71 height 14
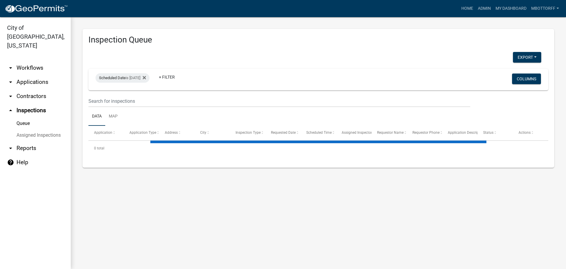
select select "3: 100"
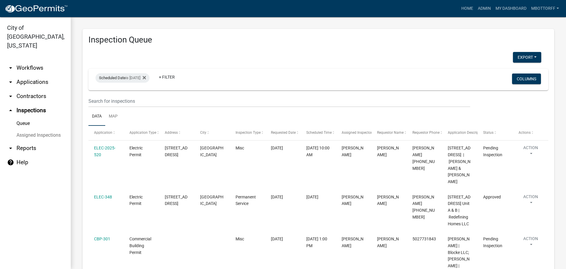
click at [36, 129] on link "Assigned Inspections" at bounding box center [35, 135] width 71 height 12
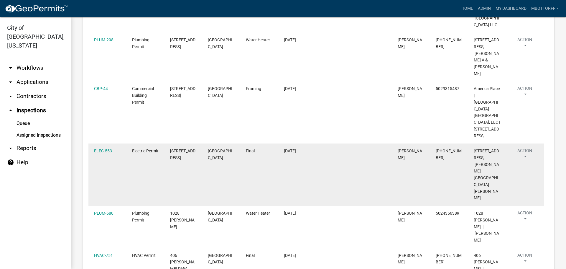
scroll to position [266, 0]
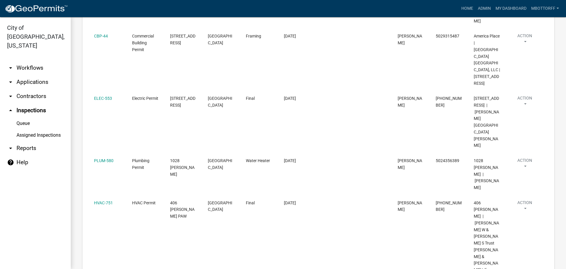
click at [59, 129] on link "Assigned Inspections" at bounding box center [35, 135] width 71 height 12
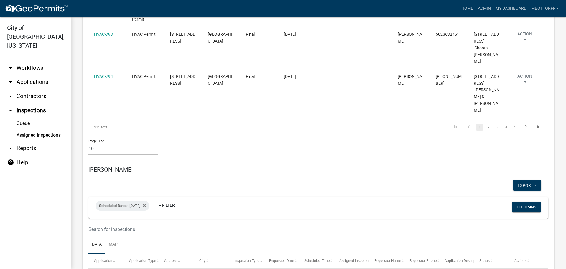
scroll to position [590, 0]
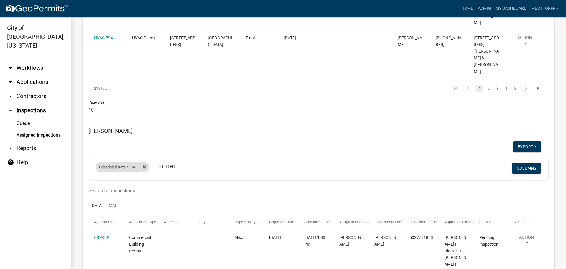
click at [137, 162] on div "Scheduled Date is 10/15/2025" at bounding box center [123, 166] width 54 height 9
click at [145, 126] on input "2025-10-15" at bounding box center [127, 129] width 41 height 12
type input "2025-10-14"
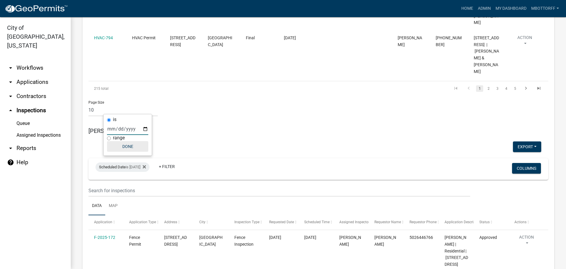
click at [125, 146] on button "Done" at bounding box center [127, 146] width 41 height 11
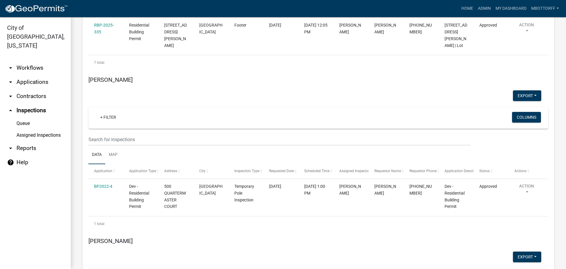
scroll to position [1151, 0]
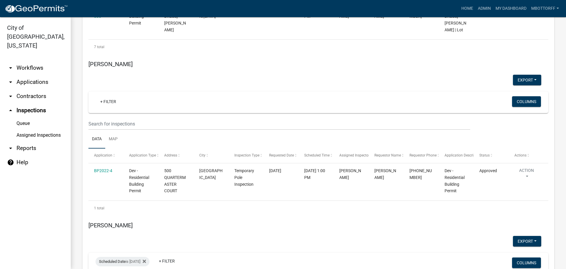
click at [35, 61] on link "arrow_drop_down Workflows" at bounding box center [35, 68] width 71 height 14
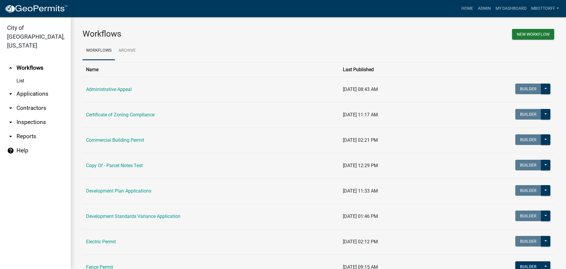
click at [22, 75] on link "List" at bounding box center [35, 81] width 71 height 12
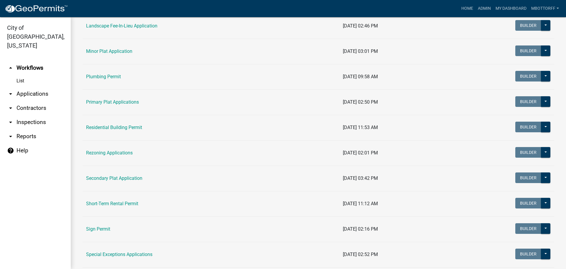
scroll to position [311, 0]
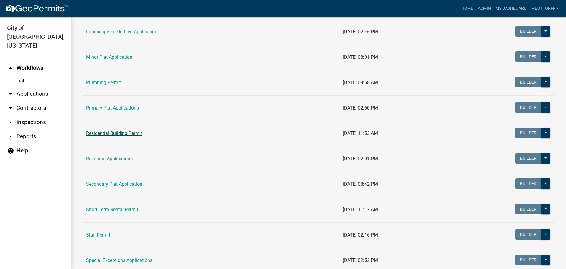
click at [107, 133] on link "Residential Building Permit" at bounding box center [114, 133] width 56 height 6
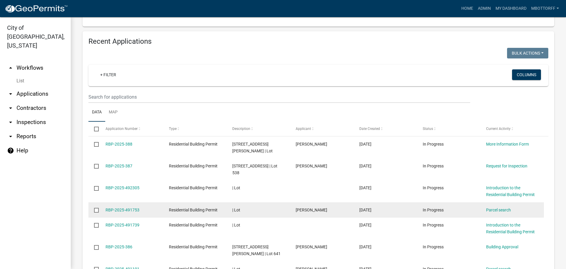
scroll to position [443, 0]
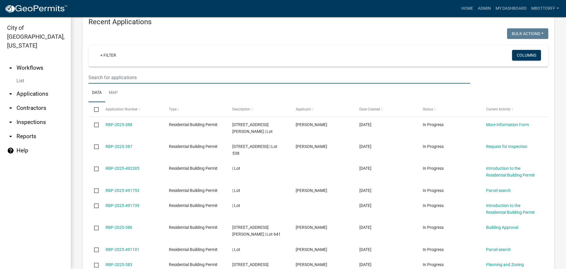
click at [117, 78] on input "text" at bounding box center [280, 77] width 382 height 12
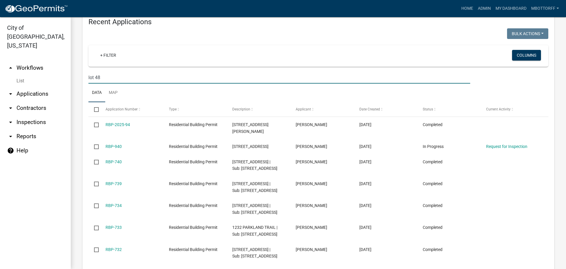
click at [106, 78] on input "lot 48" at bounding box center [280, 77] width 382 height 12
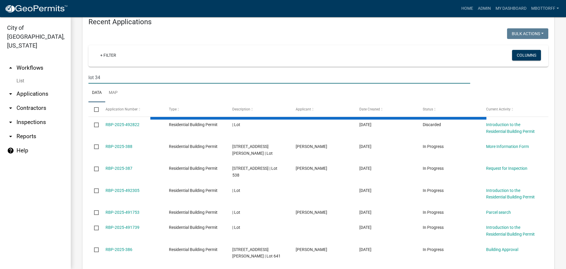
scroll to position [421, 0]
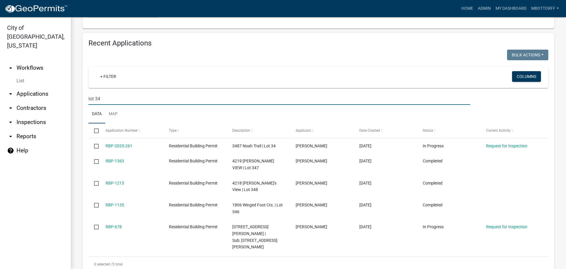
click at [111, 98] on input "lot 34" at bounding box center [280, 99] width 382 height 12
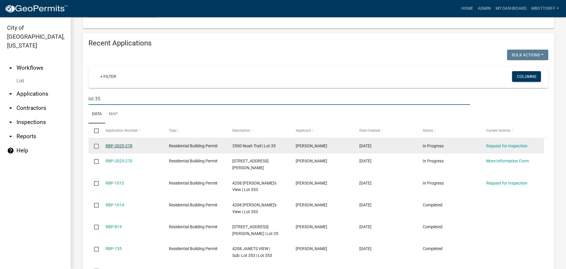
type input "lot 35"
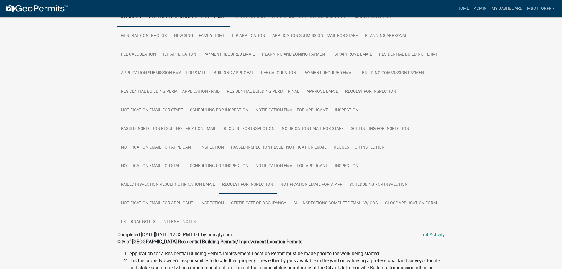
scroll to position [177, 0]
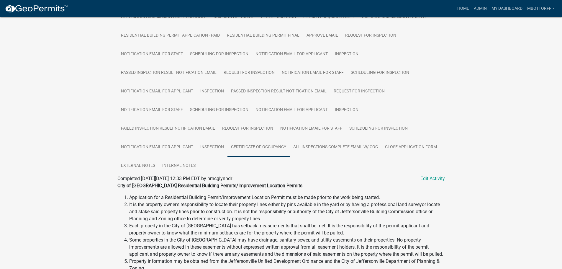
click at [252, 146] on link "Certificate of Occupancy" at bounding box center [258, 147] width 62 height 19
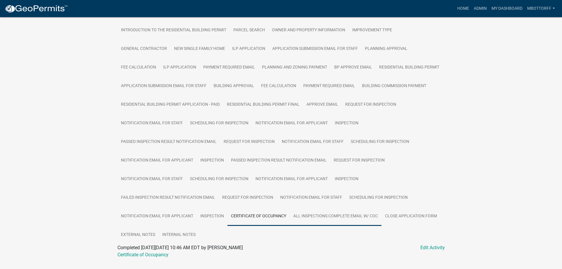
scroll to position [122, 0]
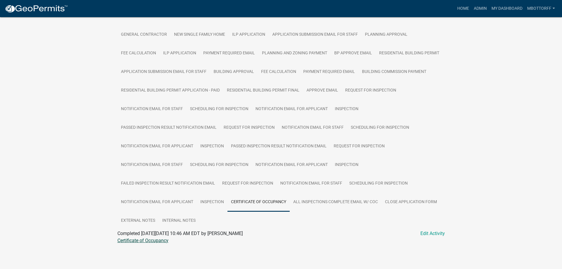
click at [151, 241] on link "Certificate of Occupancy" at bounding box center [142, 240] width 51 height 6
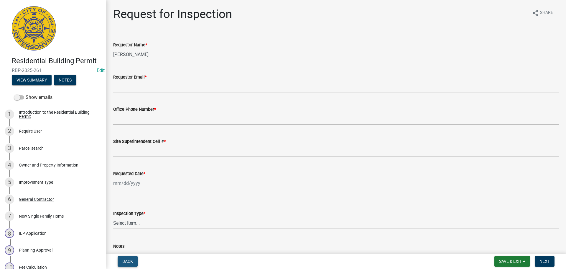
click at [119, 258] on button "Back" at bounding box center [128, 261] width 20 height 11
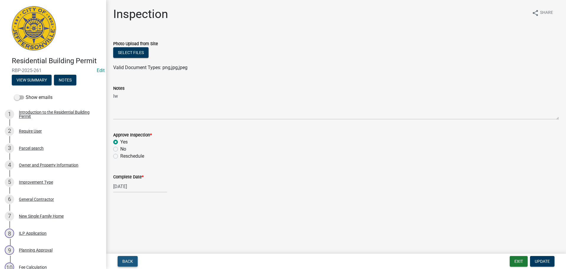
click at [119, 258] on button "Back" at bounding box center [128, 261] width 20 height 11
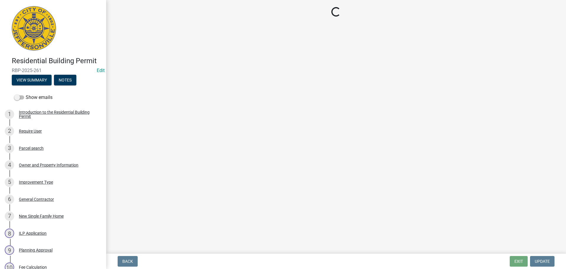
select select "fdb3bcc6-ce93-4663-8a18-5c08884dd177"
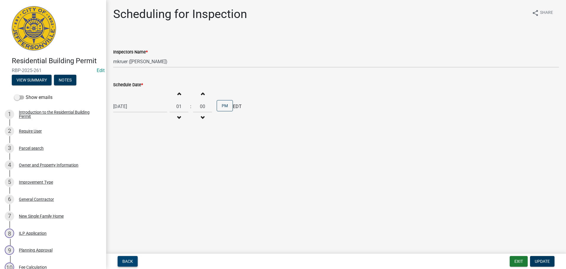
click at [119, 258] on button "Back" at bounding box center [128, 261] width 20 height 11
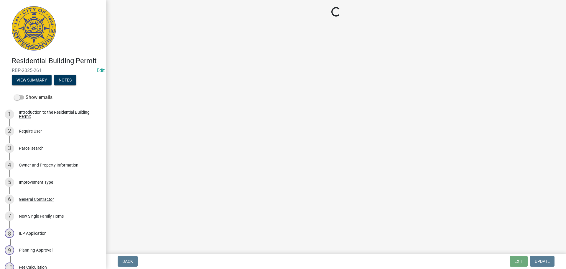
select select "5905b6c6-73a3-4561-9a25-e231032c58c8"
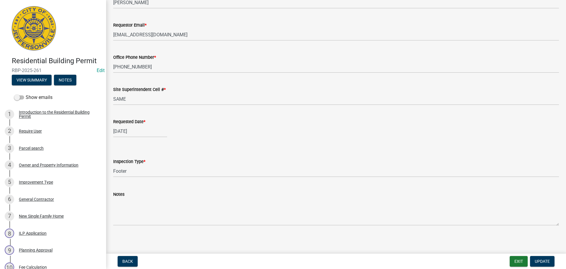
scroll to position [54, 0]
click at [536, 253] on nav "Back Exit Update" at bounding box center [336, 260] width 460 height 15
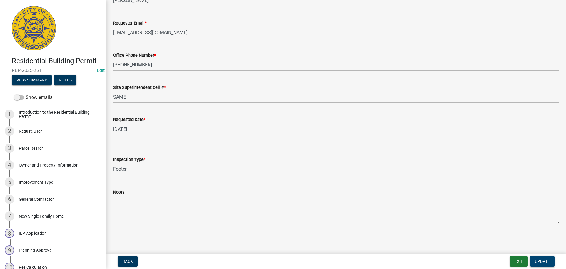
click at [542, 263] on span "Update" at bounding box center [542, 261] width 15 height 5
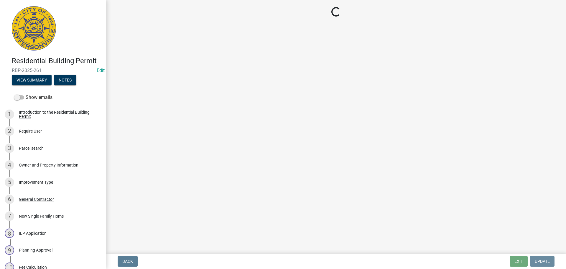
scroll to position [0, 0]
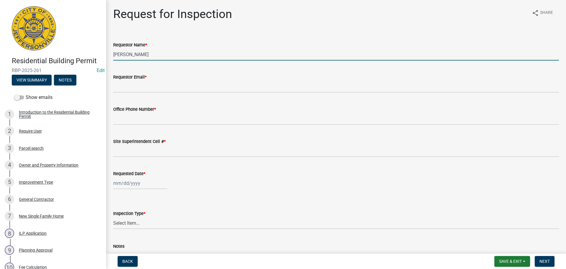
drag, startPoint x: 136, startPoint y: 54, endPoint x: 0, endPoint y: 58, distance: 135.8
click at [0, 49] on div "Residential Building Permit RBP-2025-261 Edit View Summary Notes Show emails 1 …" at bounding box center [283, 134] width 566 height 269
type input "n"
type input "[PERSON_NAME]"
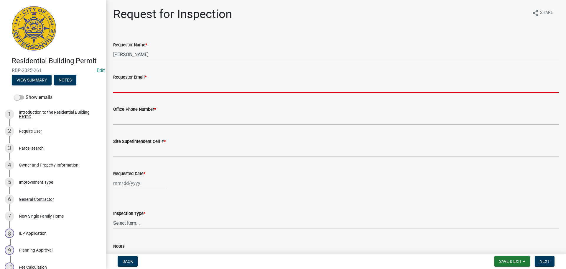
click at [119, 85] on input "Requestor Email *" at bounding box center [336, 87] width 446 height 12
type input "[EMAIL_ADDRESS][DOMAIN_NAME]"
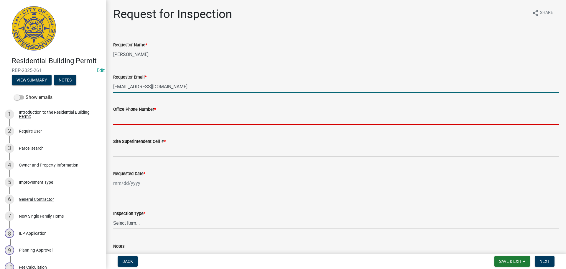
click at [143, 119] on input "Office Phone Number *" at bounding box center [336, 119] width 446 height 12
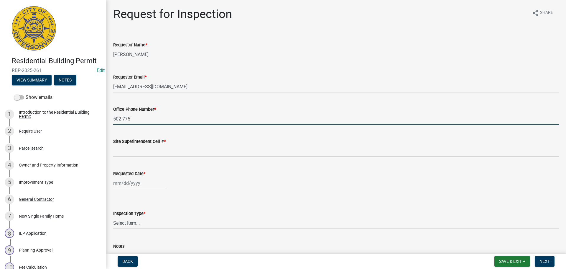
type input "502-775-1882"
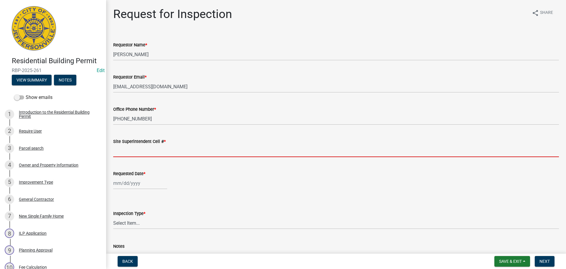
click at [151, 147] on input "Site Superintendent Cell # *" at bounding box center [336, 151] width 446 height 12
type input "SAME"
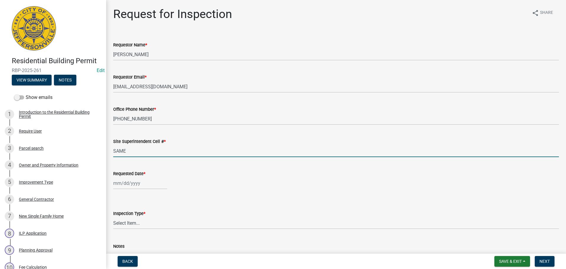
select select "10"
select select "2025"
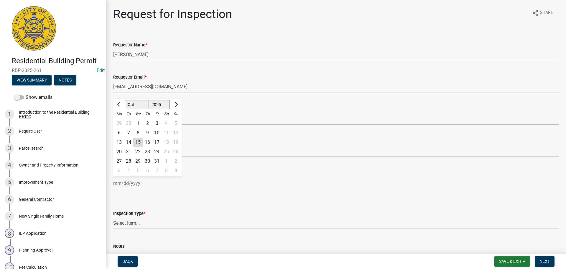
drag, startPoint x: 138, startPoint y: 180, endPoint x: 137, endPoint y: 186, distance: 5.7
click at [138, 180] on div "[PERSON_NAME] Feb Mar Apr [PERSON_NAME][DATE] Oct Nov [DATE] 1526 1527 1528 152…" at bounding box center [140, 183] width 54 height 12
click at [149, 141] on div "16" at bounding box center [147, 141] width 9 height 9
type input "[DATE]"
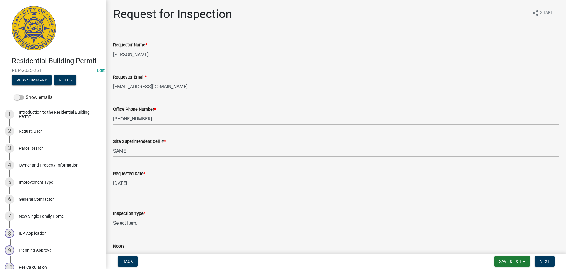
click at [119, 222] on select "Select Item... Footer Foundation Framing Final" at bounding box center [336, 223] width 446 height 12
click at [113, 217] on select "Select Item... Footer Foundation Framing Final" at bounding box center [336, 223] width 446 height 12
select select "cf00f61e-4b77-4892-83dd-df63e4708b2f"
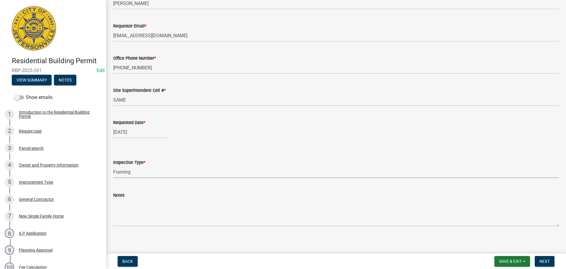
scroll to position [54, 0]
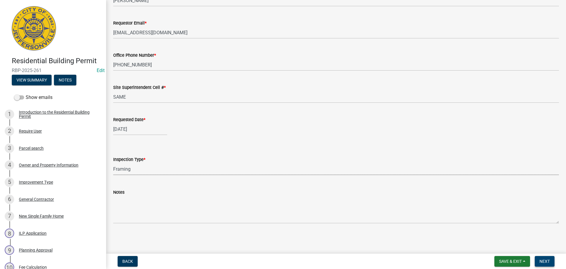
click at [548, 260] on span "Next" at bounding box center [545, 261] width 10 height 5
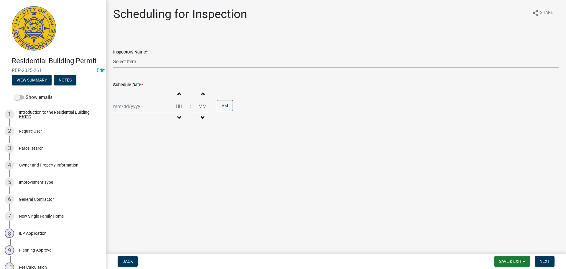
click at [127, 60] on select "Select Item... [PERSON_NAME] ([PERSON_NAME]) [PERSON_NAME] ([PERSON_NAME]) mkru…" at bounding box center [336, 61] width 446 height 12
select select "fdb3bcc6-ce93-4663-8a18-5c08884dd177"
click at [113, 55] on select "Select Item... [PERSON_NAME] ([PERSON_NAME]) [PERSON_NAME] ([PERSON_NAME]) mkru…" at bounding box center [336, 61] width 446 height 12
click at [127, 108] on div at bounding box center [140, 106] width 54 height 12
select select "10"
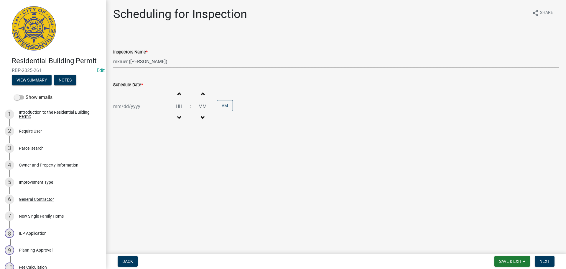
select select "2025"
click at [148, 158] on div "16" at bounding box center [147, 156] width 9 height 9
type input "[DATE]"
drag, startPoint x: 545, startPoint y: 262, endPoint x: 543, endPoint y: 254, distance: 7.8
click at [545, 262] on span "Next" at bounding box center [545, 261] width 10 height 5
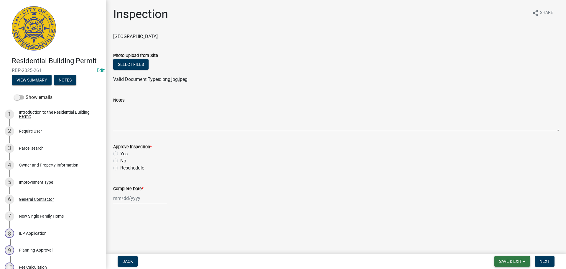
click at [516, 261] on span "Save & Exit" at bounding box center [510, 261] width 23 height 5
click at [499, 249] on button "Save & Exit" at bounding box center [506, 246] width 47 height 14
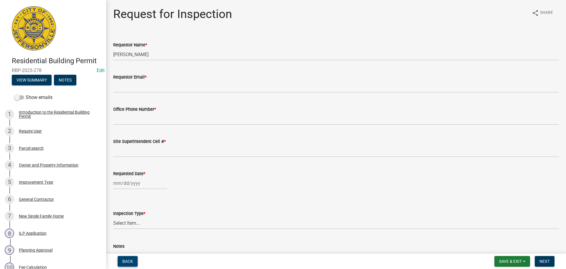
click at [130, 262] on span "Back" at bounding box center [127, 261] width 11 height 5
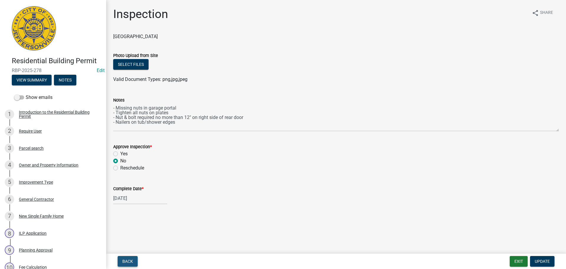
click at [130, 262] on span "Back" at bounding box center [127, 261] width 11 height 5
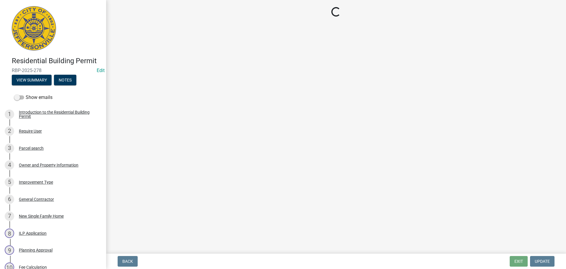
select select "fdb3bcc6-ce93-4663-8a18-5c08884dd177"
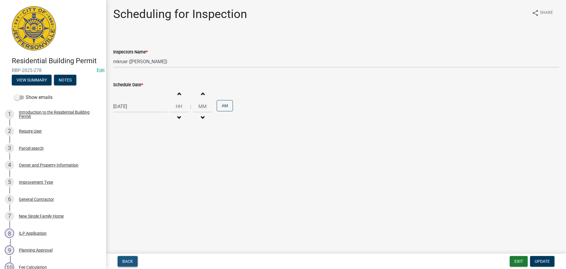
click at [130, 262] on span "Back" at bounding box center [127, 261] width 11 height 5
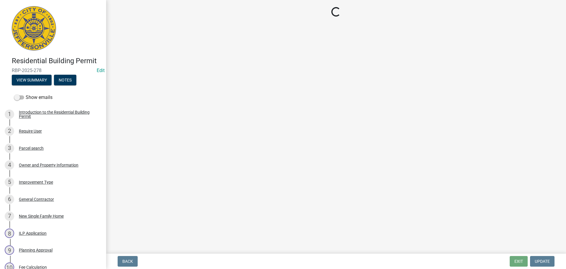
select select "cf00f61e-4b77-4892-83dd-df63e4708b2f"
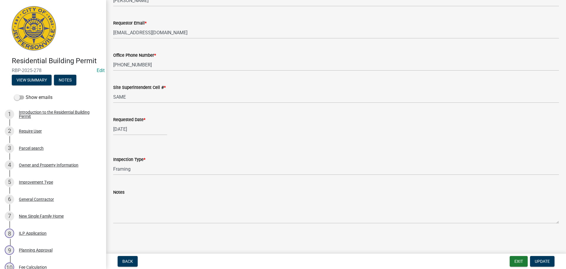
scroll to position [235, 0]
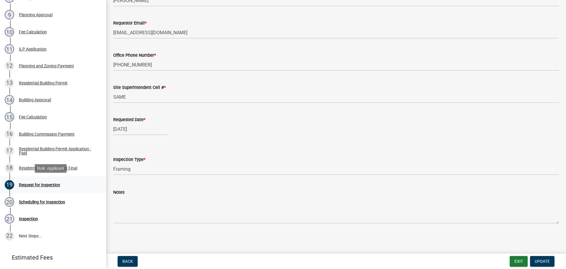
click at [32, 183] on div "Request for Inspection" at bounding box center [39, 185] width 41 height 4
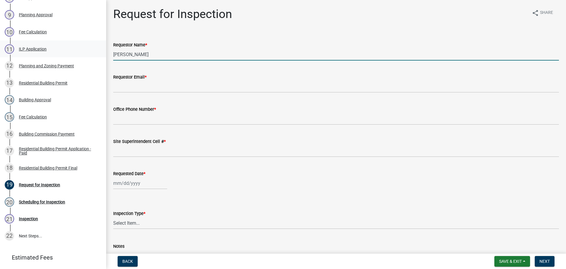
drag, startPoint x: 140, startPoint y: 54, endPoint x: 16, endPoint y: 49, distance: 124.3
click at [59, 53] on div "Residential Building Permit RBP-2025-278 Edit View Summary Notes Show emails 1 …" at bounding box center [283, 134] width 566 height 269
type input "[PERSON_NAME]"
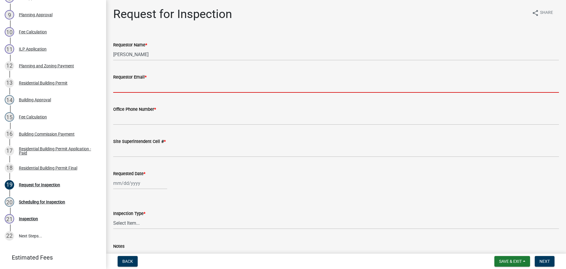
click at [136, 87] on input "Requestor Email *" at bounding box center [336, 87] width 446 height 12
type input "[EMAIL_ADDRESS][DOMAIN_NAME]"
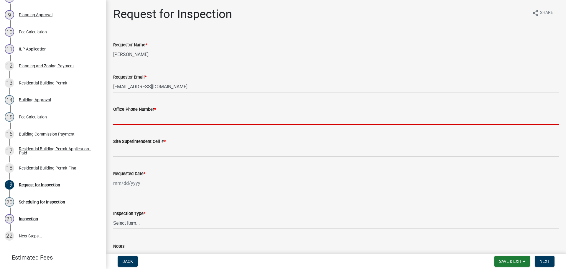
click at [134, 119] on input "Office Phone Number *" at bounding box center [336, 119] width 446 height 12
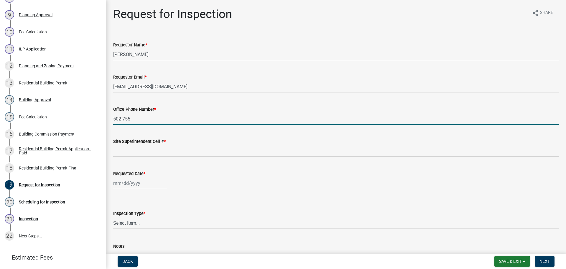
type input "[PHONE_NUMBER]"
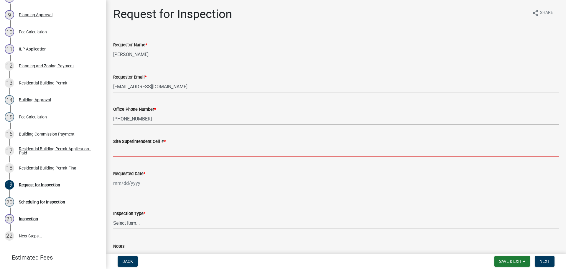
click at [139, 147] on input "Site Superintendent Cell # *" at bounding box center [336, 151] width 446 height 12
type input "SAME"
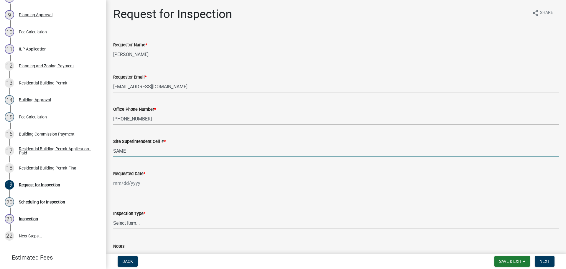
click at [137, 181] on div at bounding box center [140, 183] width 54 height 12
select select "10"
select select "2025"
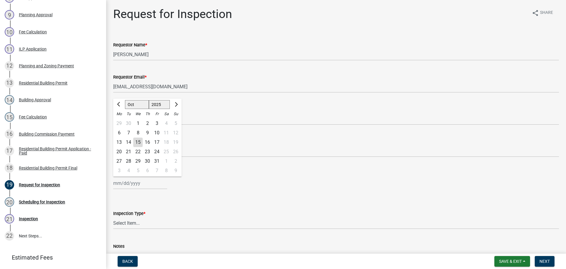
click at [150, 142] on div "16" at bounding box center [147, 141] width 9 height 9
type input "[DATE]"
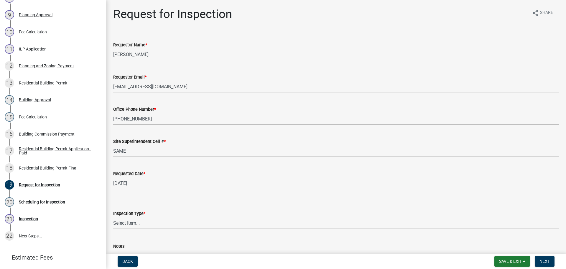
click at [131, 219] on select "Select Item... Footer Foundation Framing Final" at bounding box center [336, 223] width 446 height 12
click at [113, 217] on select "Select Item... Footer Foundation Framing Final" at bounding box center [336, 223] width 446 height 12
select select "cf00f61e-4b77-4892-83dd-df63e4708b2f"
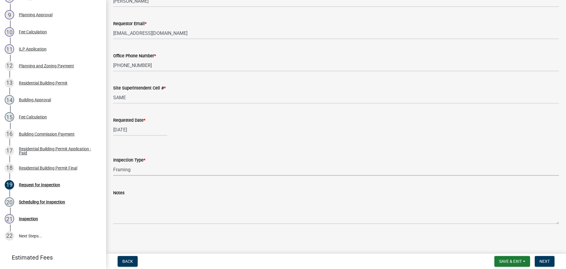
scroll to position [54, 0]
click at [546, 259] on span "Next" at bounding box center [545, 261] width 10 height 5
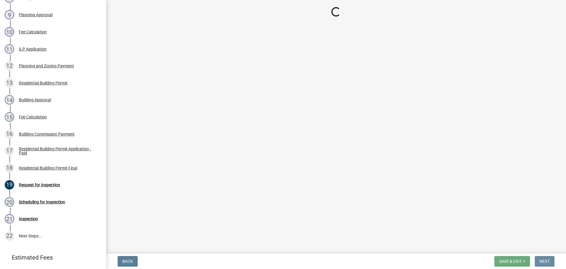
scroll to position [0, 0]
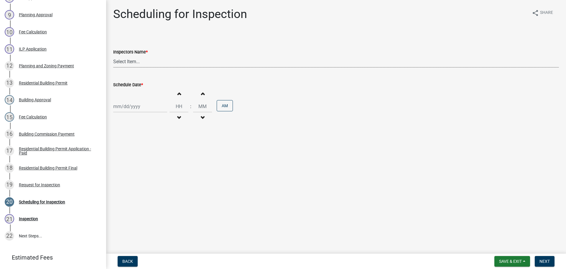
click at [117, 59] on select "Select Item... [PERSON_NAME] ([PERSON_NAME]) [PERSON_NAME] ([PERSON_NAME]) mkru…" at bounding box center [336, 61] width 446 height 12
select select "fdb3bcc6-ce93-4663-8a18-5c08884dd177"
click at [113, 55] on select "Select Item... [PERSON_NAME] ([PERSON_NAME]) [PERSON_NAME] ([PERSON_NAME]) mkru…" at bounding box center [336, 61] width 446 height 12
select select "10"
select select "2025"
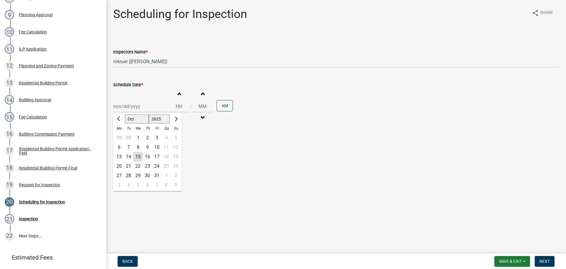
click at [124, 103] on div "[PERSON_NAME] Feb Mar Apr [PERSON_NAME][DATE] Oct Nov [DATE] 1526 1527 1528 152…" at bounding box center [140, 106] width 54 height 12
click at [149, 156] on div "16" at bounding box center [147, 156] width 9 height 9
type input "[DATE]"
click at [541, 260] on span "Next" at bounding box center [545, 261] width 10 height 5
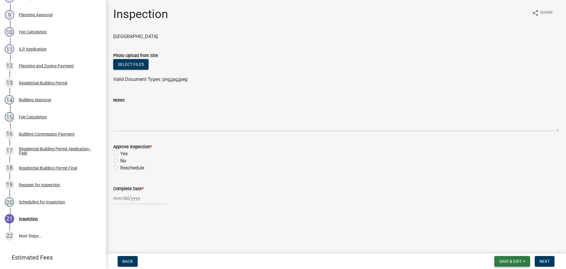
click at [509, 258] on button "Save & Exit" at bounding box center [513, 261] width 36 height 11
click at [506, 247] on button "Save & Exit" at bounding box center [506, 246] width 47 height 14
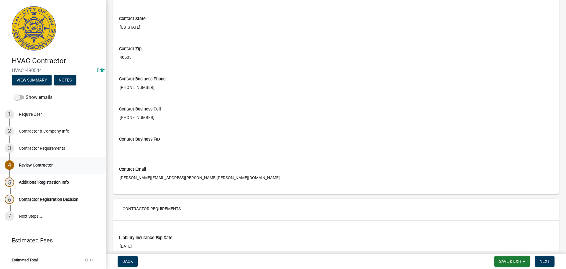
scroll to position [266, 0]
click at [30, 130] on div "Contractor & Company Info" at bounding box center [44, 131] width 50 height 4
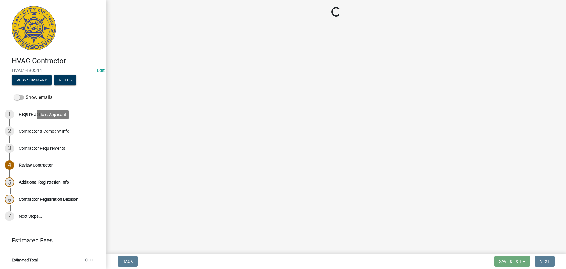
scroll to position [0, 0]
select select "KY"
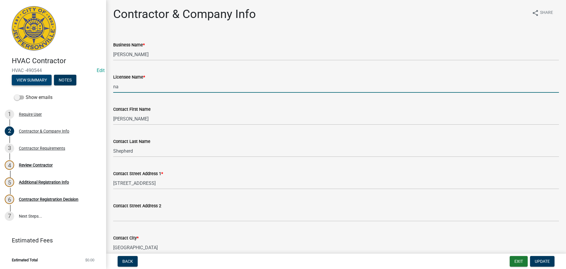
drag, startPoint x: 120, startPoint y: 88, endPoint x: 46, endPoint y: 79, distance: 74.9
click at [54, 80] on div "HVAC Contractor HVAC -490544 Edit View Summary Notes Show emails 1 Require User…" at bounding box center [283, 134] width 566 height 269
type input "d"
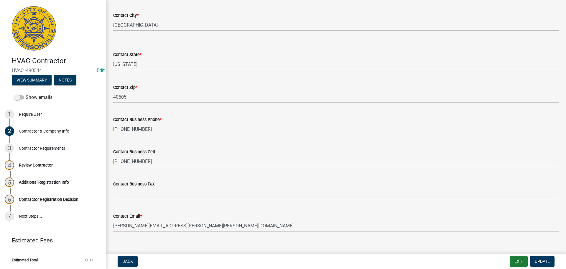
scroll to position [231, 0]
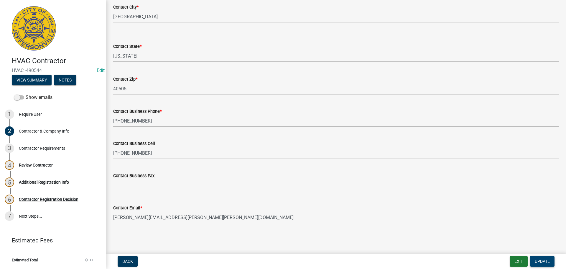
type input "[PERSON_NAME]"
click at [543, 260] on span "Update" at bounding box center [542, 261] width 15 height 5
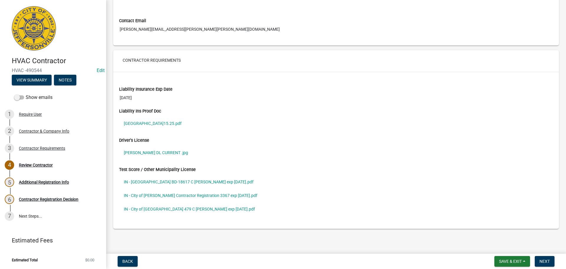
scroll to position [413, 0]
click at [143, 122] on link "Lennox_Jeffersonville City Hall_22508219_10.15.25.pdf" at bounding box center [336, 123] width 434 height 14
click at [151, 152] on link "CHARLIE ALBANESE DL CURRENT .jpg" at bounding box center [336, 152] width 434 height 14
click at [137, 182] on link "IN - Allen County BD-18617 C Albanese exp 5.28.2025.pdf" at bounding box center [336, 181] width 434 height 14
click at [164, 195] on link "IN - City of Marion Contractor Registration 3367 exp 10.15.2026.pdf" at bounding box center [336, 195] width 434 height 14
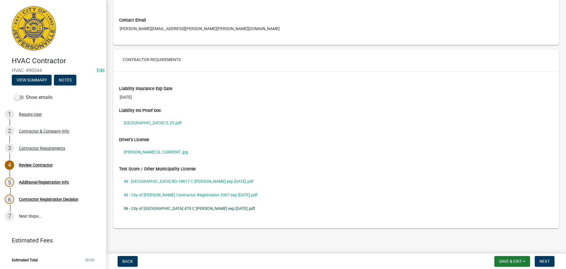
click at [142, 207] on link "IN - City of Richmond 479 C Albanese exp 12.31.2025.pdf" at bounding box center [336, 208] width 434 height 14
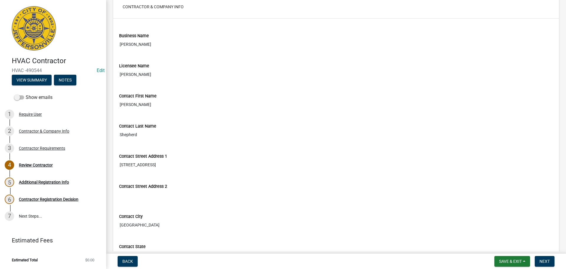
scroll to position [30, 0]
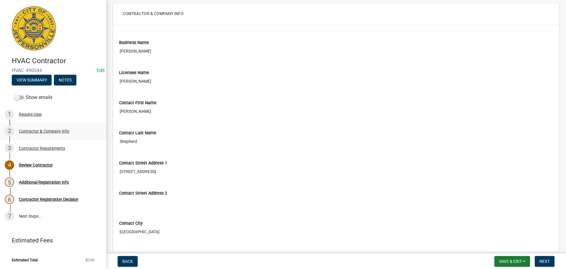
click at [36, 131] on div "Contractor & Company Info" at bounding box center [44, 131] width 50 height 4
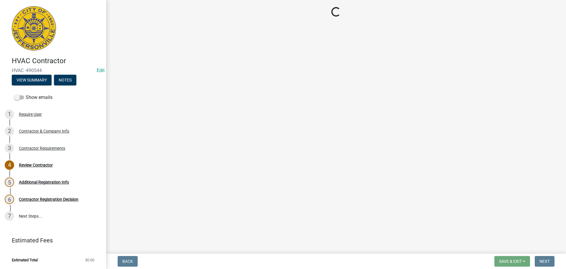
scroll to position [0, 0]
select select "KY"
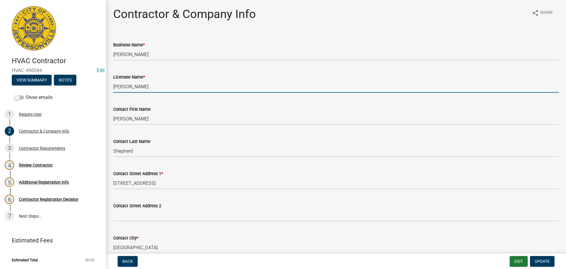
drag, startPoint x: 147, startPoint y: 88, endPoint x: 105, endPoint y: 87, distance: 41.9
click at [105, 87] on div "HVAC Contractor HVAC -490544 Edit View Summary Notes Show emails 1 Require User…" at bounding box center [283, 134] width 566 height 269
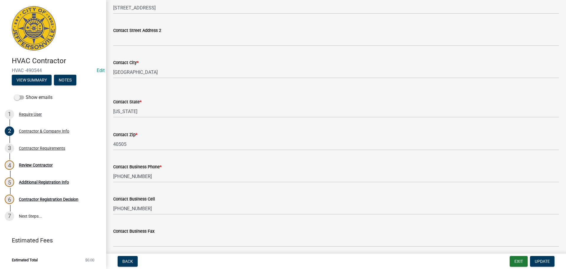
scroll to position [231, 0]
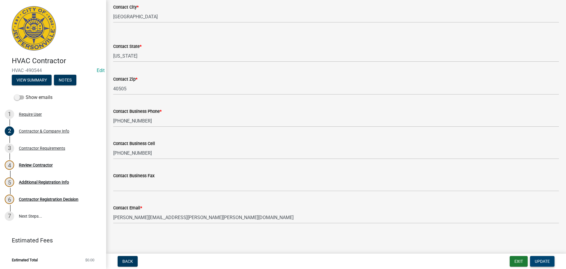
type input "CHARLES ALBANESE"
click at [547, 261] on span "Update" at bounding box center [542, 261] width 15 height 5
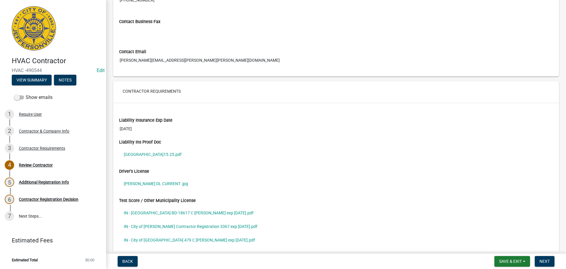
scroll to position [413, 0]
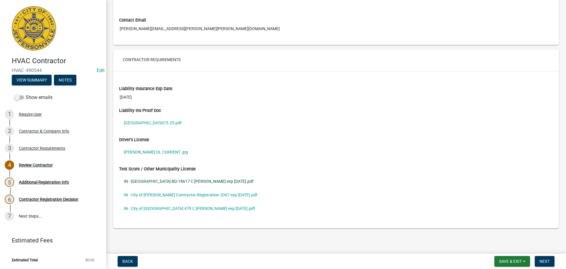
click at [157, 178] on link "IN - Allen County BD-18617 C Albanese exp 5.28.2025.pdf" at bounding box center [336, 181] width 434 height 14
click at [163, 207] on link "IN - City of Richmond 479 C Albanese exp 12.31.2025.pdf" at bounding box center [336, 208] width 434 height 14
click at [543, 261] on span "Next" at bounding box center [545, 261] width 10 height 5
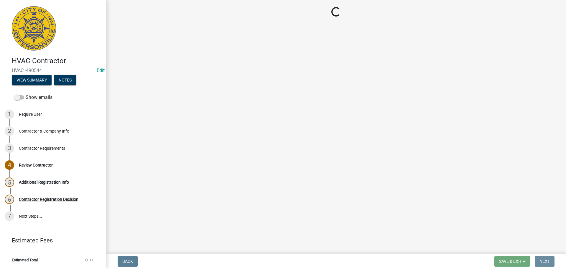
scroll to position [0, 0]
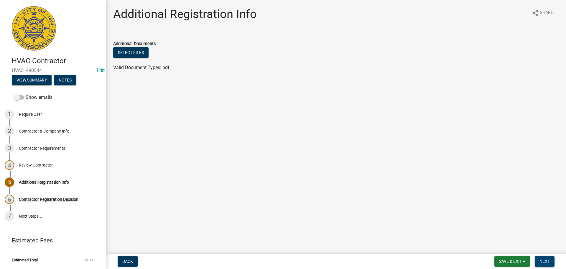
click at [544, 259] on span "Next" at bounding box center [545, 261] width 10 height 5
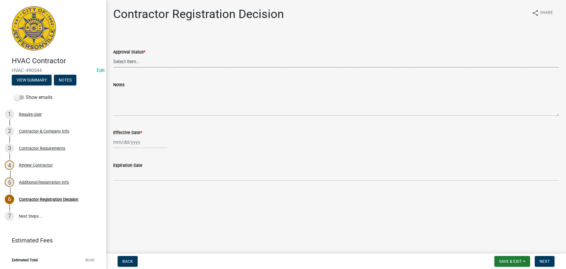
click at [127, 61] on select "Select Item... Approved Denied" at bounding box center [336, 61] width 446 height 12
click at [113, 55] on select "Select Item... Approved Denied" at bounding box center [336, 61] width 446 height 12
select select "4b86b809-39dd-4c68-9f3d-fdb3e7050482"
click at [122, 144] on div at bounding box center [140, 142] width 54 height 12
select select "10"
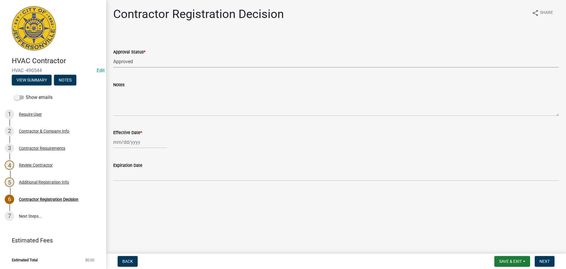
select select "2025"
click at [140, 195] on div "15" at bounding box center [137, 192] width 9 height 9
type input "10/15/2025"
click at [545, 261] on span "Next" at bounding box center [545, 261] width 10 height 5
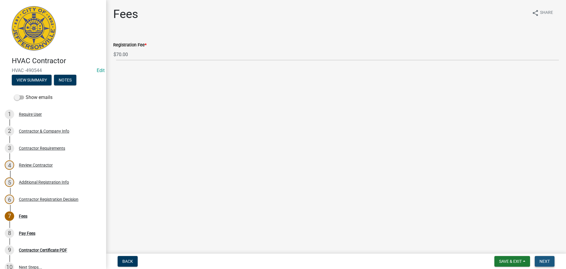
click at [545, 260] on span "Next" at bounding box center [545, 261] width 10 height 5
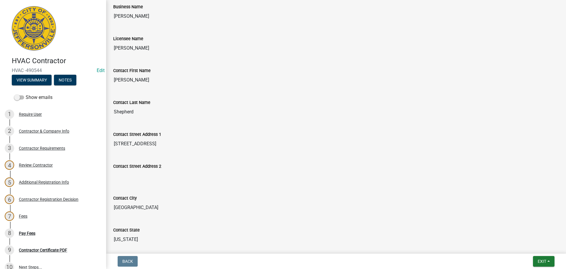
scroll to position [89, 0]
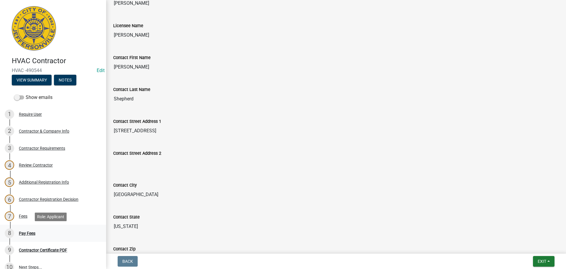
click at [26, 233] on div "Pay Fees" at bounding box center [27, 233] width 17 height 4
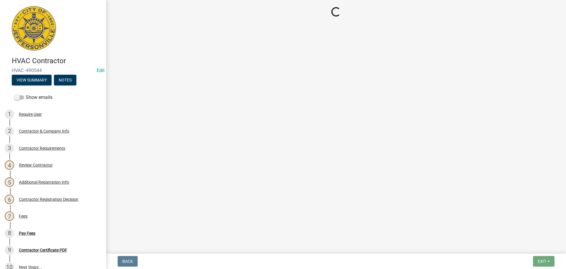
select select "3: 3"
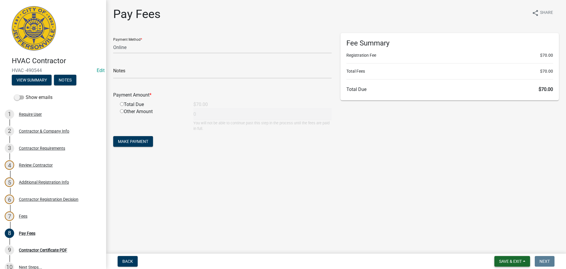
click at [501, 258] on button "Save & Exit" at bounding box center [513, 261] width 36 height 11
click at [500, 248] on button "Save & Exit" at bounding box center [506, 246] width 47 height 14
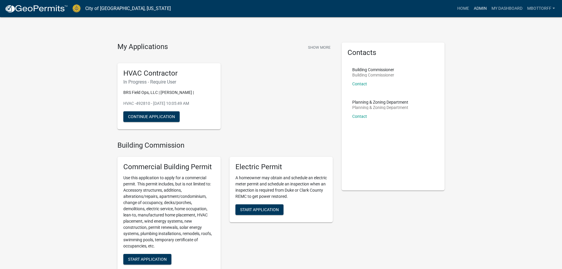
click at [477, 8] on link "Admin" at bounding box center [480, 8] width 18 height 11
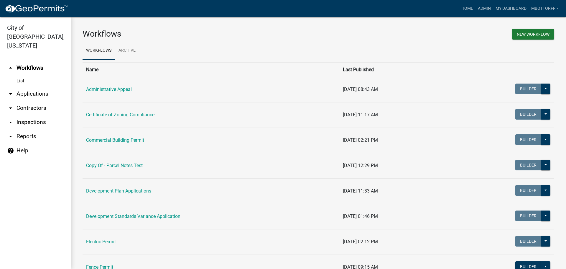
click at [29, 115] on link "arrow_drop_down Inspections" at bounding box center [35, 122] width 71 height 14
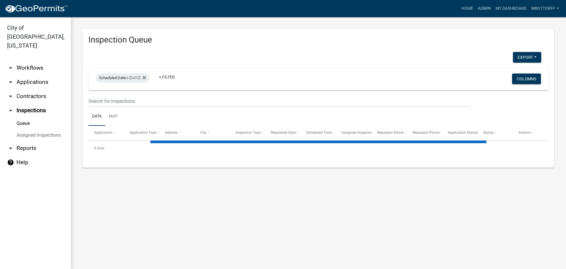
select select "3: 100"
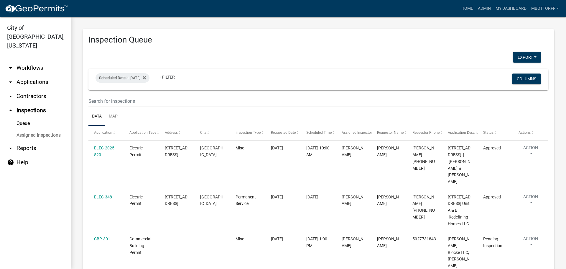
click at [33, 129] on link "Assigned Inspections" at bounding box center [35, 135] width 71 height 12
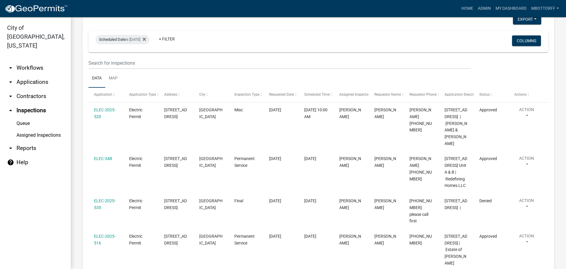
scroll to position [1564, 0]
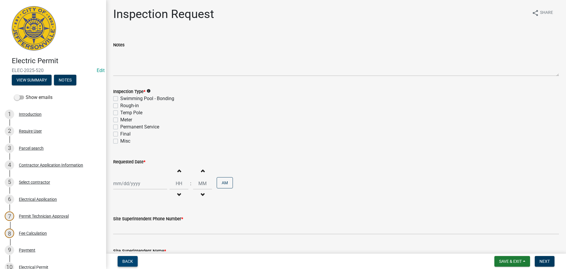
click at [125, 263] on span "Back" at bounding box center [127, 261] width 11 height 5
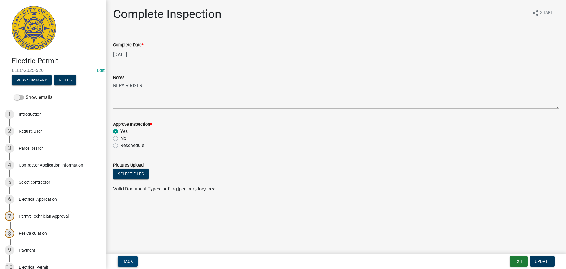
click at [127, 259] on span "Back" at bounding box center [127, 261] width 11 height 5
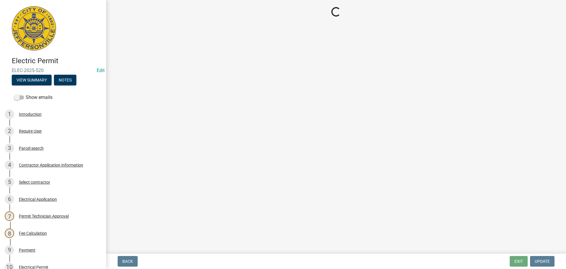
select select "36a8b8f0-2ef8-43e9-ae06-718f51af8d36"
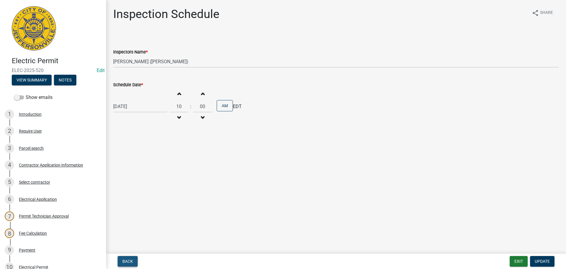
click at [133, 262] on button "Back" at bounding box center [128, 261] width 20 height 11
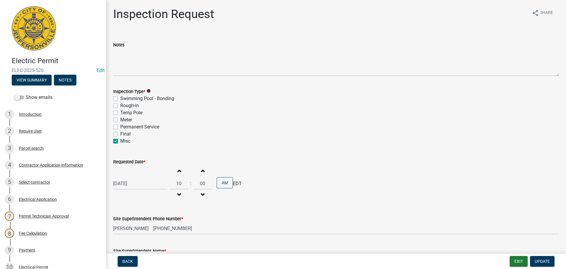
click at [120, 133] on label "Final" at bounding box center [125, 133] width 10 height 7
click at [120, 133] on input "Final" at bounding box center [122, 132] width 4 height 4
checkbox input "true"
checkbox input "false"
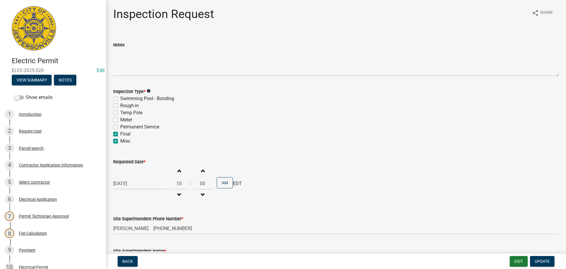
checkbox input "false"
checkbox input "true"
click at [120, 140] on label "Misc" at bounding box center [125, 140] width 10 height 7
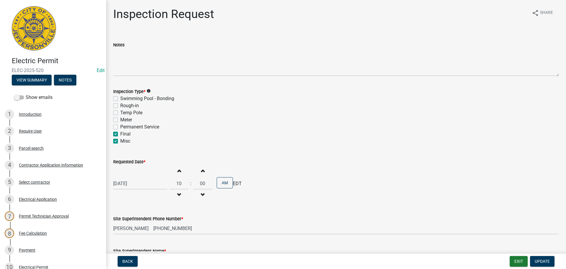
click at [120, 140] on input "Misc" at bounding box center [122, 139] width 4 height 4
checkbox input "false"
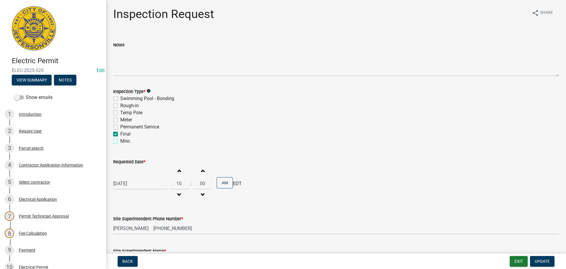
checkbox input "false"
checkbox input "true"
checkbox input "false"
click at [541, 262] on span "Update" at bounding box center [542, 261] width 15 height 5
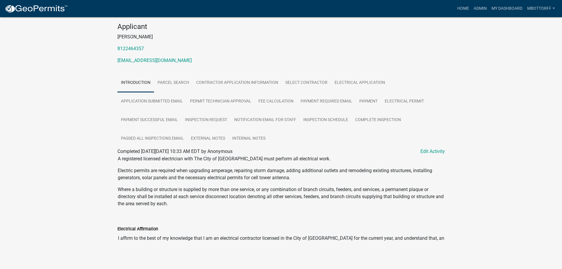
scroll to position [60, 0]
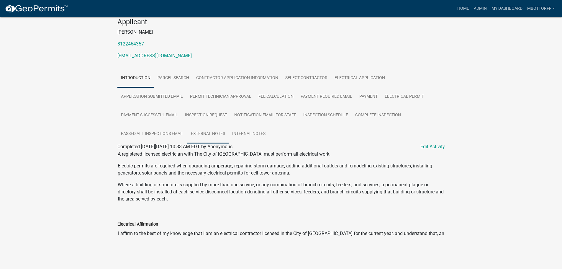
click at [206, 133] on link "External Notes" at bounding box center [207, 133] width 41 height 19
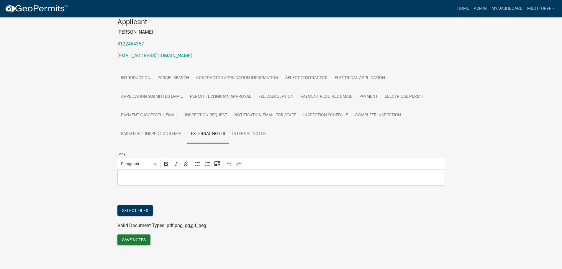
scroll to position [63, 0]
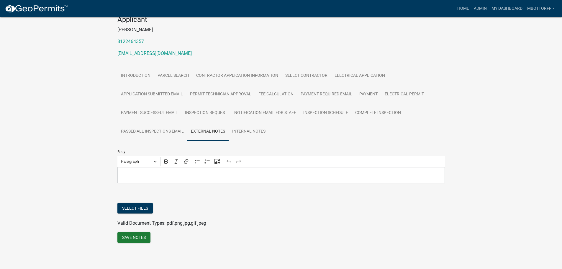
click at [134, 178] on p "Editor editing area: main. Press Alt+0 for help." at bounding box center [280, 174] width 321 height 7
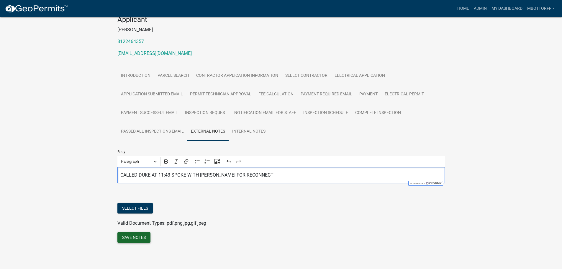
click at [127, 236] on button "Save Notes" at bounding box center [133, 237] width 33 height 11
